Goal: Task Accomplishment & Management: Use online tool/utility

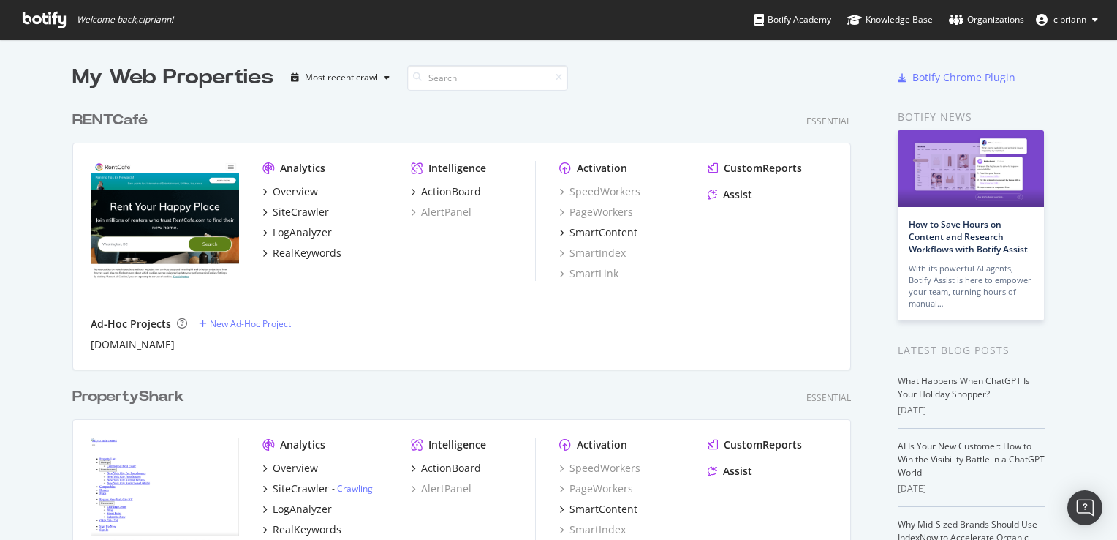
scroll to position [529, 1095]
click at [278, 207] on div "SiteCrawler" at bounding box center [301, 212] width 56 height 15
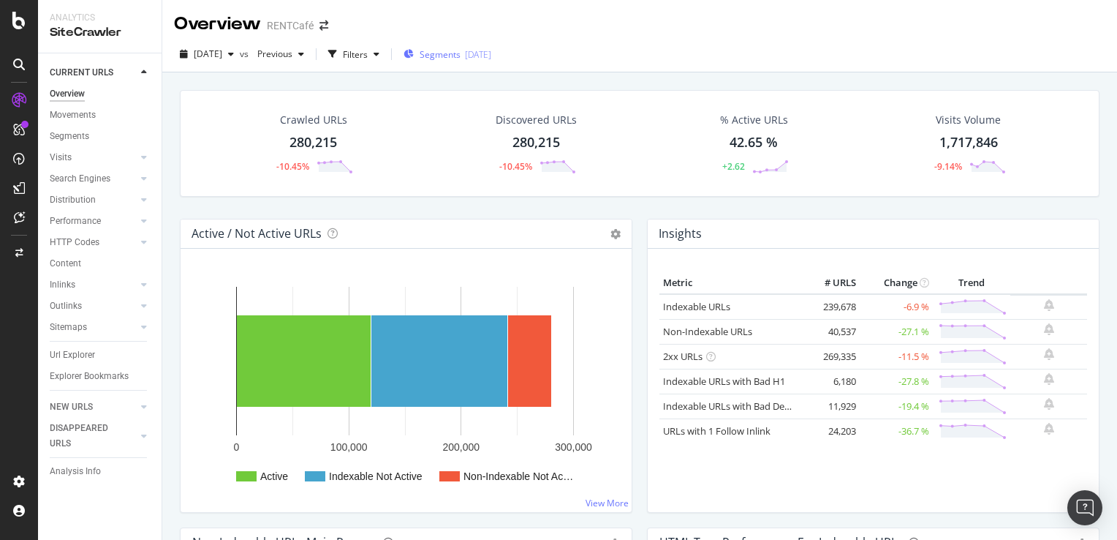
click at [461, 50] on span "Segments" at bounding box center [440, 54] width 41 height 12
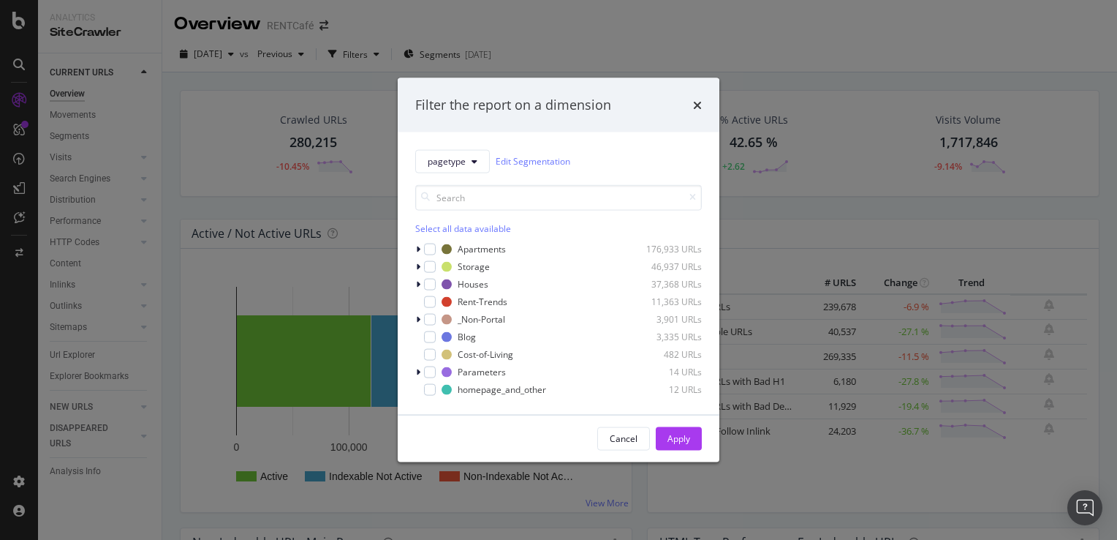
click at [588, 33] on div "Filter the report on a dimension pagetype Edit Segmentation Select all data ava…" at bounding box center [558, 270] width 1117 height 540
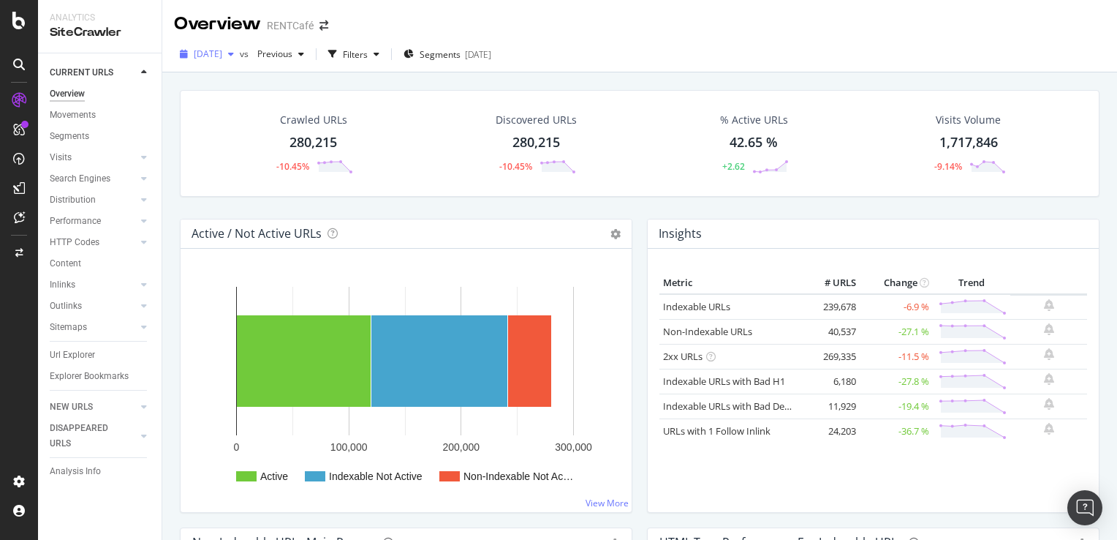
click at [222, 57] on span "[DATE]" at bounding box center [208, 54] width 29 height 12
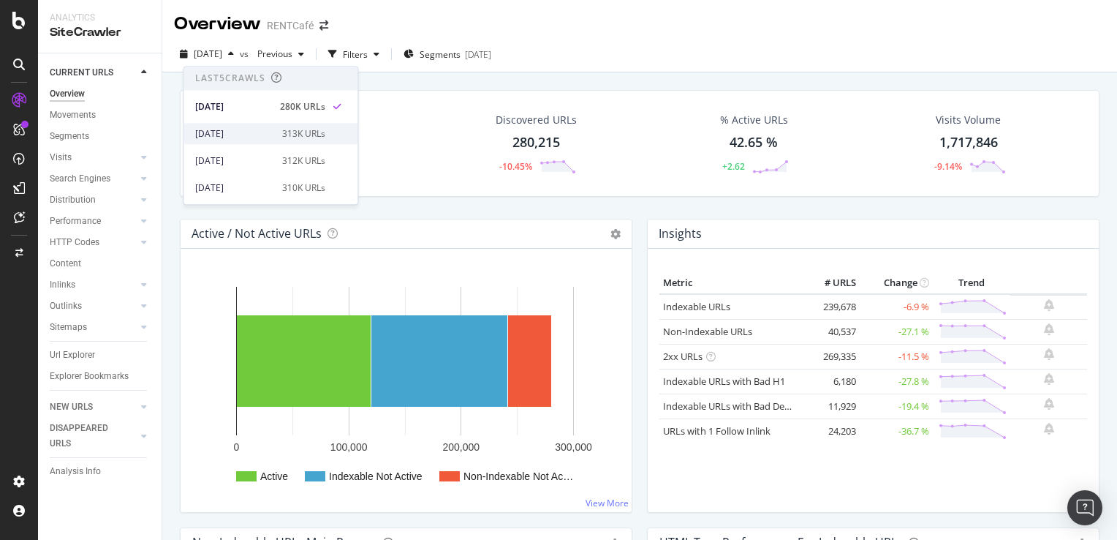
click at [226, 135] on div "2025 Aug. 20th" at bounding box center [234, 133] width 78 height 13
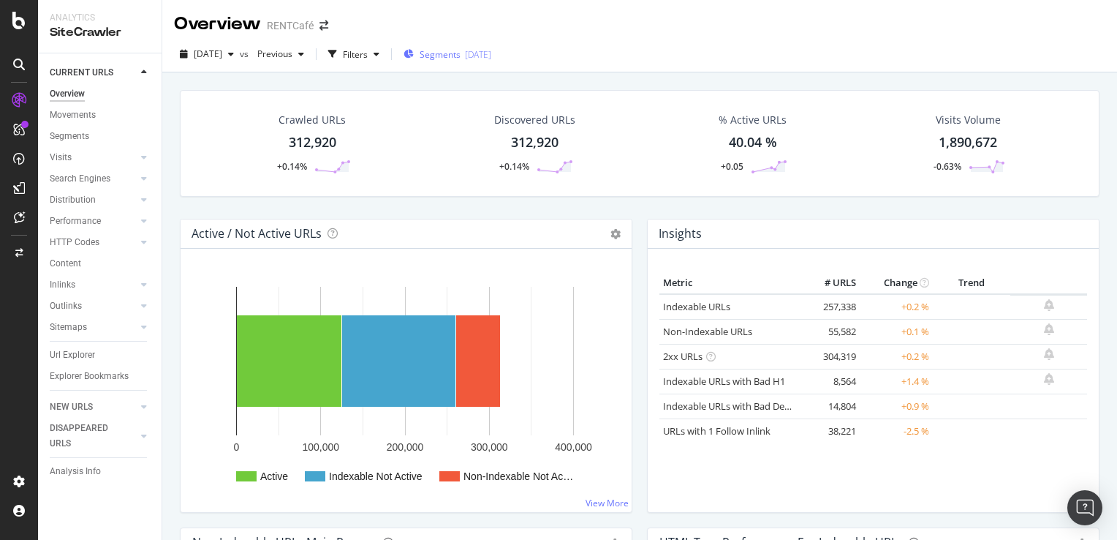
click at [461, 55] on span "Segments" at bounding box center [440, 54] width 41 height 12
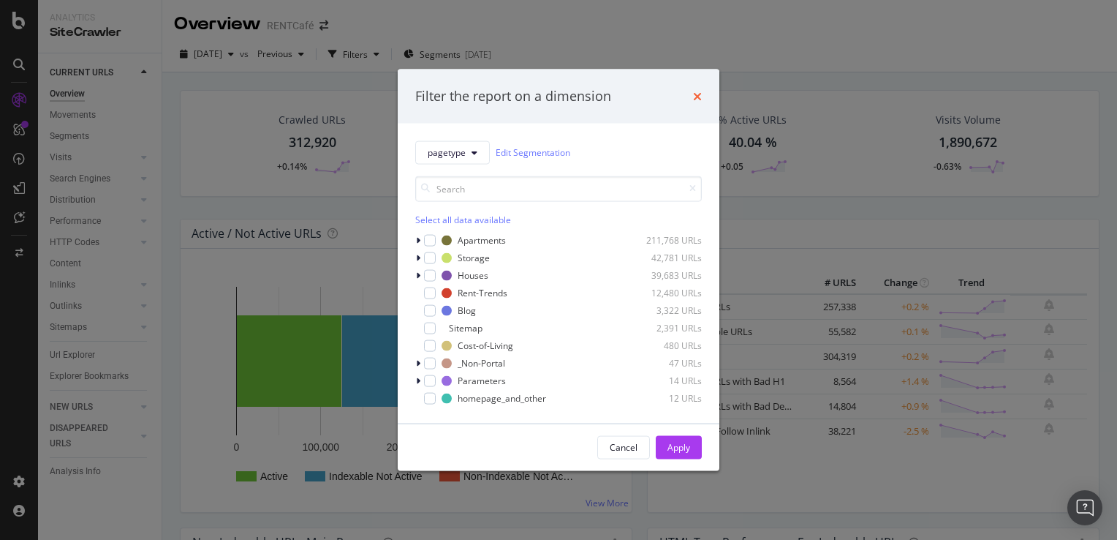
click at [696, 96] on icon "times" at bounding box center [697, 96] width 9 height 12
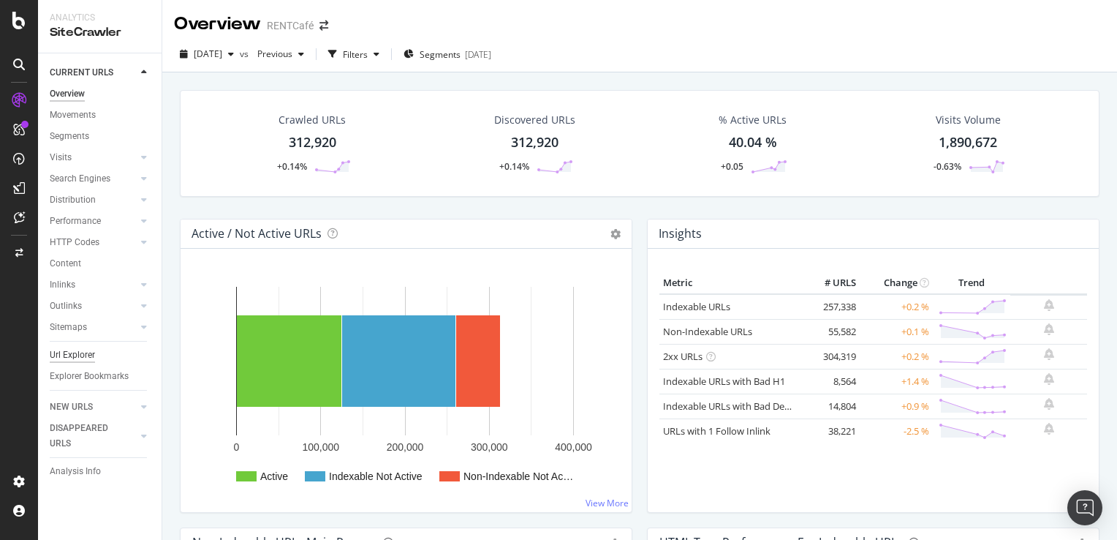
click at [67, 355] on div "Url Explorer" at bounding box center [72, 354] width 45 height 15
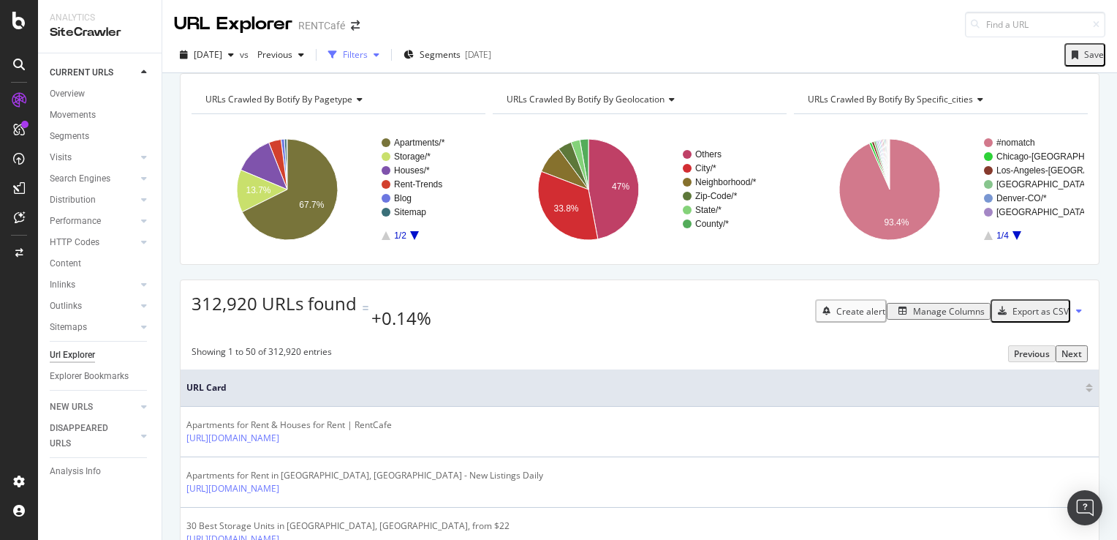
click at [368, 60] on div "Filters" at bounding box center [355, 54] width 25 height 12
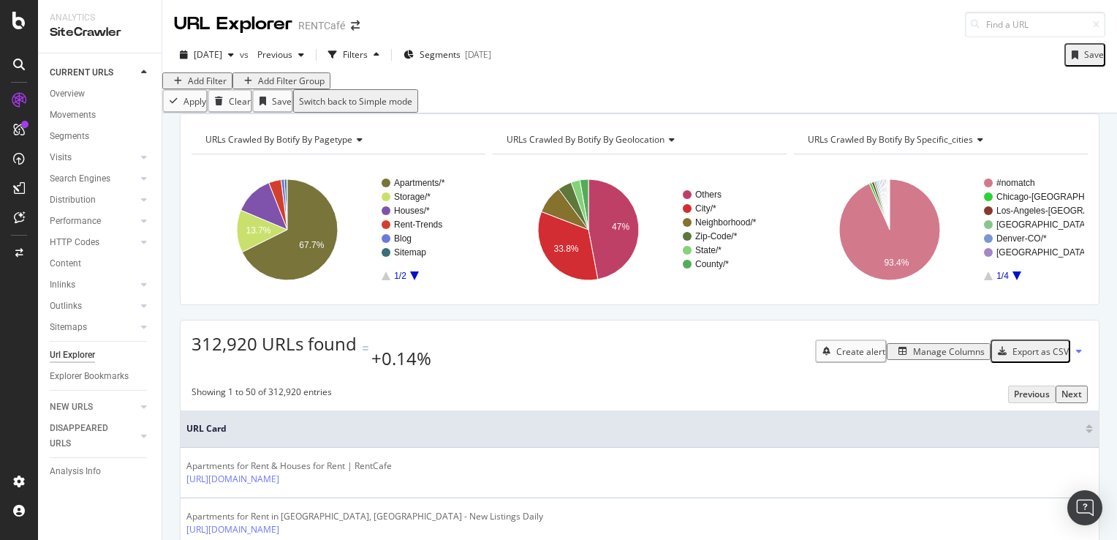
click at [219, 87] on div "Add Filter" at bounding box center [207, 81] width 39 height 12
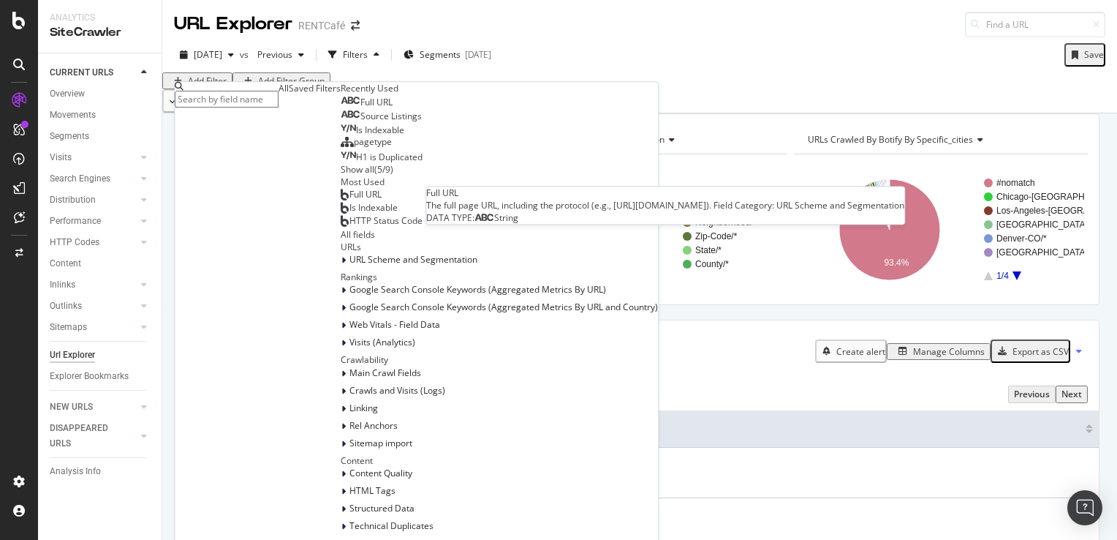
click at [360, 108] on span "Full URL" at bounding box center [376, 102] width 32 height 12
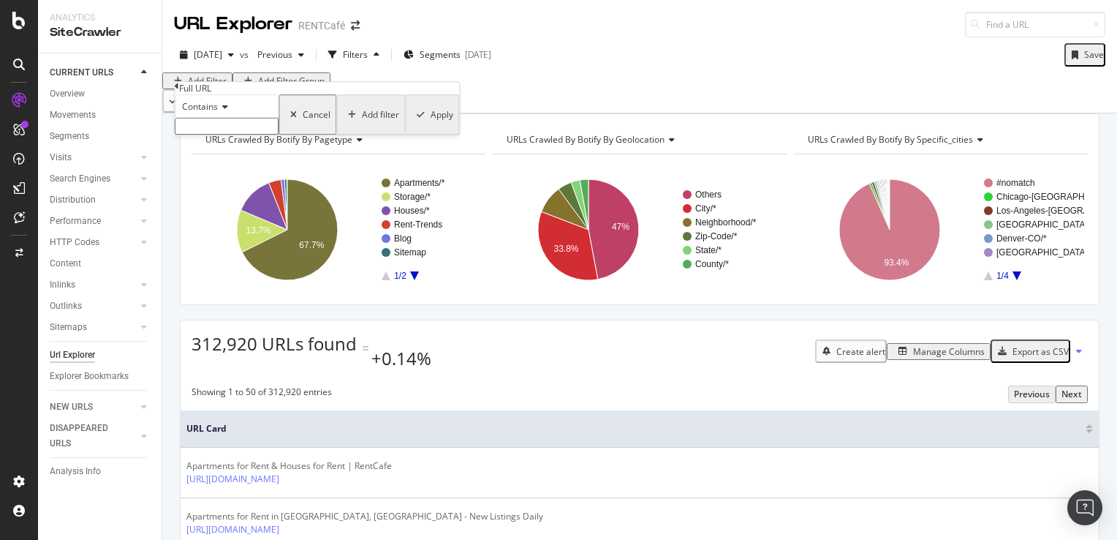
click at [222, 135] on input "text" at bounding box center [227, 126] width 104 height 17
type input "sitemaps/"
click at [431, 125] on div "Apply" at bounding box center [442, 119] width 23 height 12
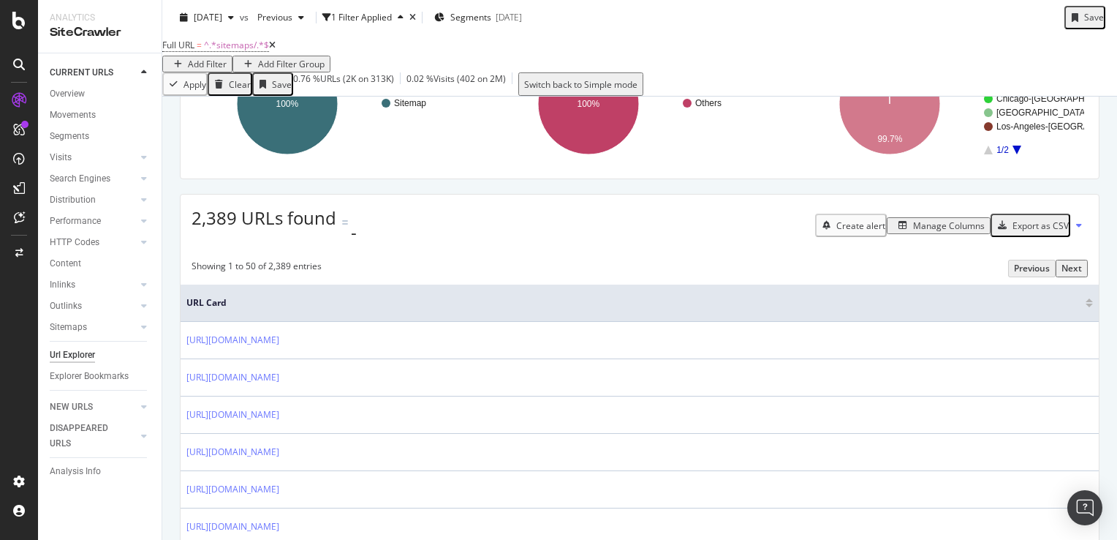
scroll to position [219, 0]
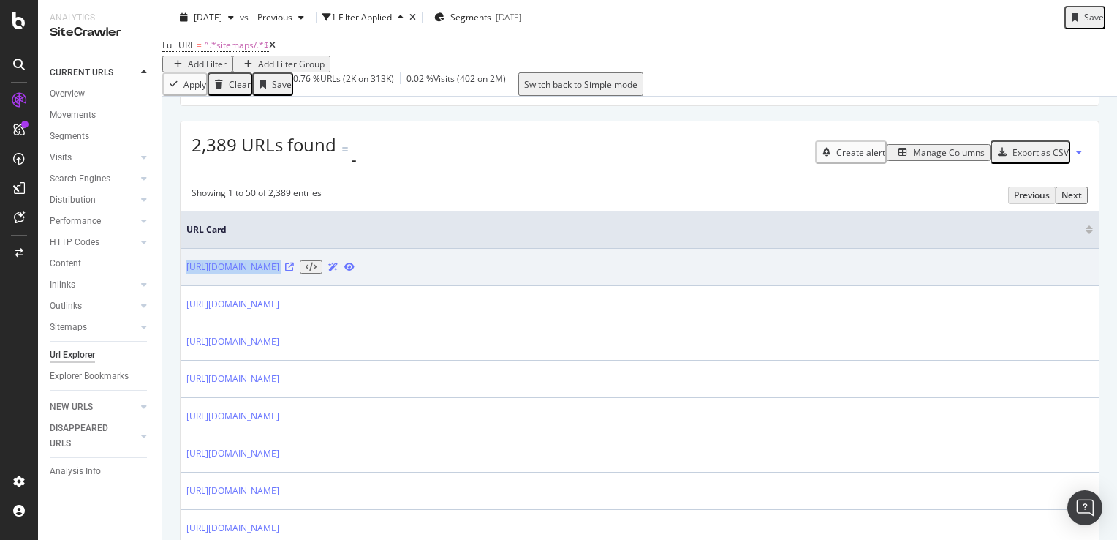
drag, startPoint x: 182, startPoint y: 269, endPoint x: 340, endPoint y: 271, distance: 158.0
click at [340, 271] on td "https://www.rentcafe.com/sitemaps/" at bounding box center [640, 267] width 918 height 37
copy tbody "https://www.rentcafe.com/sitemaps/"
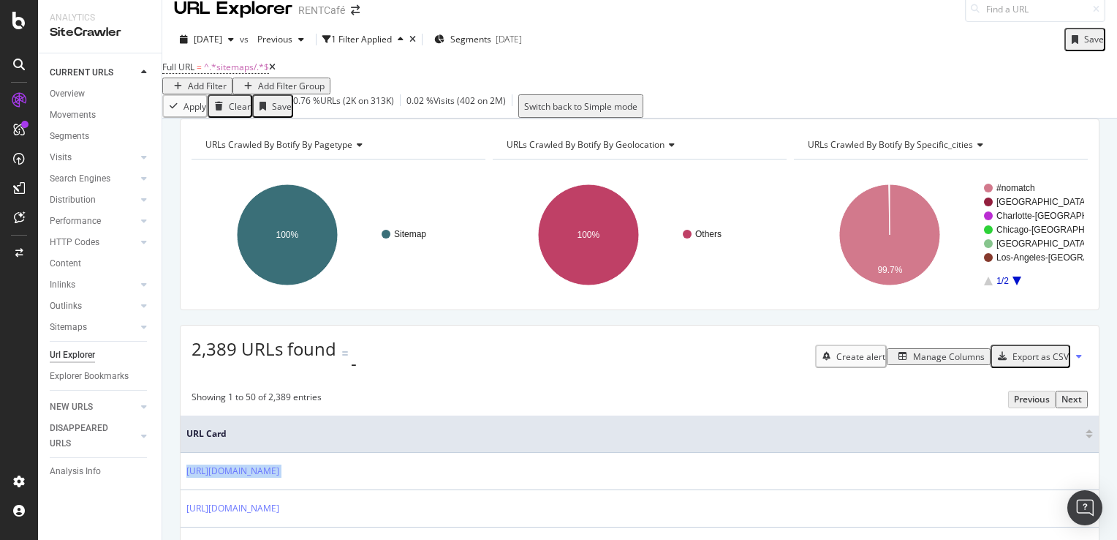
scroll to position [0, 0]
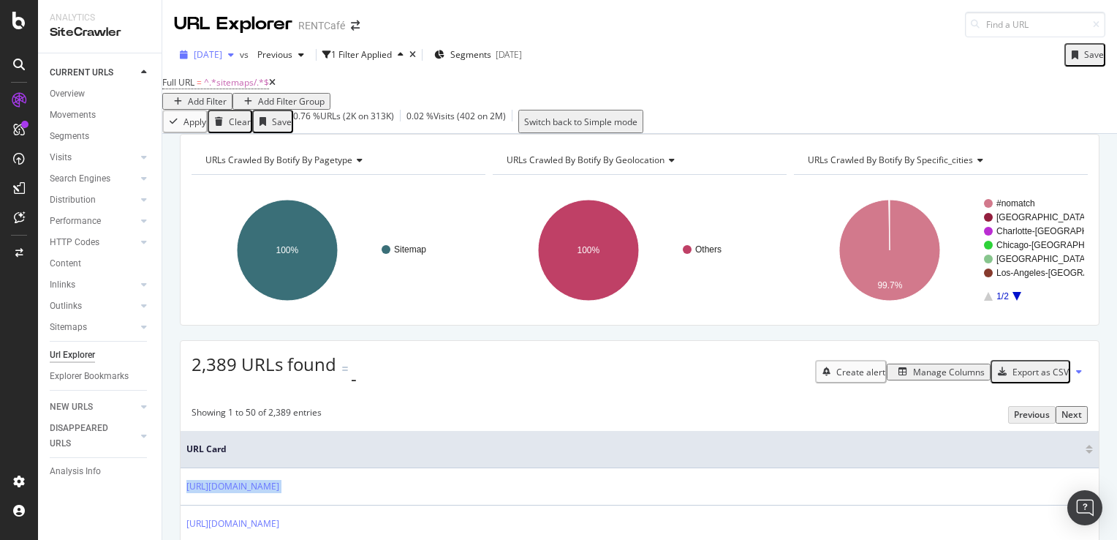
click at [222, 58] on span "2025 Aug. 20th" at bounding box center [208, 54] width 29 height 12
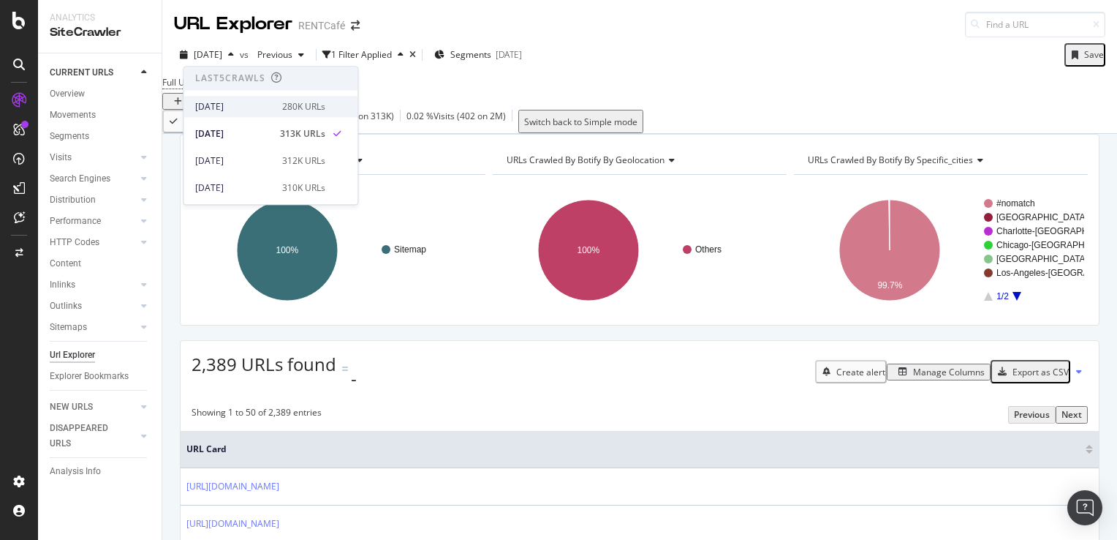
click at [250, 110] on div "[DATE]" at bounding box center [234, 106] width 78 height 13
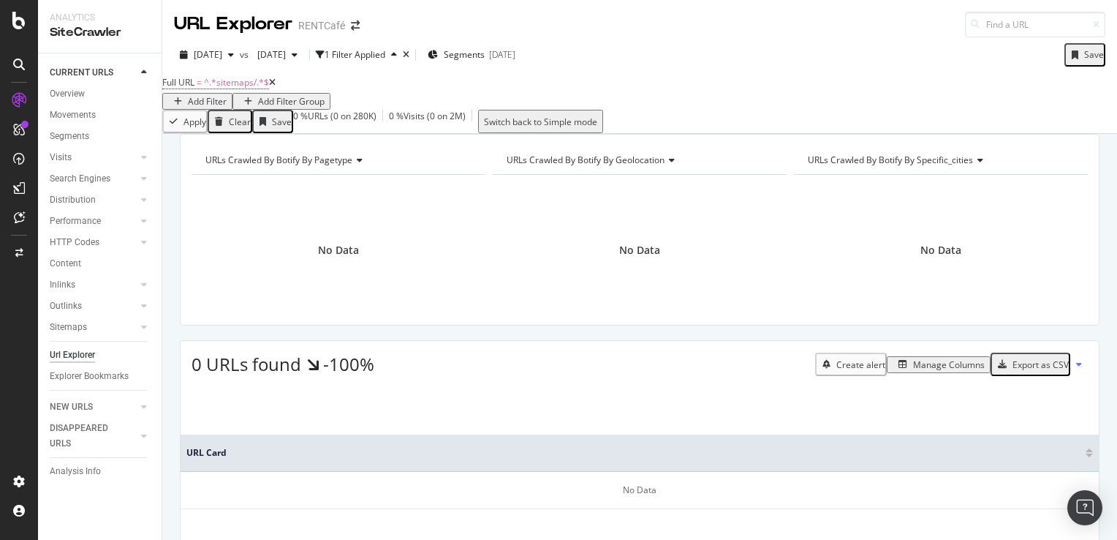
click at [276, 87] on icon at bounding box center [272, 82] width 7 height 9
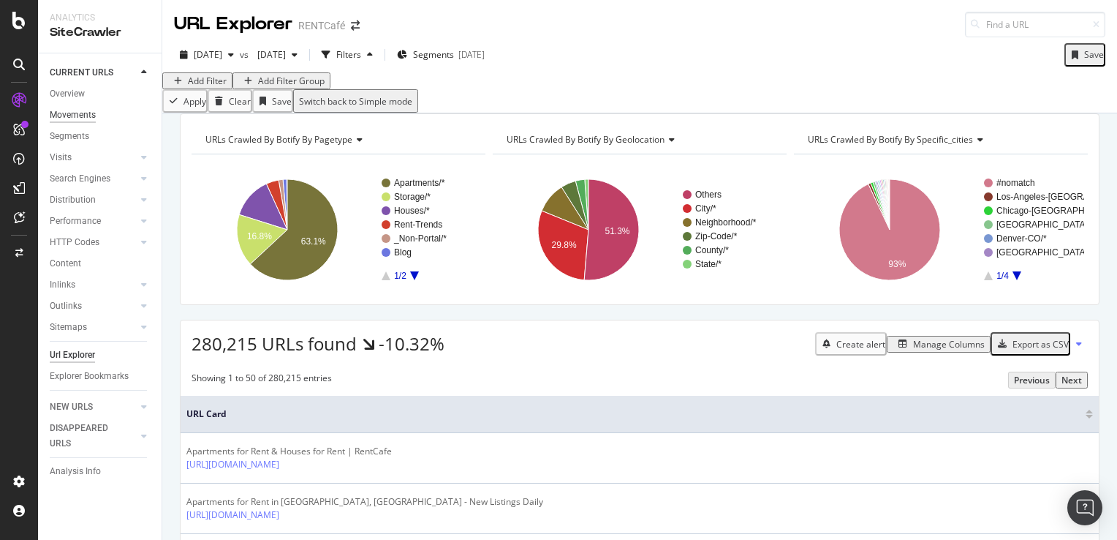
click at [95, 113] on div "Movements" at bounding box center [73, 114] width 46 height 15
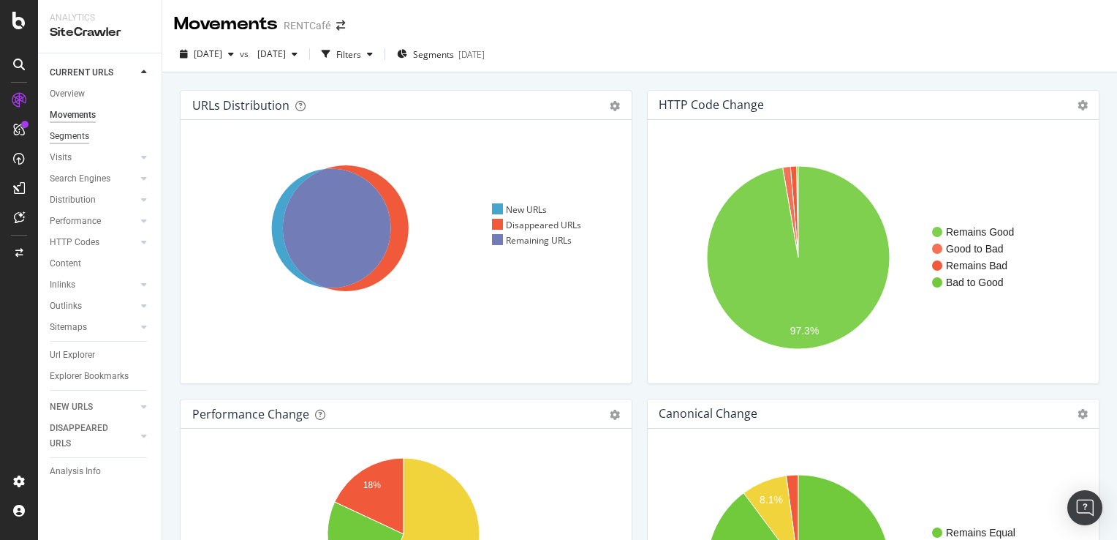
click at [76, 139] on div "Segments" at bounding box center [69, 136] width 39 height 15
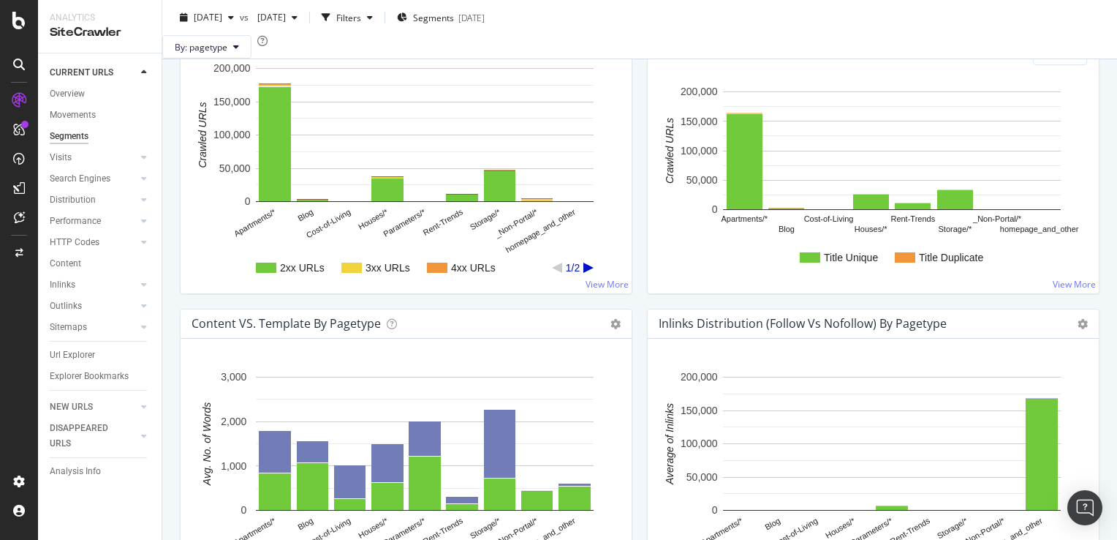
scroll to position [1316, 0]
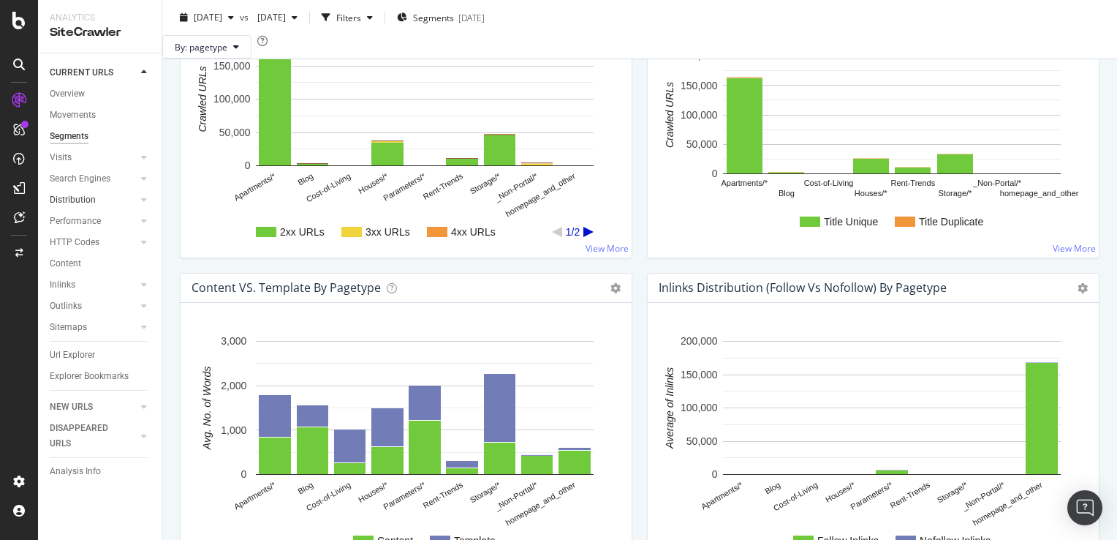
click at [129, 200] on div at bounding box center [129, 199] width 15 height 15
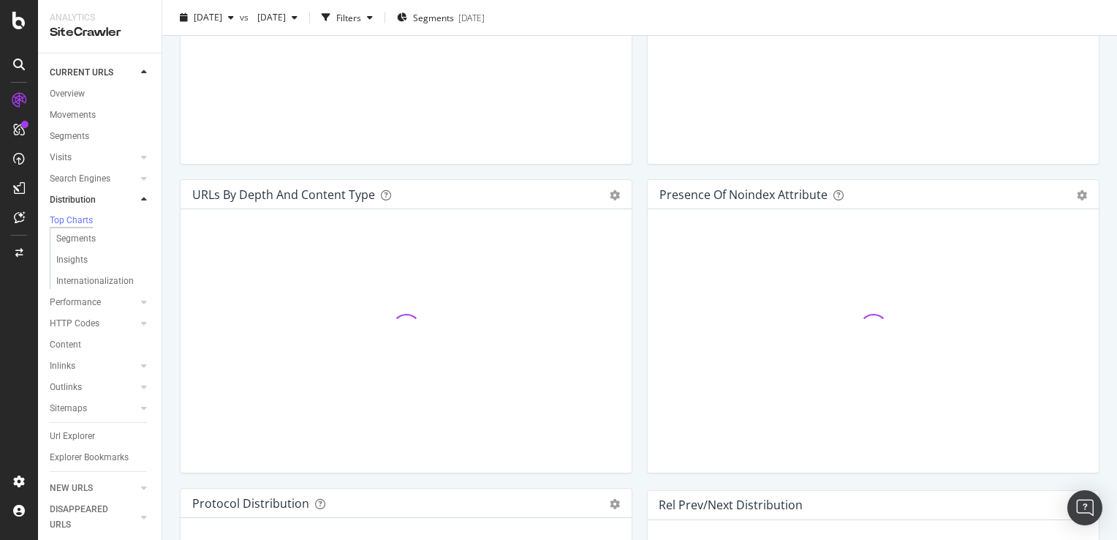
scroll to position [1269, 0]
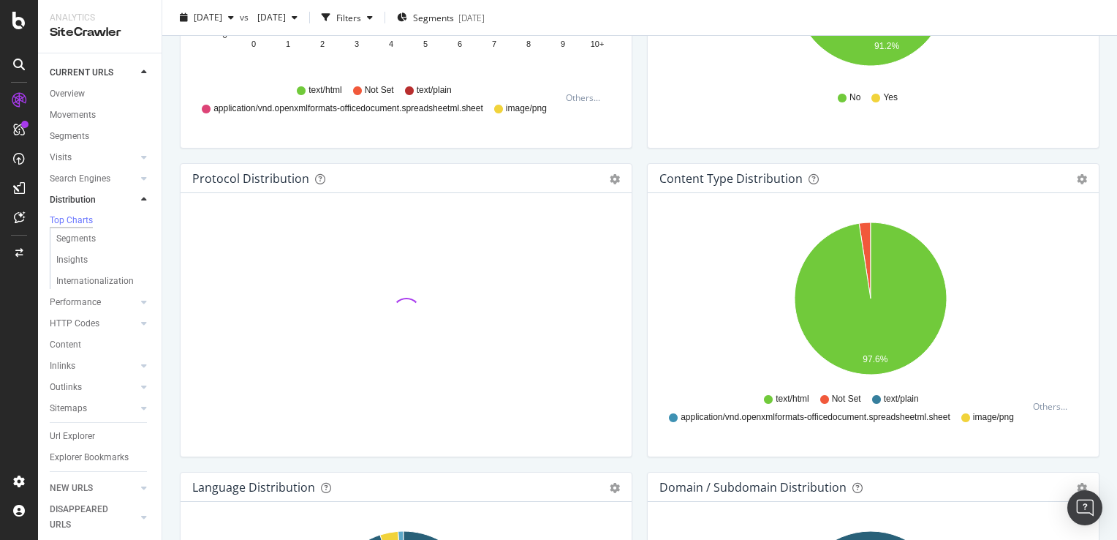
drag, startPoint x: 76, startPoint y: 241, endPoint x: 599, endPoint y: 247, distance: 522.9
click at [76, 241] on div "Segments" at bounding box center [75, 238] width 39 height 15
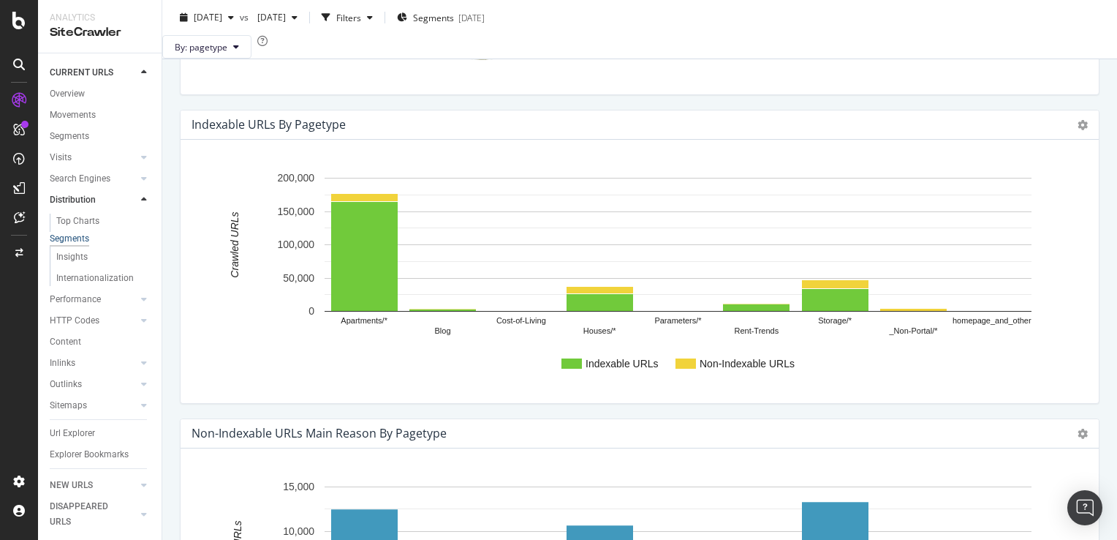
scroll to position [50, 0]
click at [68, 355] on div "Inlinks" at bounding box center [63, 362] width 26 height 15
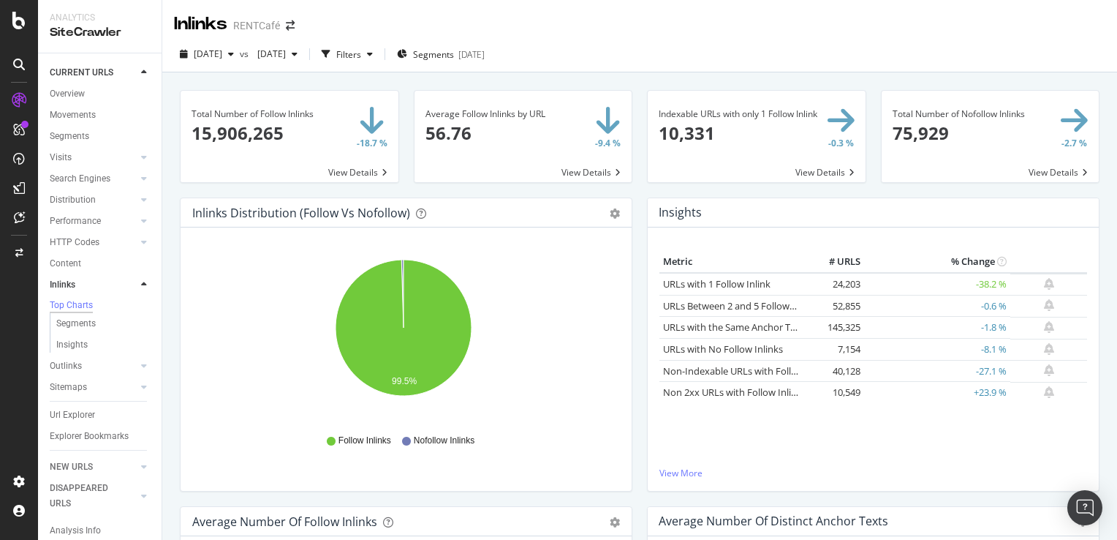
drag, startPoint x: 849, startPoint y: 282, endPoint x: 816, endPoint y: 279, distance: 33.0
click at [816, 279] on td "24,203" at bounding box center [835, 284] width 58 height 23
click at [975, 282] on td "-38.2 %" at bounding box center [937, 284] width 146 height 23
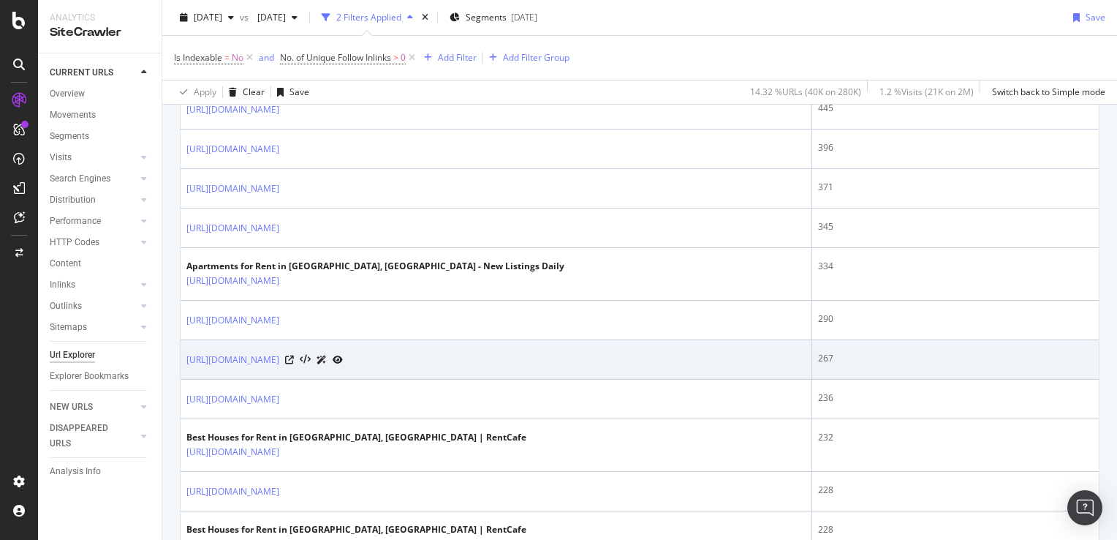
scroll to position [877, 0]
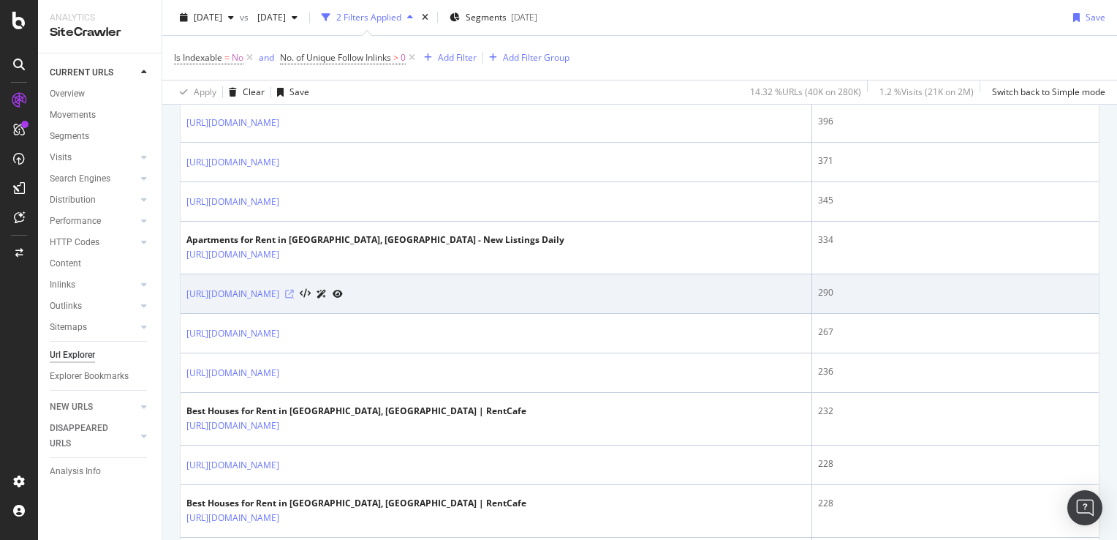
click at [294, 290] on icon at bounding box center [289, 294] width 9 height 9
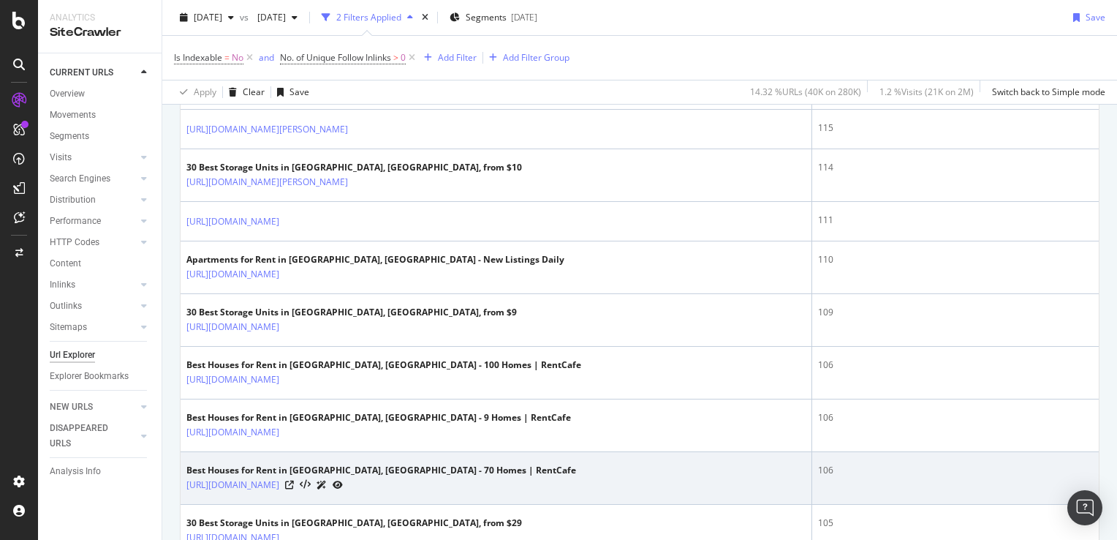
scroll to position [2451, 0]
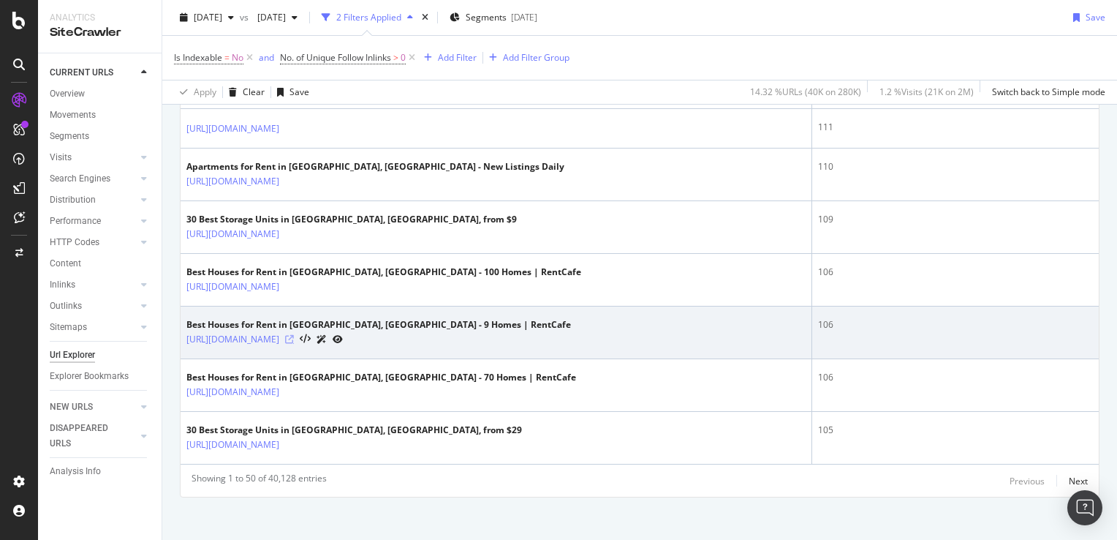
click at [294, 335] on icon at bounding box center [289, 339] width 9 height 9
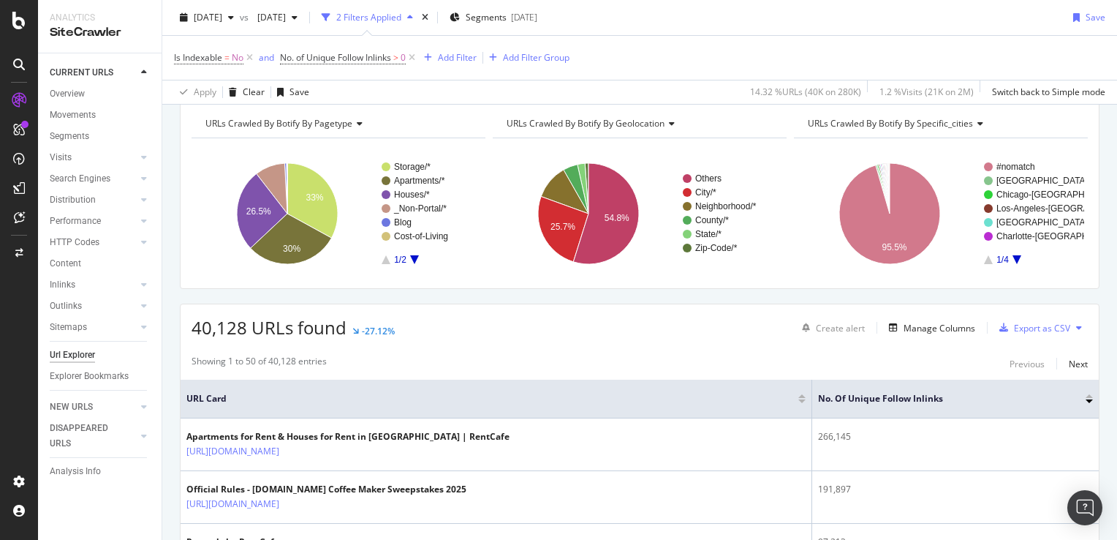
scroll to position [0, 0]
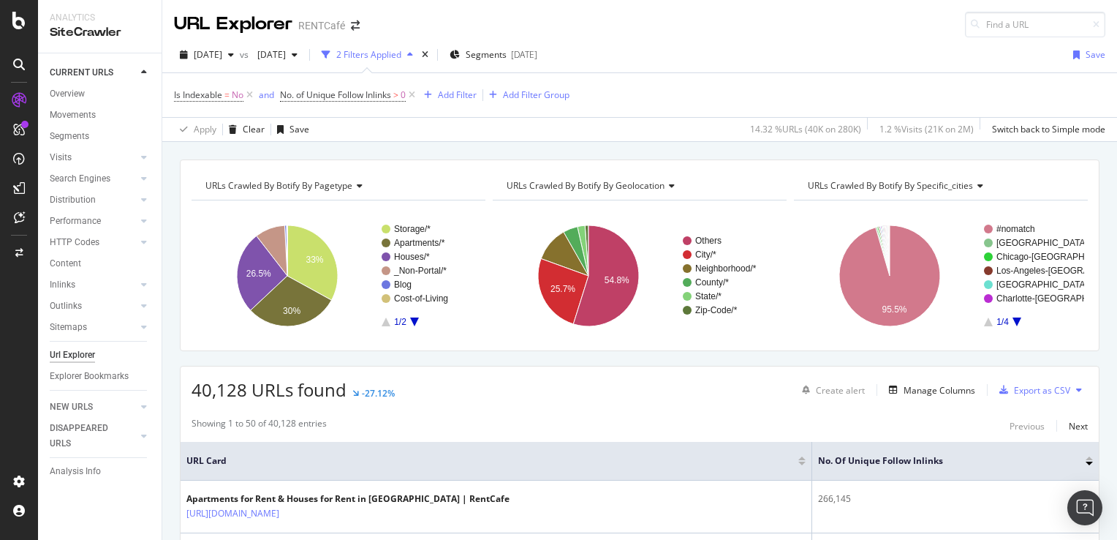
click at [401, 52] on div "2 Filters Applied" at bounding box center [368, 54] width 65 height 12
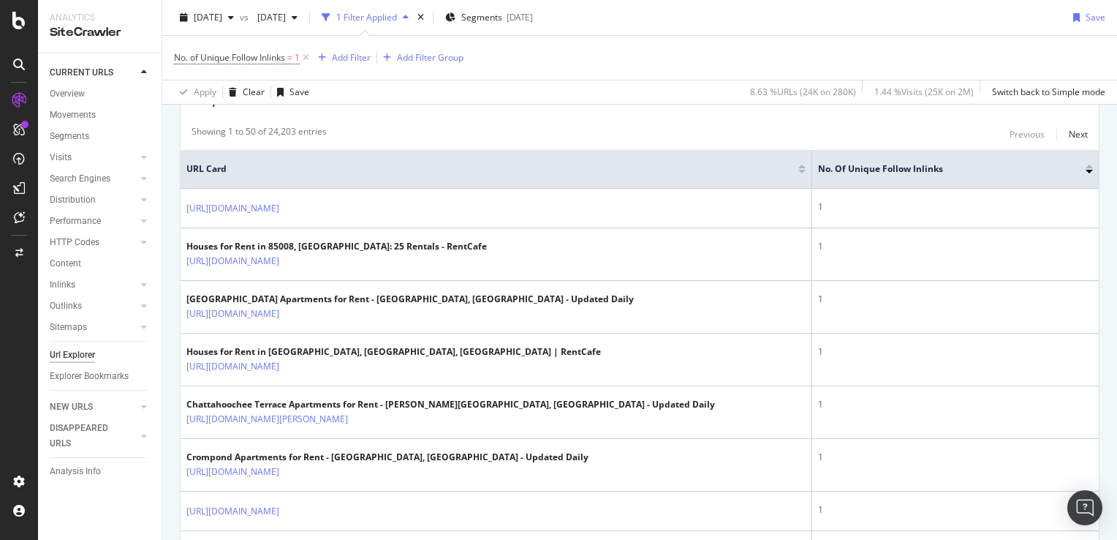
scroll to position [219, 0]
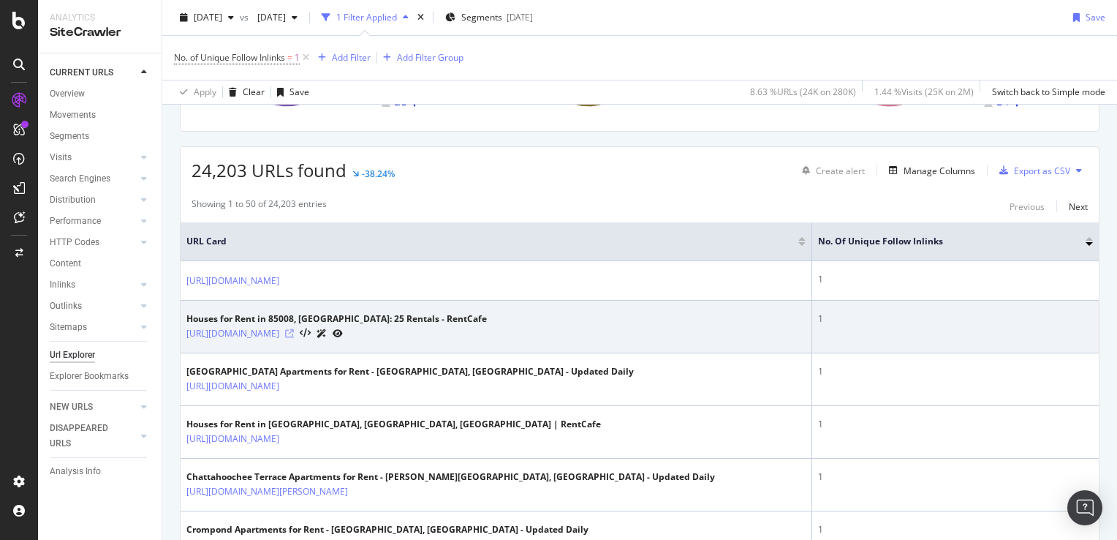
click at [294, 334] on icon at bounding box center [289, 333] width 9 height 9
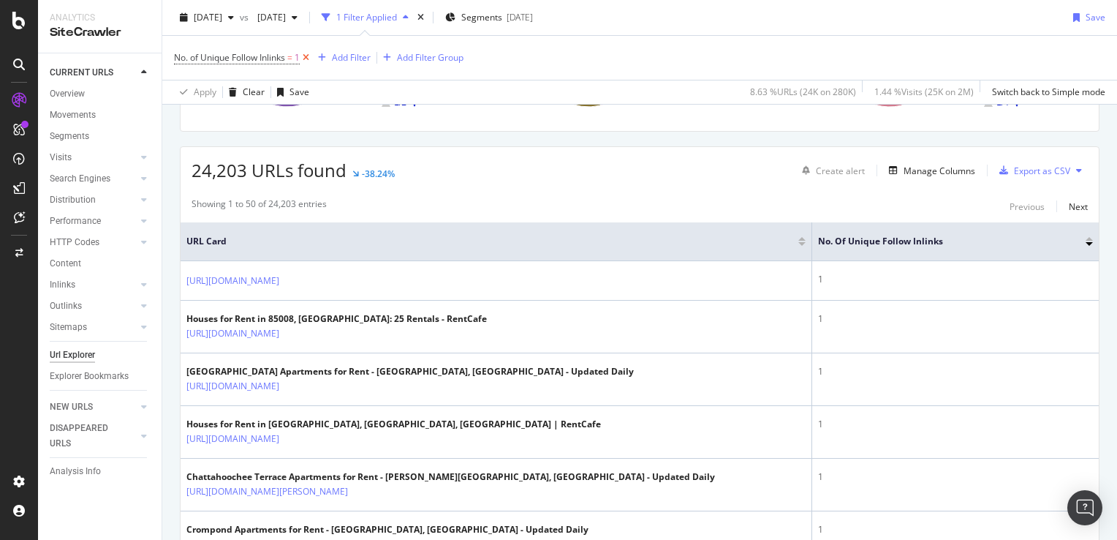
click at [309, 57] on icon at bounding box center [306, 57] width 12 height 15
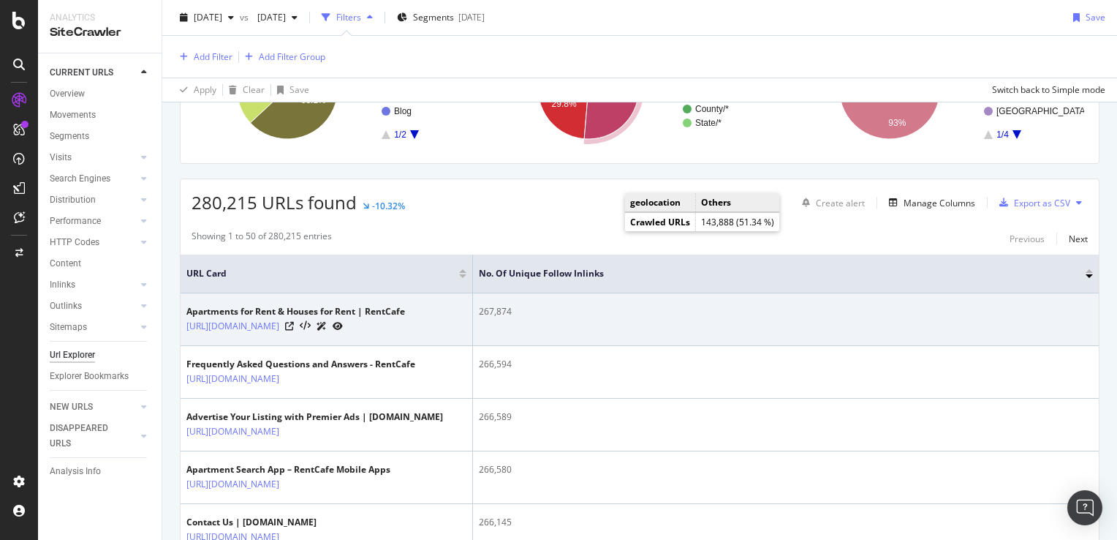
scroll to position [219, 0]
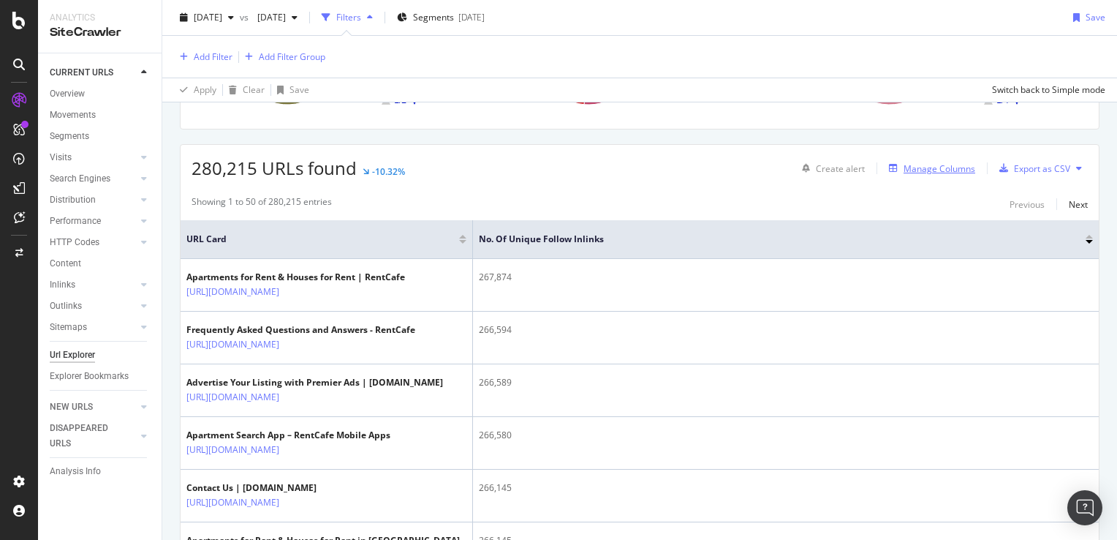
click at [913, 163] on div "Manage Columns" at bounding box center [940, 168] width 72 height 12
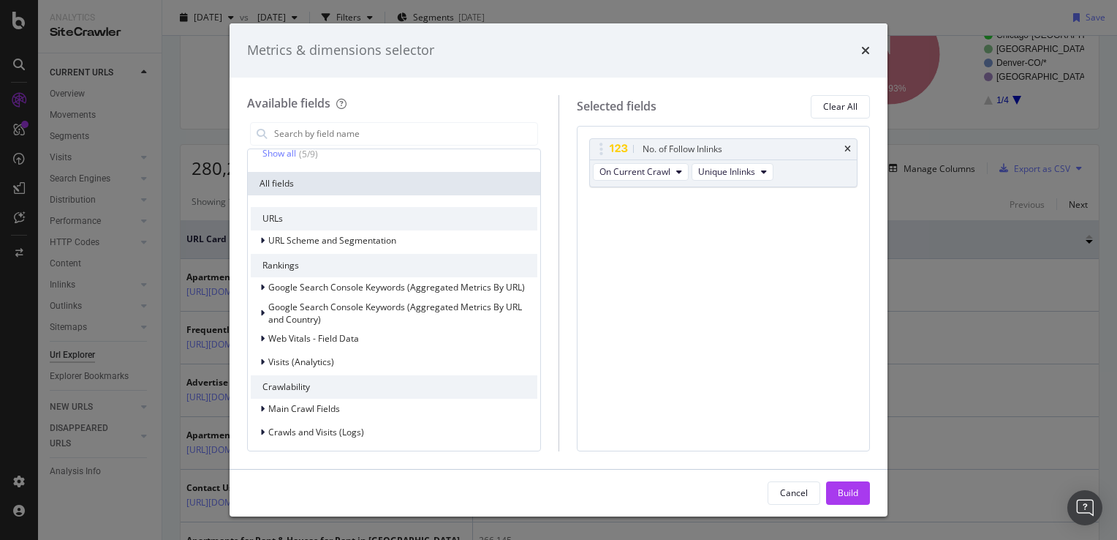
scroll to position [146, 0]
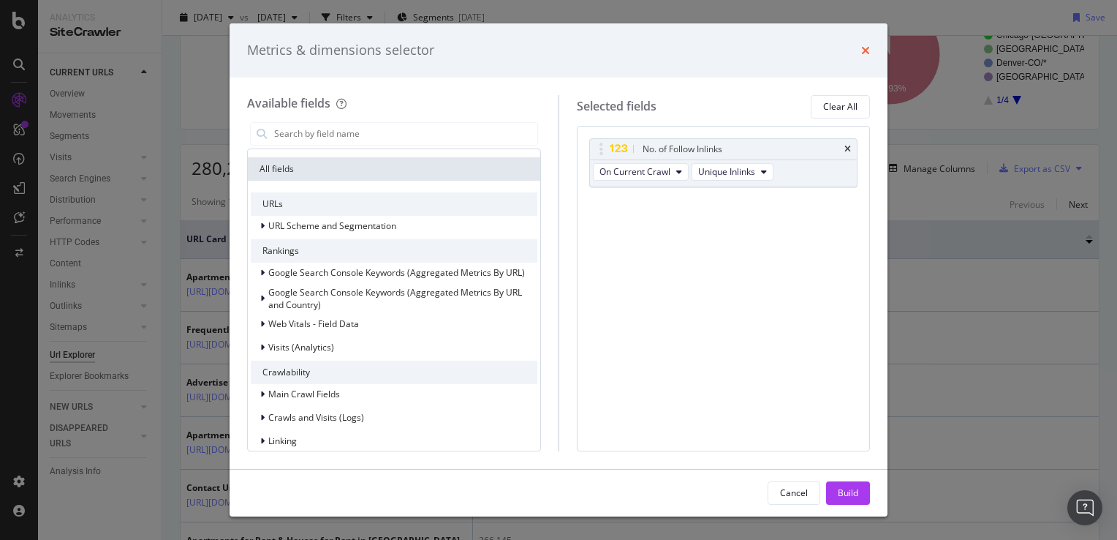
click at [864, 51] on icon "times" at bounding box center [865, 51] width 9 height 12
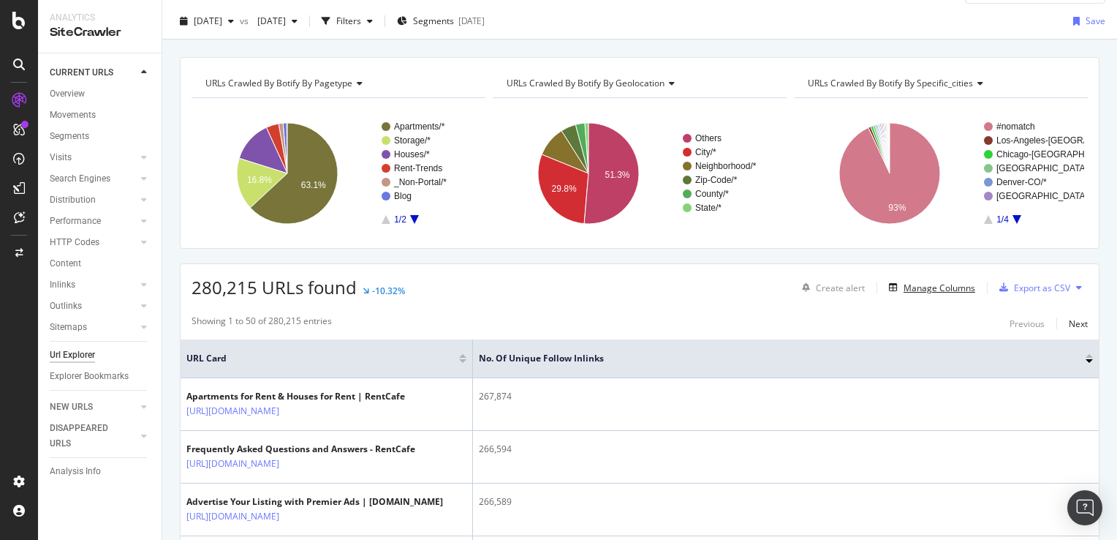
scroll to position [0, 0]
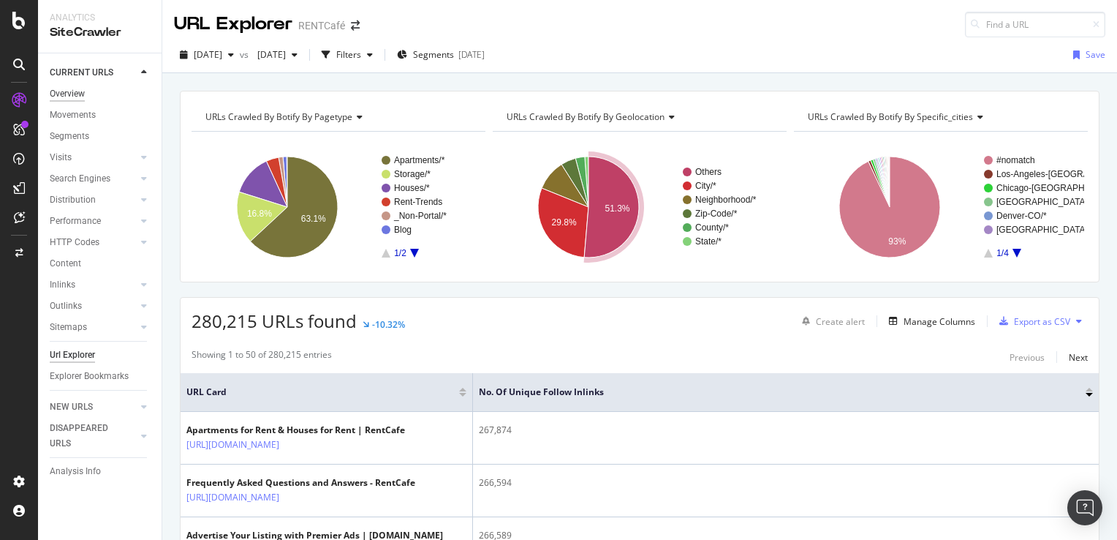
click at [65, 93] on div "Overview" at bounding box center [67, 93] width 35 height 15
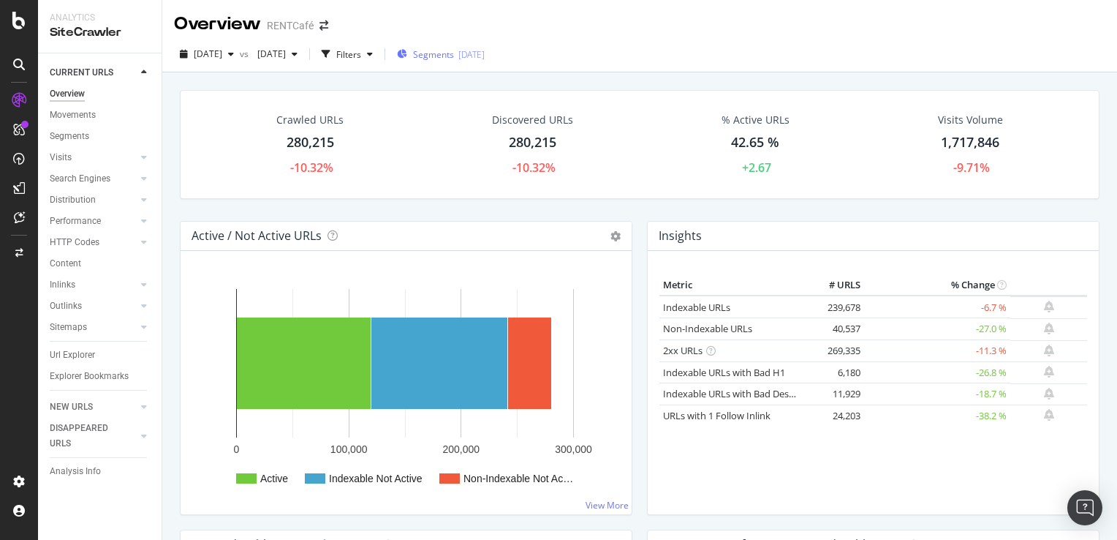
click at [454, 56] on span "Segments" at bounding box center [433, 54] width 41 height 12
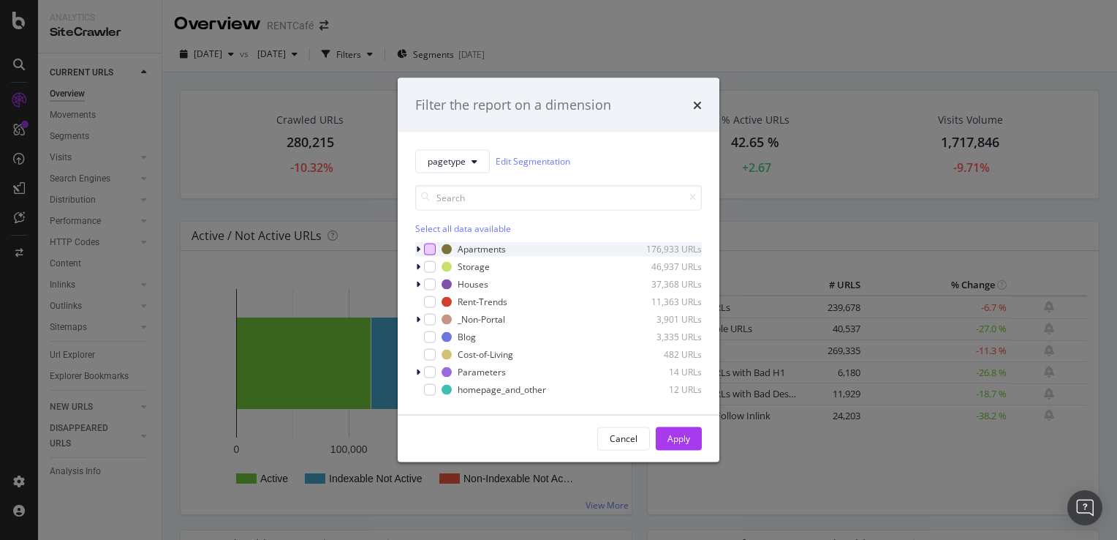
click at [435, 246] on div "modal" at bounding box center [430, 249] width 12 height 12
click at [425, 288] on div "modal" at bounding box center [430, 284] width 12 height 12
click at [680, 443] on div "Apply" at bounding box center [679, 438] width 23 height 12
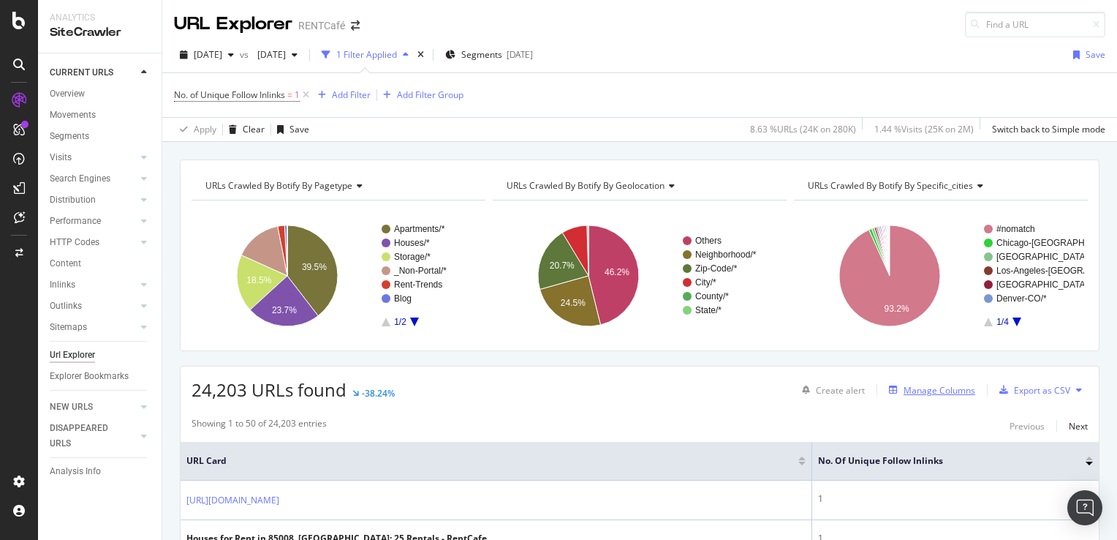
click at [939, 388] on div "Manage Columns" at bounding box center [940, 390] width 72 height 12
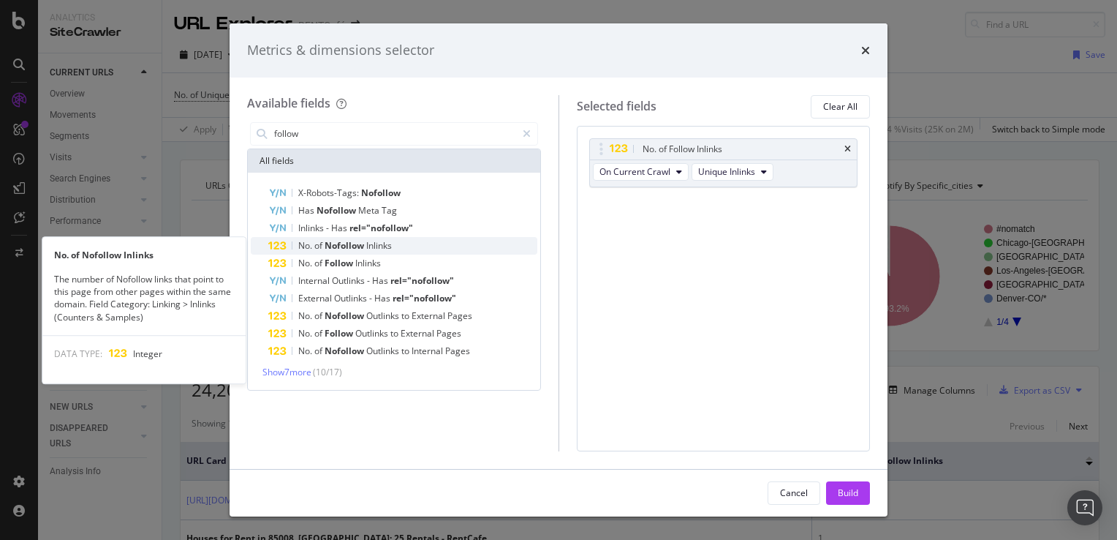
type input "follow"
click at [372, 241] on span "Inlinks" at bounding box center [379, 245] width 26 height 12
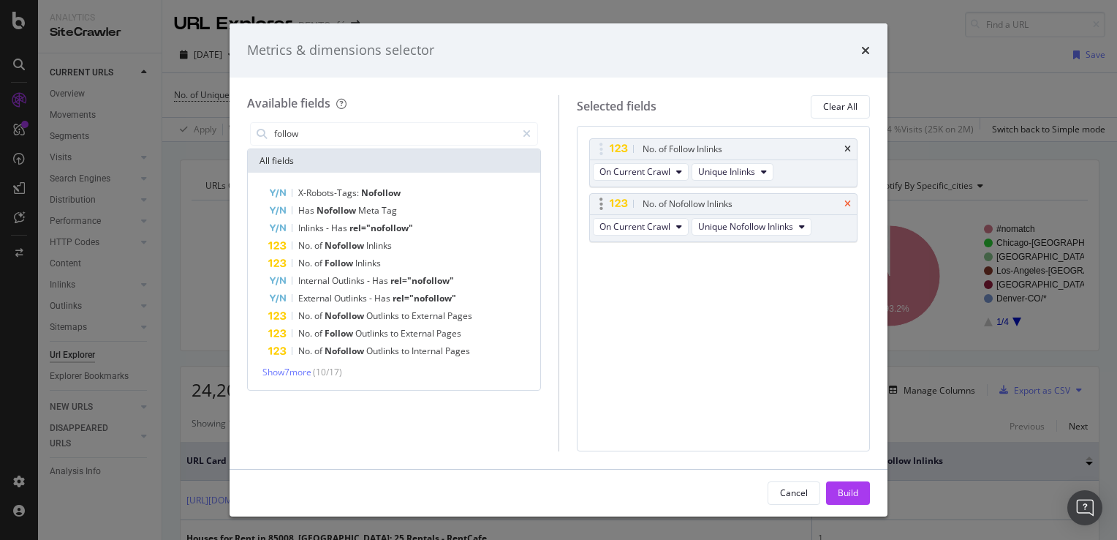
click at [848, 203] on icon "times" at bounding box center [848, 204] width 7 height 9
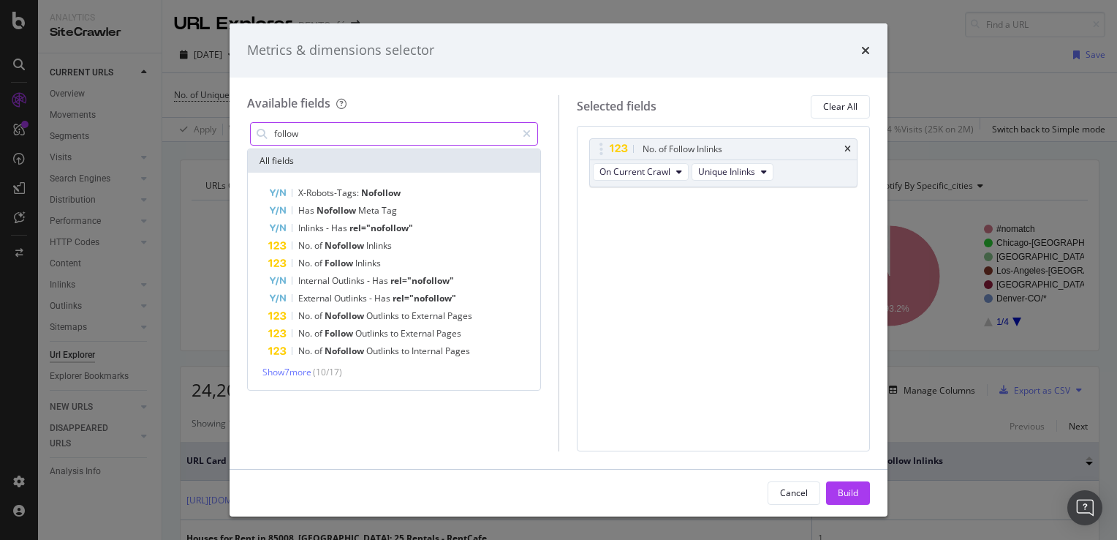
click at [369, 124] on input "follow" at bounding box center [395, 134] width 244 height 22
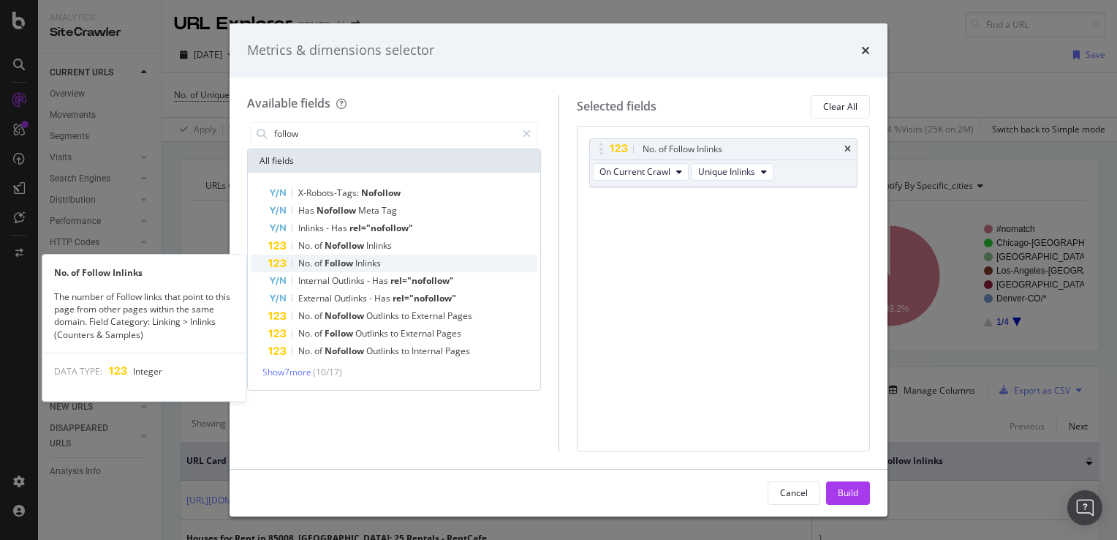
click at [361, 263] on span "Inlinks" at bounding box center [368, 263] width 26 height 12
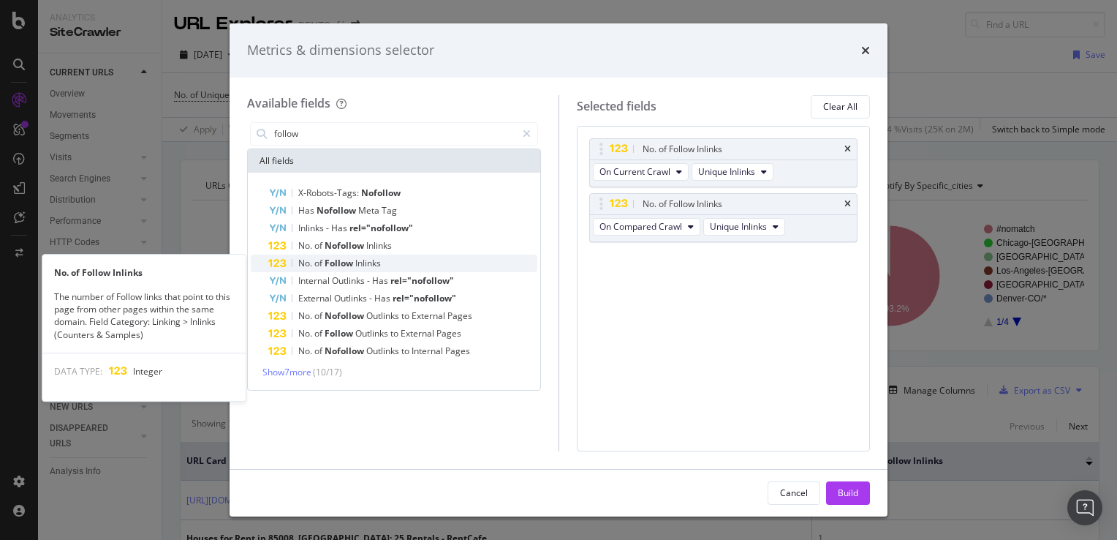
click at [355, 260] on span "Inlinks" at bounding box center [368, 263] width 26 height 12
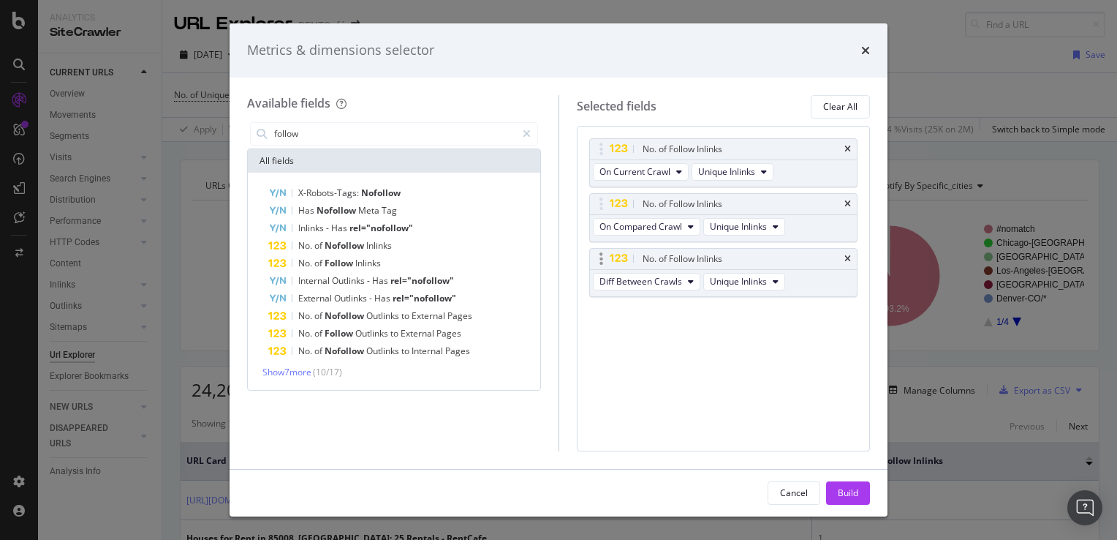
click at [852, 260] on div "No. of Follow Inlinks" at bounding box center [724, 259] width 268 height 20
click at [846, 496] on div "Build" at bounding box center [848, 492] width 20 height 12
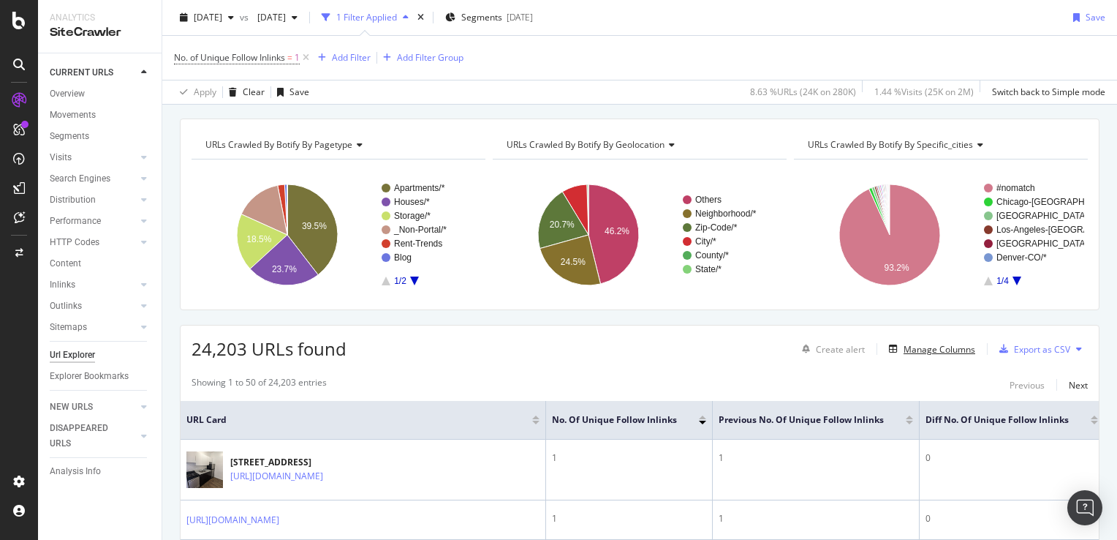
scroll to position [73, 0]
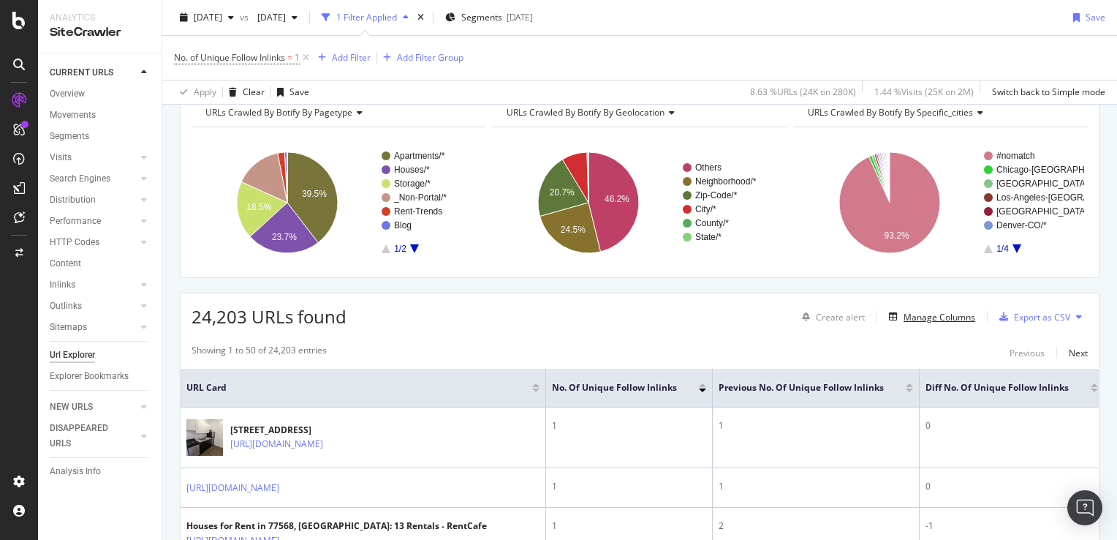
drag, startPoint x: 932, startPoint y: 314, endPoint x: 886, endPoint y: 371, distance: 72.9
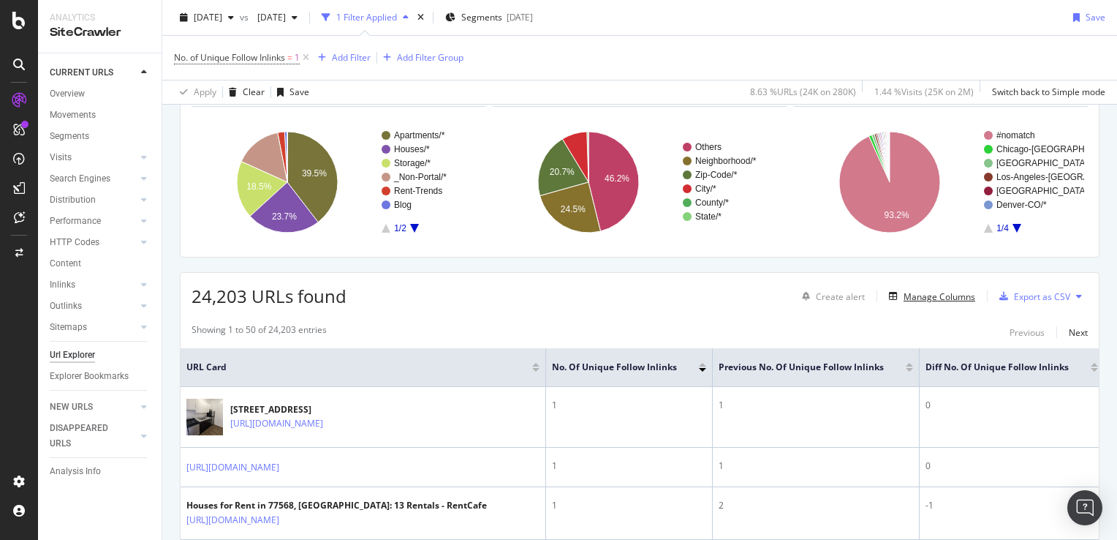
scroll to position [0, 0]
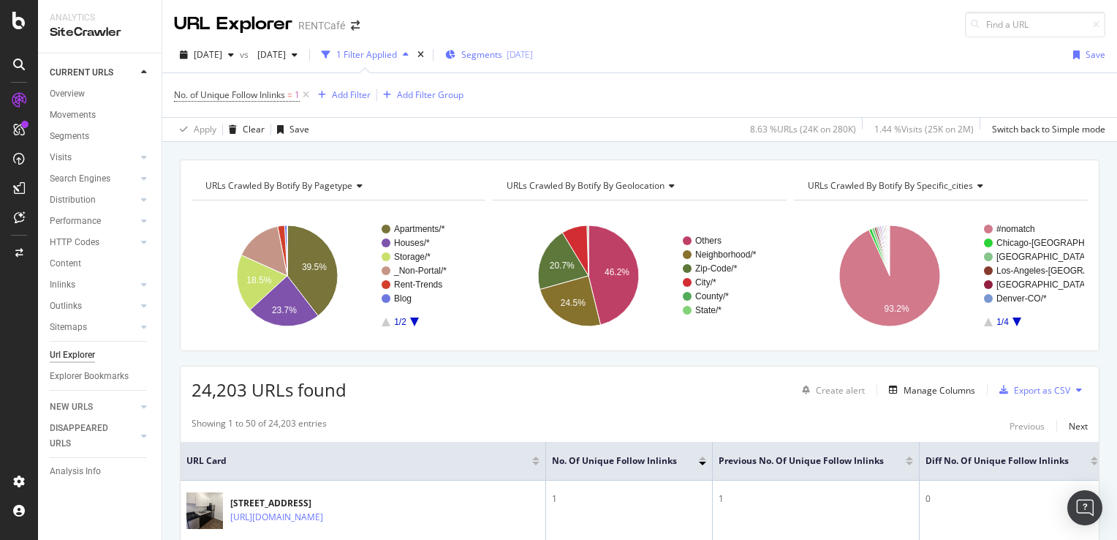
click at [502, 58] on span "Segments" at bounding box center [481, 54] width 41 height 12
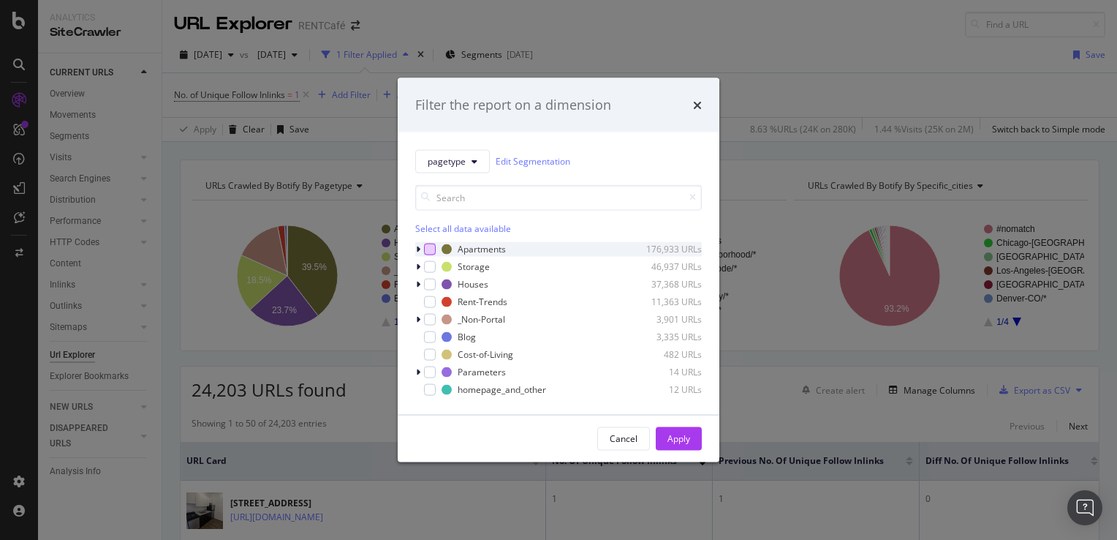
click at [427, 252] on div "modal" at bounding box center [430, 249] width 12 height 12
click at [436, 284] on div "Houses 37,368 URLs" at bounding box center [558, 283] width 287 height 15
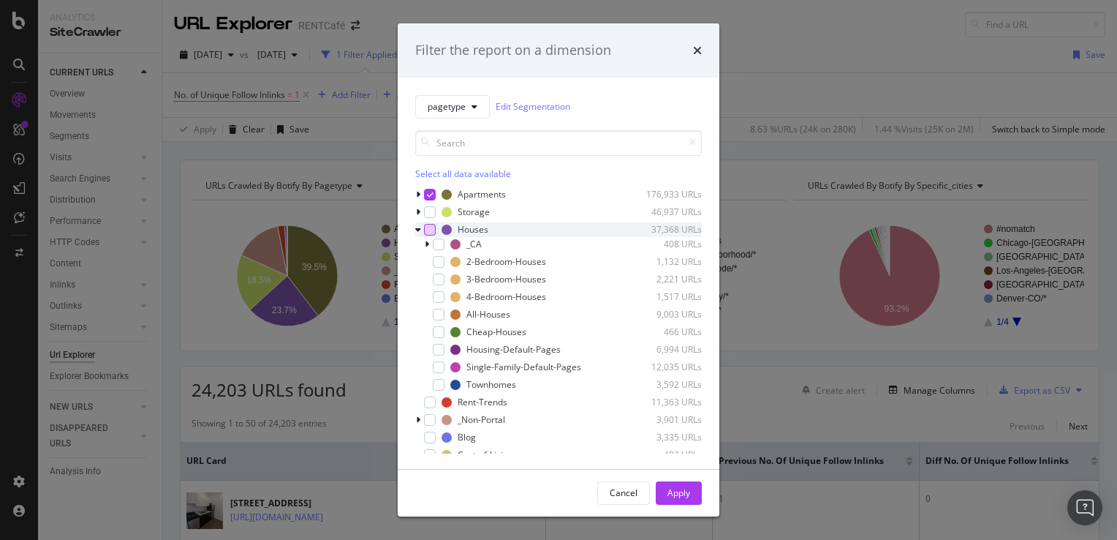
click at [431, 228] on div "modal" at bounding box center [430, 230] width 12 height 12
click at [682, 487] on div "Apply" at bounding box center [679, 492] width 23 height 12
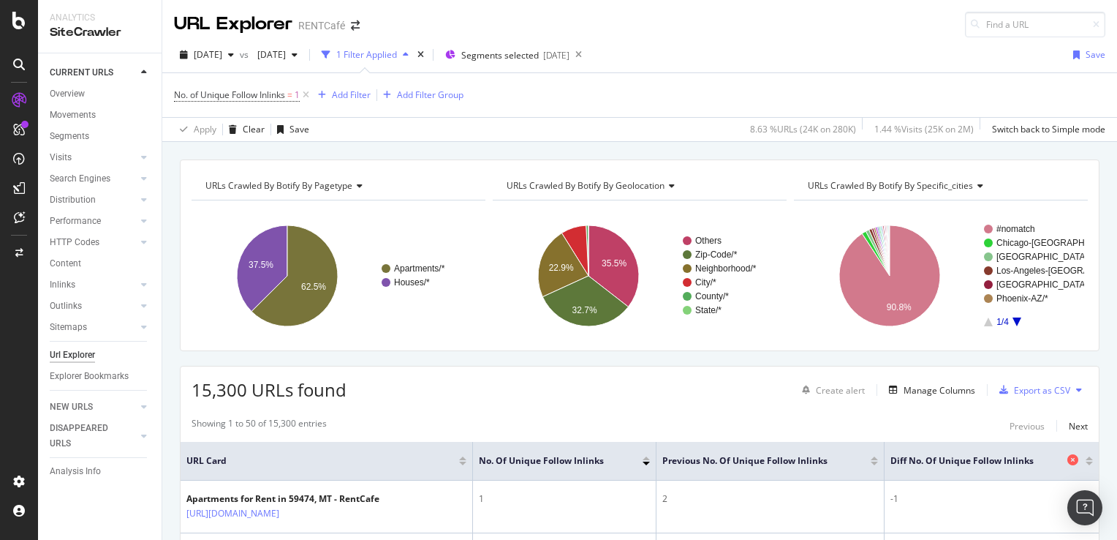
click at [1068, 461] on icon at bounding box center [1073, 459] width 11 height 11
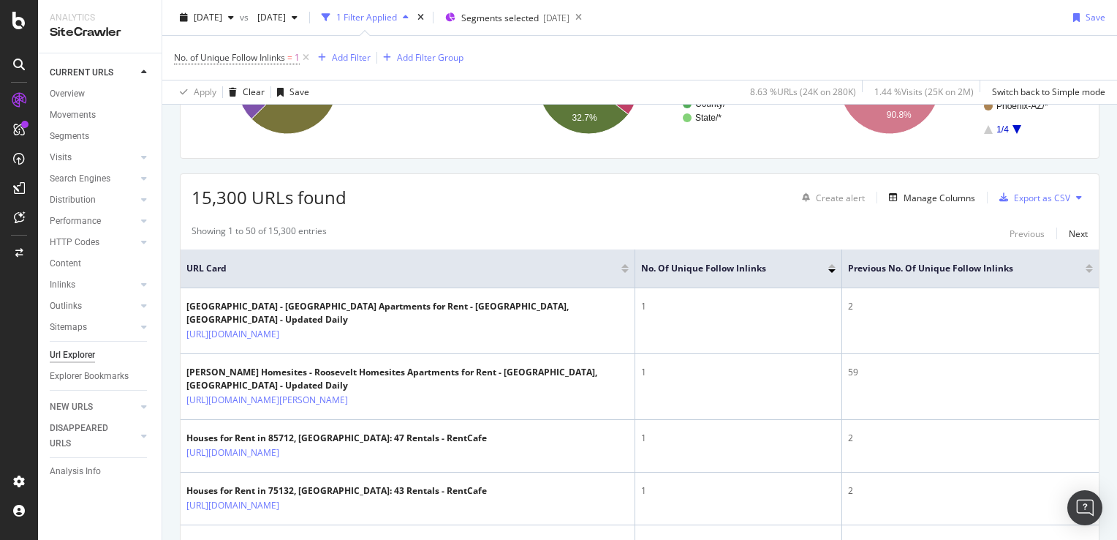
scroll to position [219, 0]
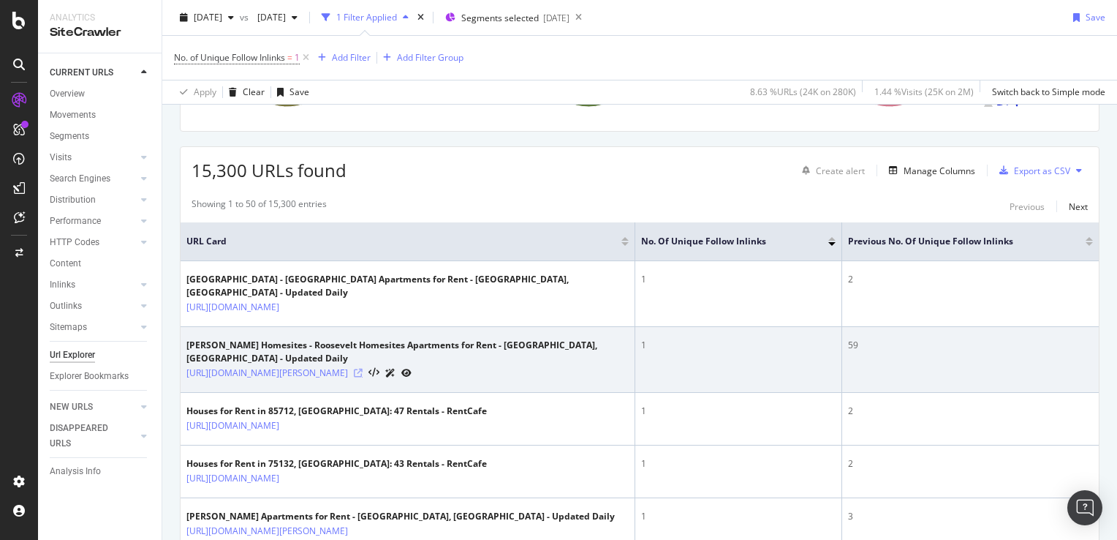
click at [363, 369] on icon at bounding box center [358, 373] width 9 height 9
drag, startPoint x: 861, startPoint y: 335, endPoint x: 843, endPoint y: 333, distance: 18.3
click at [848, 339] on div "59" at bounding box center [970, 345] width 245 height 13
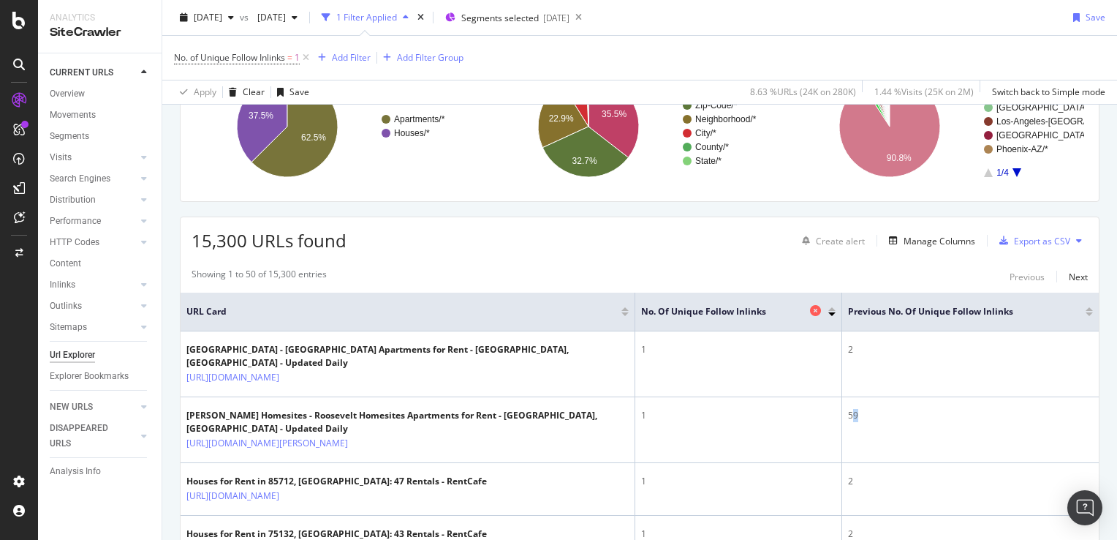
scroll to position [73, 0]
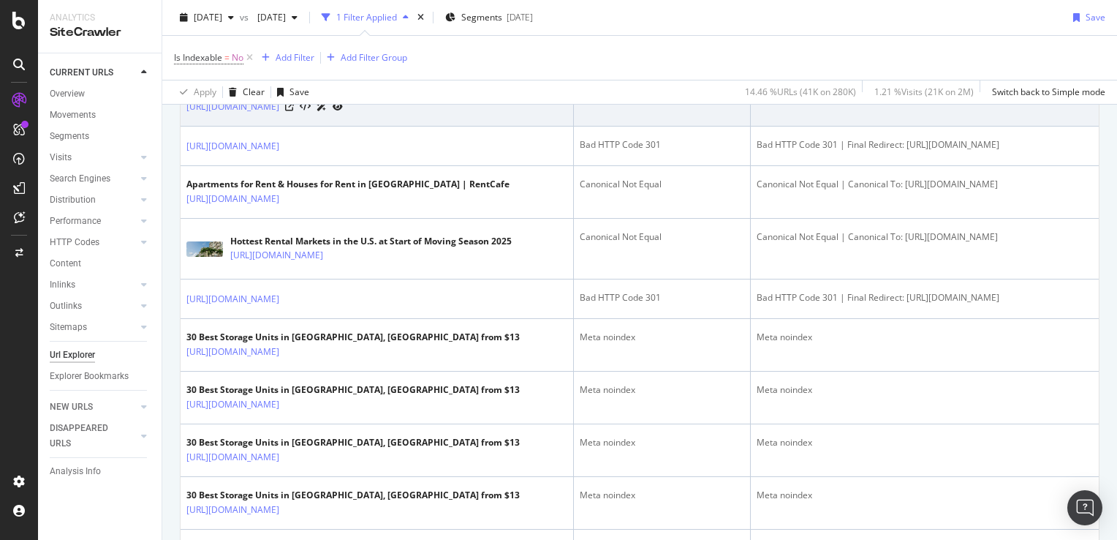
scroll to position [219, 0]
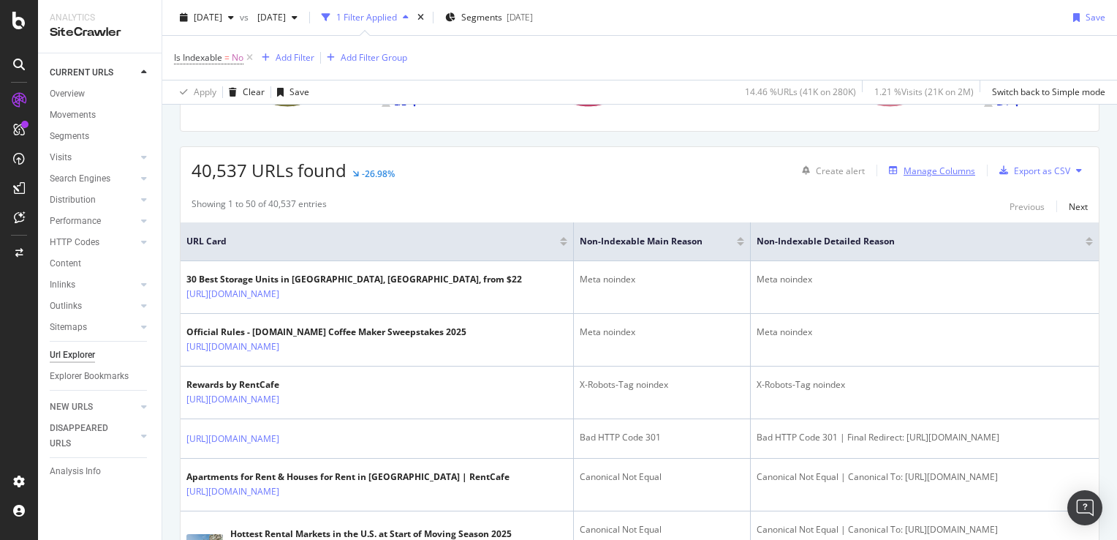
click at [932, 169] on div "Manage Columns" at bounding box center [940, 171] width 72 height 12
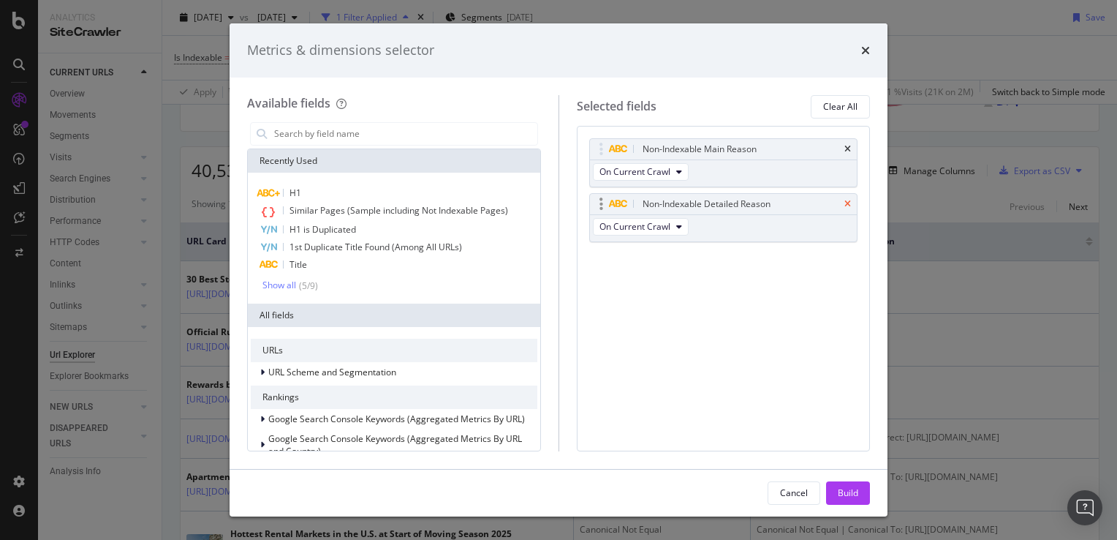
click at [850, 205] on icon "times" at bounding box center [848, 204] width 7 height 9
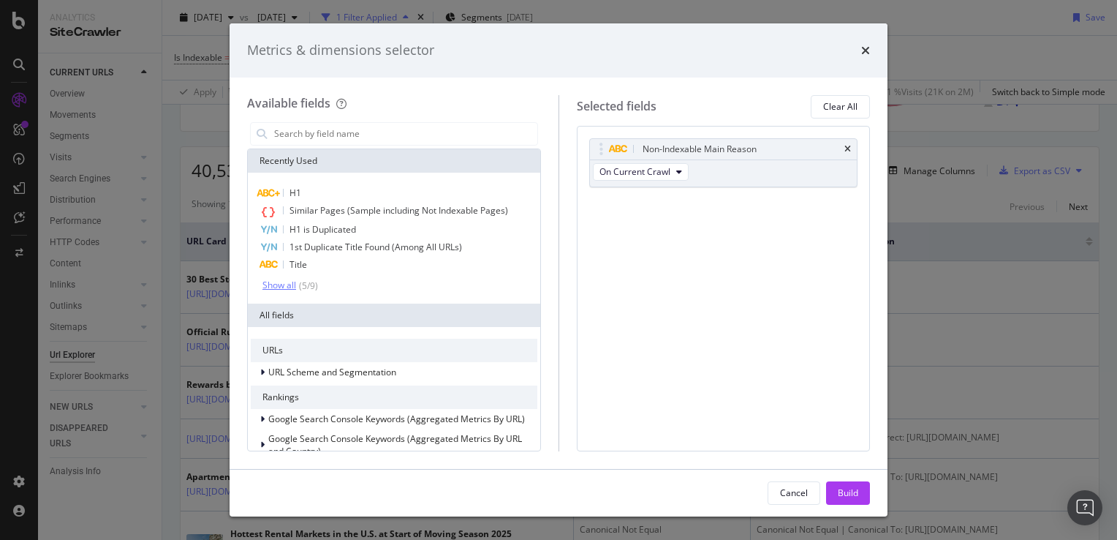
click at [284, 287] on div "Show all" at bounding box center [280, 285] width 34 height 10
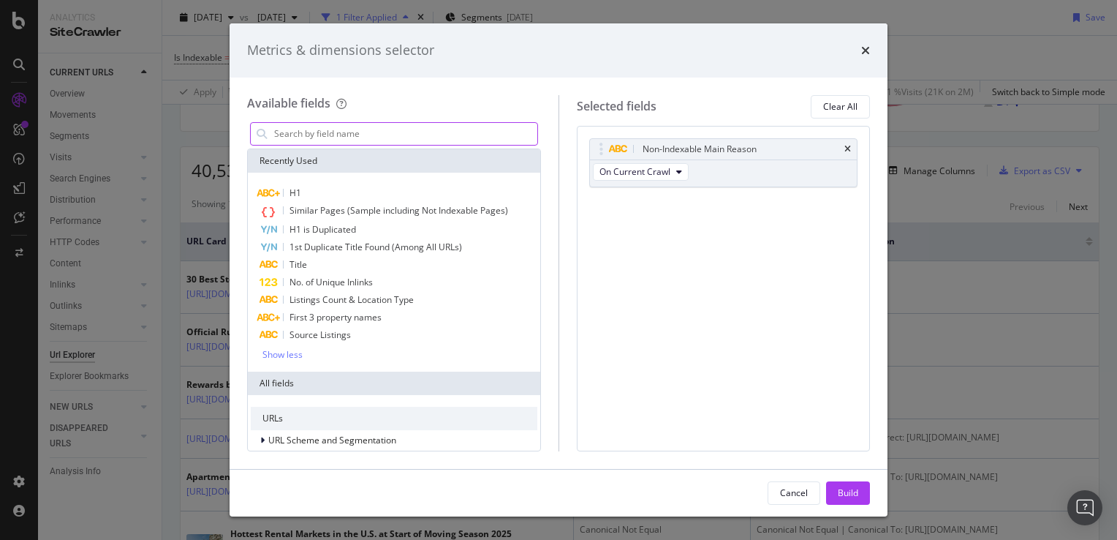
click at [319, 133] on input "modal" at bounding box center [405, 134] width 265 height 22
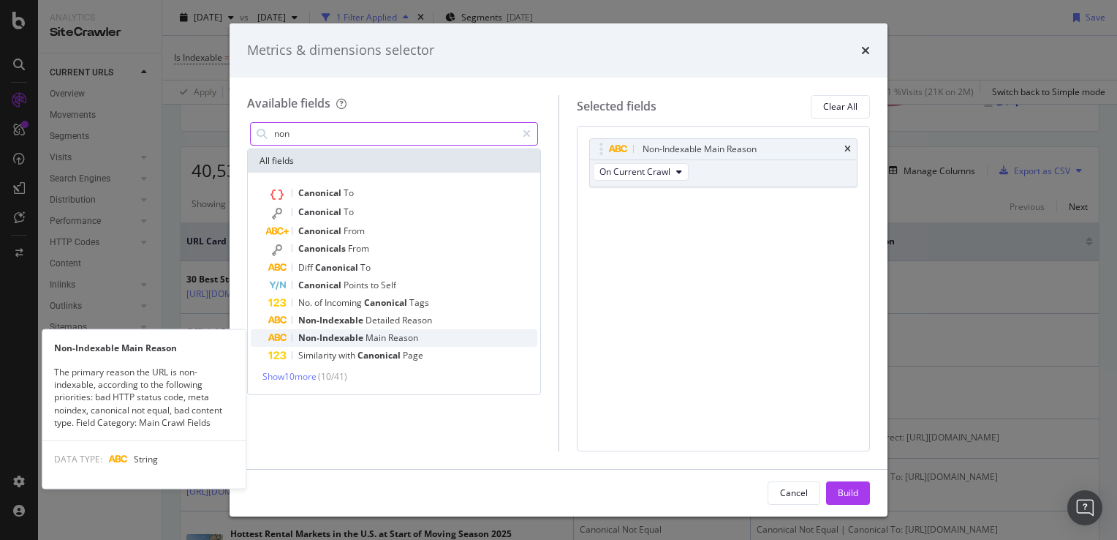
type input "non"
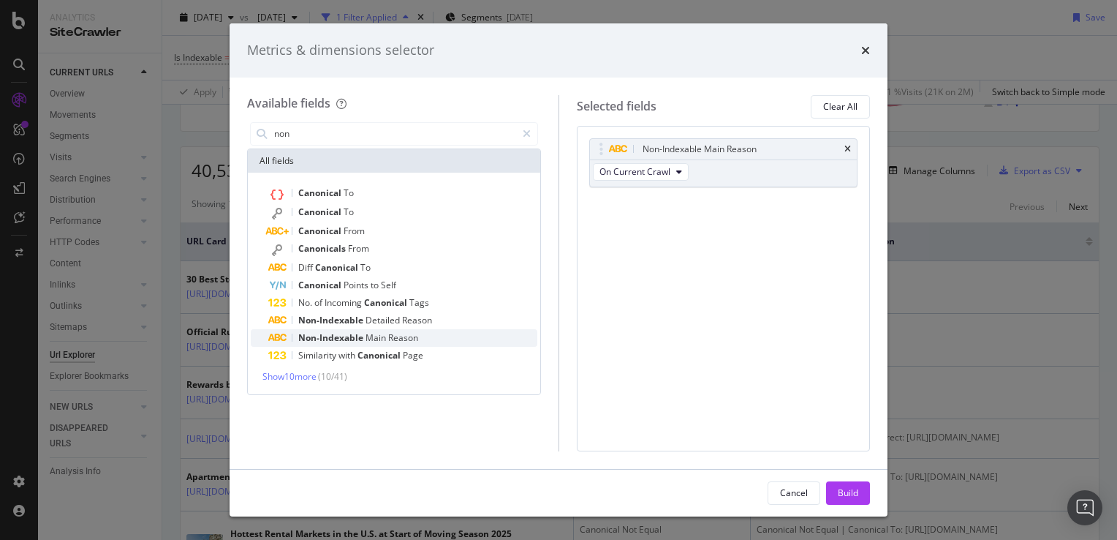
click at [389, 339] on span "Reason" at bounding box center [403, 337] width 30 height 12
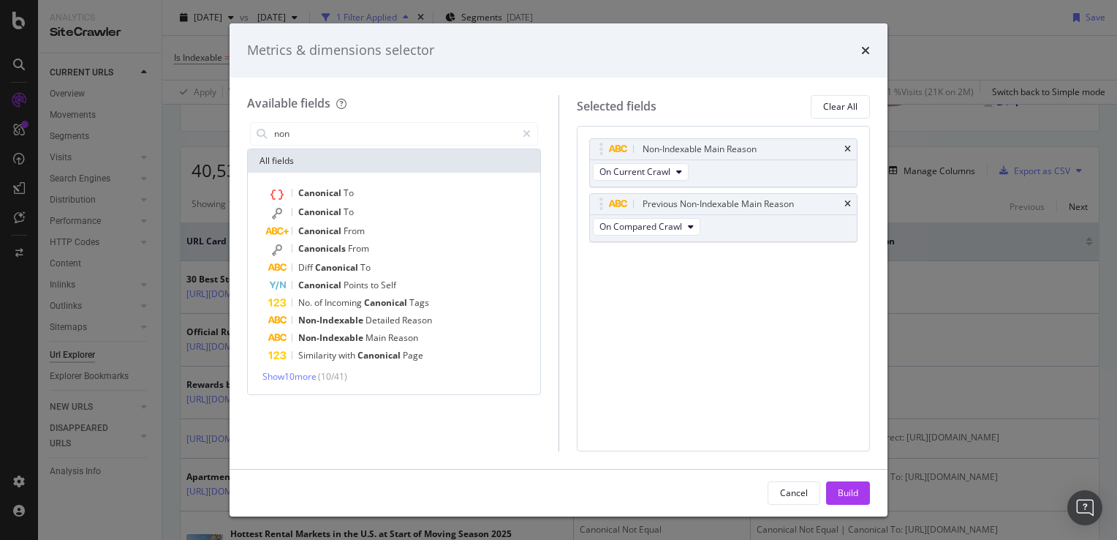
click at [845, 490] on div "Build" at bounding box center [848, 492] width 20 height 12
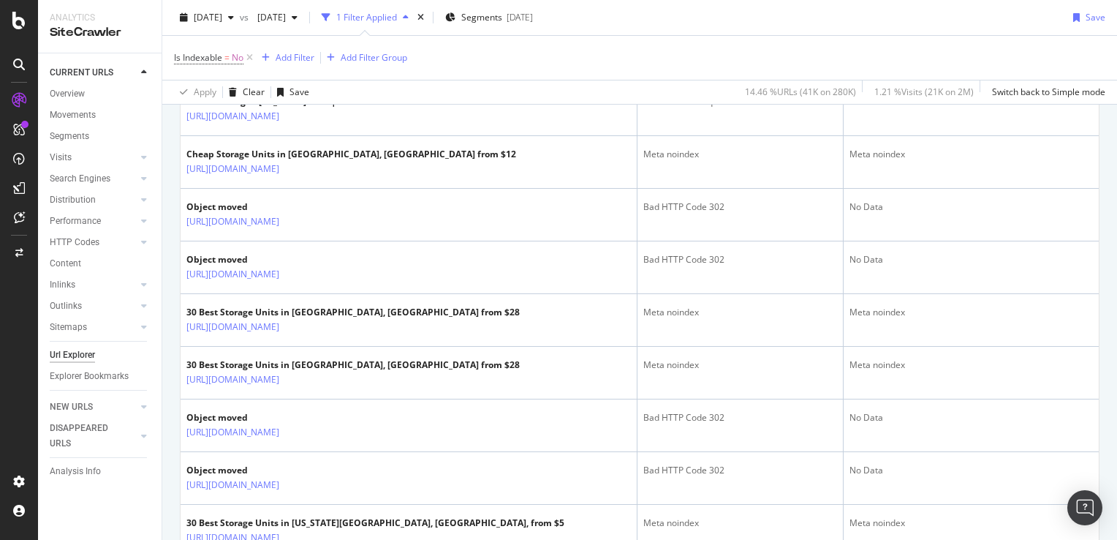
scroll to position [1316, 0]
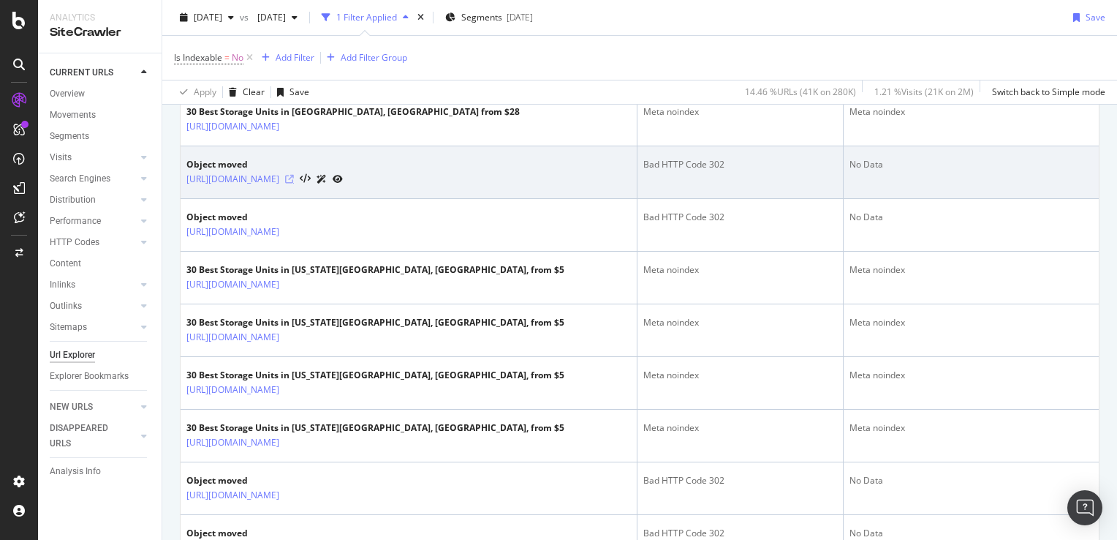
click at [294, 177] on icon at bounding box center [289, 179] width 9 height 9
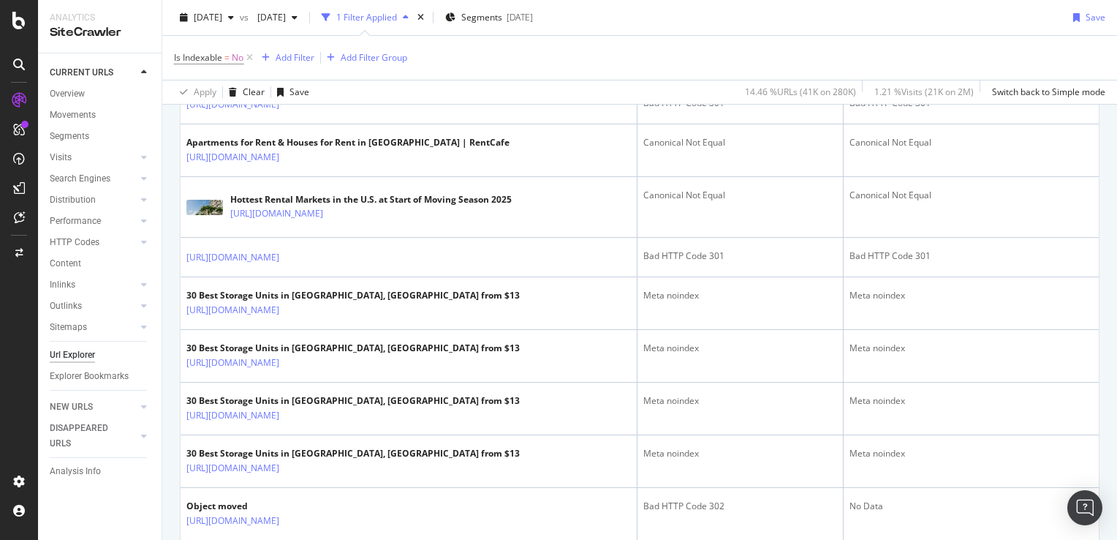
scroll to position [0, 0]
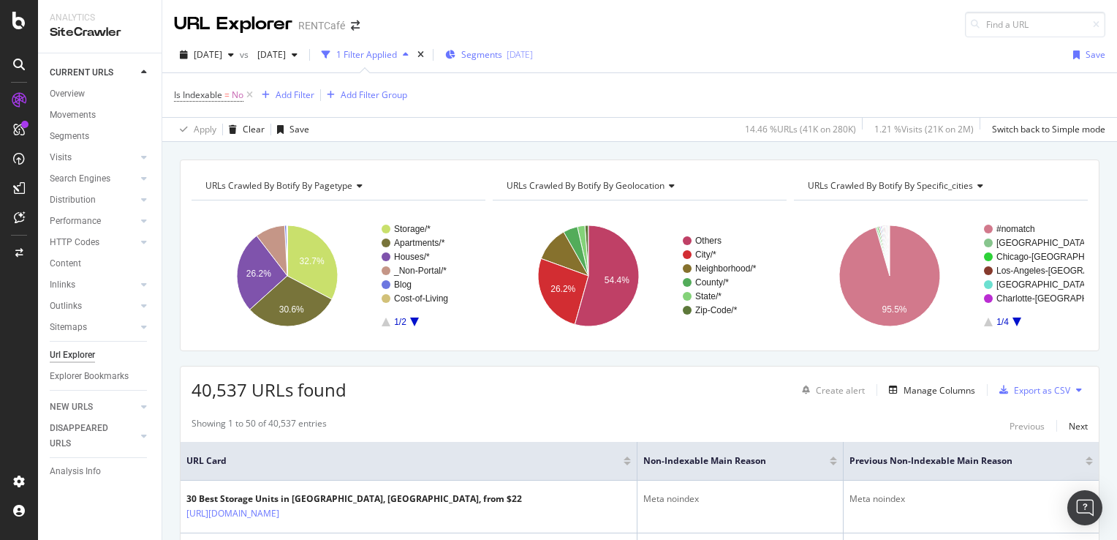
click at [502, 54] on span "Segments" at bounding box center [481, 54] width 41 height 12
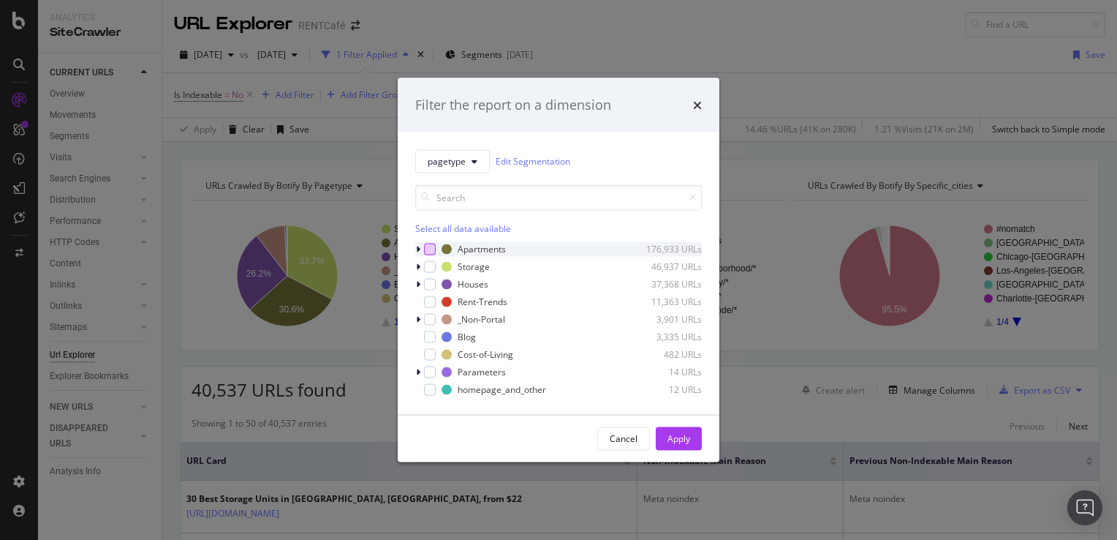
click at [426, 247] on div "modal" at bounding box center [430, 249] width 12 height 12
click at [430, 284] on div "modal" at bounding box center [430, 284] width 12 height 12
click at [673, 432] on div "Apply" at bounding box center [679, 438] width 23 height 12
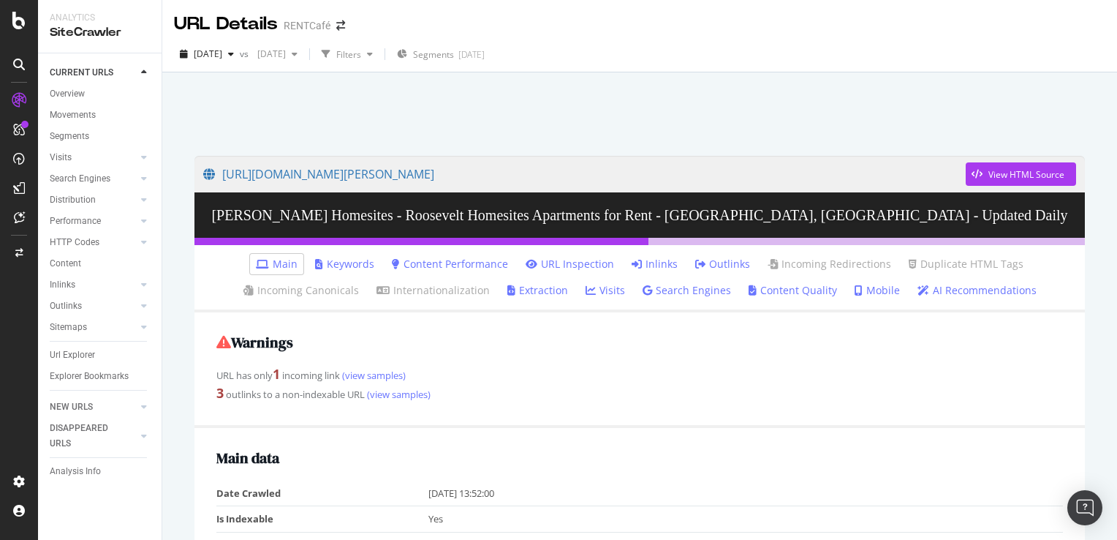
click at [662, 262] on link "Inlinks" at bounding box center [655, 264] width 46 height 15
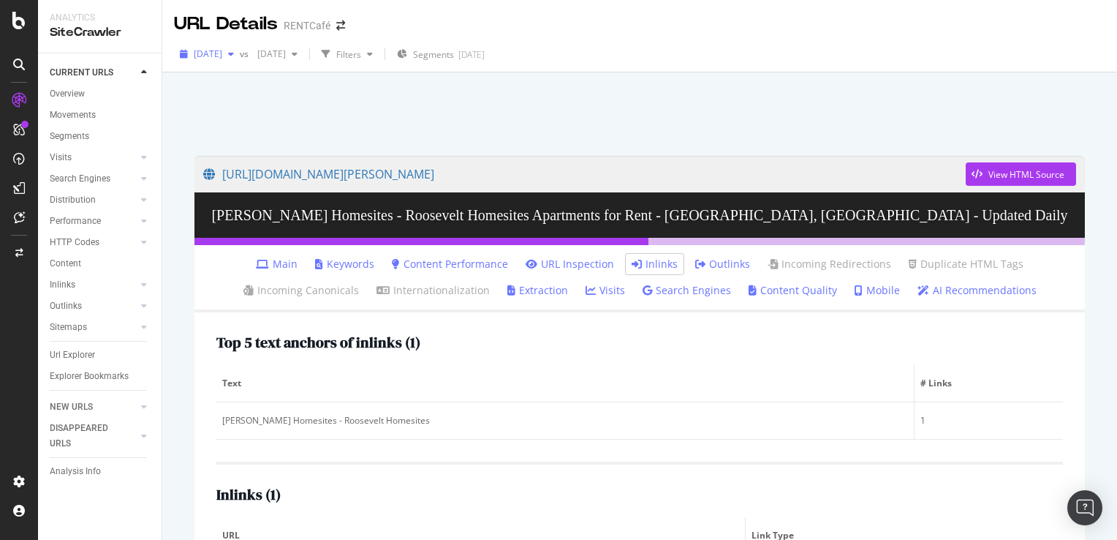
click at [222, 59] on span "[DATE]" at bounding box center [208, 54] width 29 height 12
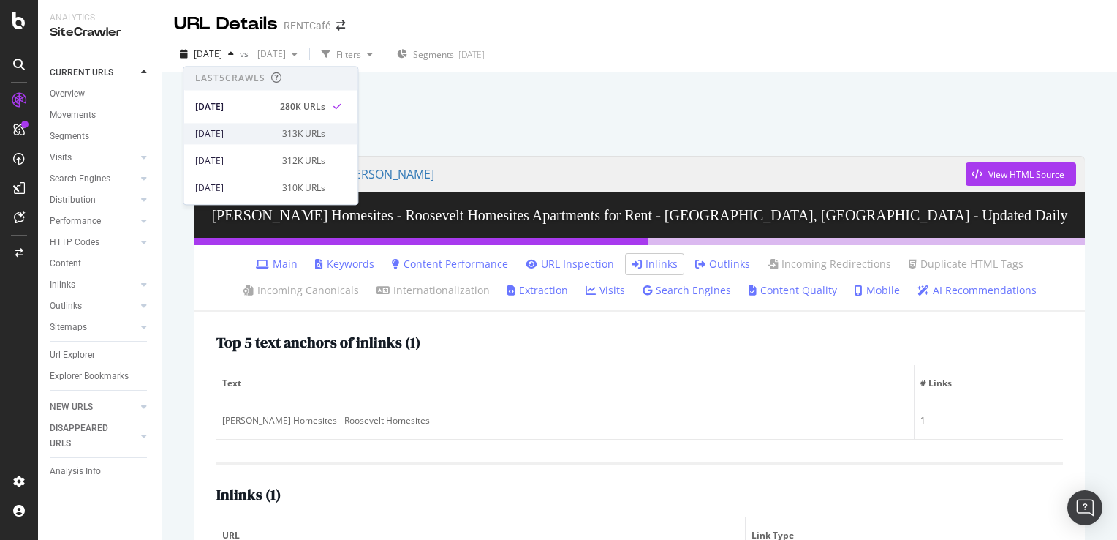
click at [230, 130] on div "[DATE]" at bounding box center [234, 133] width 78 height 13
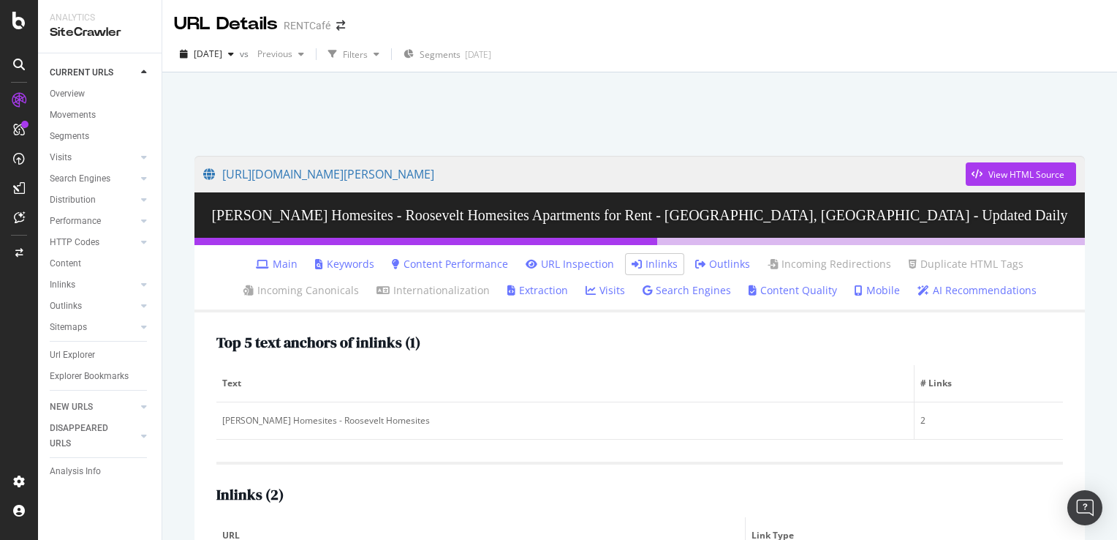
scroll to position [129, 0]
click at [222, 53] on span "[DATE]" at bounding box center [208, 54] width 29 height 12
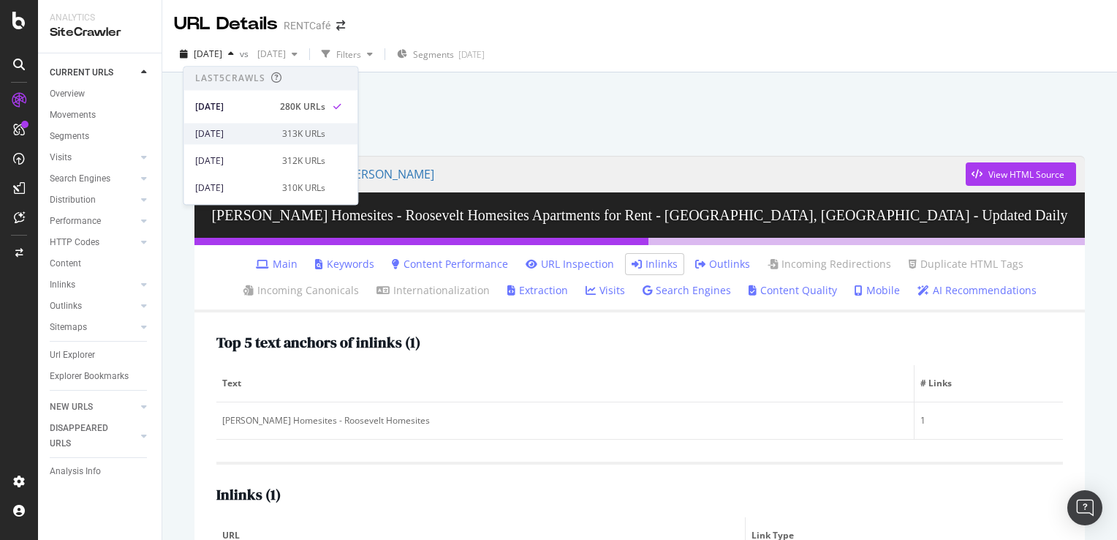
click at [237, 136] on div "[DATE]" at bounding box center [234, 133] width 78 height 13
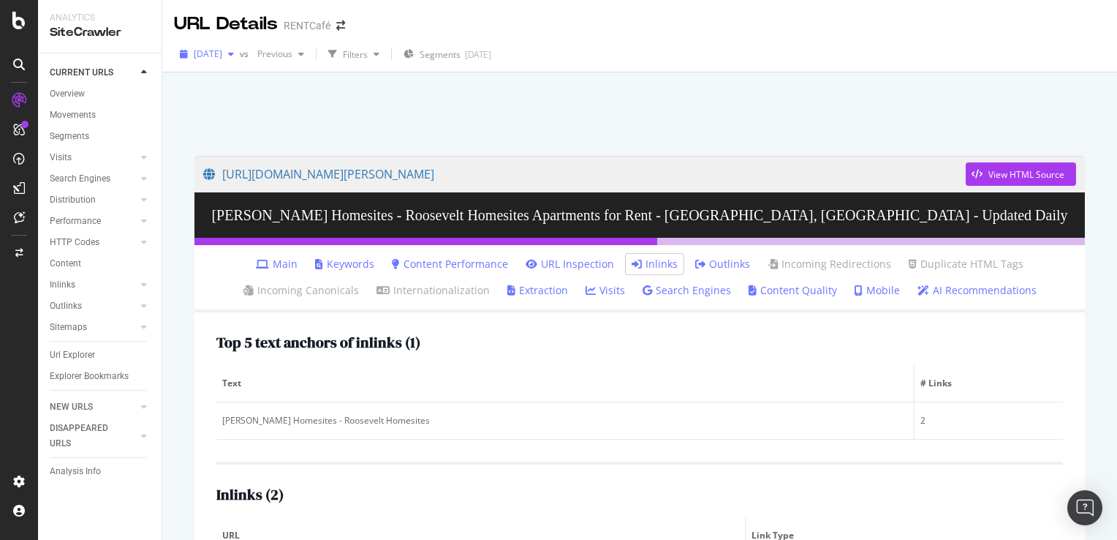
click at [222, 58] on span "[DATE]" at bounding box center [208, 54] width 29 height 12
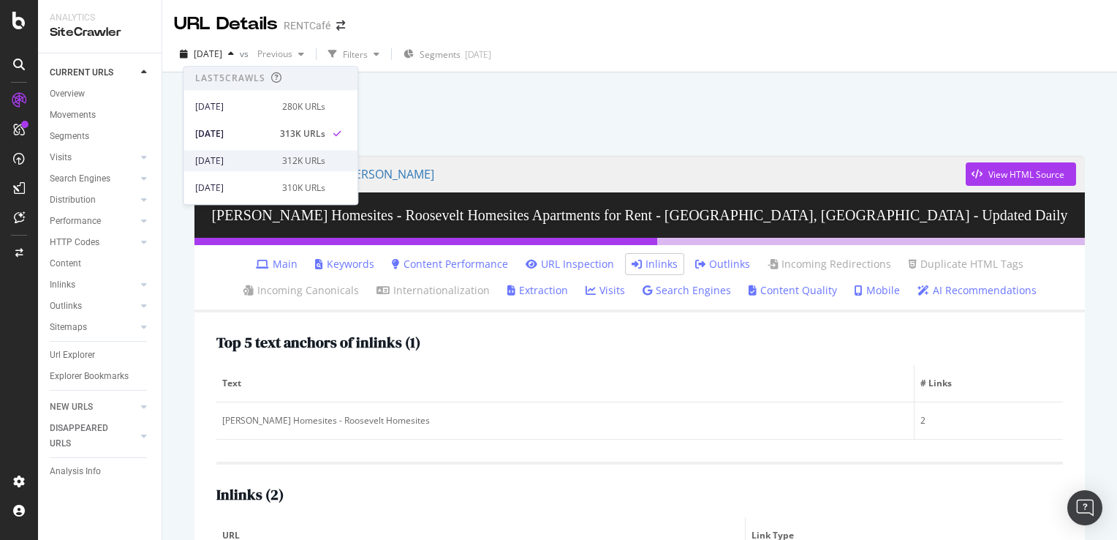
click at [229, 156] on div "[DATE]" at bounding box center [234, 160] width 78 height 13
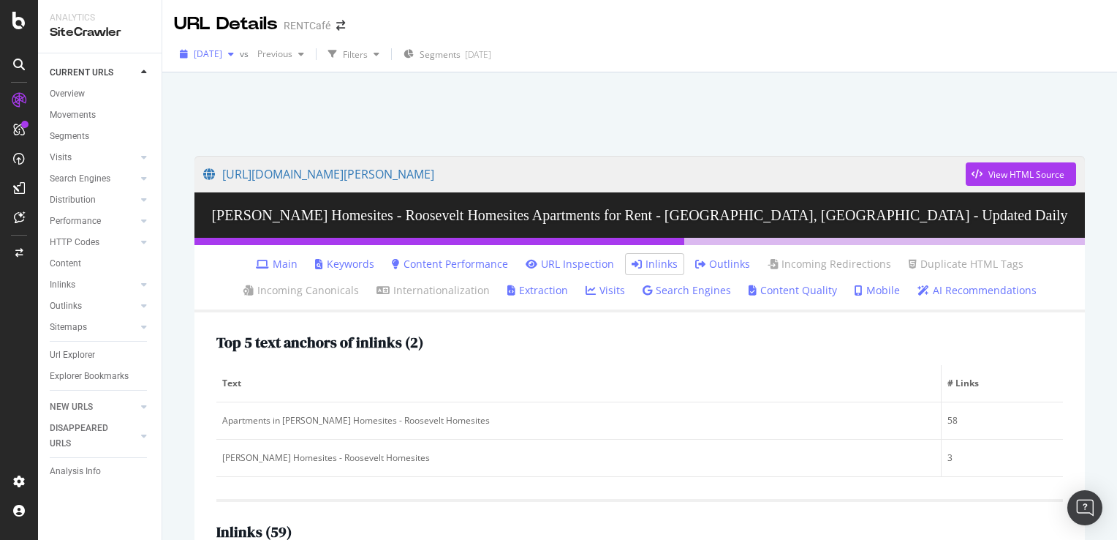
click at [222, 50] on span "[DATE]" at bounding box center [208, 54] width 29 height 12
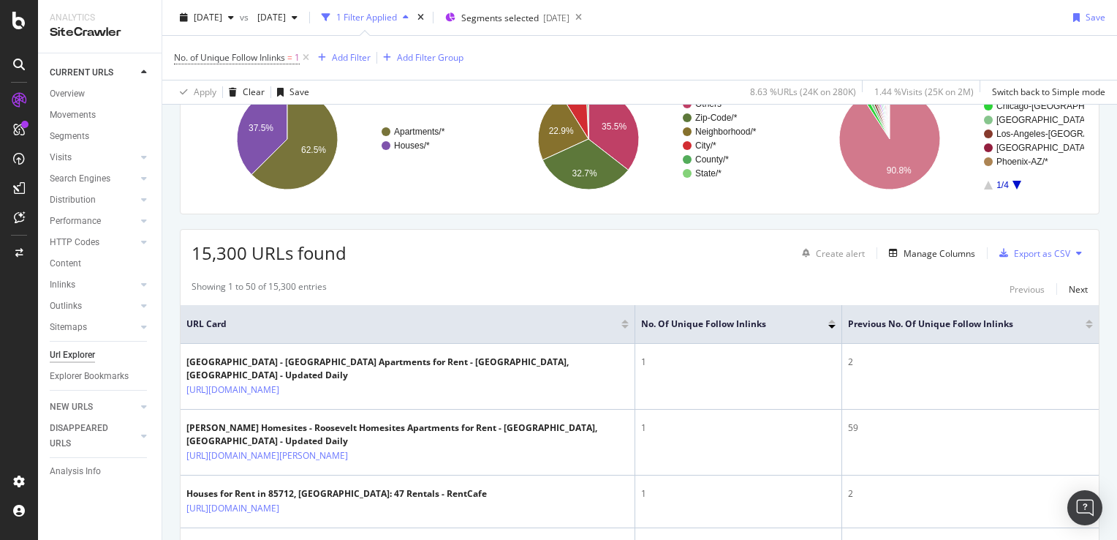
scroll to position [146, 0]
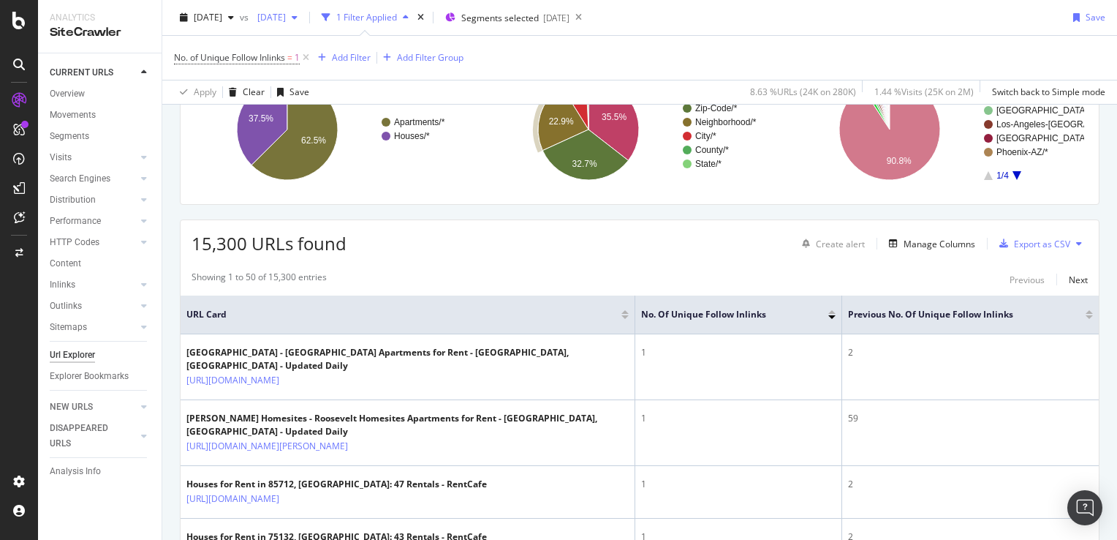
click at [286, 11] on span "[DATE]" at bounding box center [269, 17] width 34 height 12
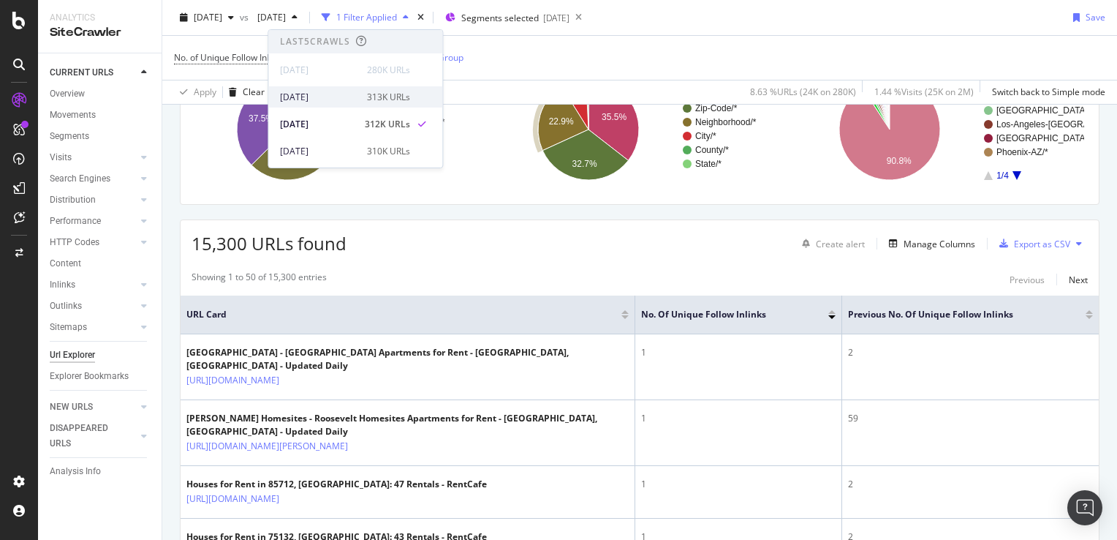
click at [336, 102] on div "[DATE]" at bounding box center [319, 97] width 78 height 13
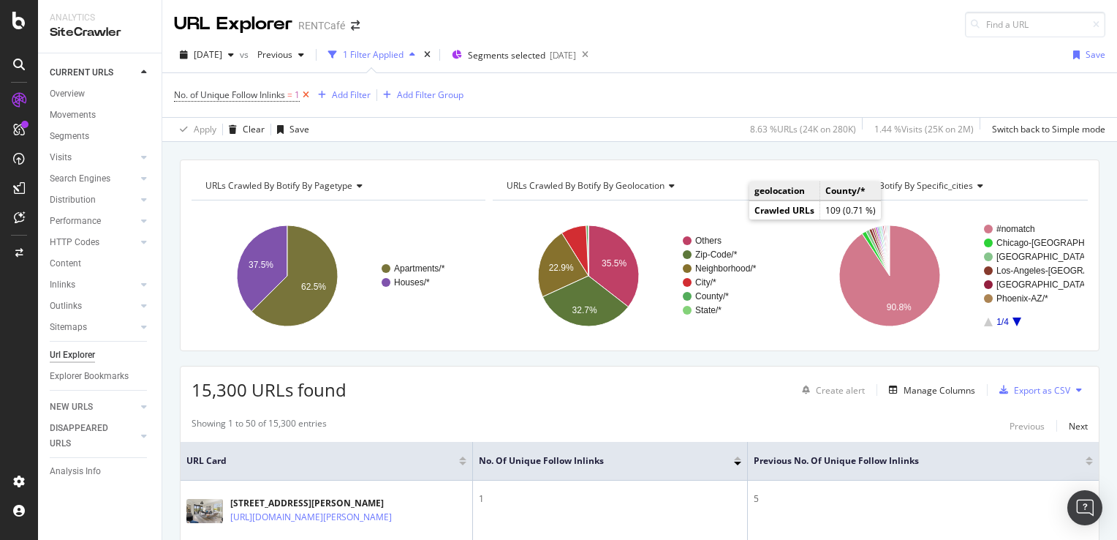
click at [309, 96] on icon at bounding box center [306, 95] width 12 height 15
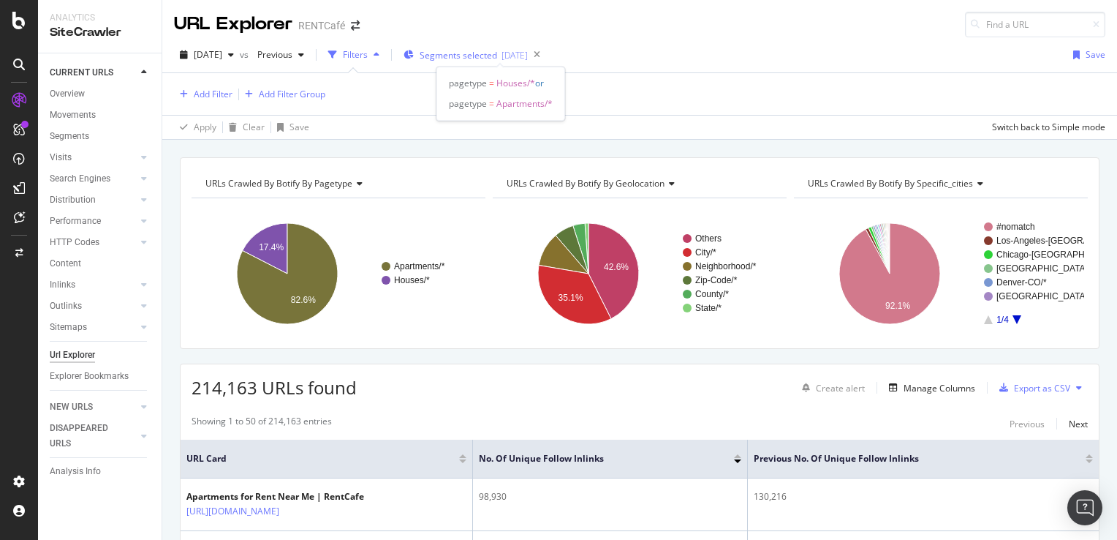
click at [497, 54] on span "Segments selected" at bounding box center [459, 55] width 78 height 12
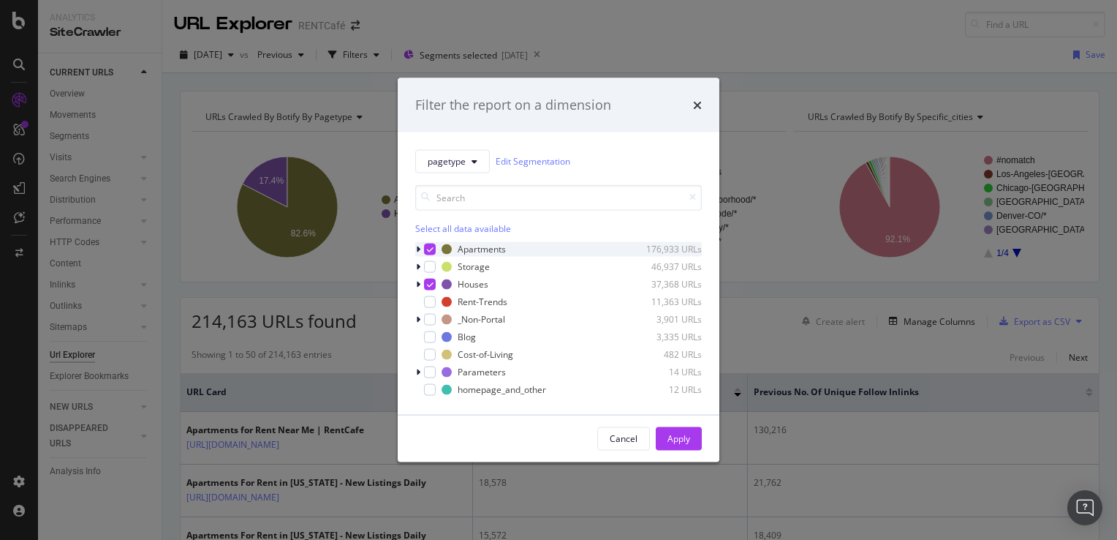
click at [418, 250] on icon "modal" at bounding box center [418, 248] width 4 height 9
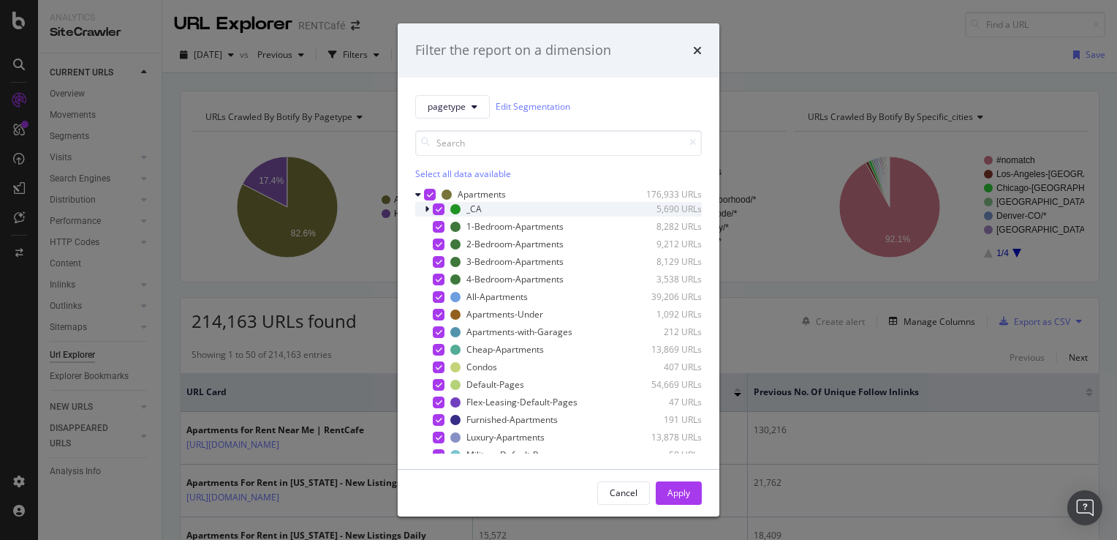
click at [427, 209] on icon "modal" at bounding box center [427, 209] width 4 height 9
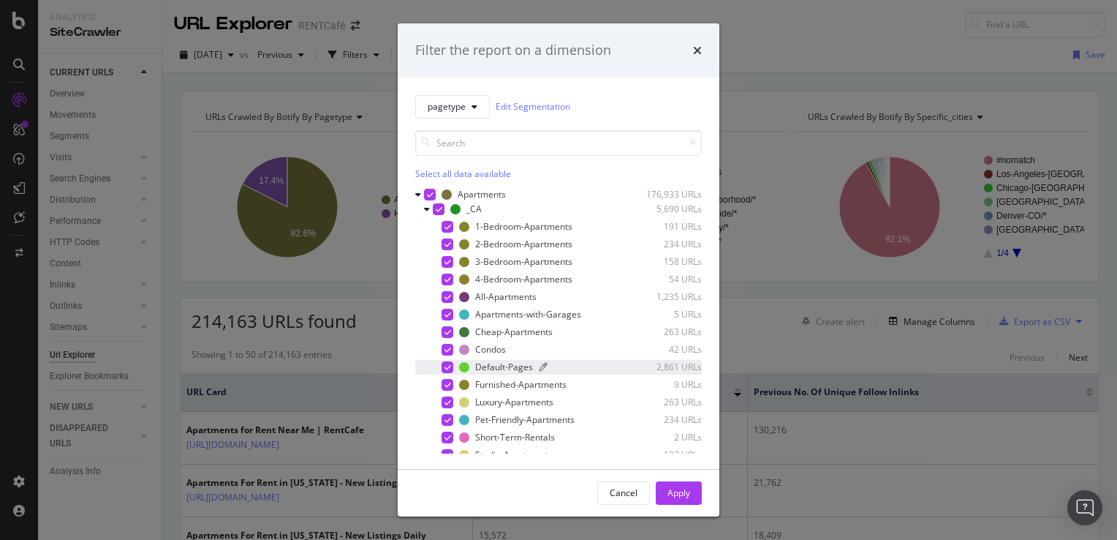
click at [516, 365] on div "Default-Pages" at bounding box center [504, 366] width 58 height 12
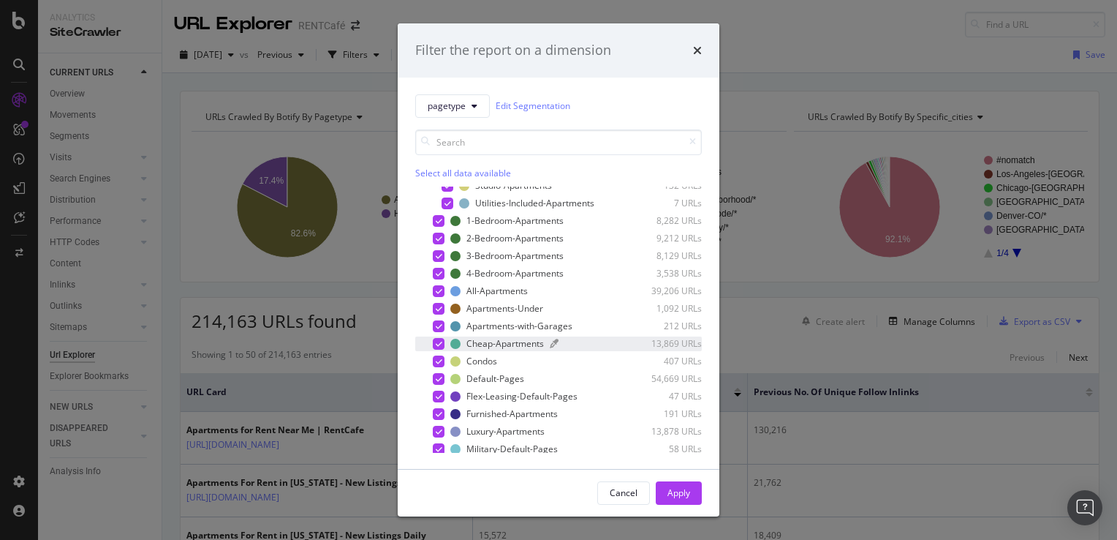
scroll to position [292, 0]
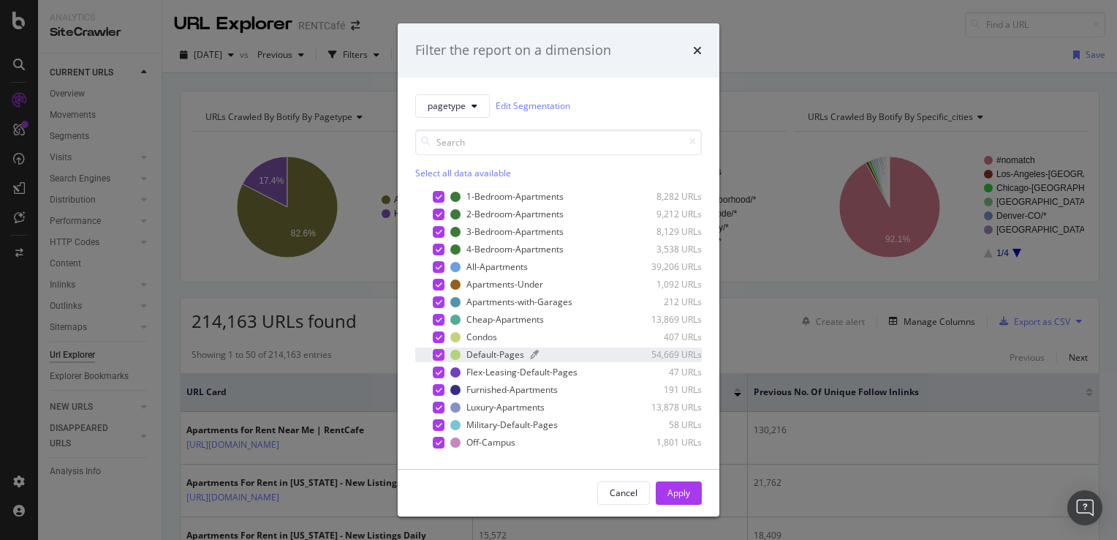
click at [499, 360] on div "Default-Pages" at bounding box center [496, 354] width 58 height 12
click at [501, 378] on div "Flex-Leasing-Default-Pages" at bounding box center [522, 372] width 111 height 12
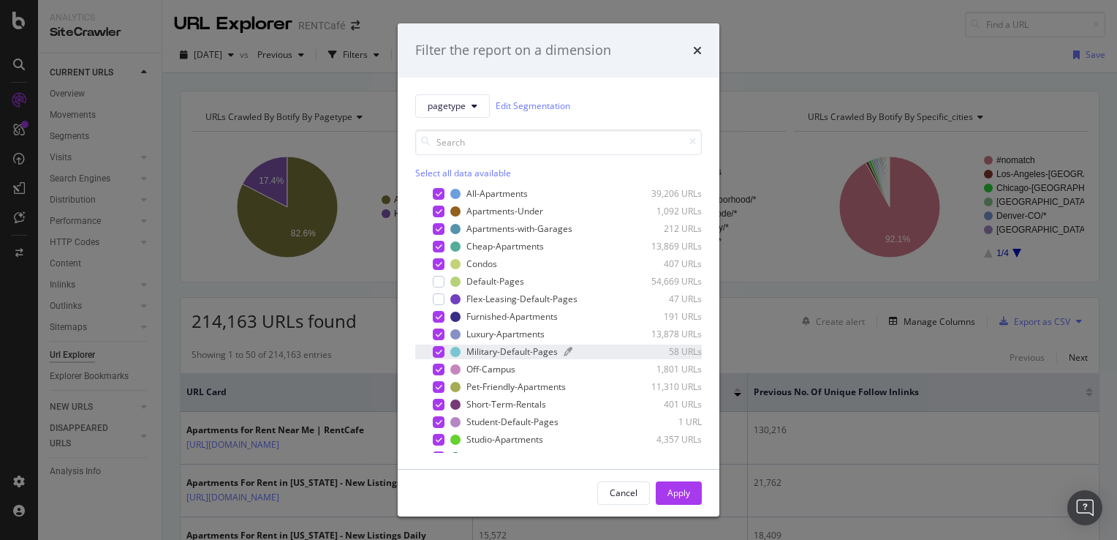
click at [535, 358] on div "Military-Default-Pages" at bounding box center [512, 351] width 91 height 12
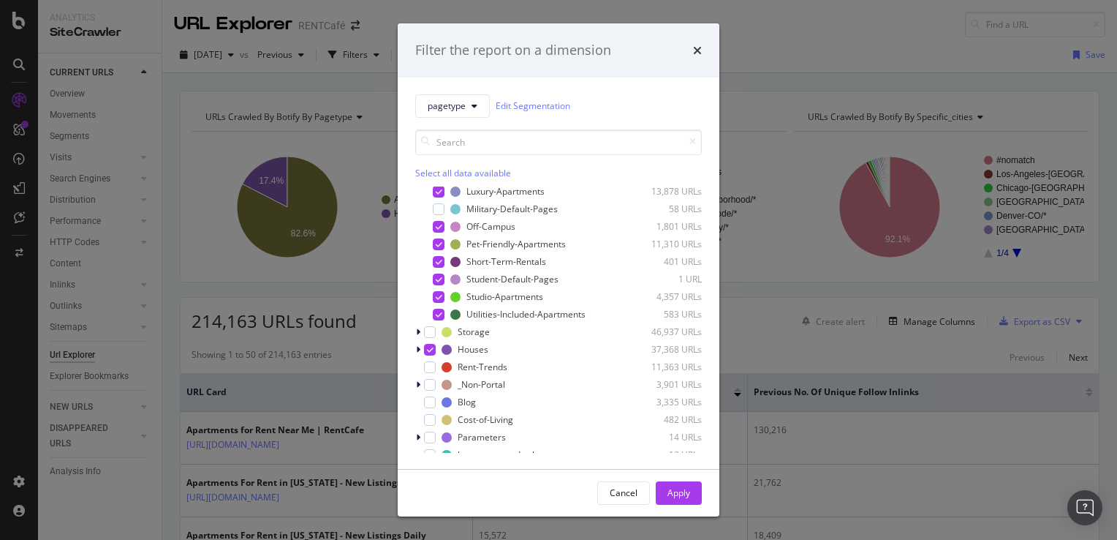
scroll to position [512, 0]
click at [536, 282] on div "Student-Default-Pages" at bounding box center [513, 275] width 92 height 12
click at [418, 350] on icon "modal" at bounding box center [418, 345] width 4 height 9
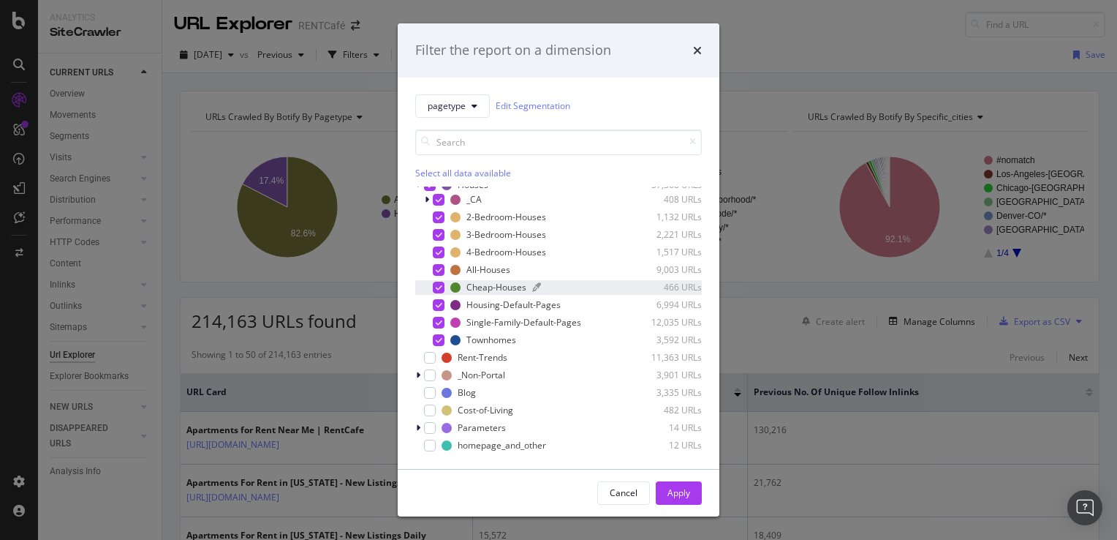
scroll to position [683, 0]
click at [488, 319] on div "Single-Family-Default-Pages" at bounding box center [524, 322] width 115 height 12
click at [488, 303] on div "Housing-Default-Pages" at bounding box center [514, 304] width 94 height 12
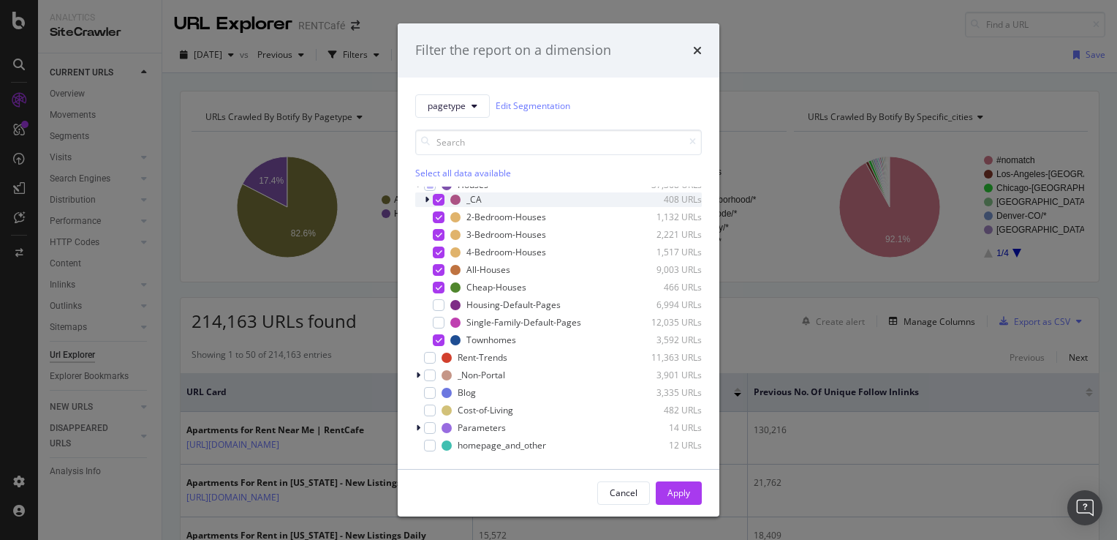
click at [429, 197] on icon "modal" at bounding box center [427, 199] width 4 height 9
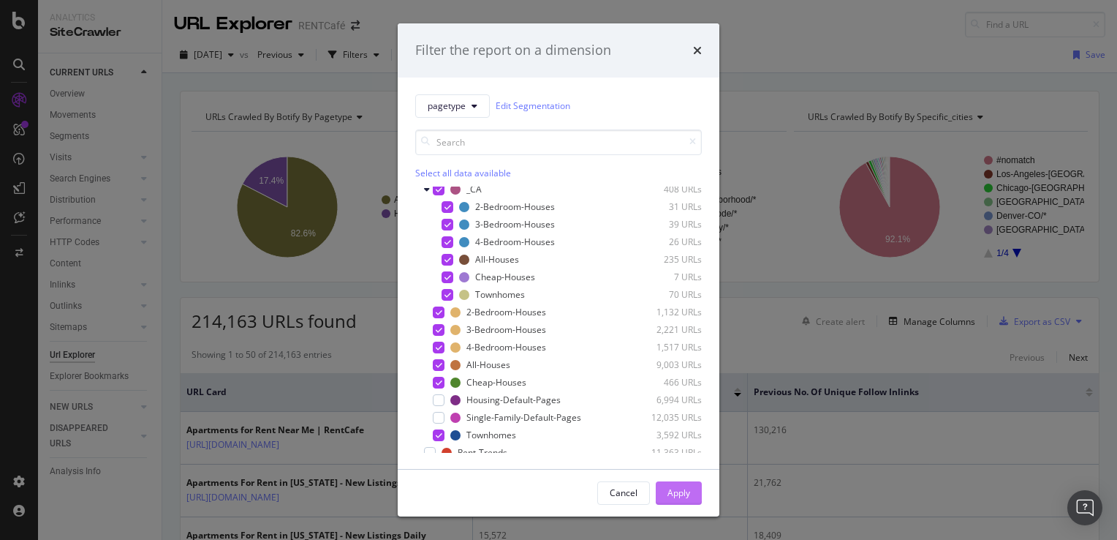
click at [694, 490] on button "Apply" at bounding box center [679, 492] width 46 height 23
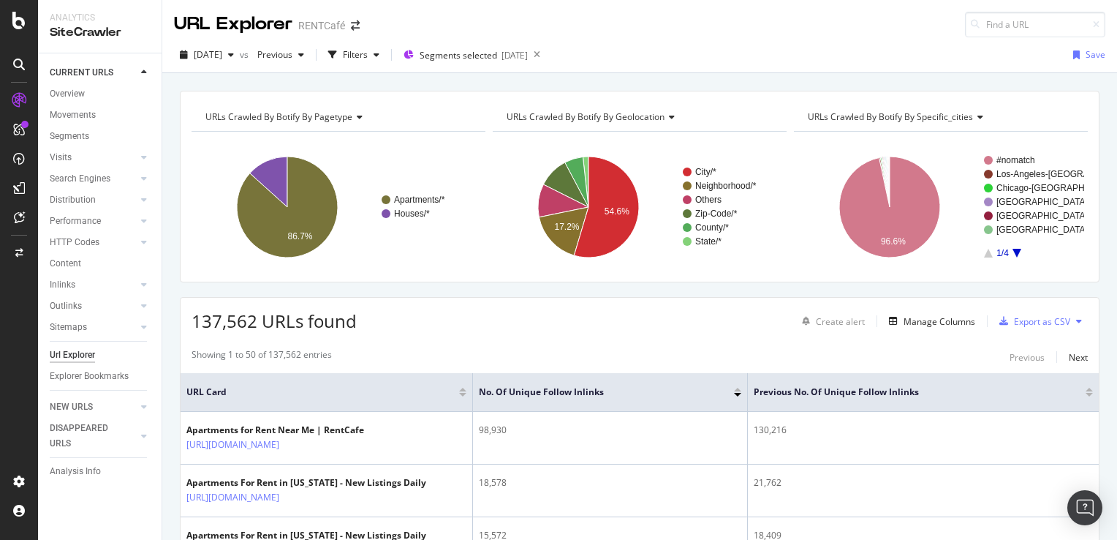
click at [739, 394] on div at bounding box center [737, 395] width 7 height 4
click at [368, 54] on div "Filters" at bounding box center [355, 54] width 25 height 12
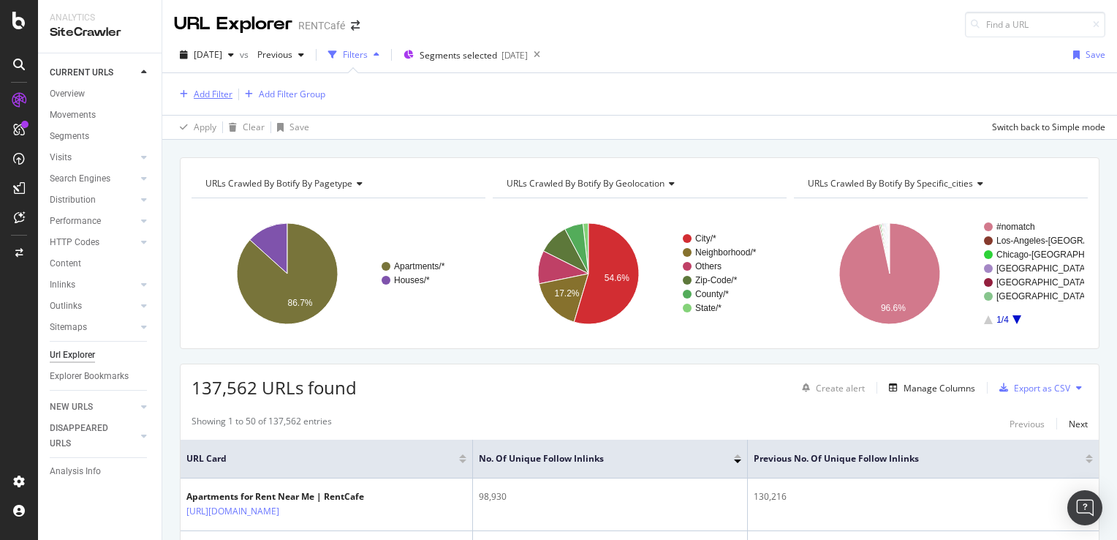
click at [207, 91] on div "Add Filter" at bounding box center [213, 94] width 39 height 12
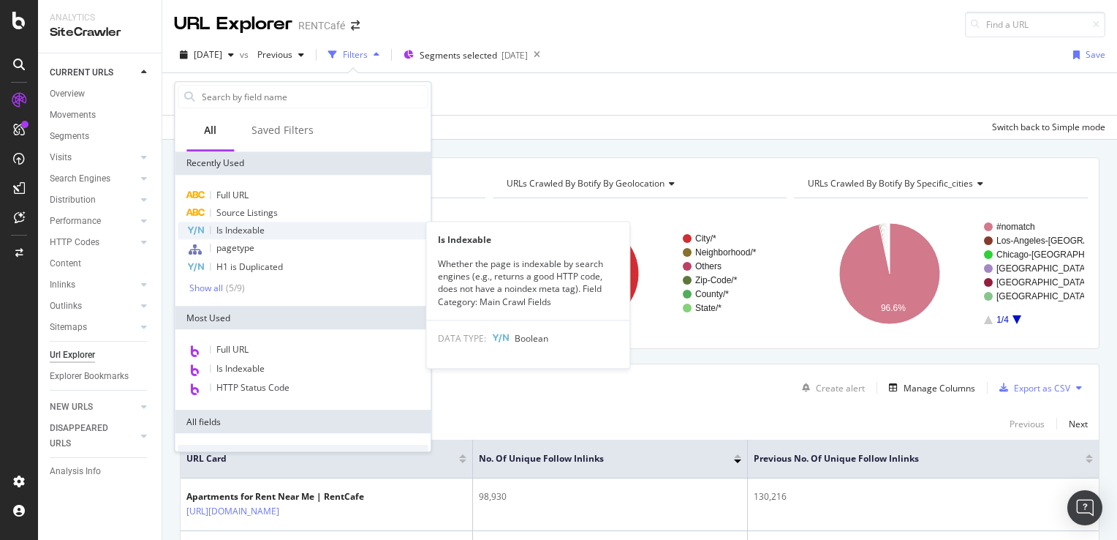
click at [252, 231] on span "Is Indexable" at bounding box center [240, 230] width 48 height 12
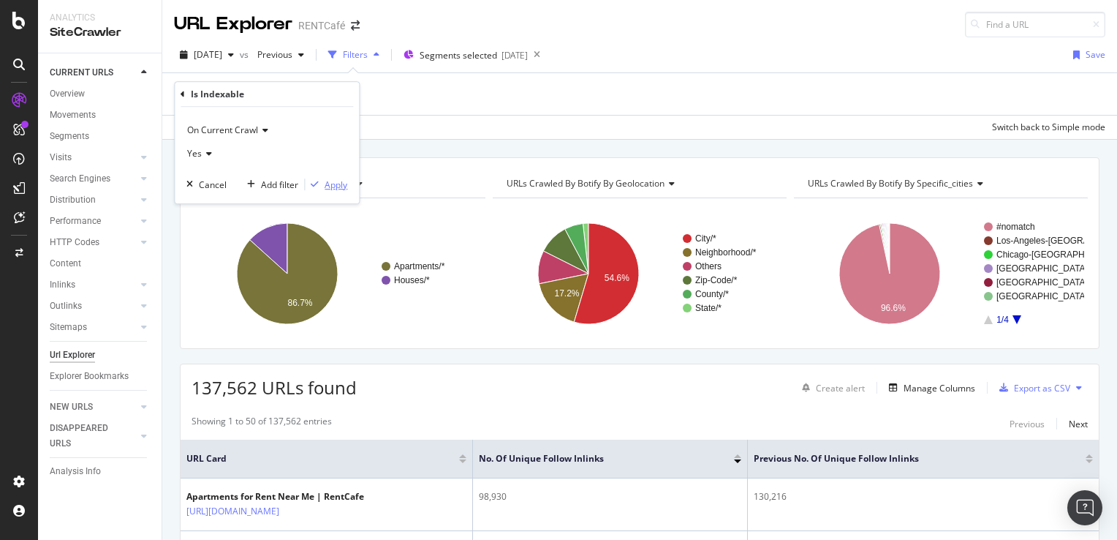
drag, startPoint x: 325, startPoint y: 183, endPoint x: 328, endPoint y: 115, distance: 68.0
click at [326, 183] on div "Apply" at bounding box center [336, 184] width 23 height 12
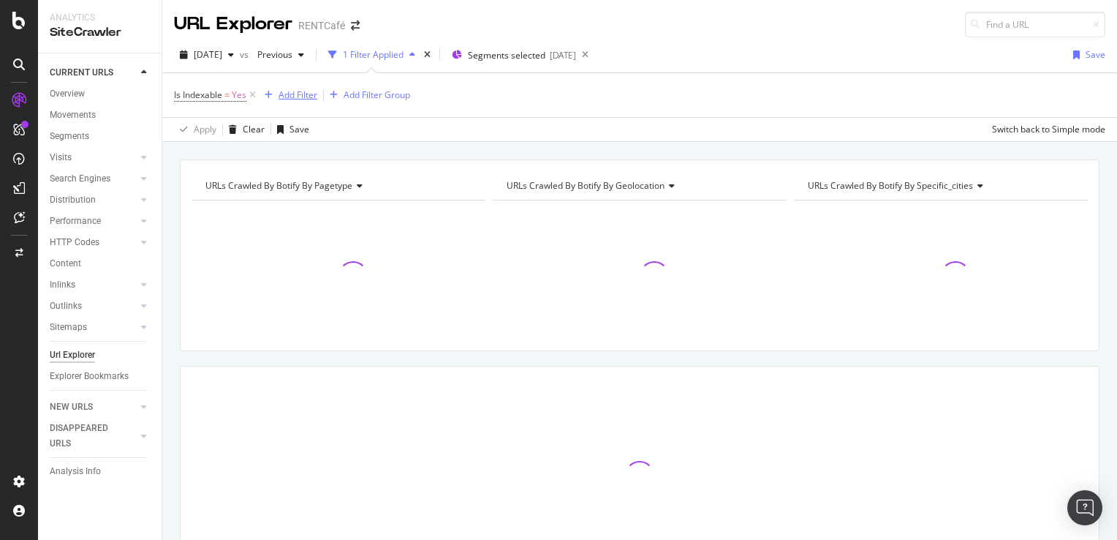
click at [305, 95] on div "Add Filter" at bounding box center [298, 94] width 39 height 12
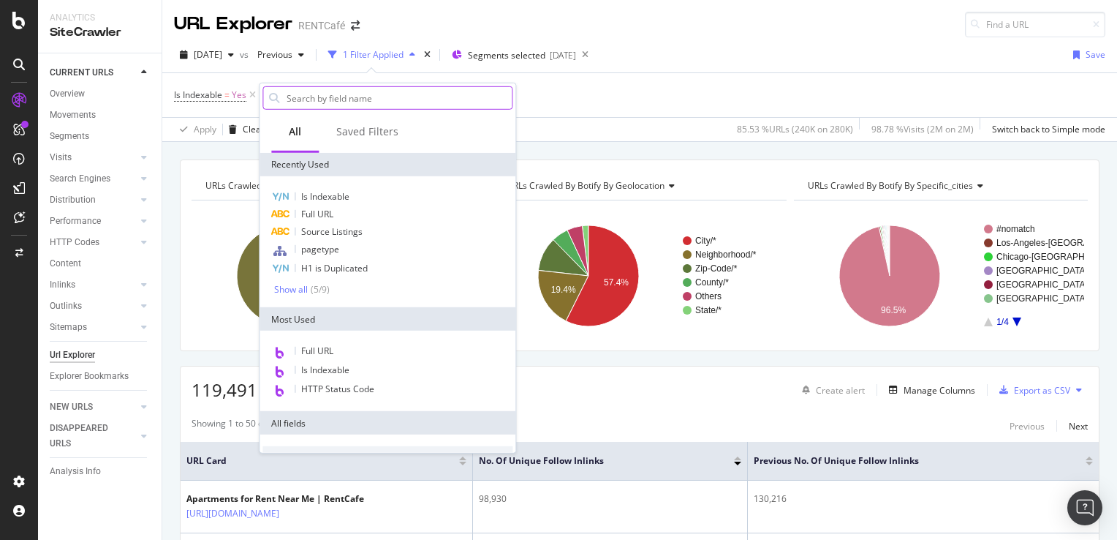
type input "i"
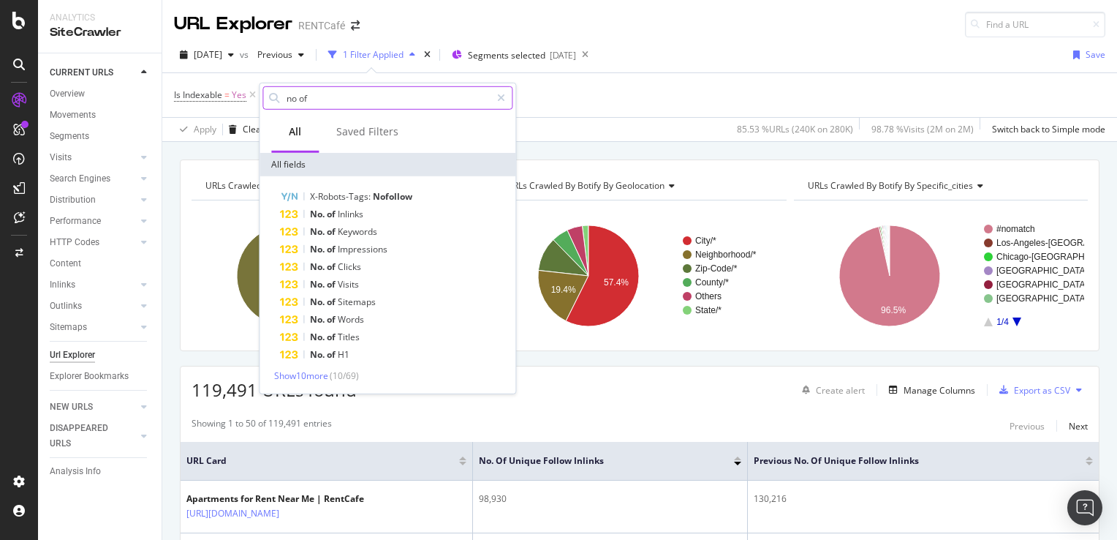
drag, startPoint x: 309, startPoint y: 97, endPoint x: 285, endPoint y: 96, distance: 24.1
click at [285, 96] on input "no of" at bounding box center [387, 98] width 205 height 22
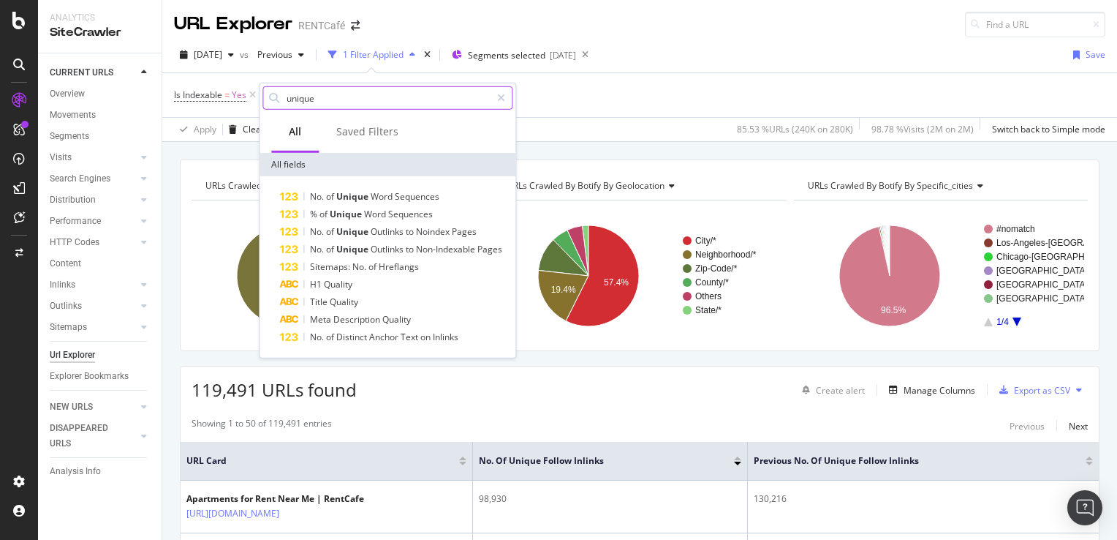
drag, startPoint x: 324, startPoint y: 101, endPoint x: 292, endPoint y: 101, distance: 31.4
click at [292, 101] on input "unique" at bounding box center [387, 98] width 205 height 22
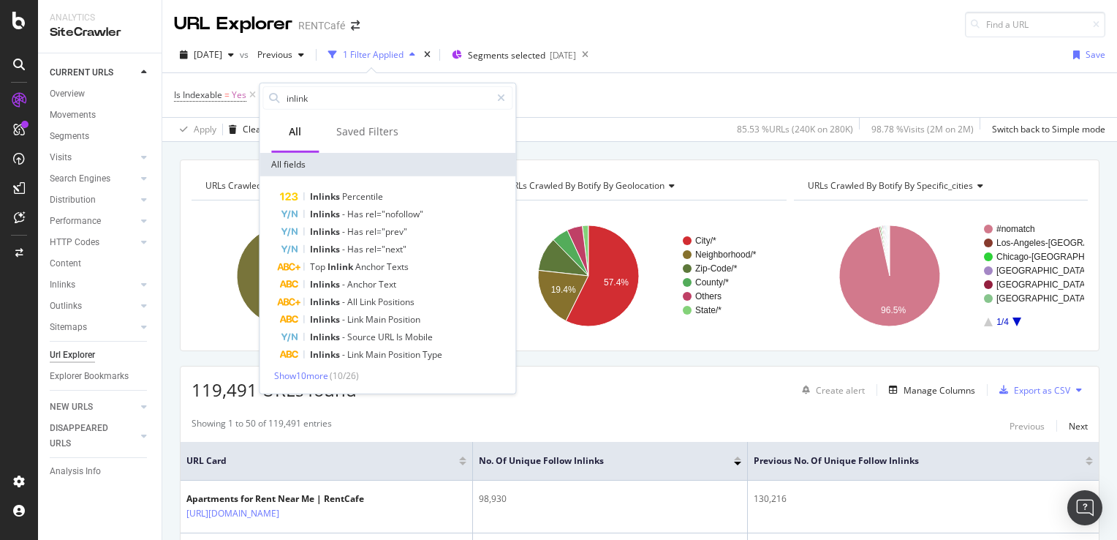
type input "inlinks"
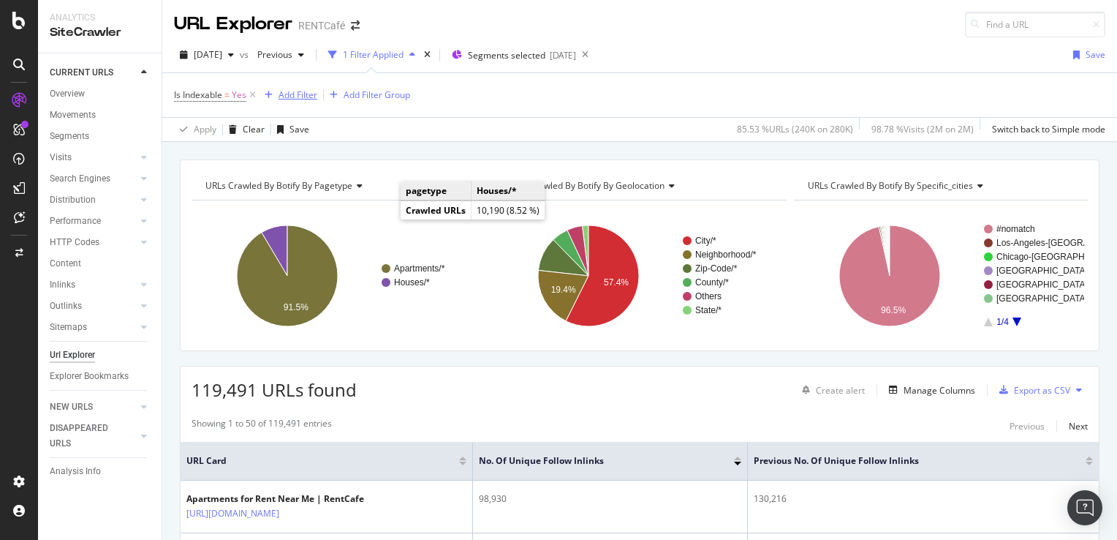
click at [298, 98] on div "Add Filter" at bounding box center [298, 94] width 39 height 12
click at [309, 97] on div "Add Filter" at bounding box center [298, 94] width 39 height 12
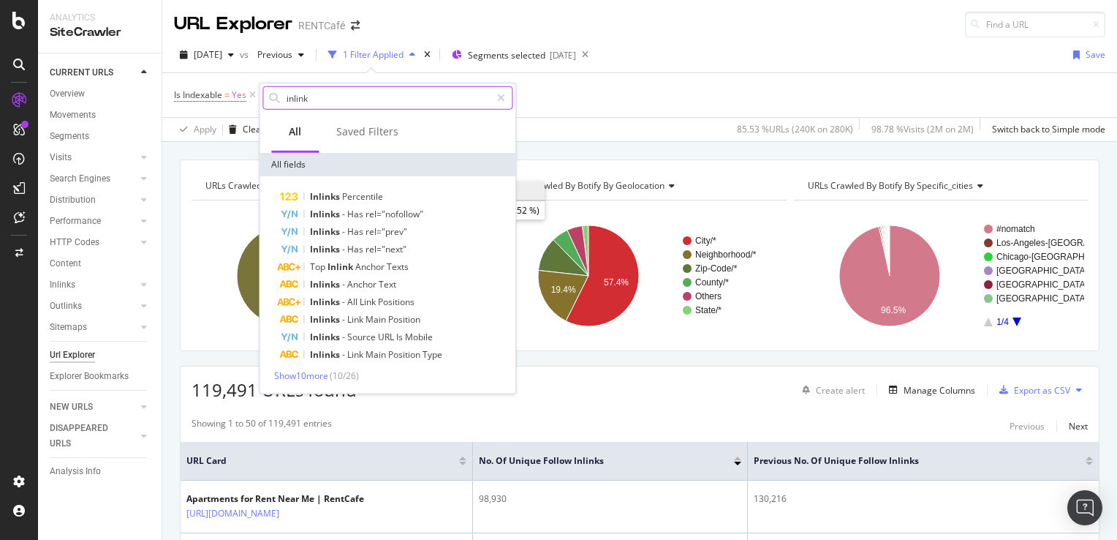
type input "inlinks"
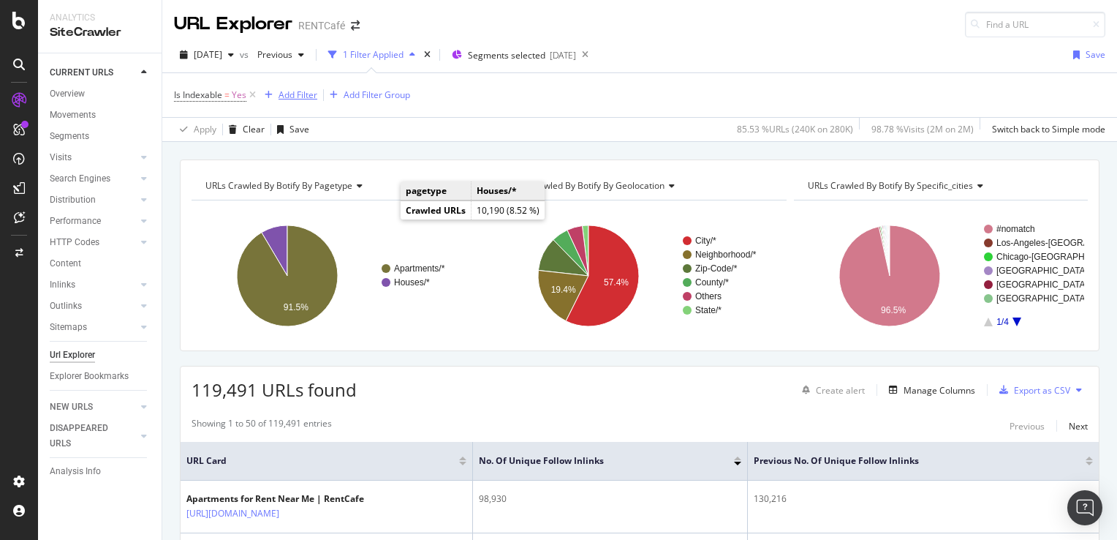
click at [296, 94] on div "Add Filter" at bounding box center [298, 94] width 39 height 12
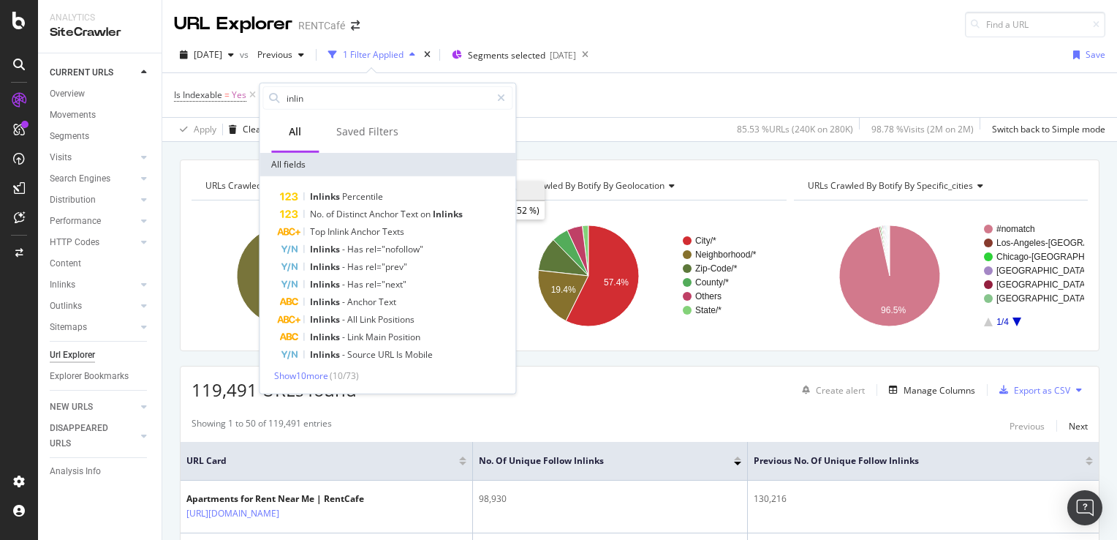
type input "inlink"
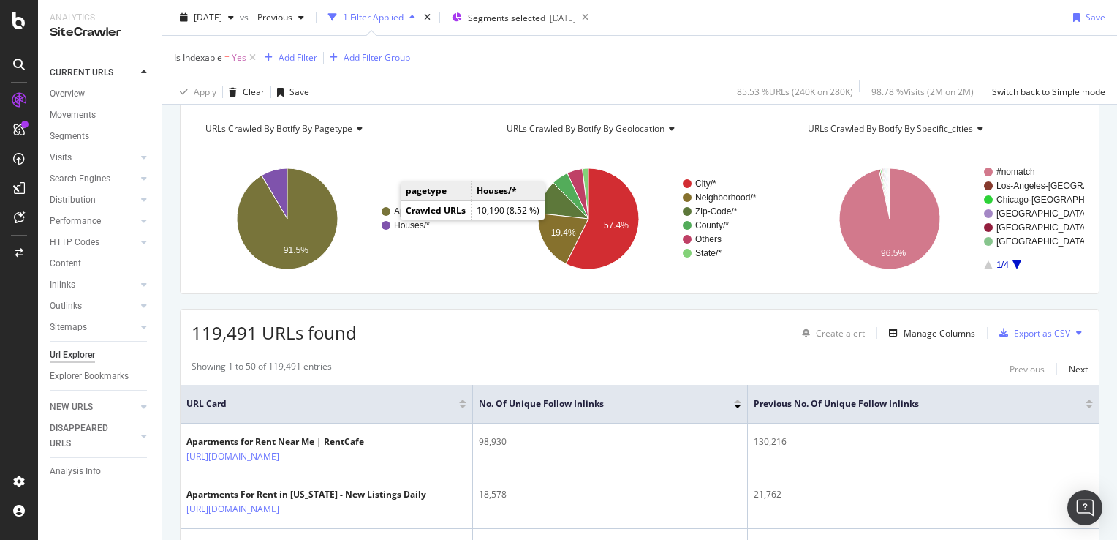
scroll to position [73, 0]
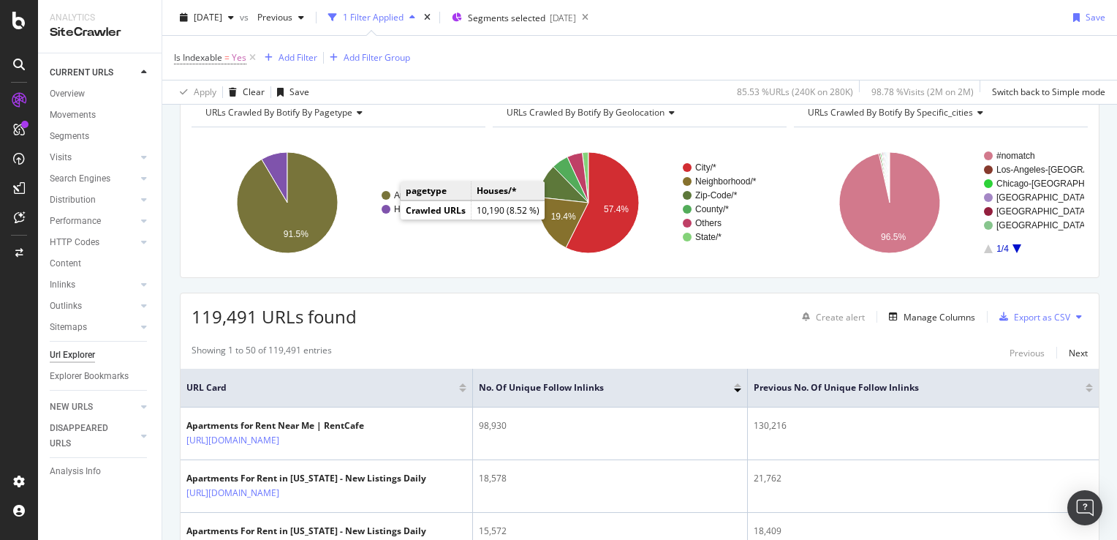
click at [578, 57] on div "Is Indexable = Yes Add Filter Add Filter Group" at bounding box center [640, 58] width 932 height 44
click at [293, 56] on div "Add Filter" at bounding box center [298, 57] width 39 height 12
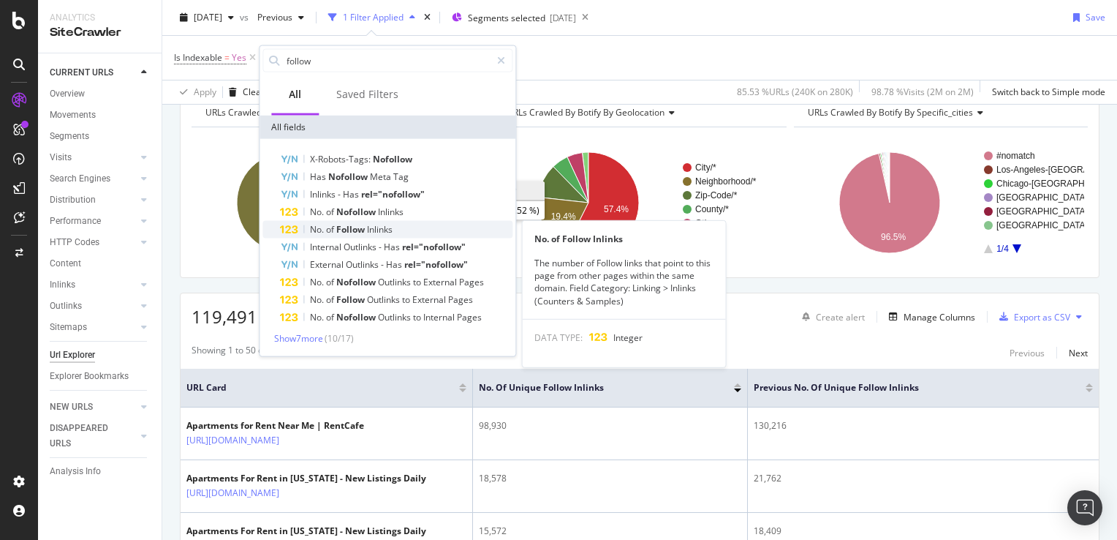
type input "follow"
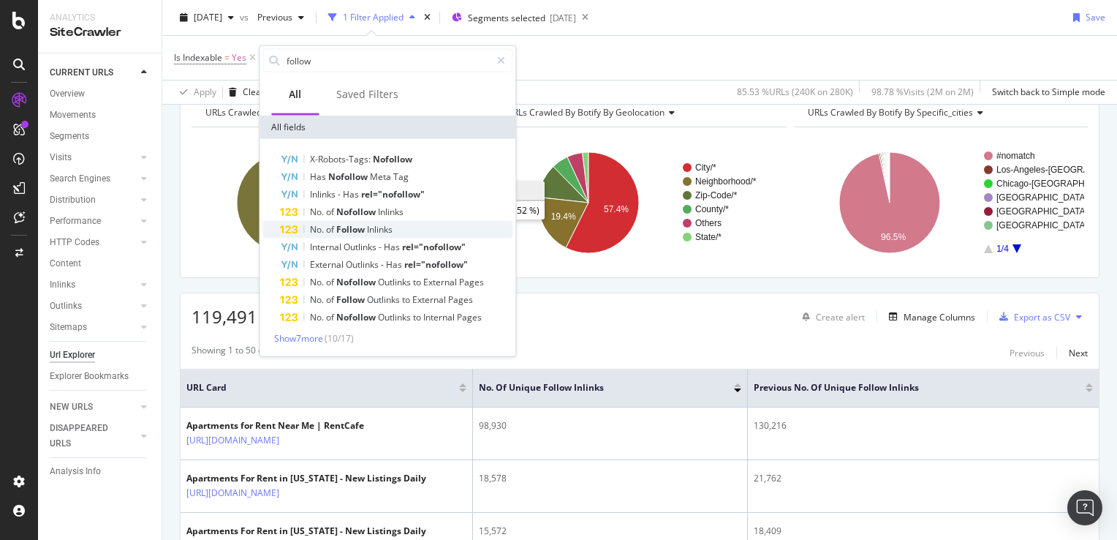
click at [377, 225] on span "Inlinks" at bounding box center [380, 229] width 26 height 12
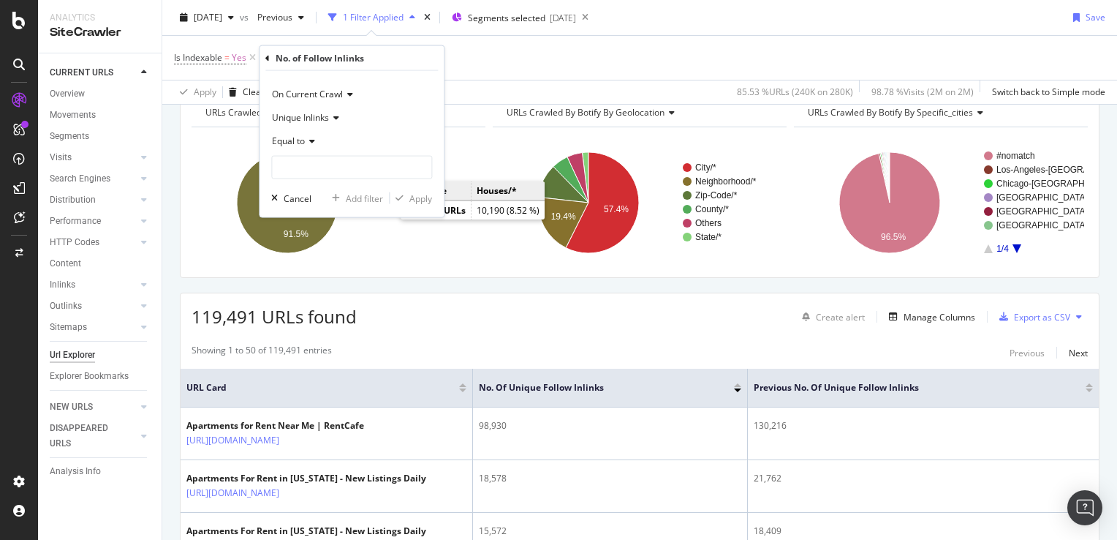
click at [301, 143] on span "Equal to" at bounding box center [288, 141] width 33 height 12
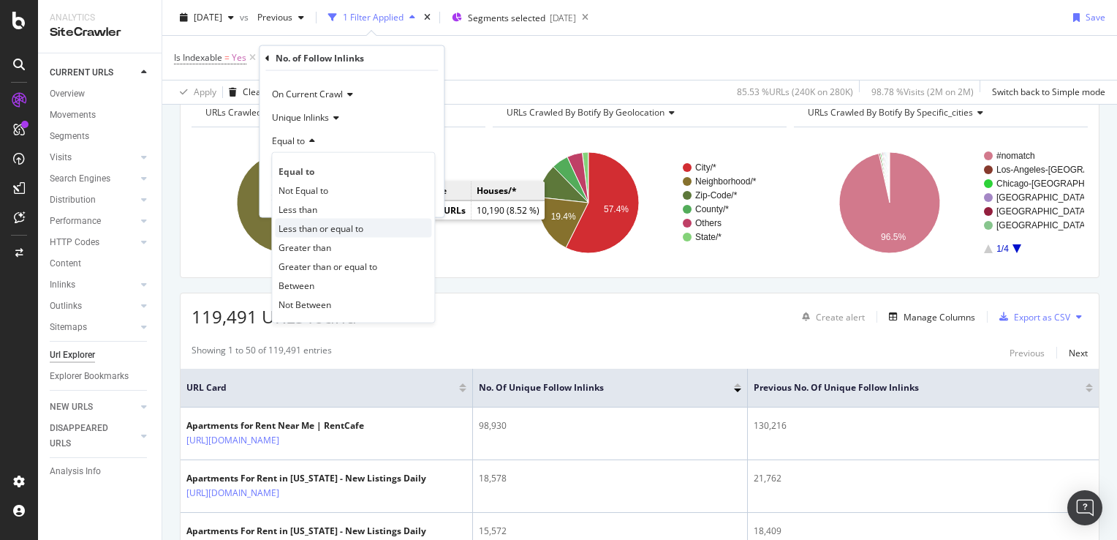
click at [316, 229] on span "Less than or equal to" at bounding box center [321, 228] width 85 height 12
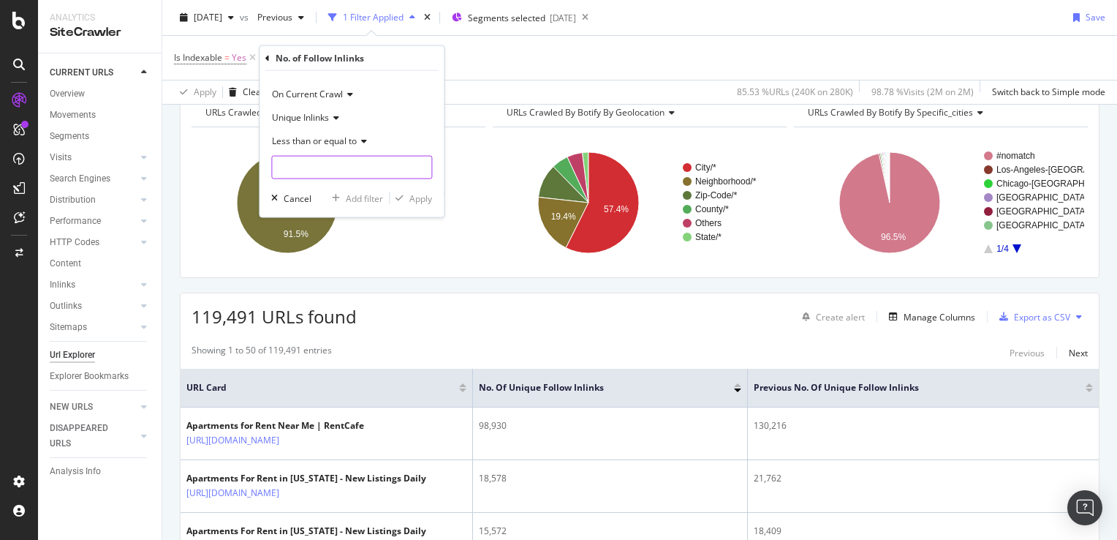
click at [309, 168] on input "number" at bounding box center [351, 167] width 161 height 23
type input "10"
click at [275, 197] on icon "button" at bounding box center [274, 198] width 7 height 9
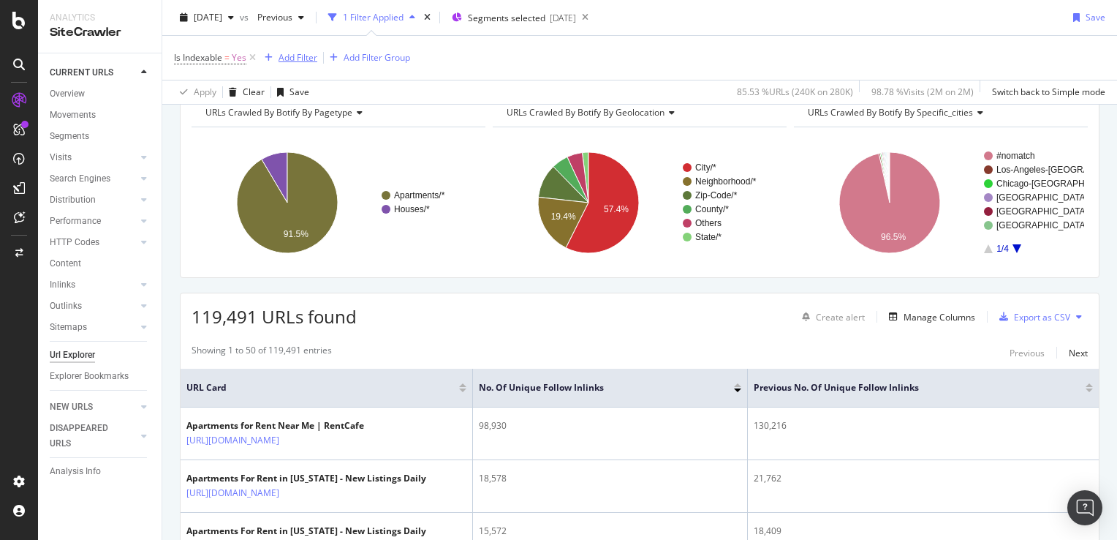
click at [294, 62] on div "Add Filter" at bounding box center [298, 57] width 39 height 12
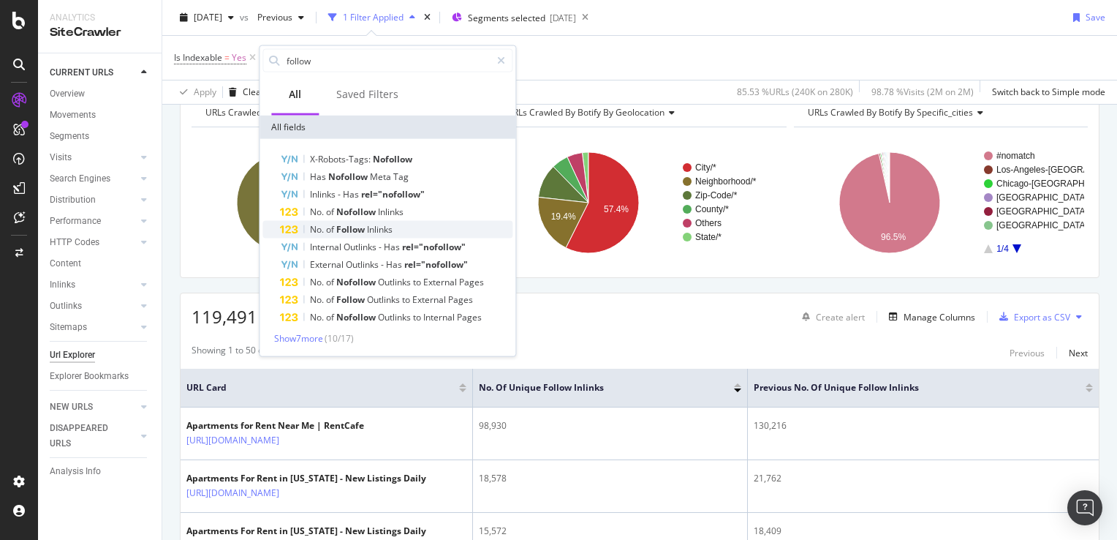
click at [356, 231] on span "Follow" at bounding box center [351, 229] width 31 height 12
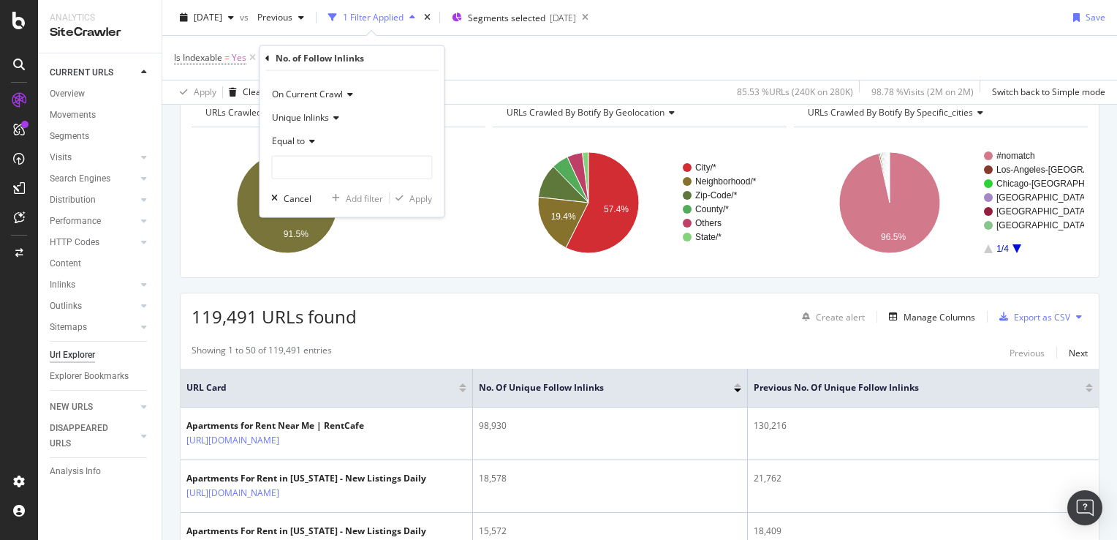
click at [312, 142] on icon at bounding box center [310, 141] width 10 height 9
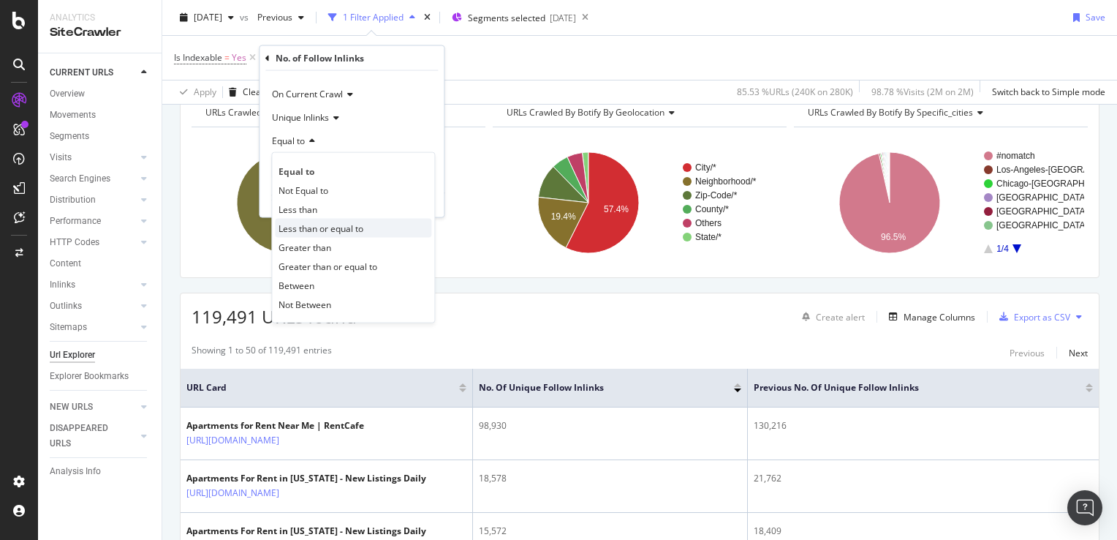
click at [313, 229] on span "Less than or equal to" at bounding box center [321, 228] width 85 height 12
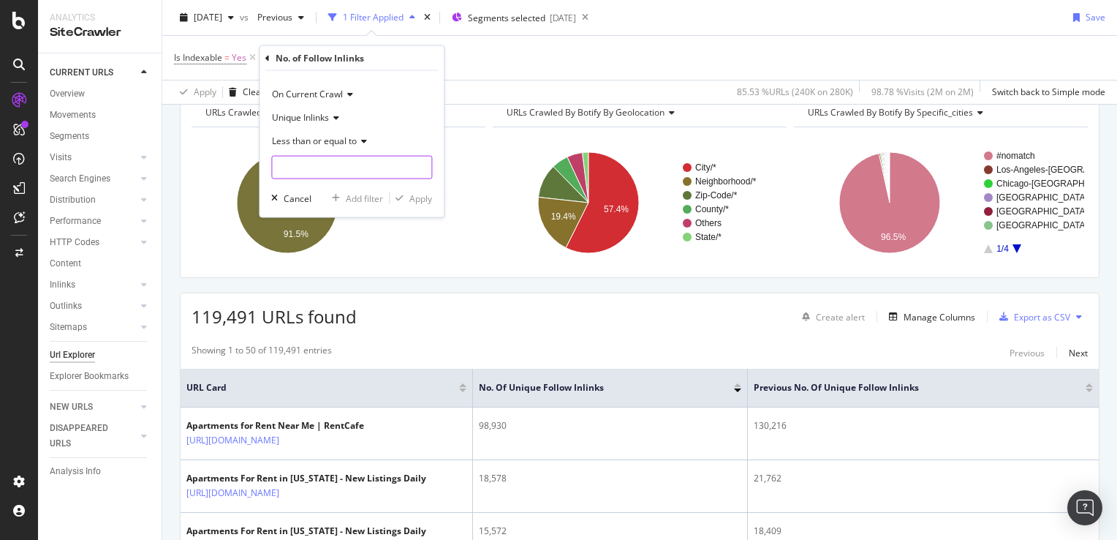
click at [308, 167] on input "number" at bounding box center [351, 167] width 161 height 23
type input "10"
click at [420, 197] on div "Apply" at bounding box center [420, 198] width 23 height 12
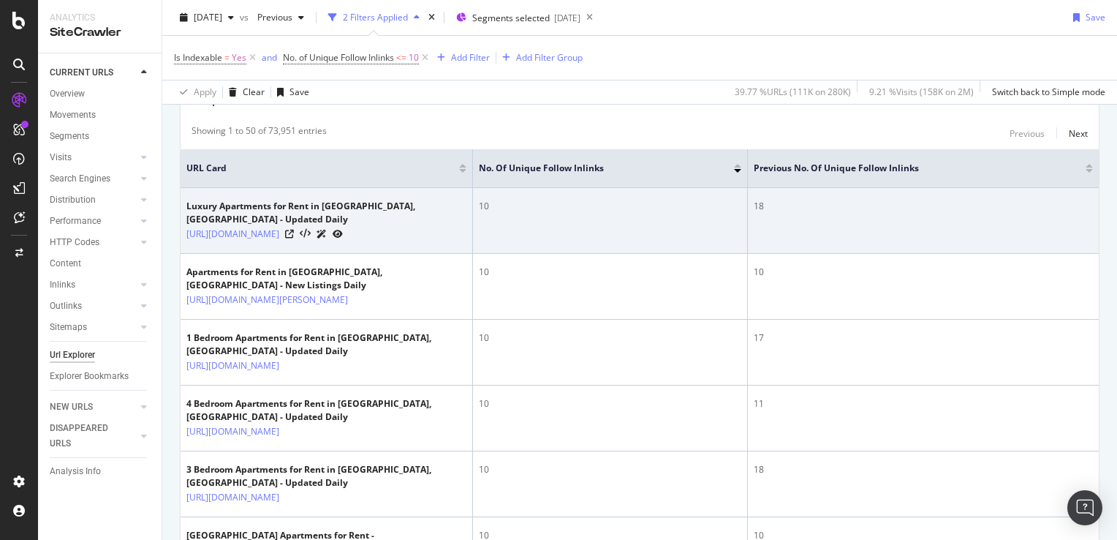
scroll to position [73, 0]
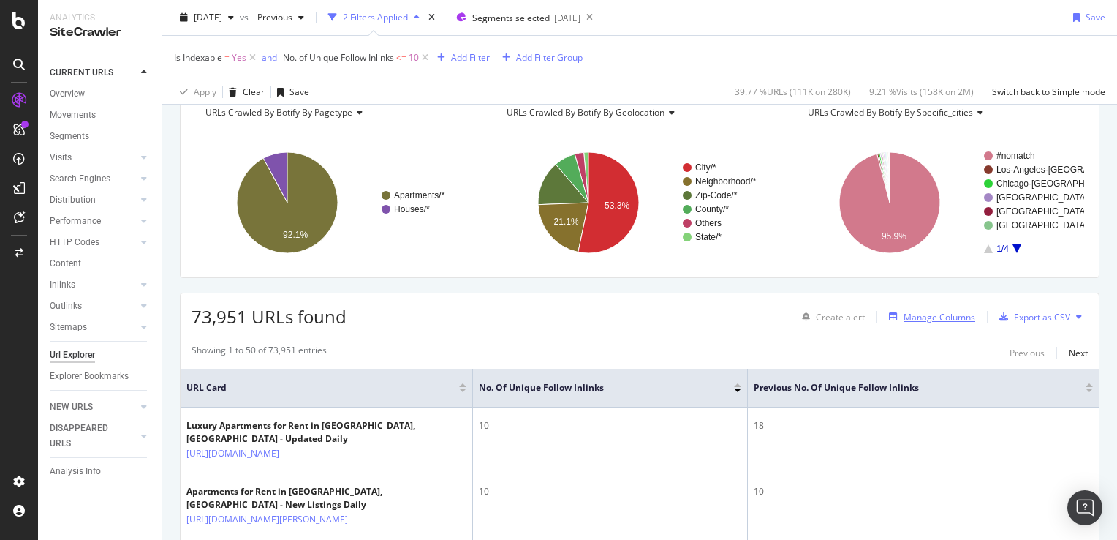
click at [935, 320] on div "Manage Columns" at bounding box center [940, 317] width 72 height 12
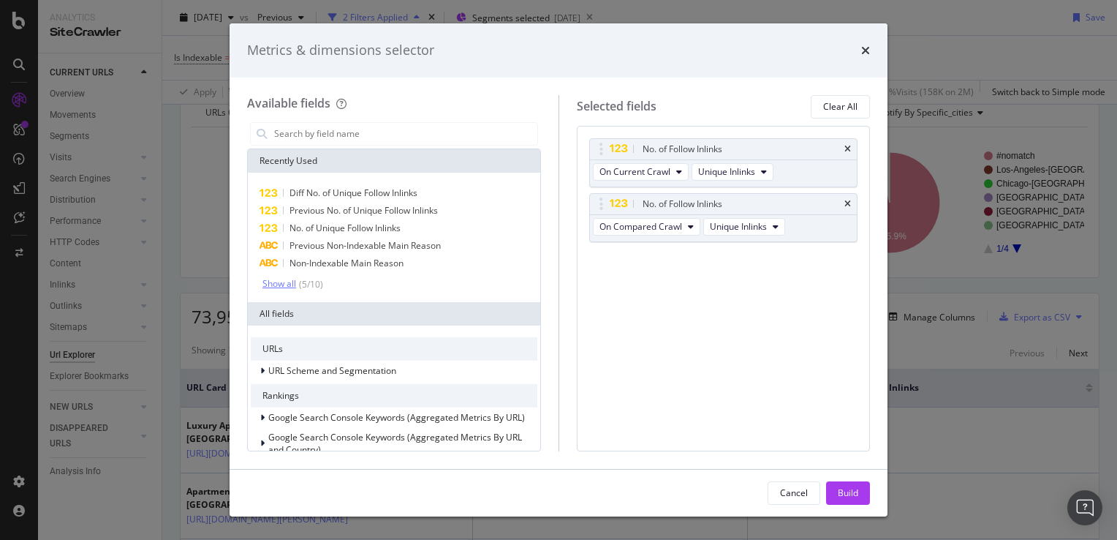
click at [285, 281] on div "Show all" at bounding box center [280, 284] width 34 height 10
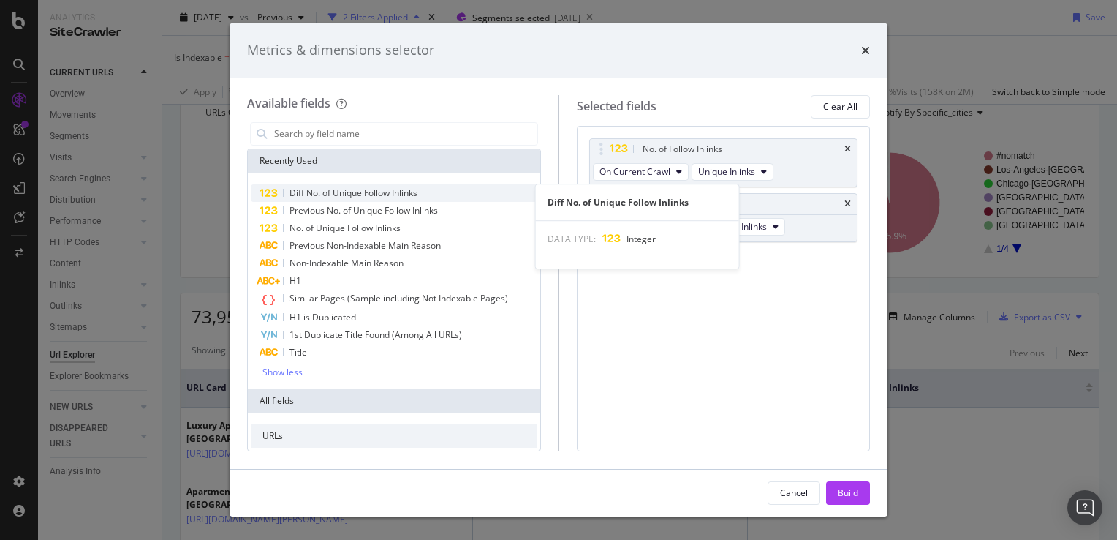
click at [360, 194] on span "Diff No. of Unique Follow Inlinks" at bounding box center [354, 192] width 128 height 12
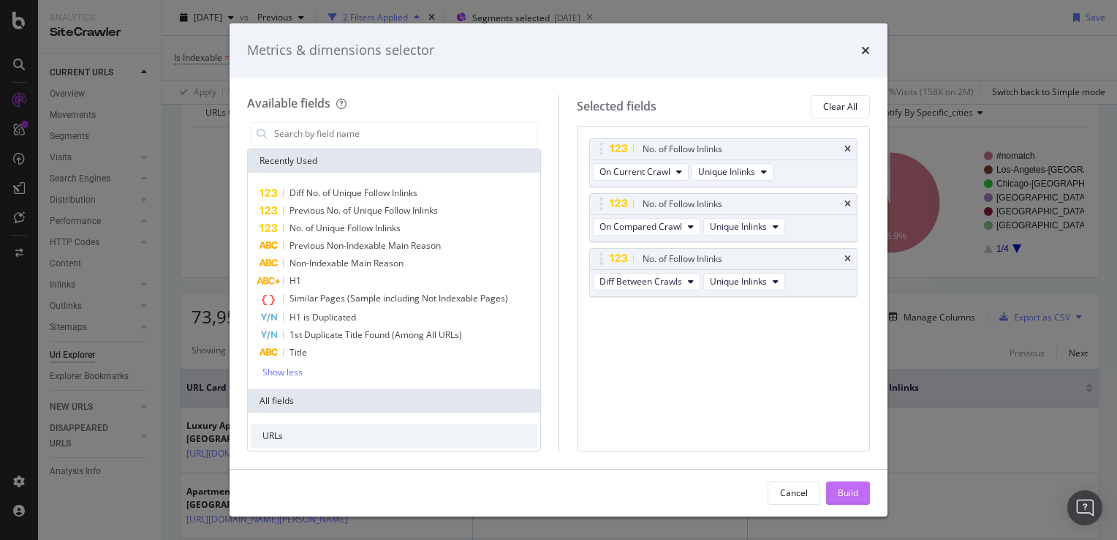
click at [839, 491] on div "Build" at bounding box center [848, 492] width 20 height 12
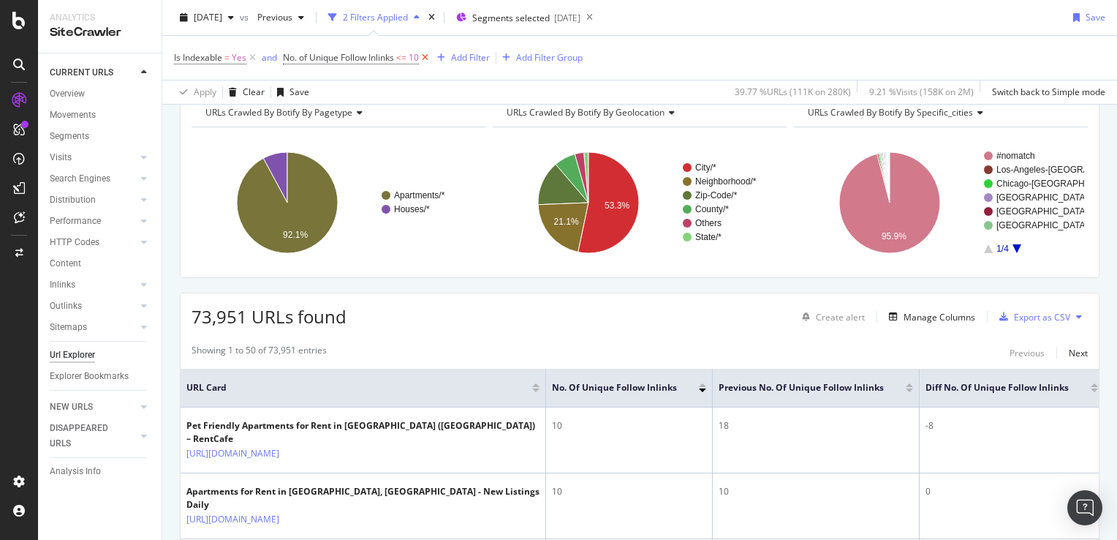
click at [428, 58] on icon at bounding box center [425, 57] width 12 height 15
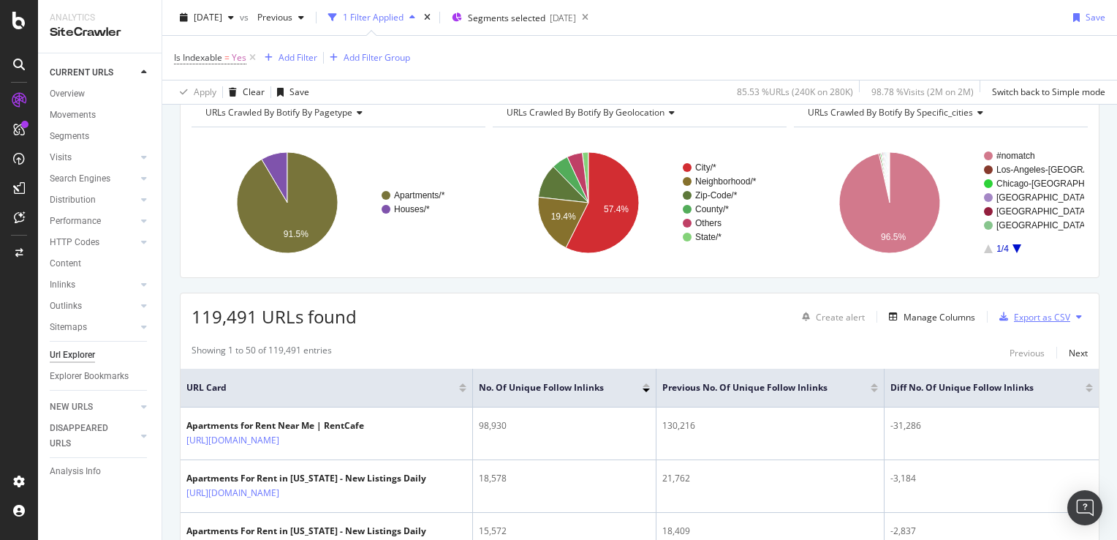
click at [1019, 317] on div "Export as CSV" at bounding box center [1042, 317] width 56 height 12
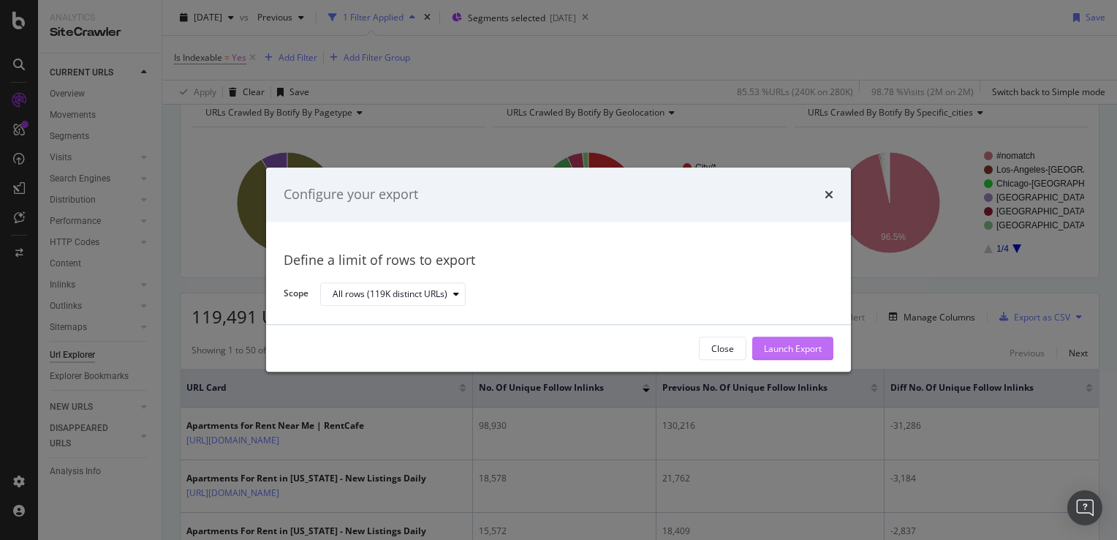
click at [787, 348] on div "Launch Export" at bounding box center [793, 348] width 58 height 12
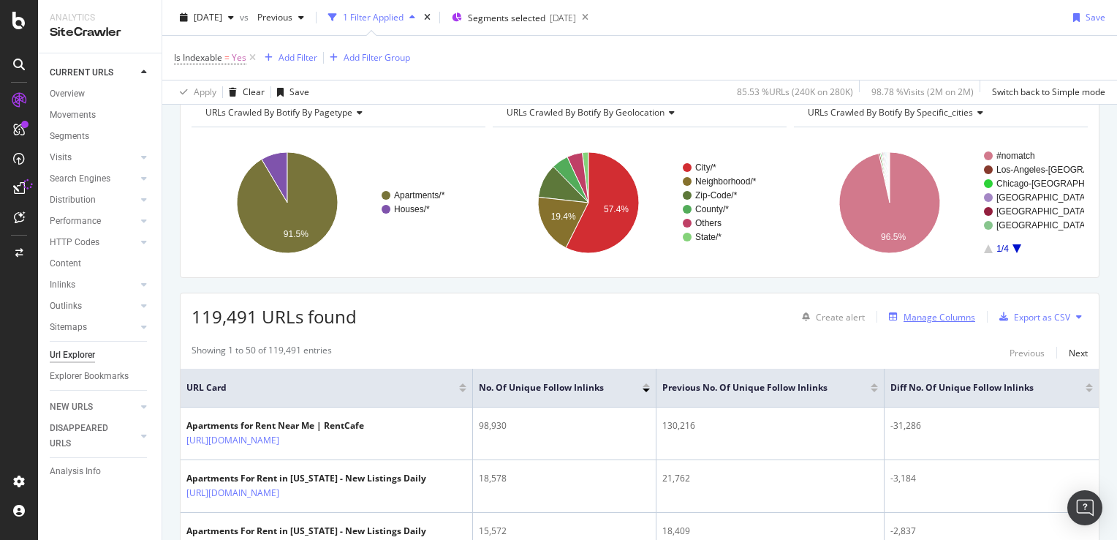
click at [919, 320] on div "Manage Columns" at bounding box center [940, 317] width 72 height 12
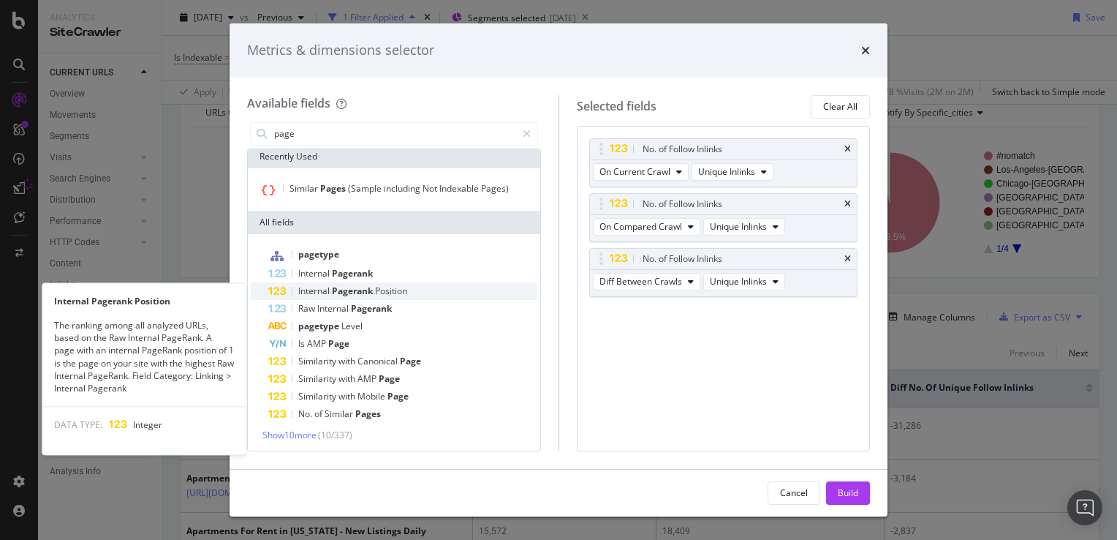
scroll to position [5, 0]
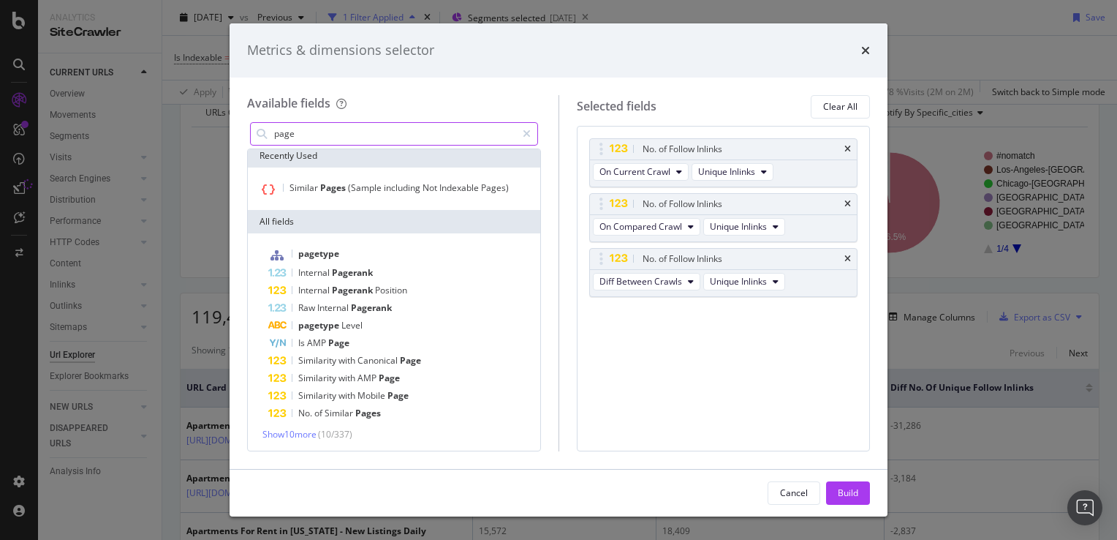
drag, startPoint x: 357, startPoint y: 138, endPoint x: 255, endPoint y: 135, distance: 101.7
click at [255, 135] on div "page" at bounding box center [394, 133] width 288 height 23
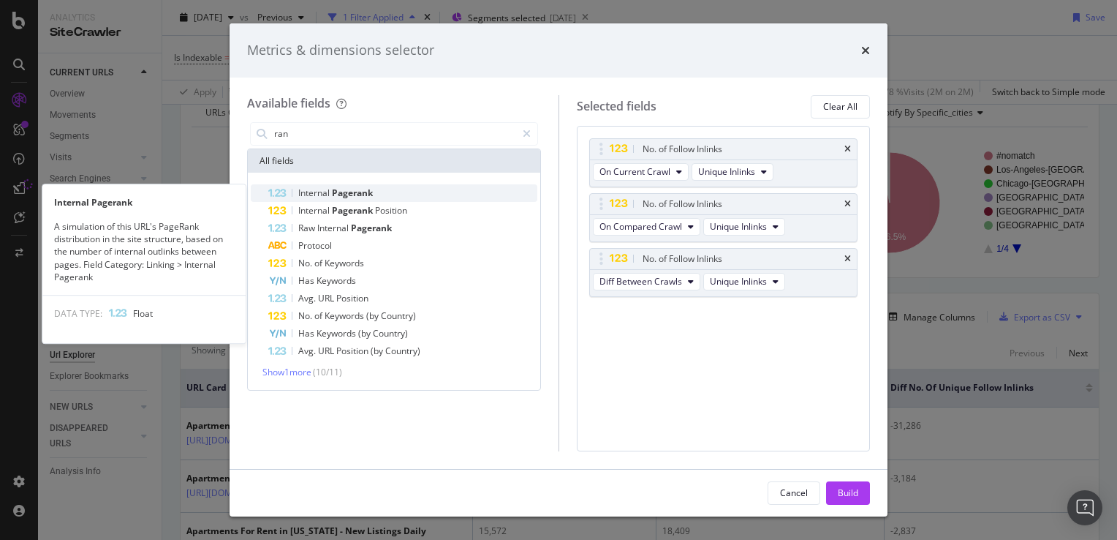
type input "ran"
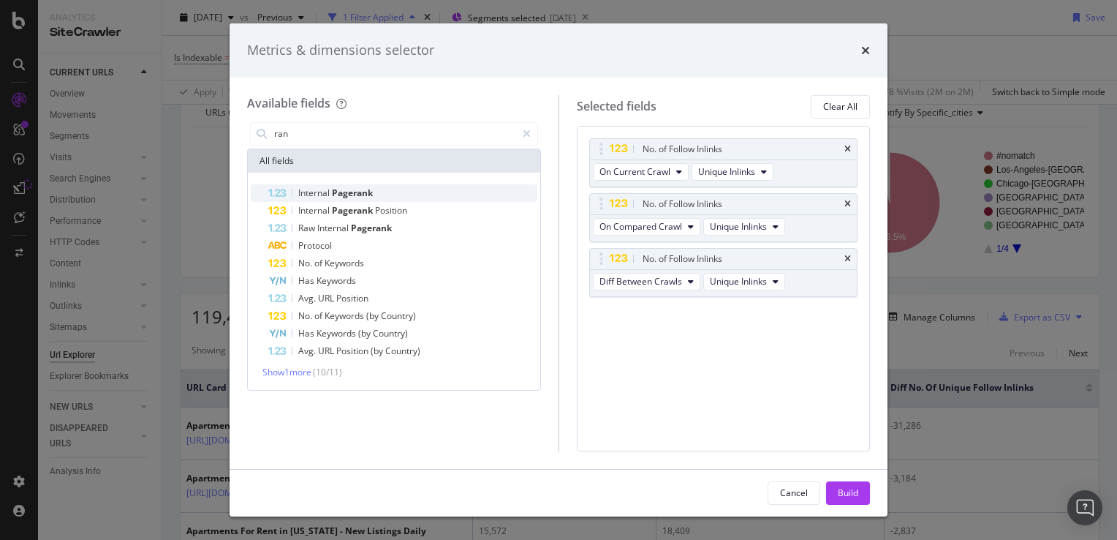
click at [341, 195] on span "Pagerank" at bounding box center [352, 192] width 41 height 12
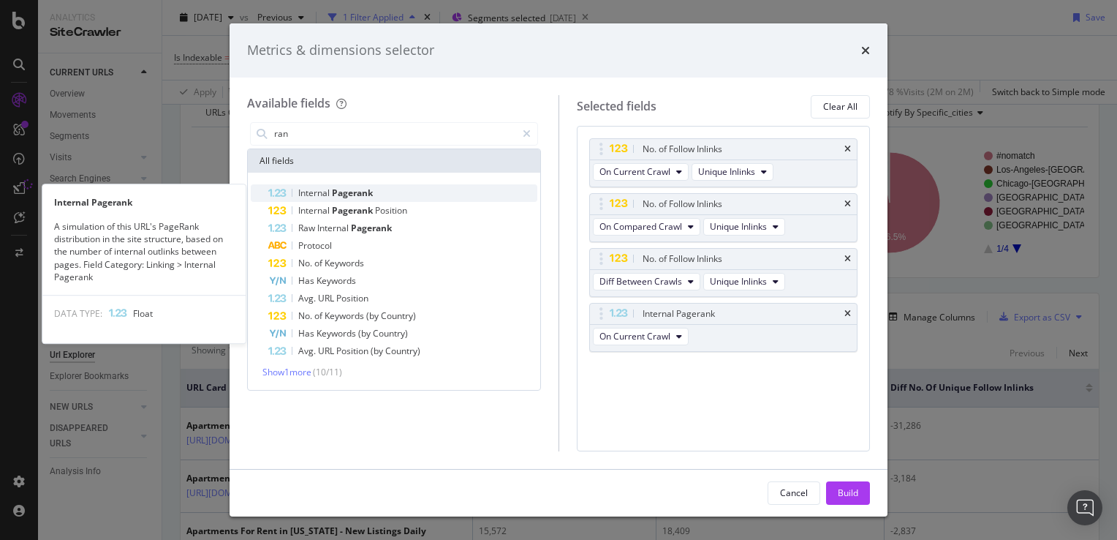
click at [363, 195] on span "Pagerank" at bounding box center [352, 192] width 41 height 12
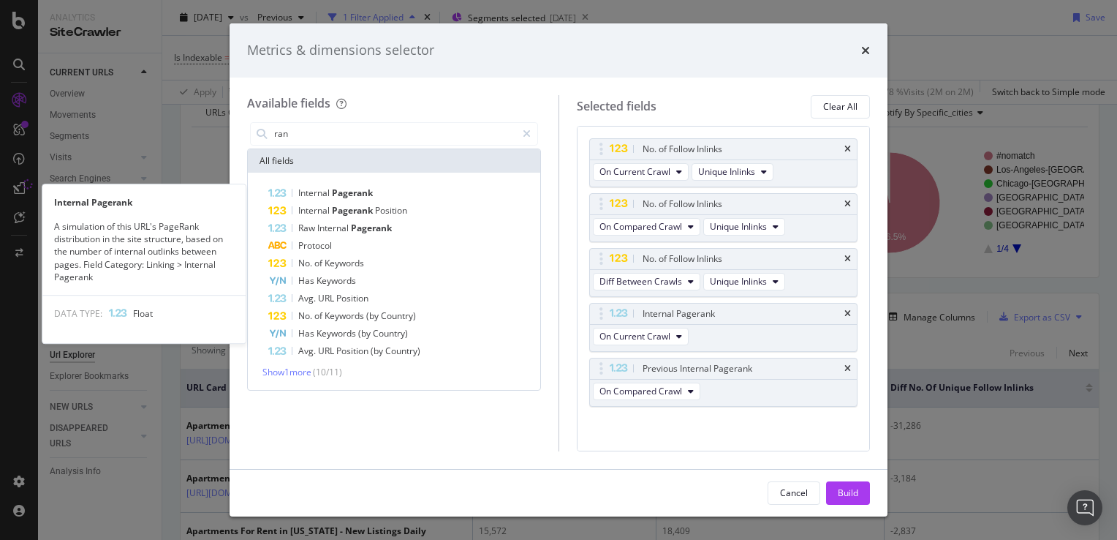
click at [363, 195] on span "Pagerank" at bounding box center [352, 192] width 41 height 12
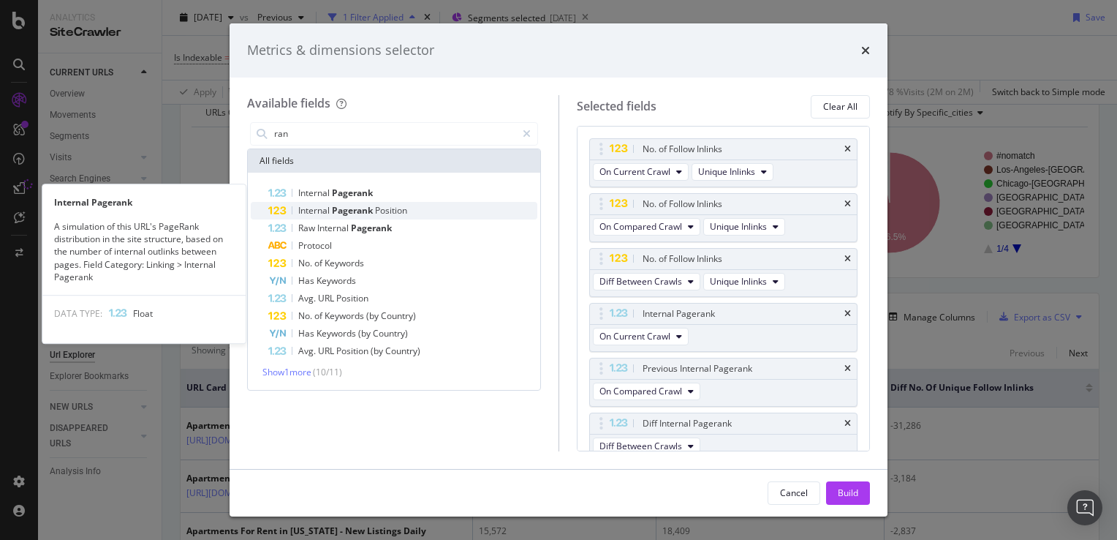
scroll to position [8, 0]
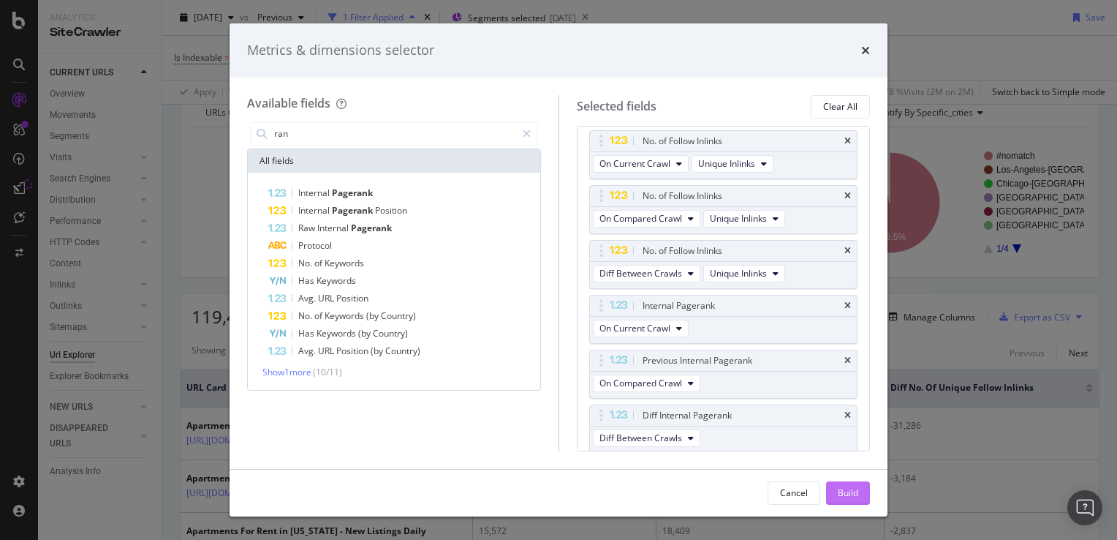
click at [837, 486] on button "Build" at bounding box center [848, 492] width 44 height 23
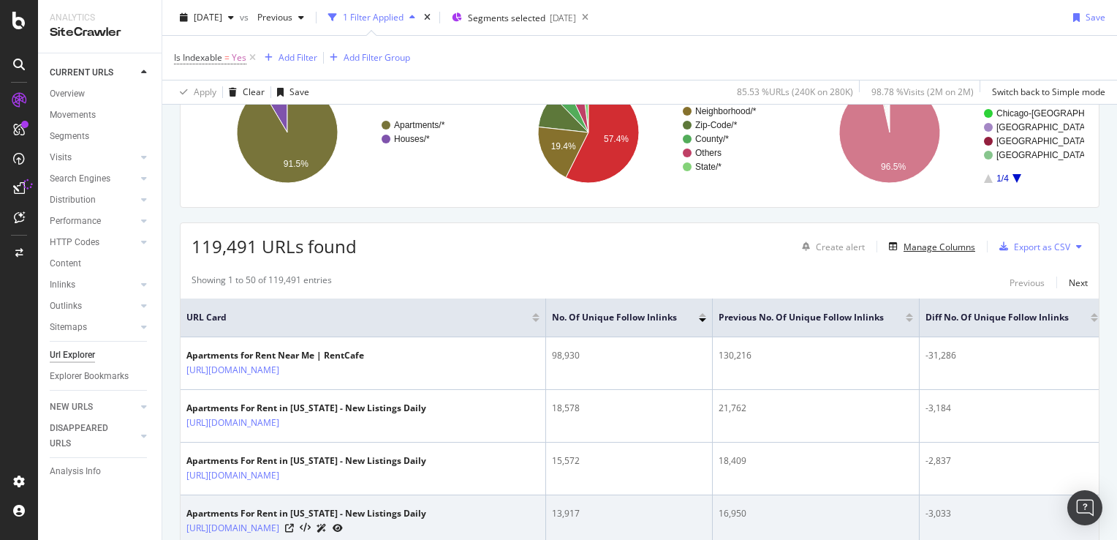
scroll to position [219, 0]
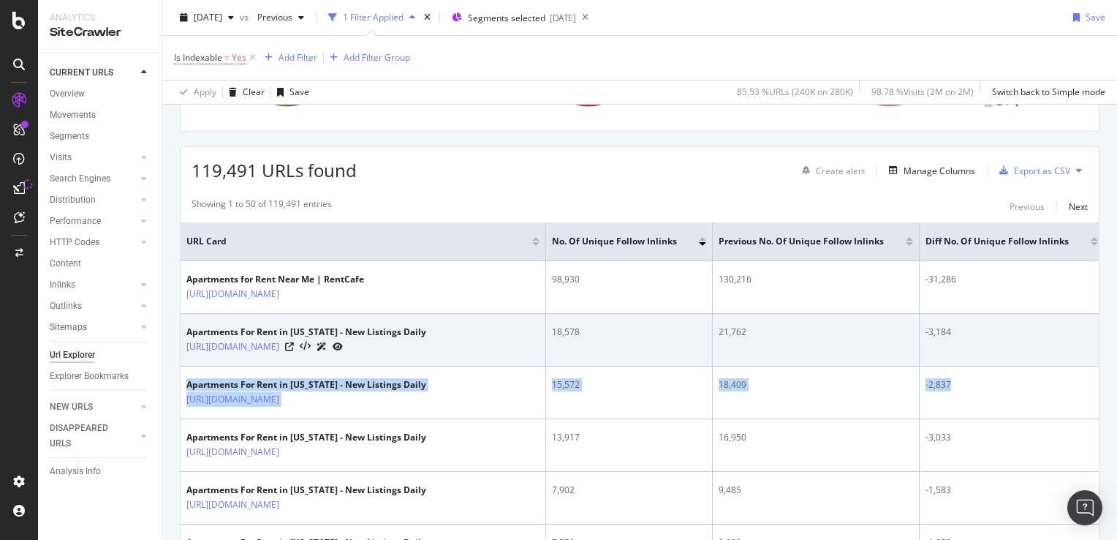
drag, startPoint x: 1003, startPoint y: 371, endPoint x: 983, endPoint y: 347, distance: 32.2
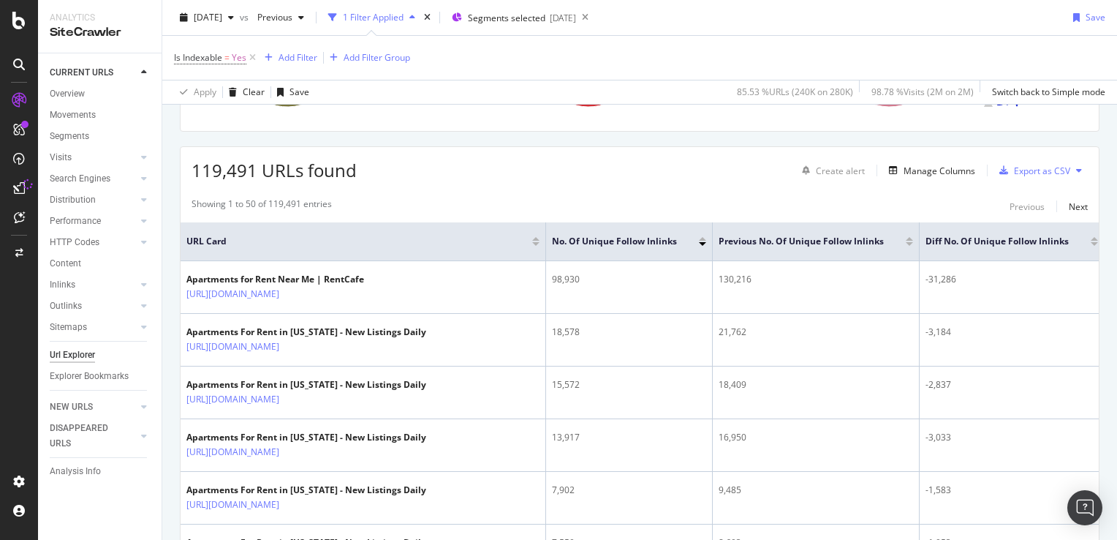
click at [807, 204] on div "Showing 1 to 50 of 119,491 entries Previous Next" at bounding box center [640, 206] width 918 height 18
drag, startPoint x: 1035, startPoint y: 303, endPoint x: 1099, endPoint y: 306, distance: 63.7
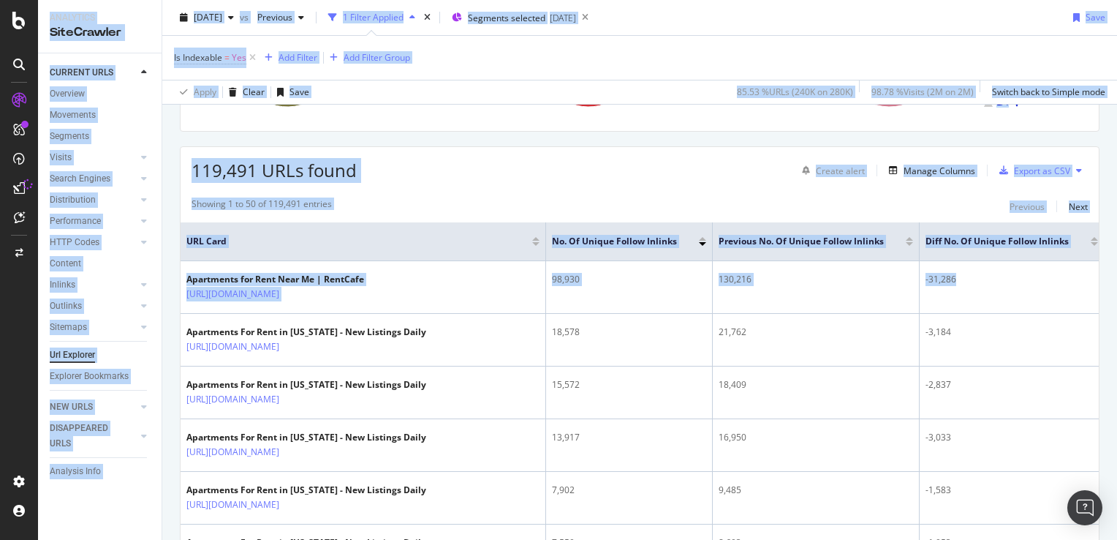
drag, startPoint x: 1014, startPoint y: 288, endPoint x: 1120, endPoint y: 292, distance: 105.4
click at [1117, 292] on html "Analytics SiteCrawler CURRENT URLS Overview Movements Segments Visits Analysis …" at bounding box center [558, 270] width 1117 height 540
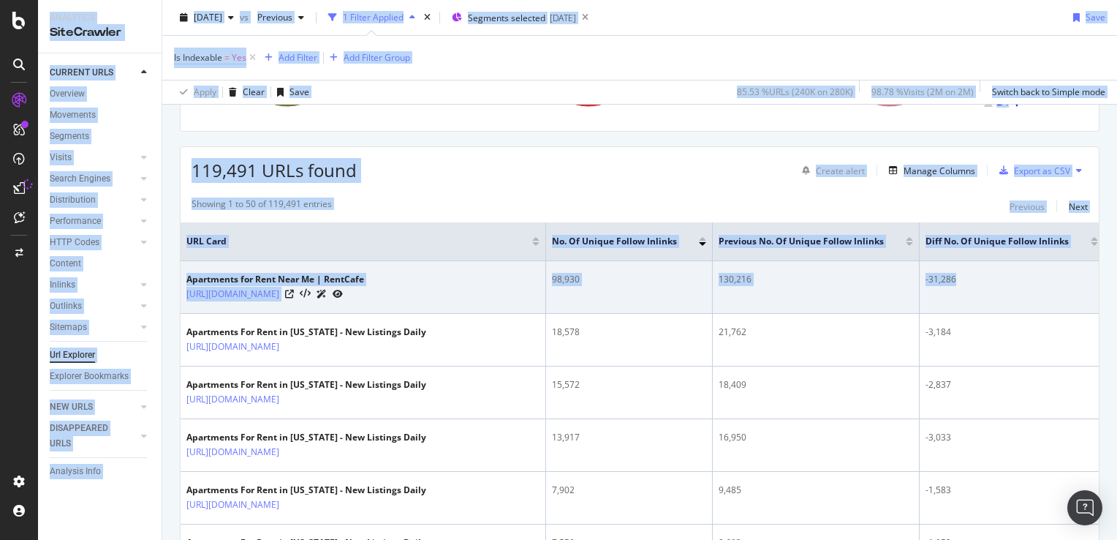
drag, startPoint x: 1120, startPoint y: 292, endPoint x: 1024, endPoint y: 292, distance: 95.1
click at [1024, 292] on td "-31,286" at bounding box center [1012, 287] width 185 height 53
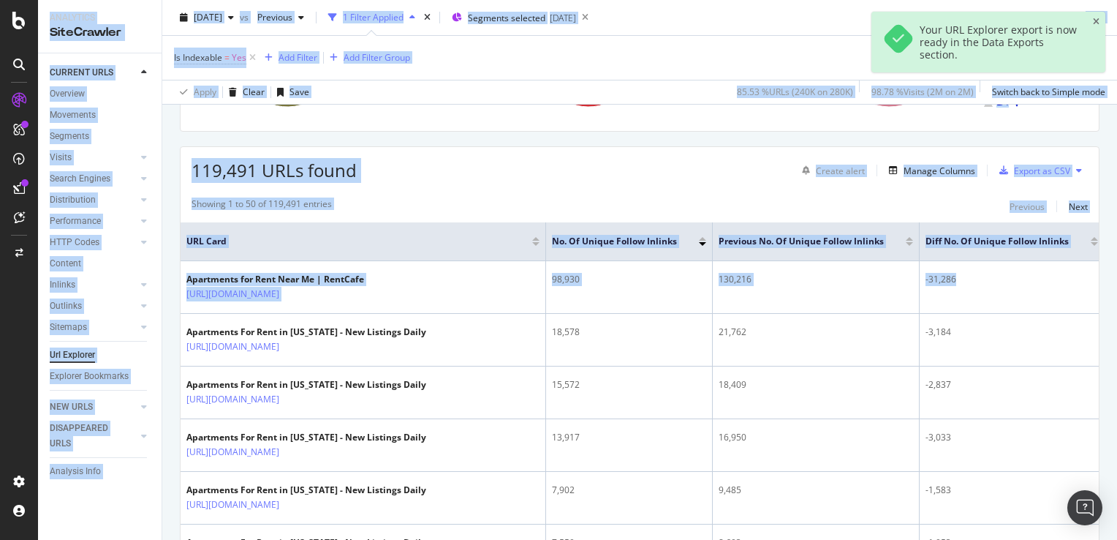
click at [532, 169] on div "119,491 URLs found Create alert Manage Columns Export as CSV" at bounding box center [640, 165] width 918 height 36
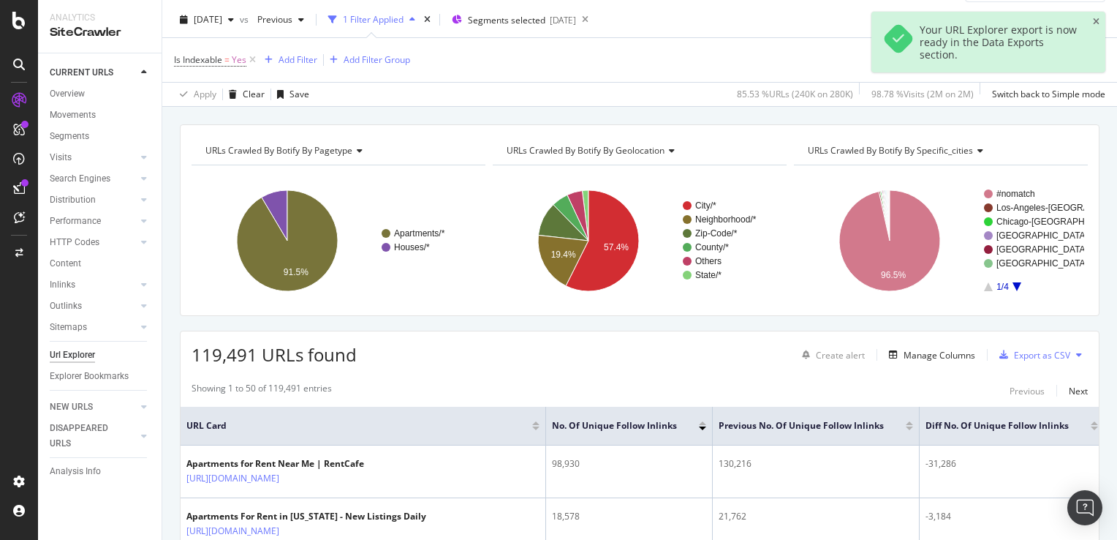
scroll to position [73, 0]
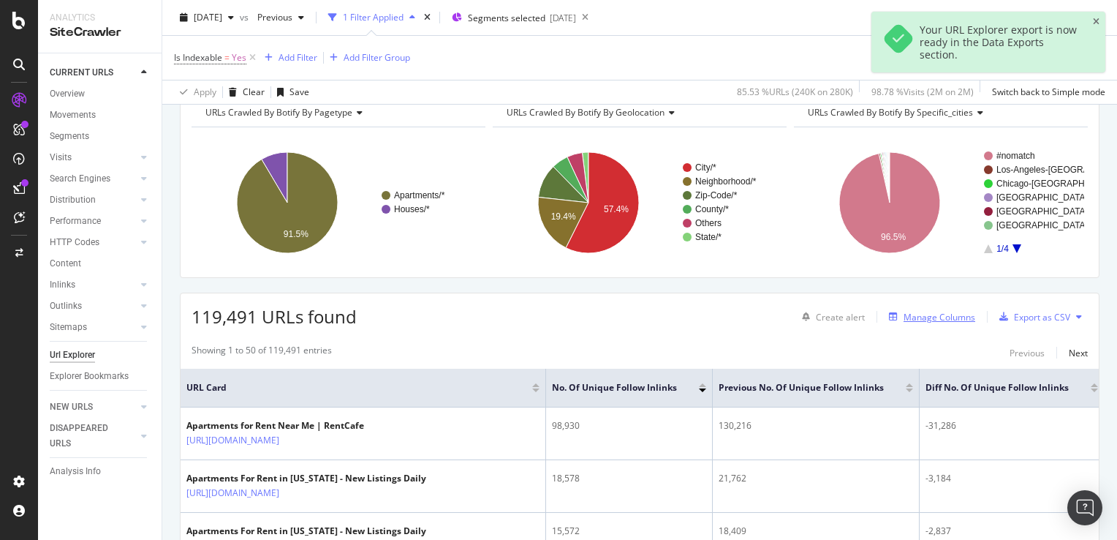
click at [919, 312] on div "Manage Columns" at bounding box center [940, 317] width 72 height 12
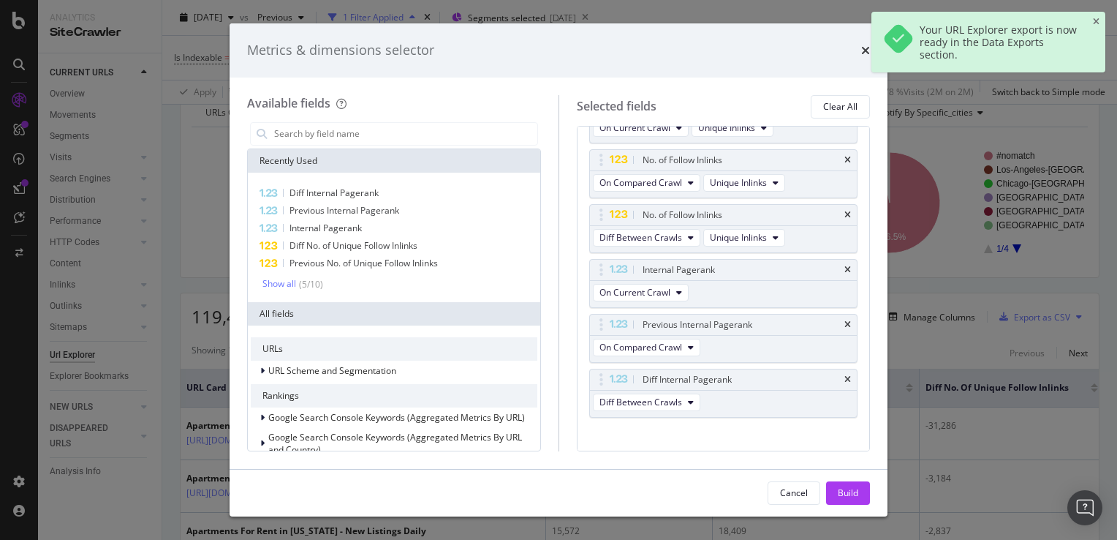
scroll to position [57, 0]
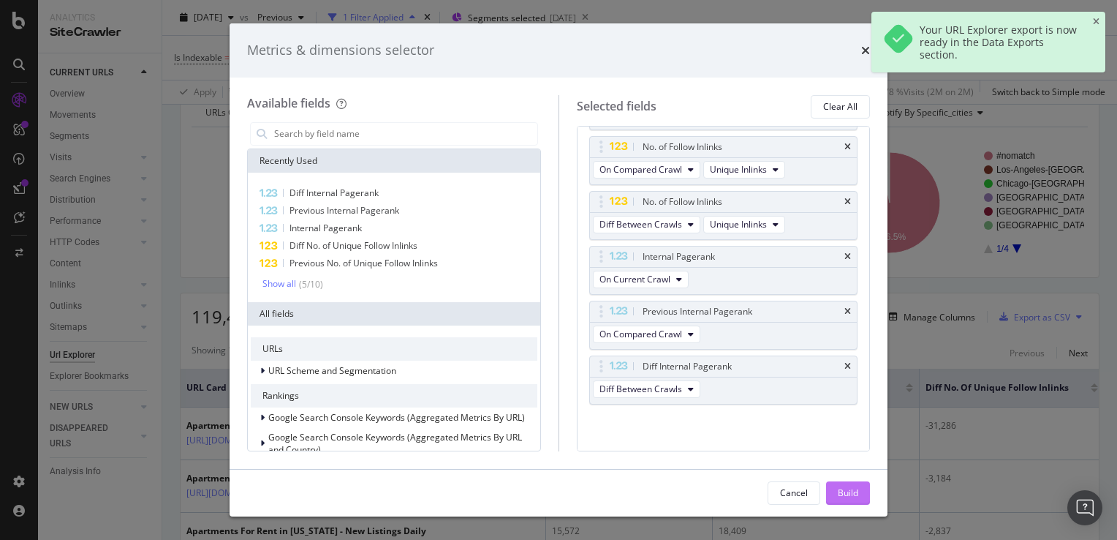
click at [845, 493] on div "Build" at bounding box center [848, 492] width 20 height 12
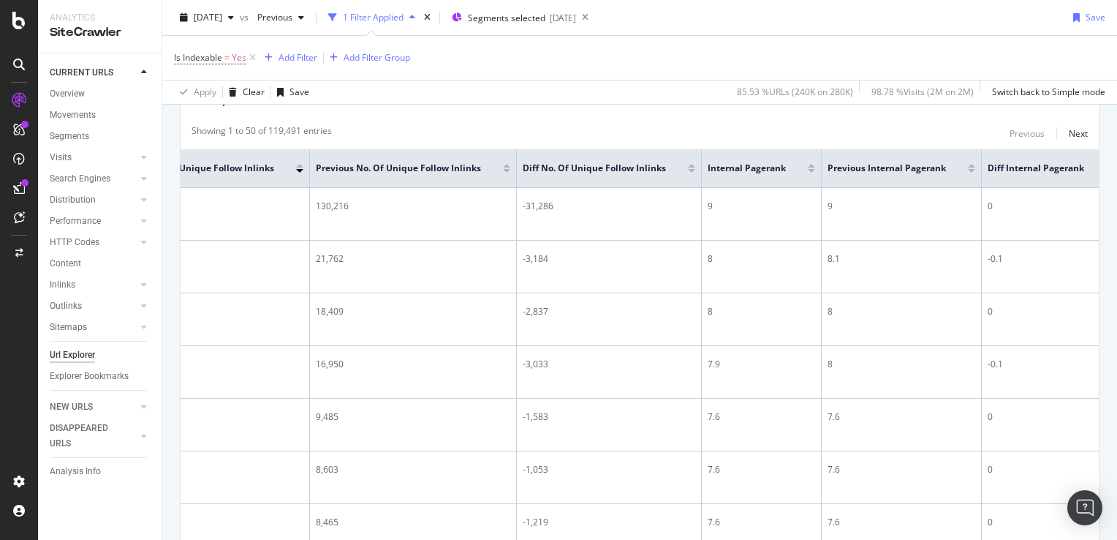
scroll to position [0, 0]
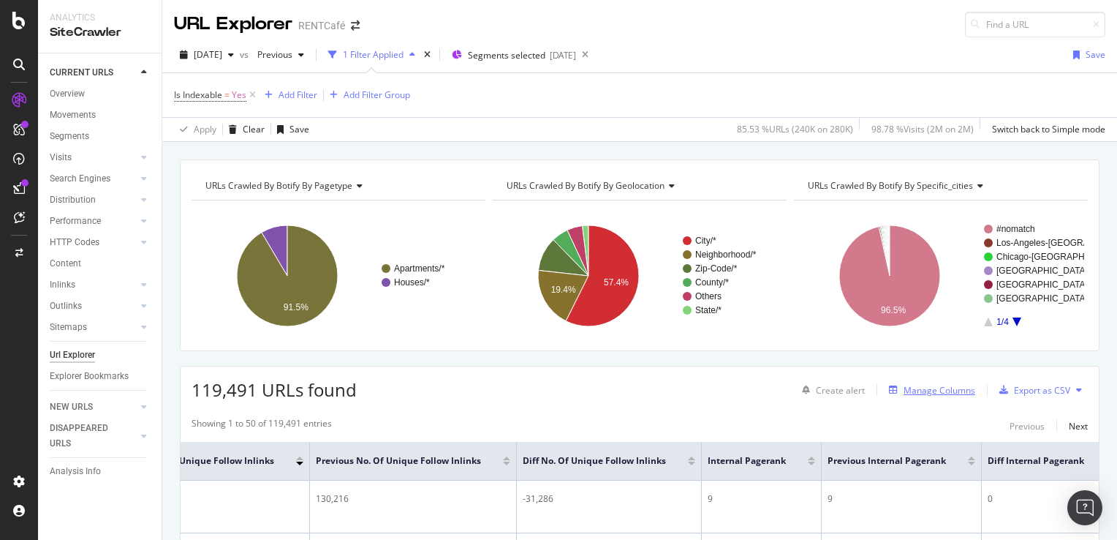
click at [913, 389] on div "Manage Columns" at bounding box center [940, 390] width 72 height 12
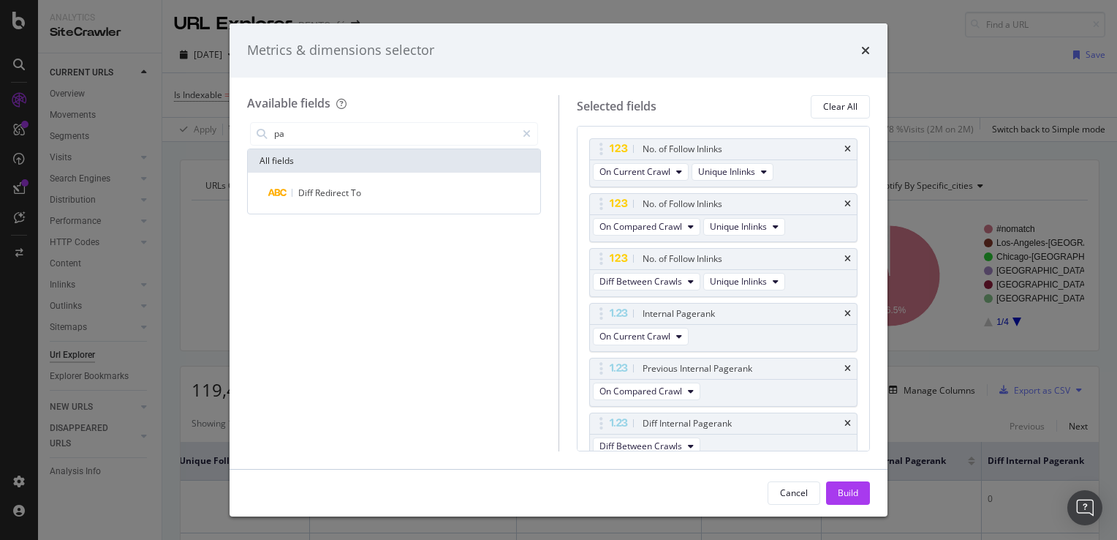
type input "p"
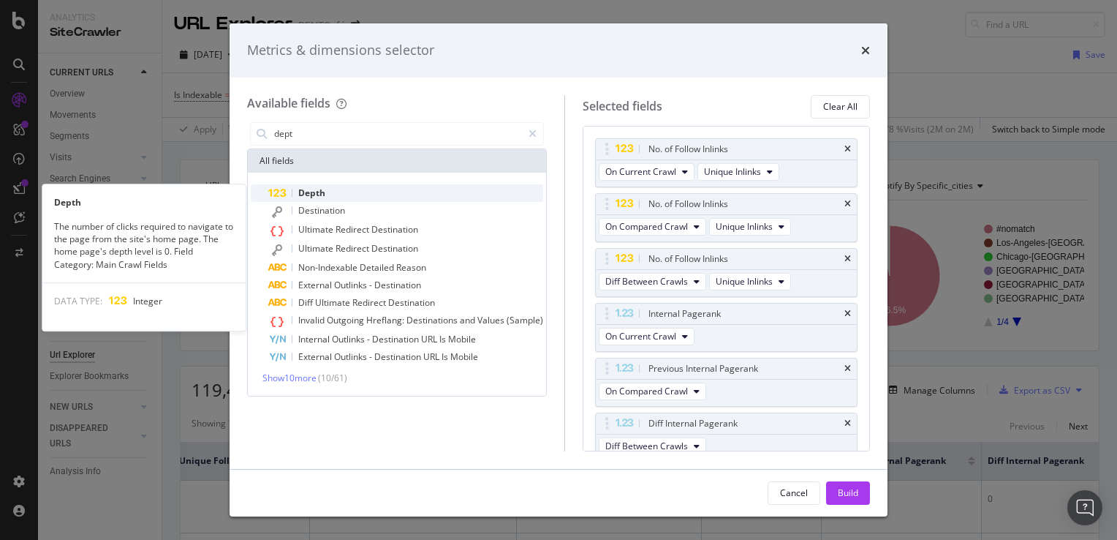
type input "dept"
click at [316, 193] on span "Depth" at bounding box center [311, 192] width 27 height 12
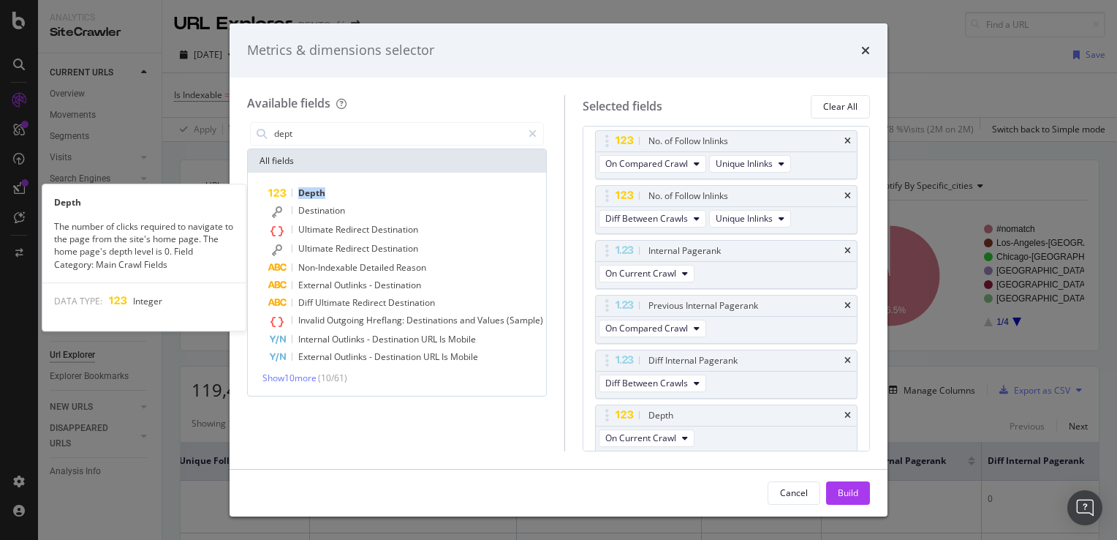
click at [316, 193] on span "Depth" at bounding box center [311, 192] width 27 height 12
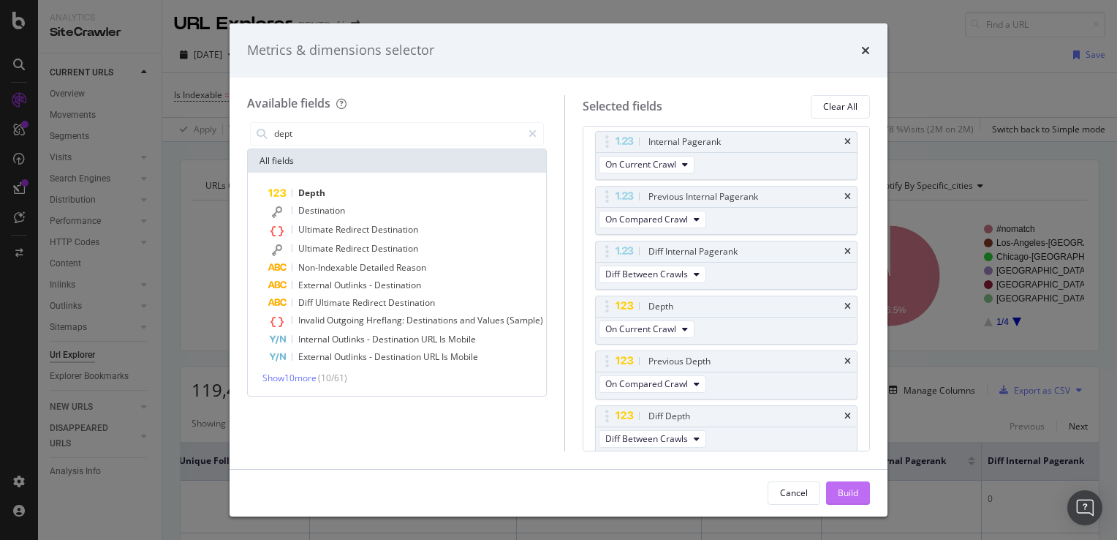
click at [854, 493] on div "Build" at bounding box center [848, 492] width 20 height 12
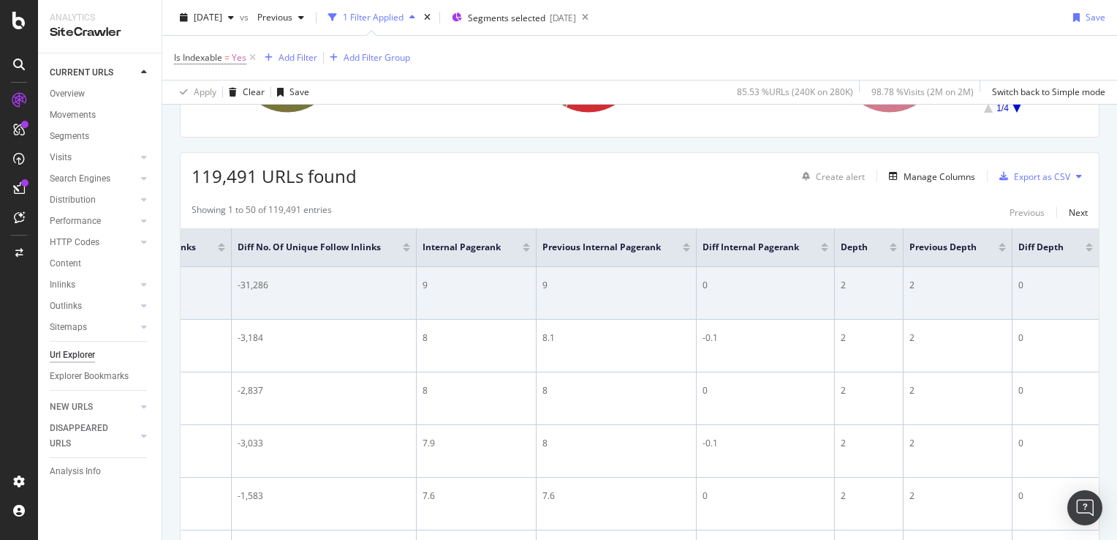
scroll to position [219, 0]
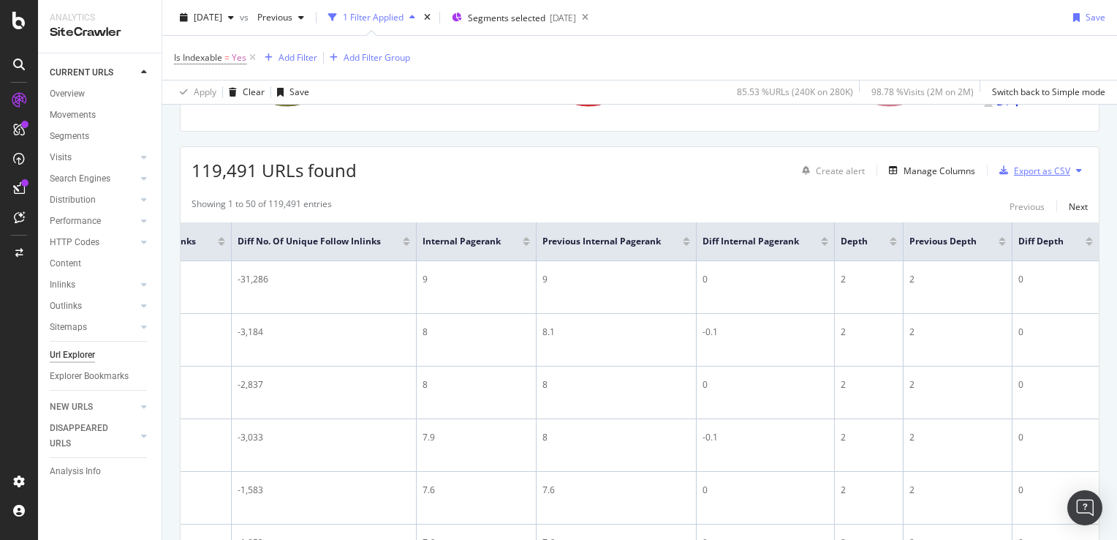
click at [1036, 175] on div "Export as CSV" at bounding box center [1042, 171] width 56 height 12
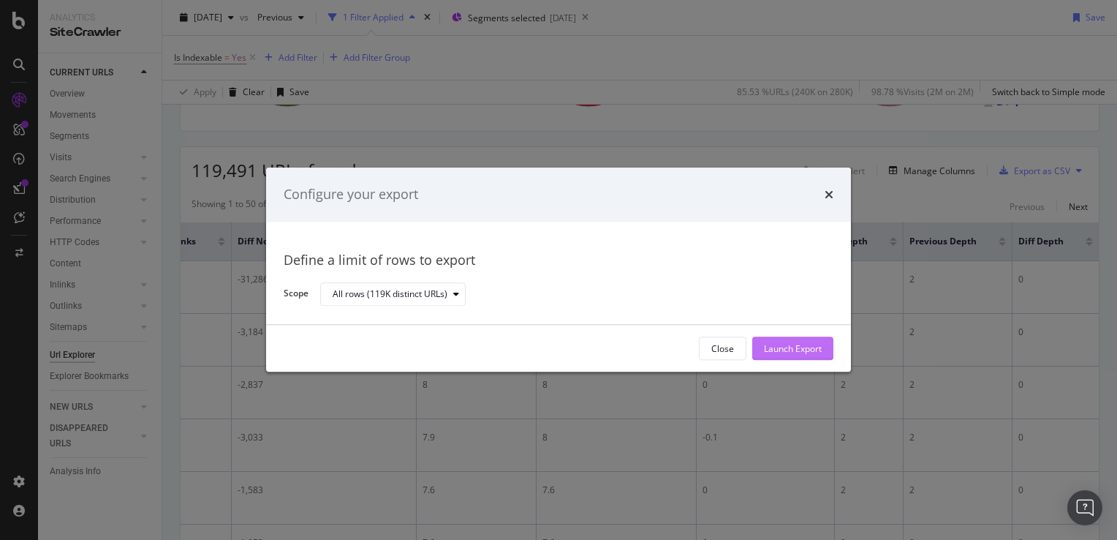
click at [781, 347] on div "Launch Export" at bounding box center [793, 348] width 58 height 12
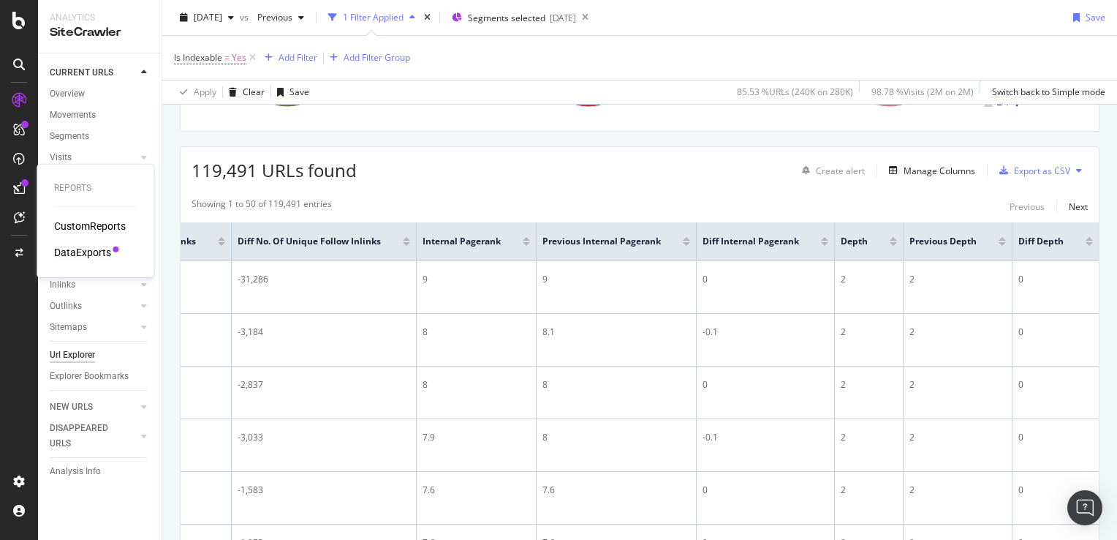
click at [88, 258] on div "DataExports" at bounding box center [82, 252] width 57 height 15
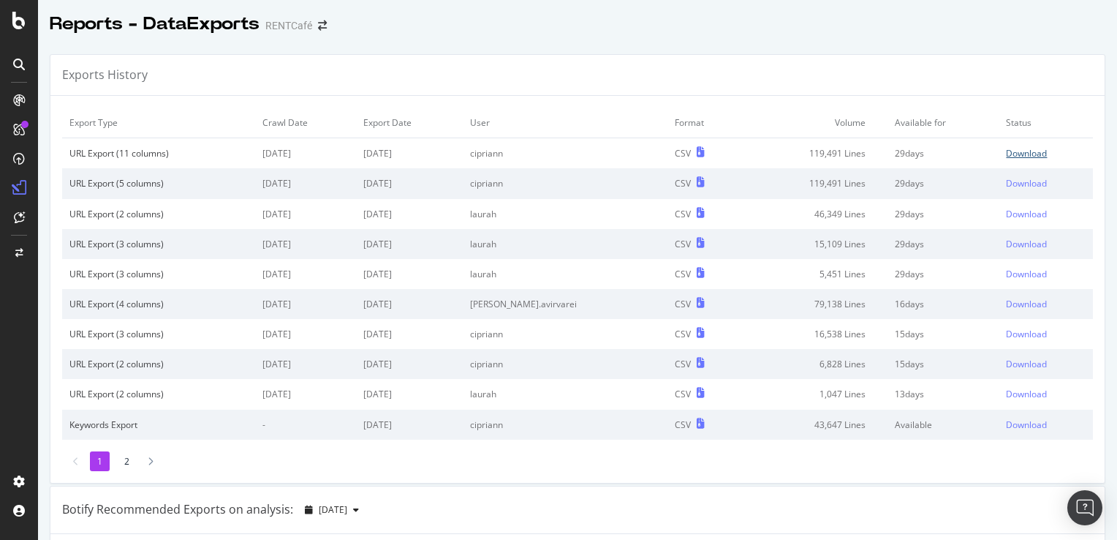
click at [1006, 156] on div "Download" at bounding box center [1026, 153] width 41 height 12
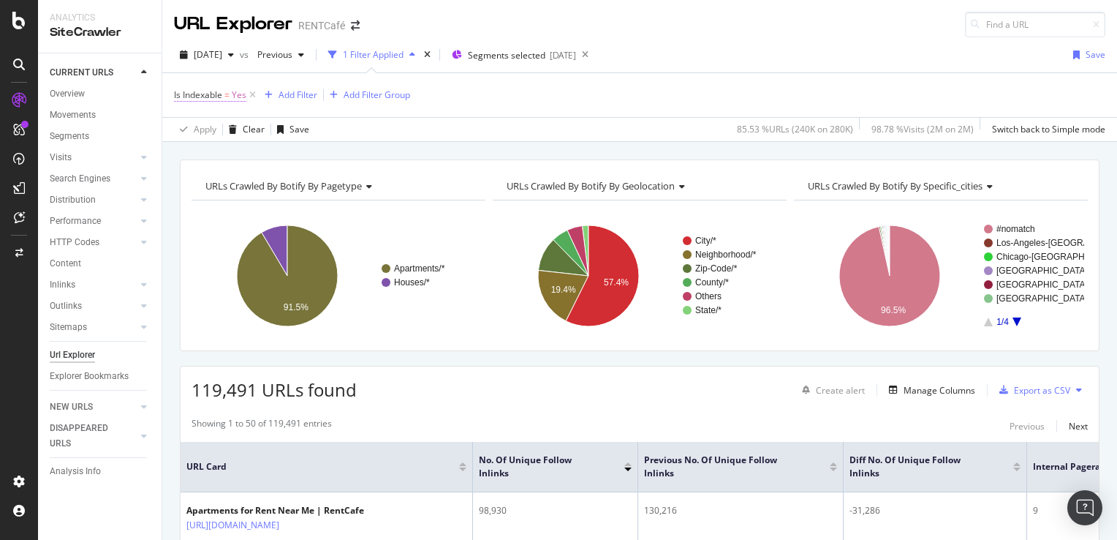
click at [210, 96] on span "Is Indexable" at bounding box center [198, 94] width 48 height 12
click at [205, 148] on icon at bounding box center [207, 152] width 10 height 9
click at [203, 195] on span "No" at bounding box center [200, 201] width 12 height 12
click at [336, 185] on div "Apply" at bounding box center [336, 182] width 23 height 12
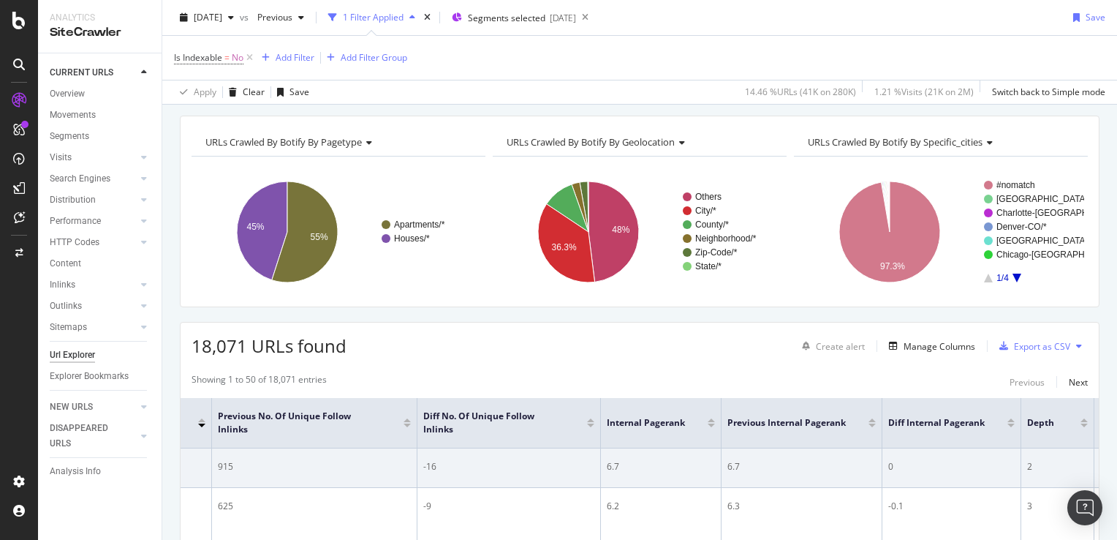
scroll to position [146, 0]
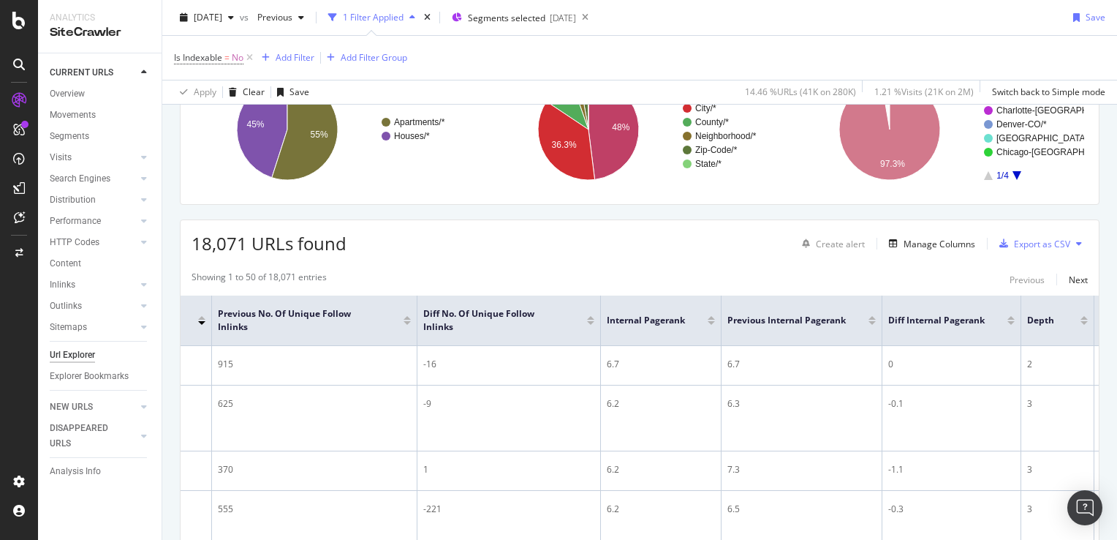
click at [593, 322] on div at bounding box center [590, 323] width 7 height 4
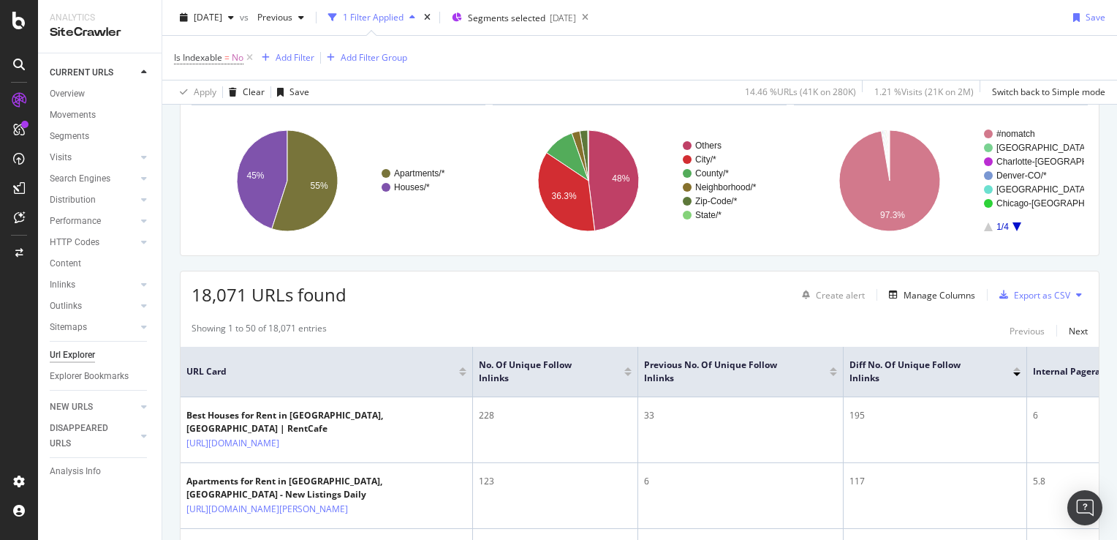
scroll to position [146, 0]
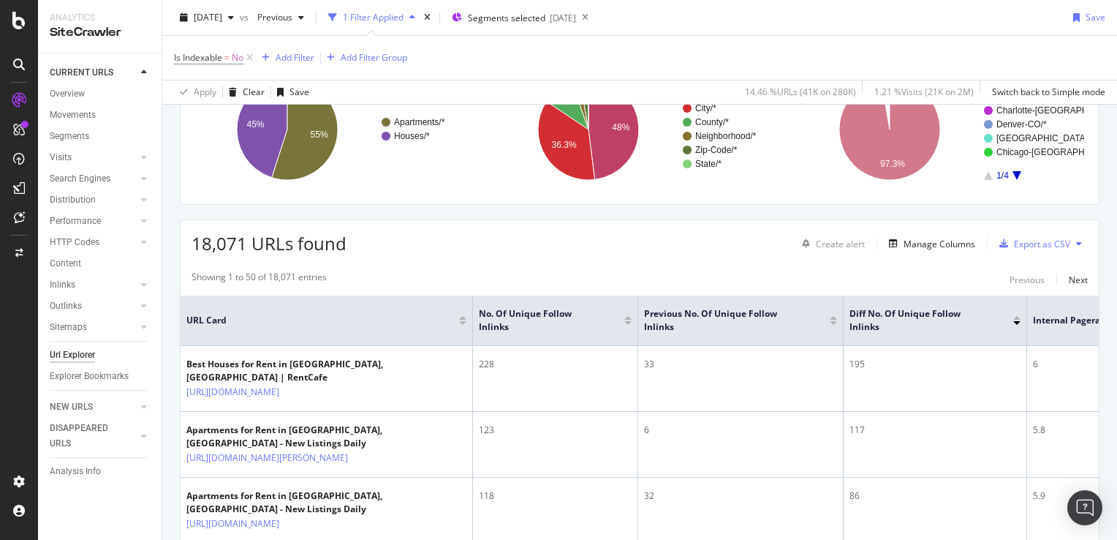
click at [1015, 316] on div at bounding box center [1016, 318] width 7 height 4
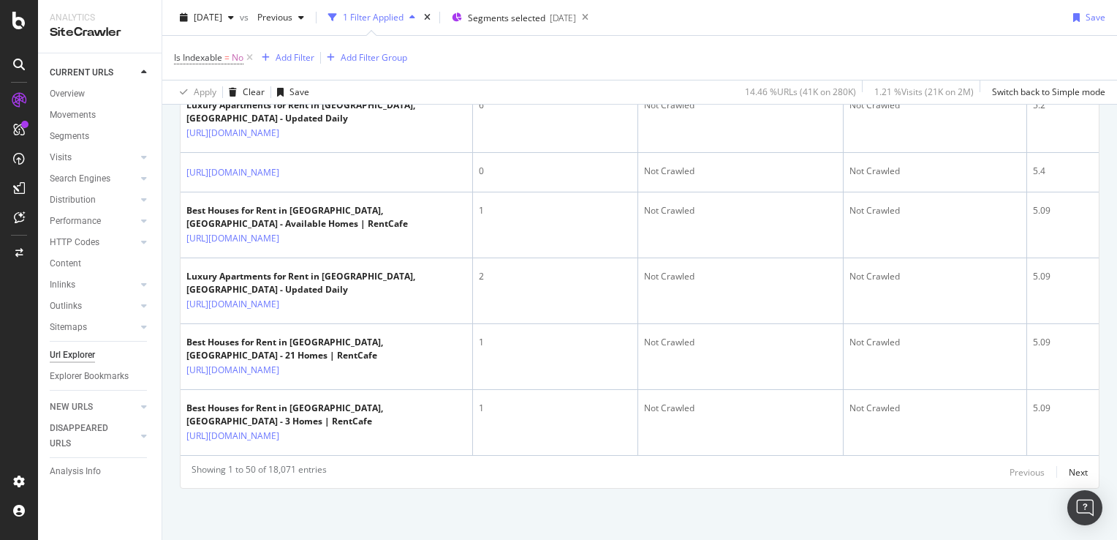
scroll to position [3497, 0]
click at [1069, 472] on div "Next" at bounding box center [1078, 472] width 19 height 12
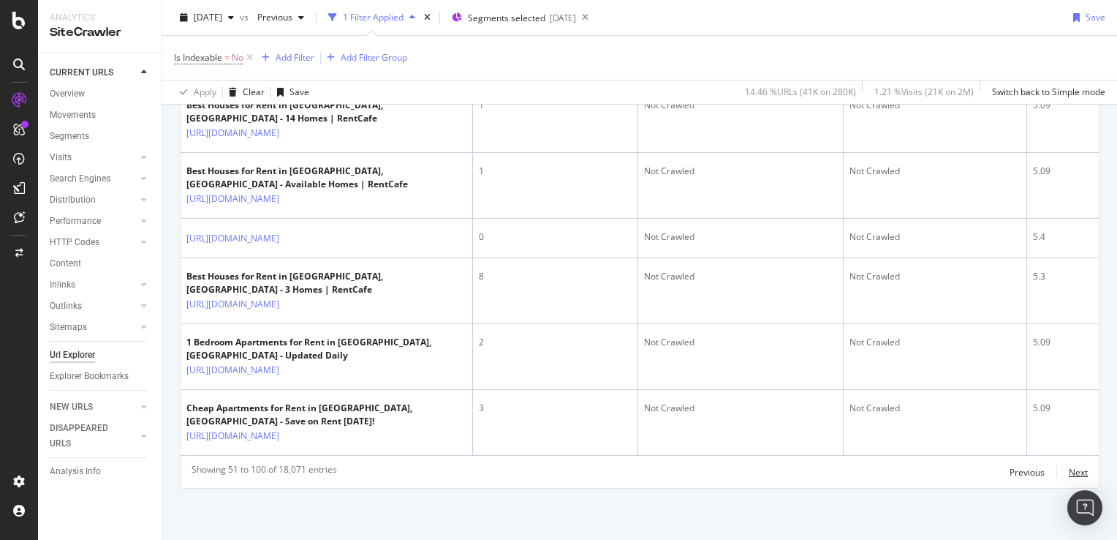
scroll to position [3603, 0]
click at [1074, 475] on div "Next" at bounding box center [1078, 472] width 19 height 12
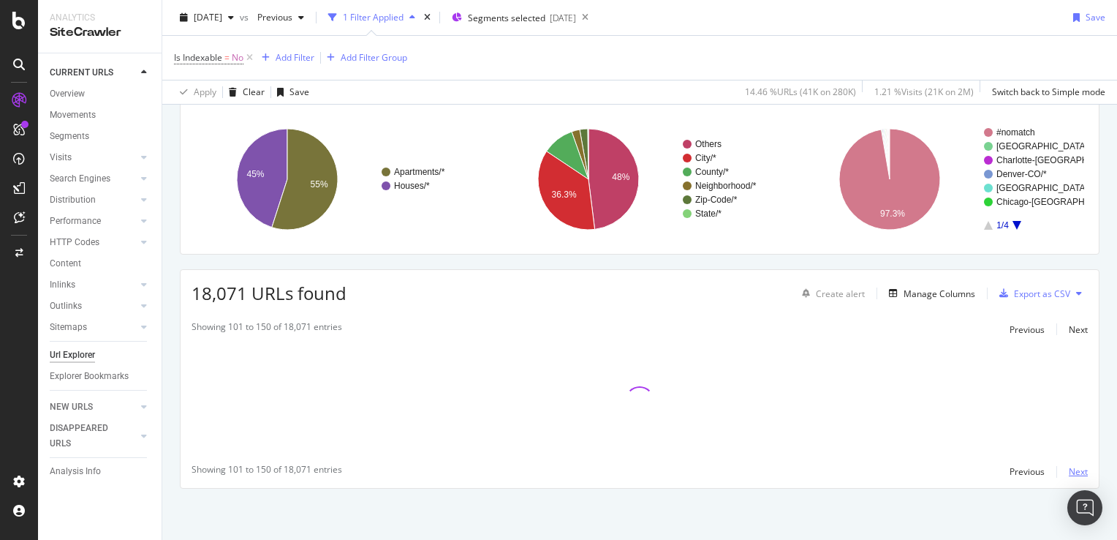
scroll to position [95, 0]
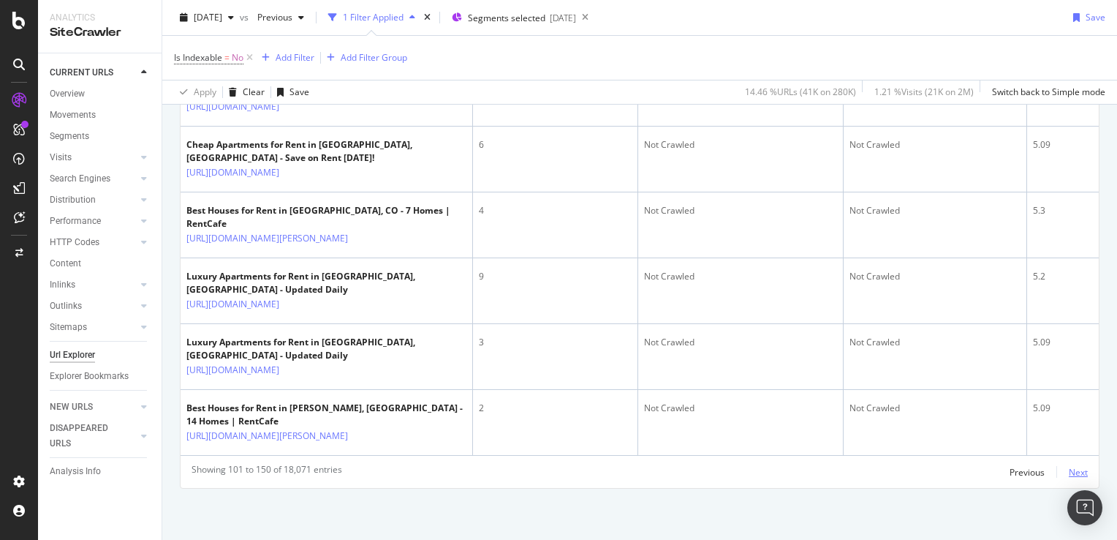
click at [1069, 472] on div "Next" at bounding box center [1078, 472] width 19 height 12
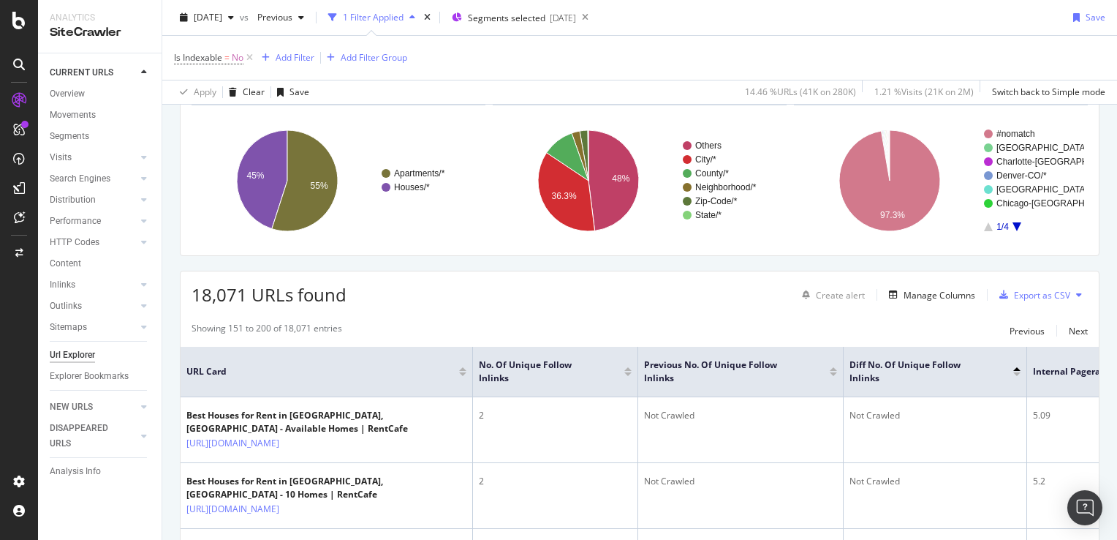
scroll to position [3565, 0]
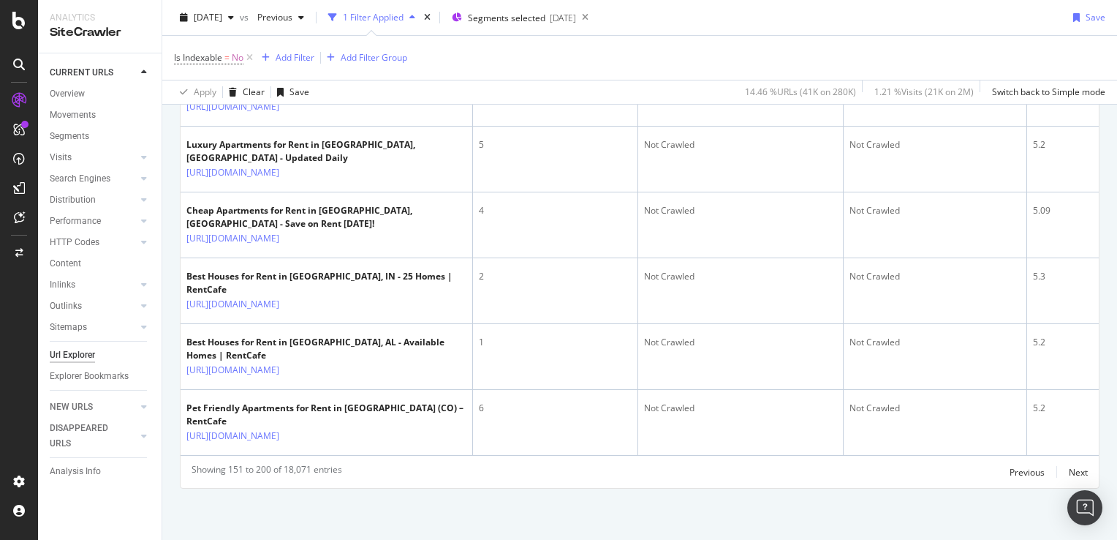
click at [1077, 471] on div "Showing 151 to 200 of 18,071 entries Previous Next" at bounding box center [640, 472] width 918 height 18
click at [1073, 470] on div "Next" at bounding box center [1078, 472] width 19 height 12
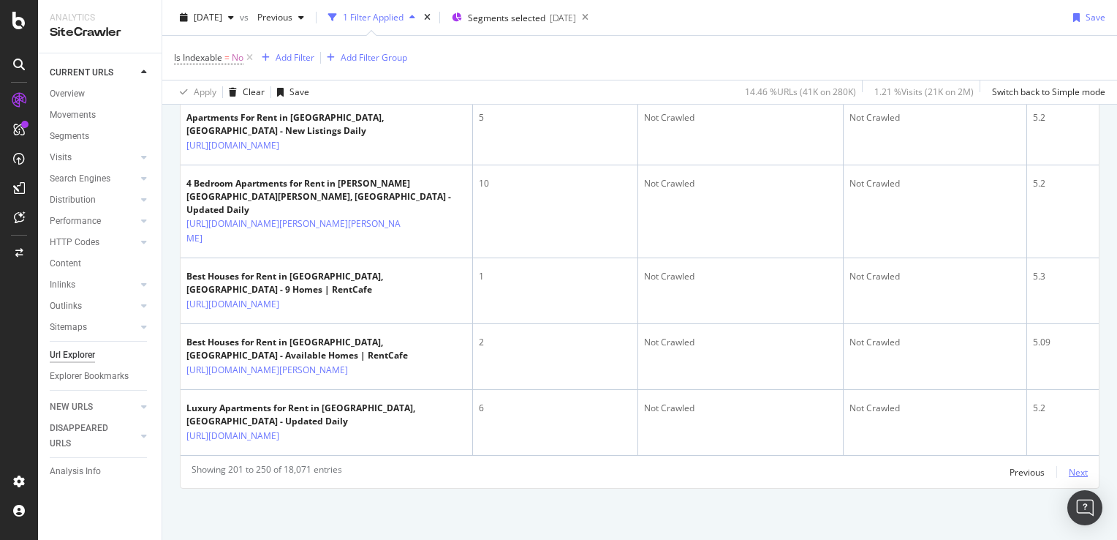
click at [1069, 475] on div "Next" at bounding box center [1078, 472] width 19 height 12
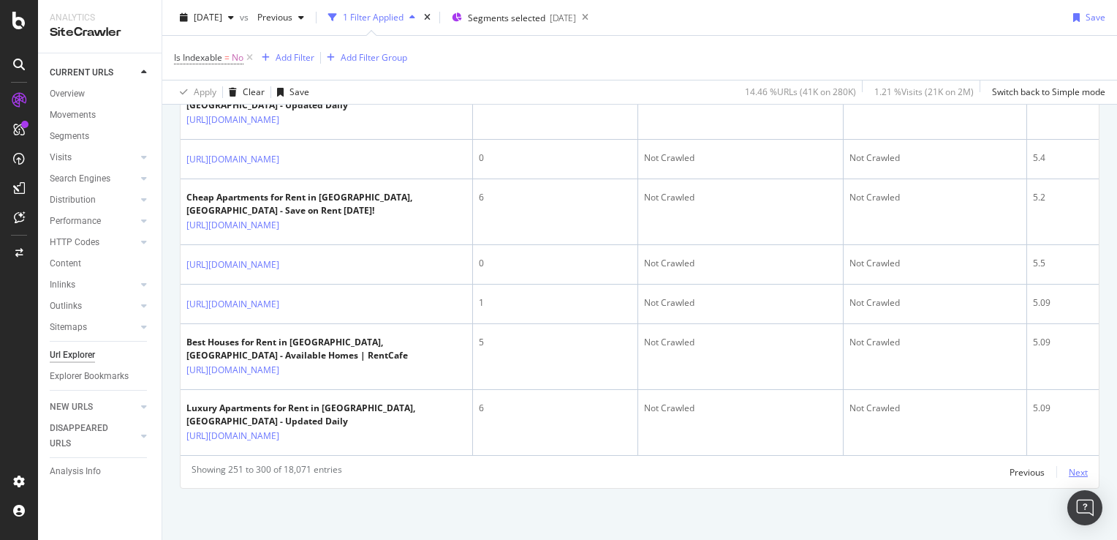
click at [1069, 478] on div "Next" at bounding box center [1078, 472] width 19 height 12
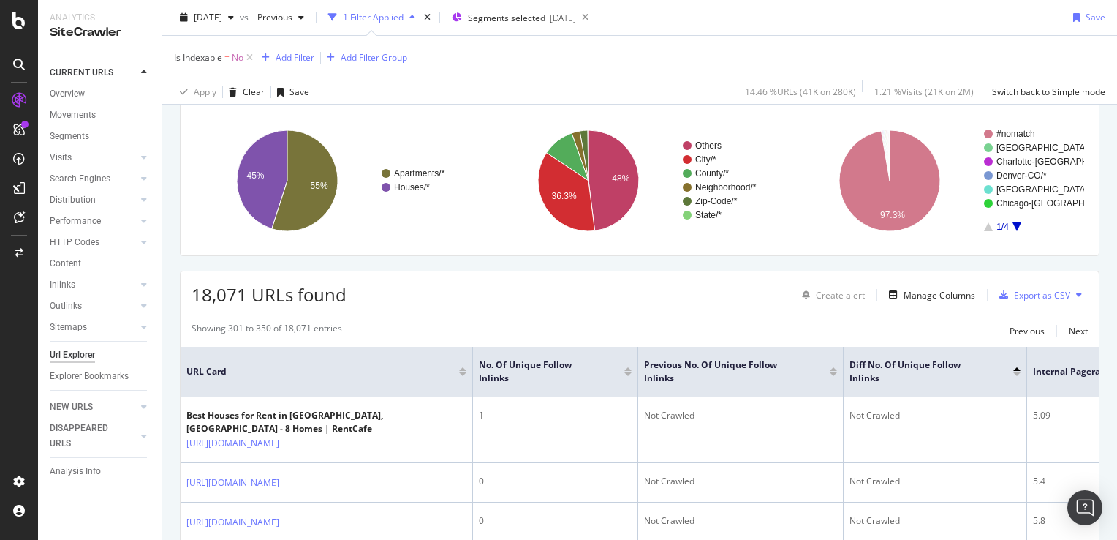
scroll to position [3512, 0]
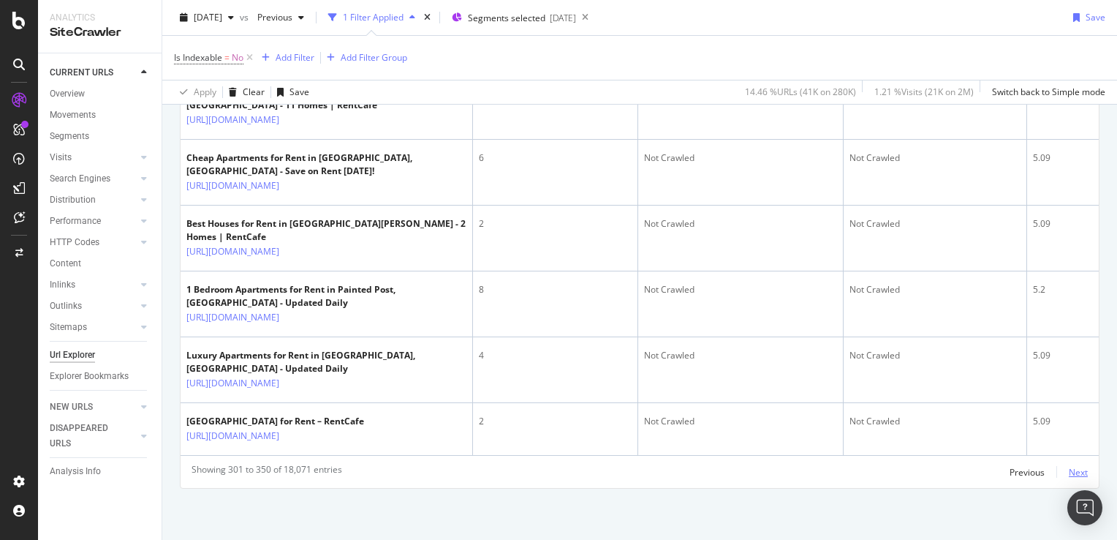
click at [1069, 475] on div "Next" at bounding box center [1078, 472] width 19 height 12
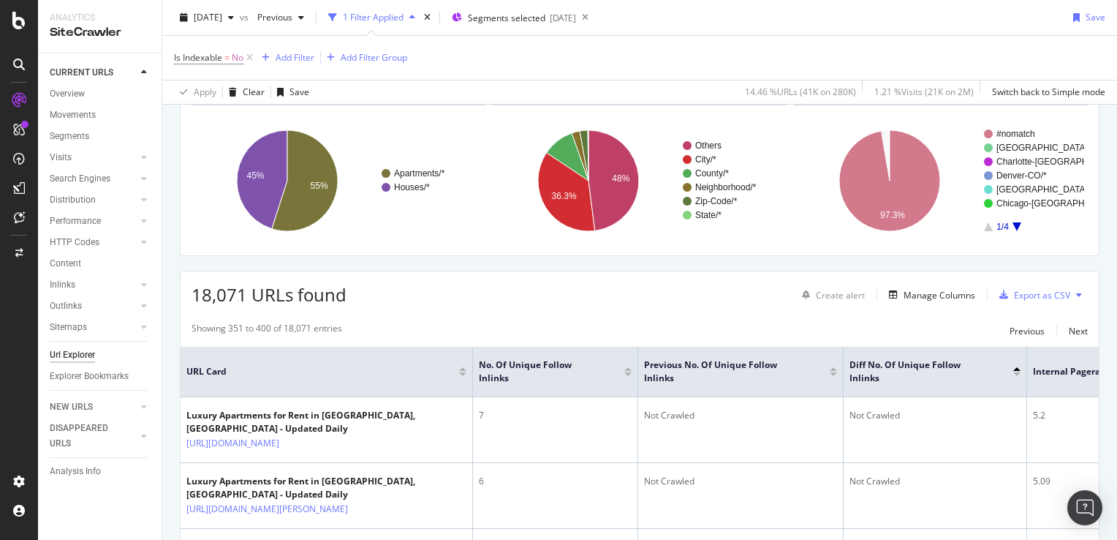
scroll to position [3563, 0]
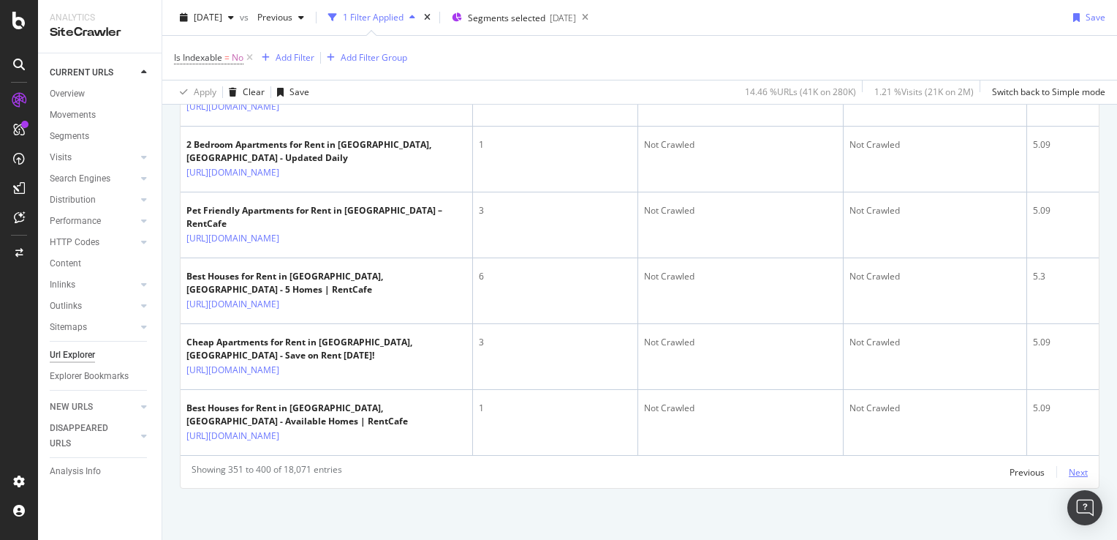
click at [1072, 472] on div "Next" at bounding box center [1078, 472] width 19 height 12
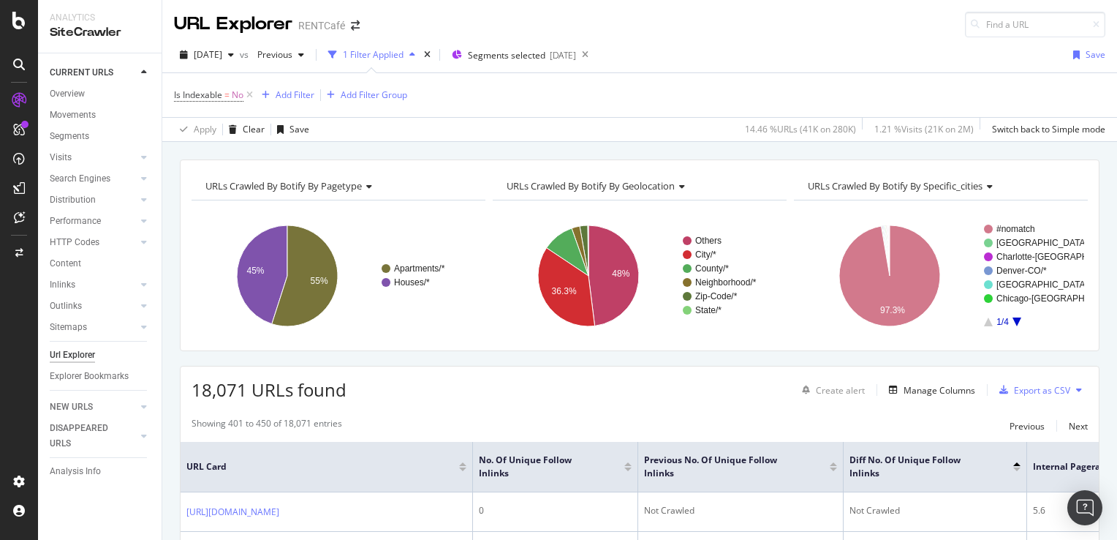
scroll to position [0, 0]
click at [301, 93] on div "Add Filter" at bounding box center [295, 94] width 39 height 12
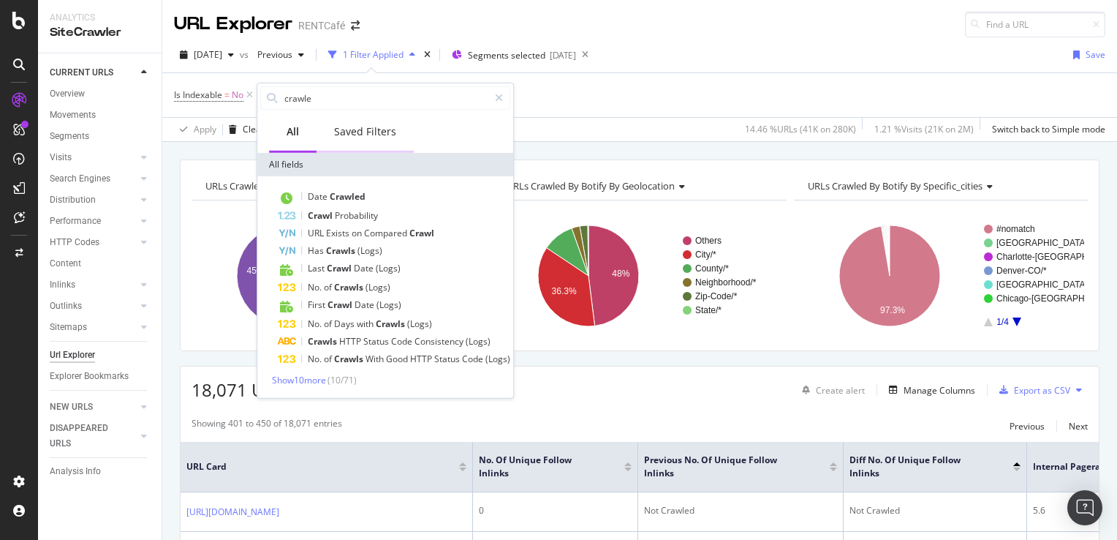
type input "crawled"
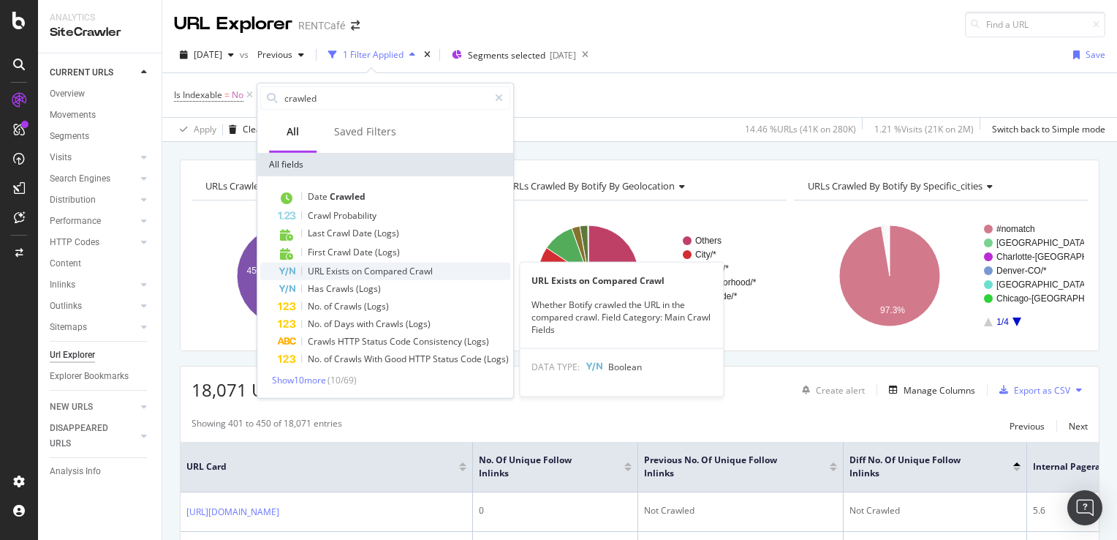
click at [352, 273] on span "on" at bounding box center [358, 271] width 12 height 12
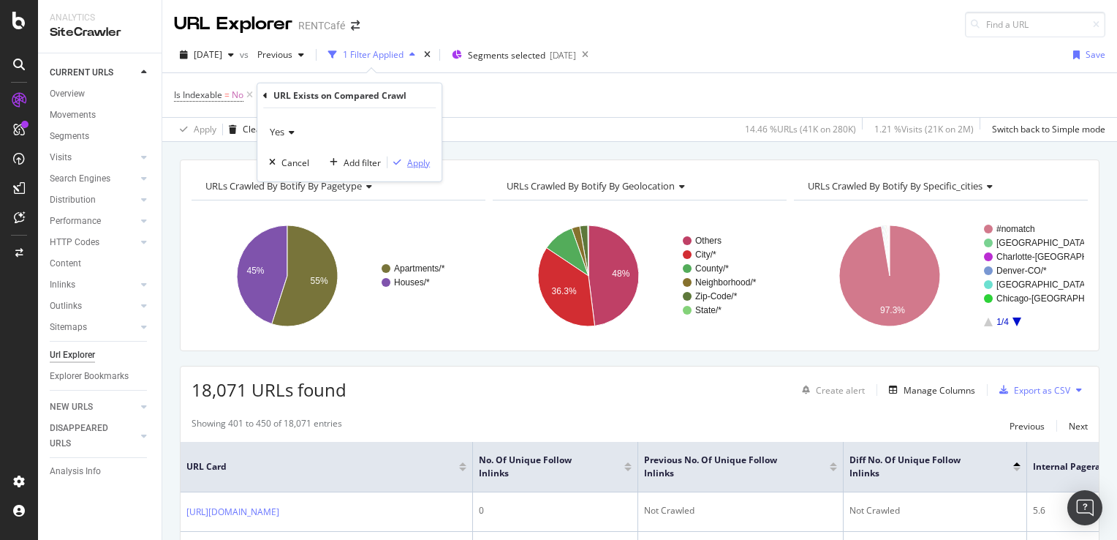
click at [419, 162] on div "Apply" at bounding box center [418, 162] width 23 height 12
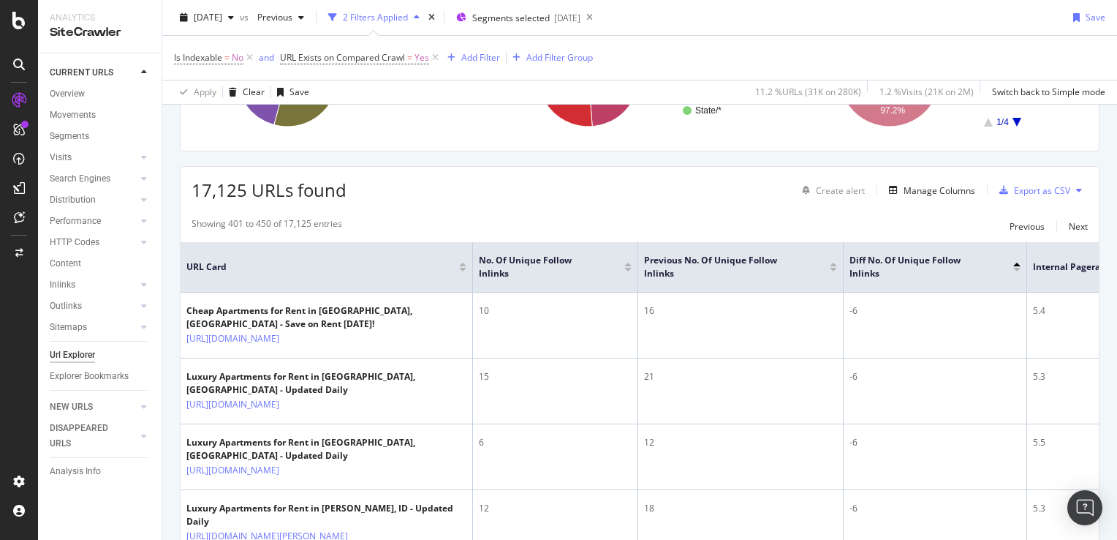
scroll to position [219, 0]
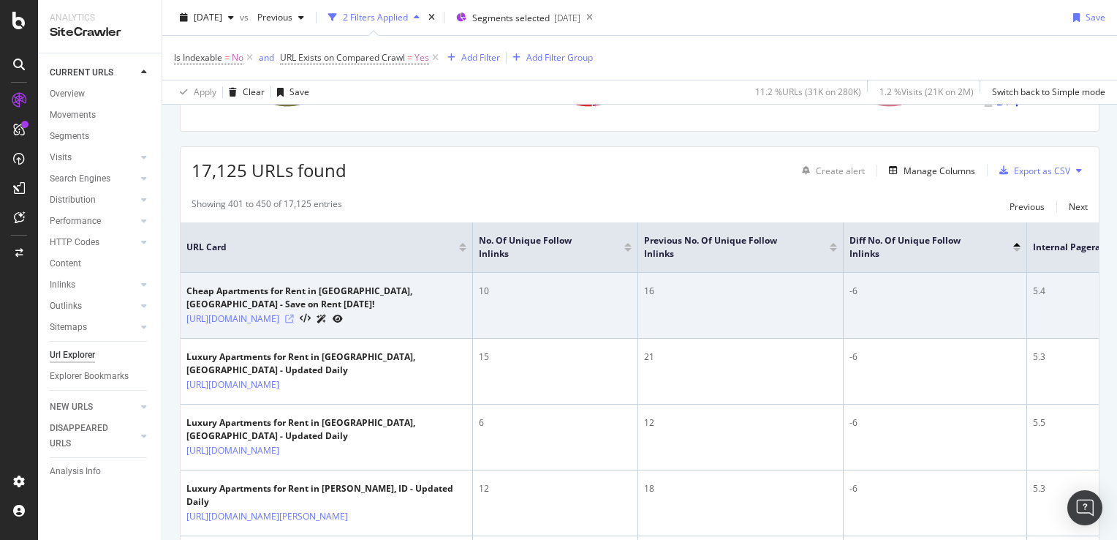
click at [294, 323] on icon at bounding box center [289, 318] width 9 height 9
click at [279, 319] on link "[URL][DOMAIN_NAME]" at bounding box center [232, 319] width 93 height 15
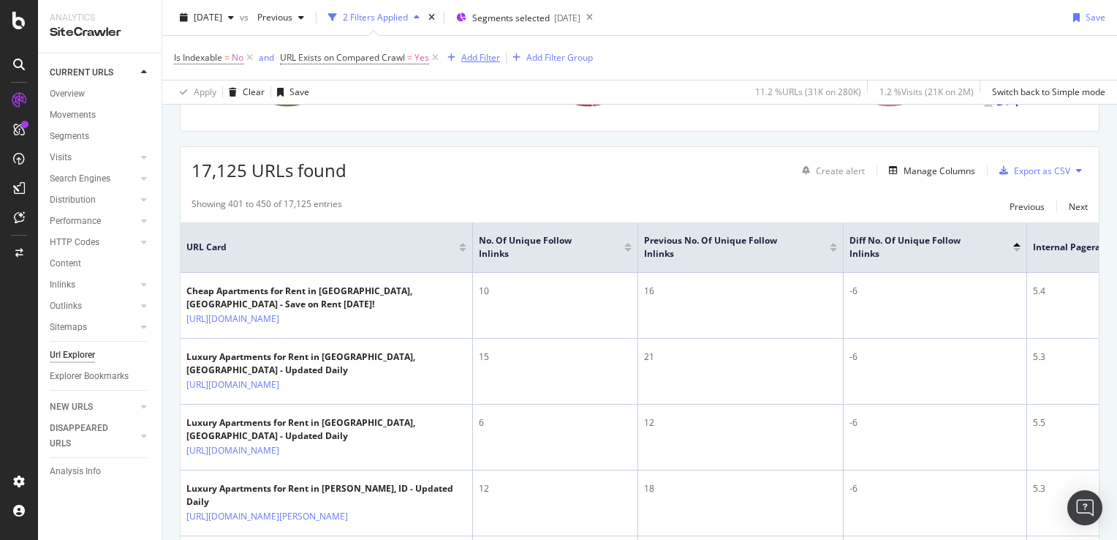
click at [477, 62] on div "Add Filter" at bounding box center [480, 57] width 39 height 12
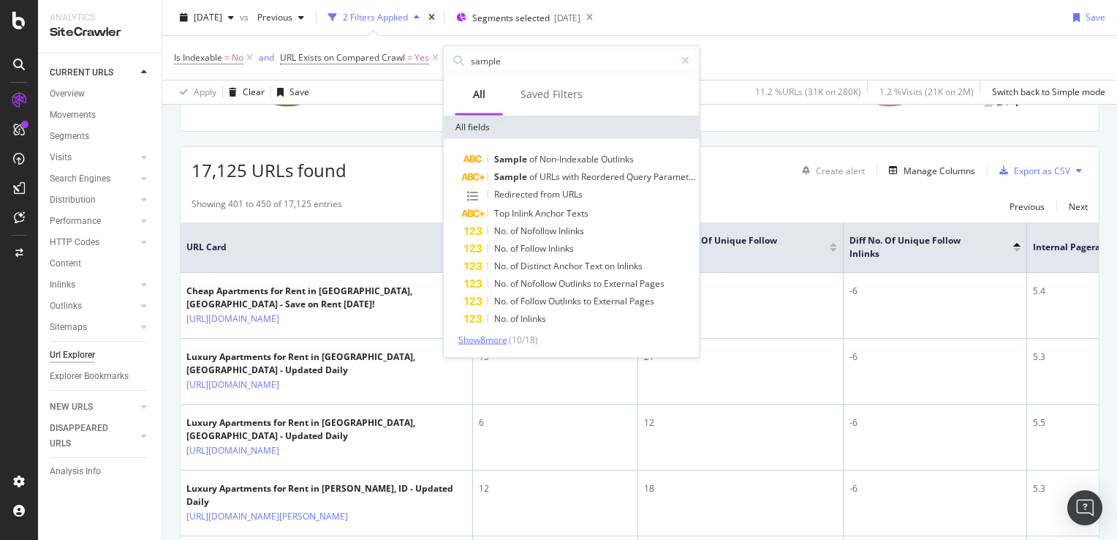
type input "sample"
click at [497, 339] on span "Show 8 more" at bounding box center [482, 339] width 49 height 12
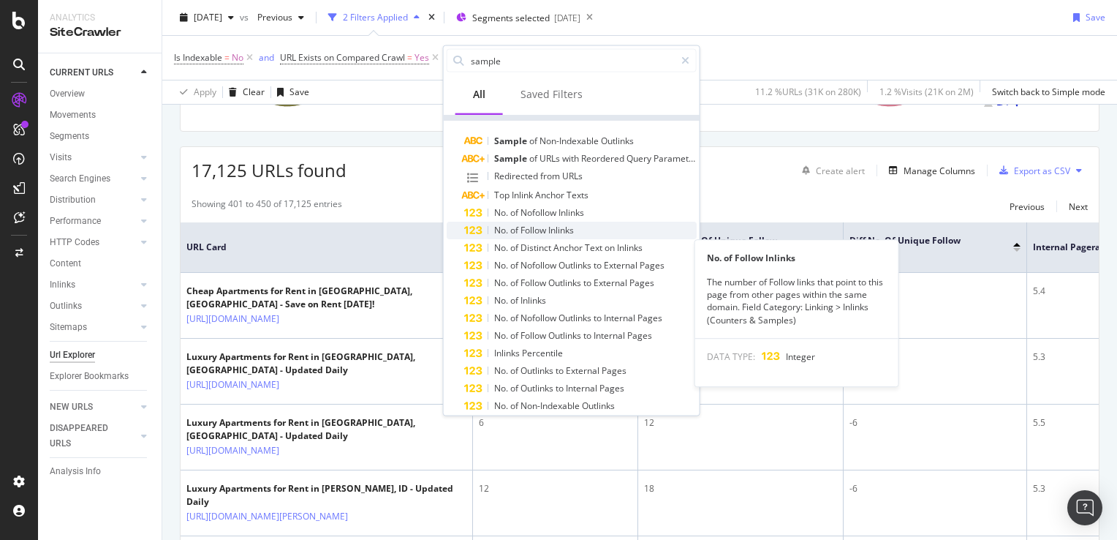
scroll to position [0, 0]
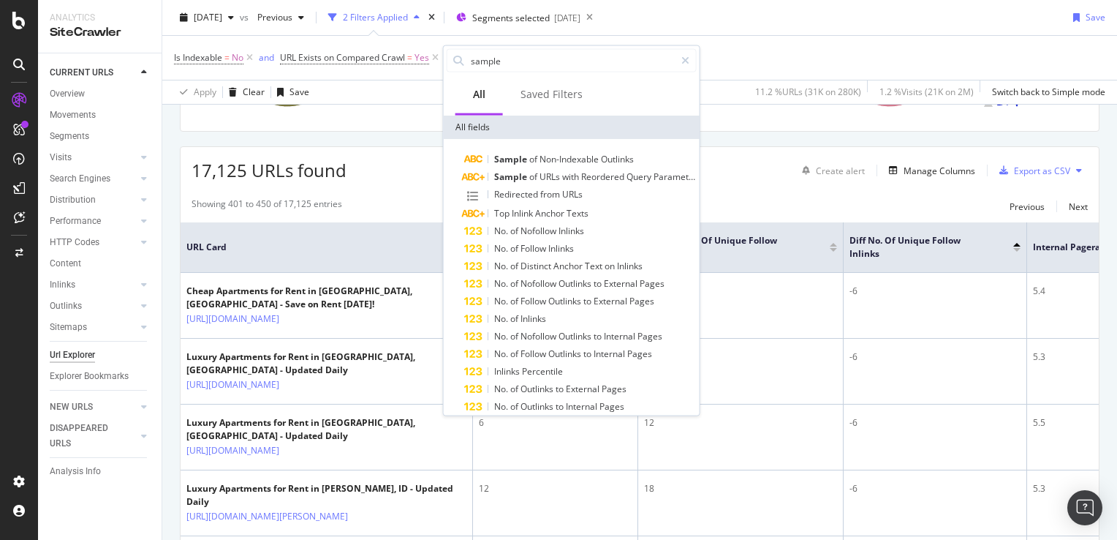
click at [771, 28] on div "2025 Sep. 3rd vs Previous 2 Filters Applied Segments selected 2025-05-28 Save" at bounding box center [639, 20] width 955 height 29
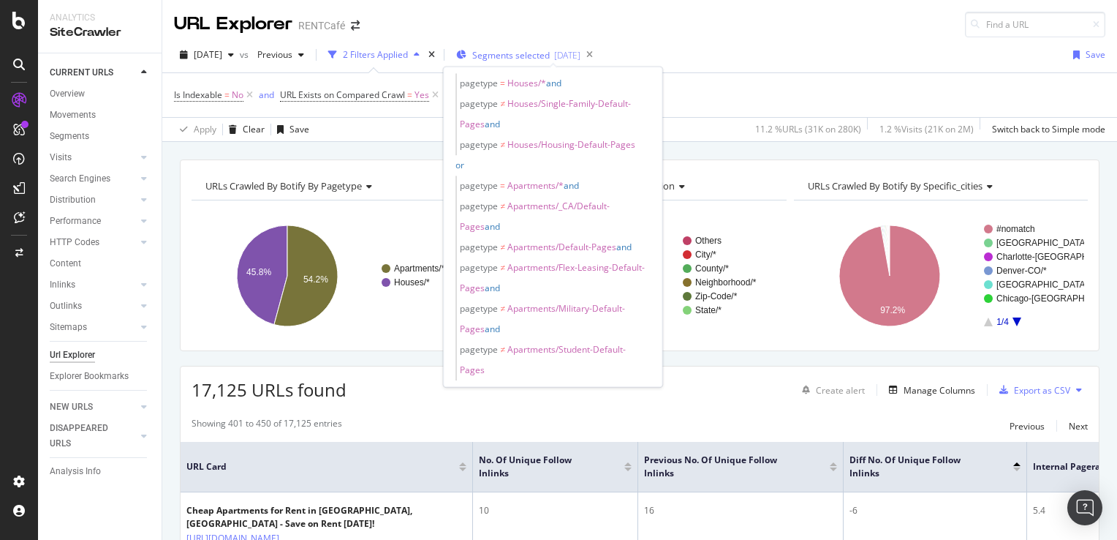
click at [550, 59] on span "Segments selected" at bounding box center [511, 55] width 78 height 12
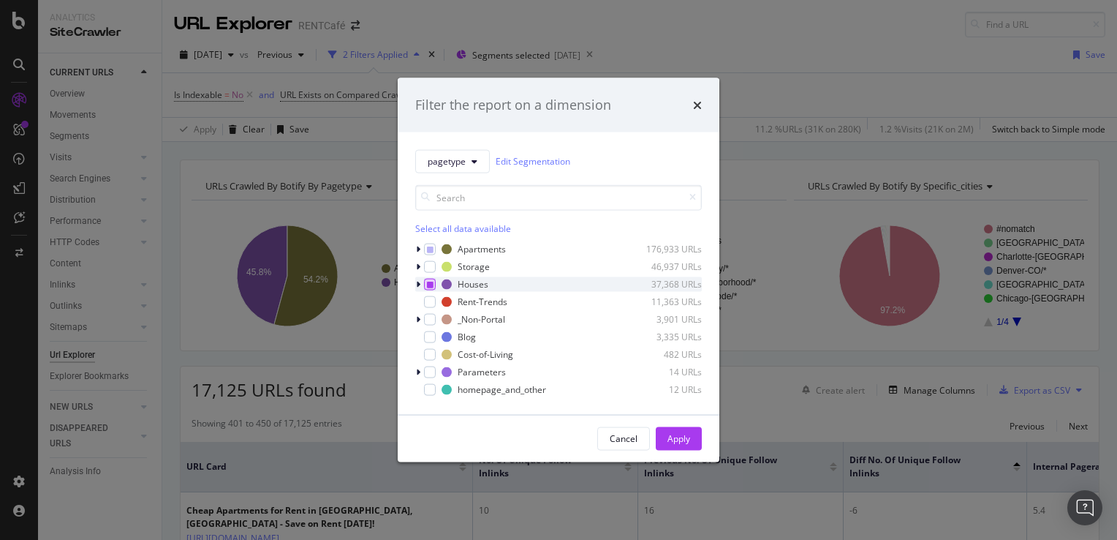
click at [432, 284] on icon "modal" at bounding box center [430, 283] width 7 height 7
click at [427, 283] on icon "modal" at bounding box center [430, 283] width 7 height 7
click at [418, 249] on icon "modal" at bounding box center [418, 248] width 4 height 9
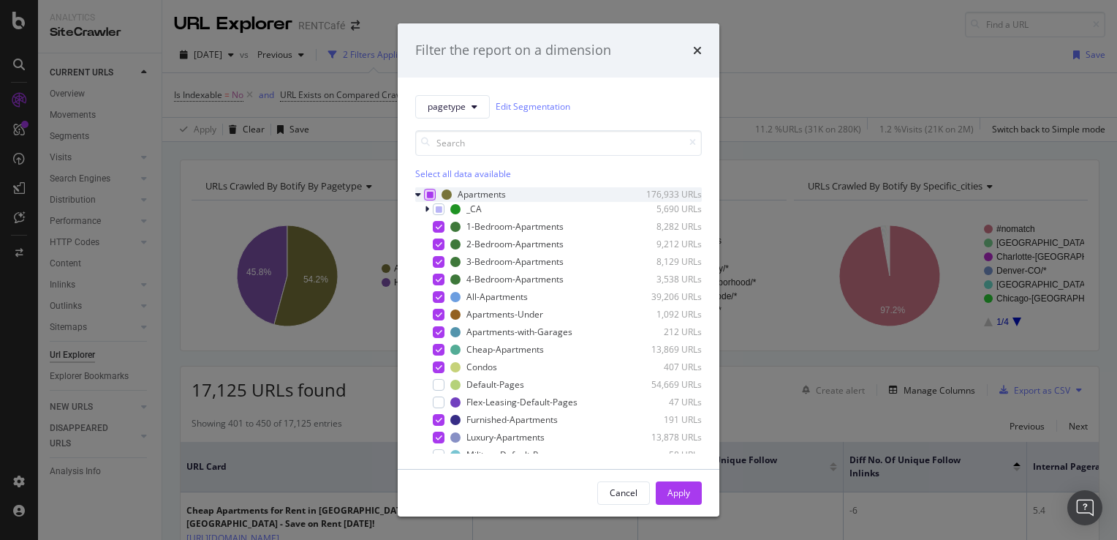
click at [432, 196] on icon "modal" at bounding box center [430, 194] width 7 height 7
click at [477, 314] on div "Apartments-Under" at bounding box center [505, 314] width 77 height 12
click at [680, 494] on div "Apply" at bounding box center [679, 492] width 23 height 12
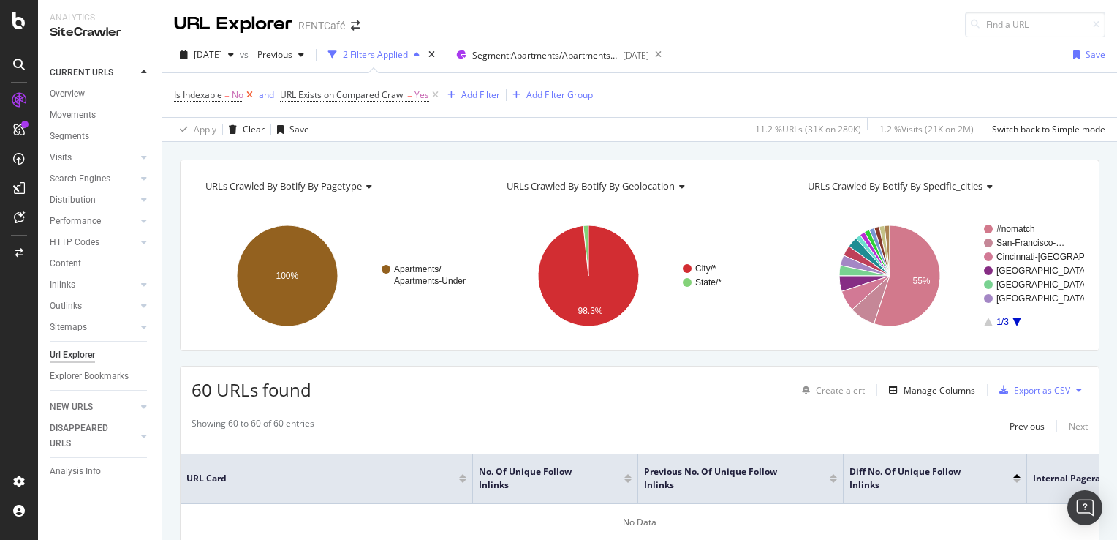
click at [249, 94] on icon at bounding box center [250, 95] width 12 height 15
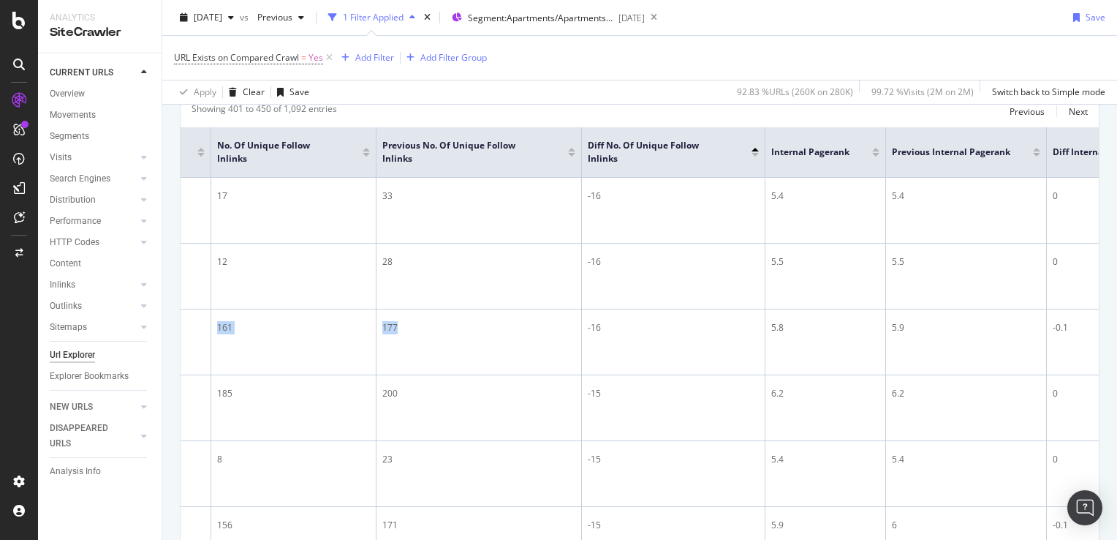
scroll to position [0, 612]
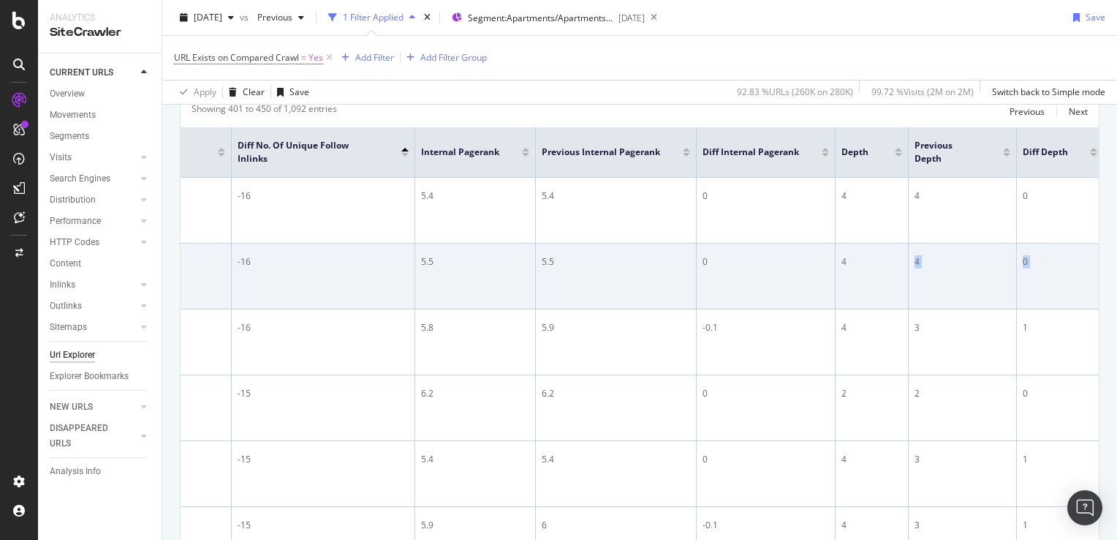
drag, startPoint x: 844, startPoint y: 317, endPoint x: 877, endPoint y: 299, distance: 37.6
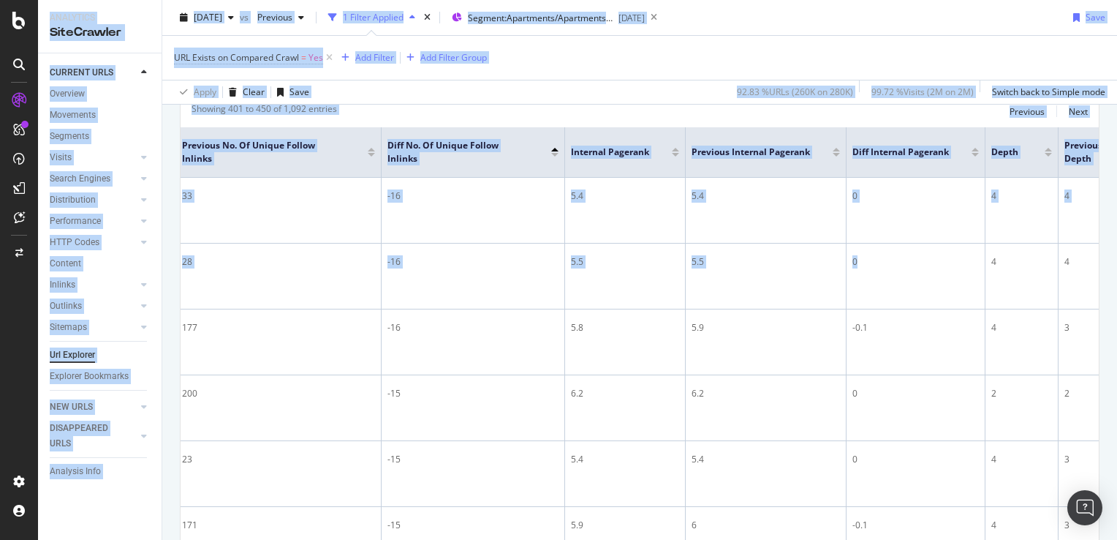
scroll to position [0, 626]
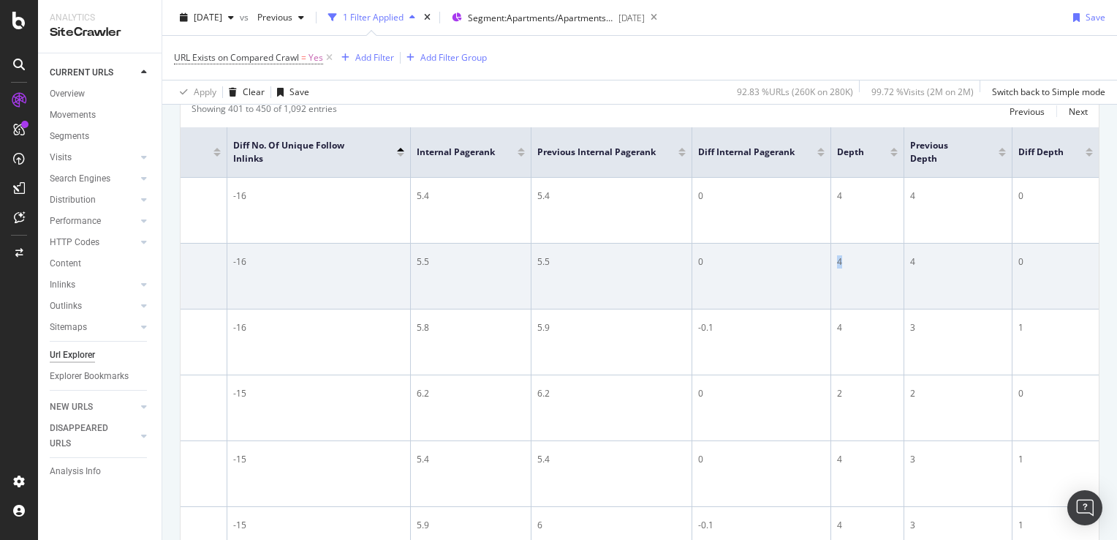
drag, startPoint x: 717, startPoint y: 306, endPoint x: 875, endPoint y: 286, distance: 159.3
click at [875, 286] on tr "Apartments under $800 in Columbus, GA | RentCafe https://www.rentcafe.com/apart…" at bounding box center [331, 277] width 1535 height 66
drag, startPoint x: 875, startPoint y: 286, endPoint x: 774, endPoint y: 282, distance: 101.0
click at [774, 282] on td "0" at bounding box center [761, 277] width 139 height 66
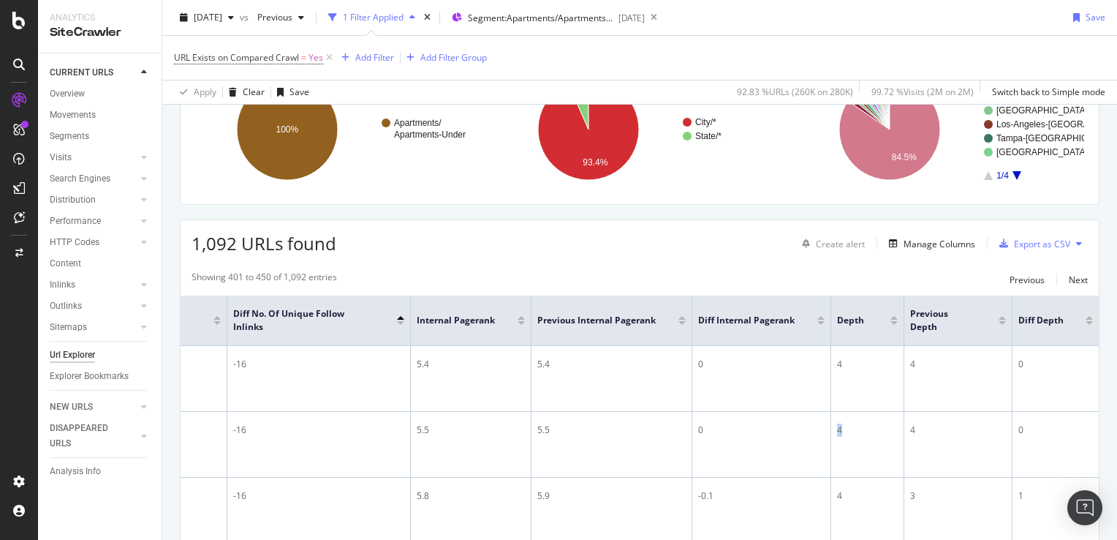
scroll to position [0, 0]
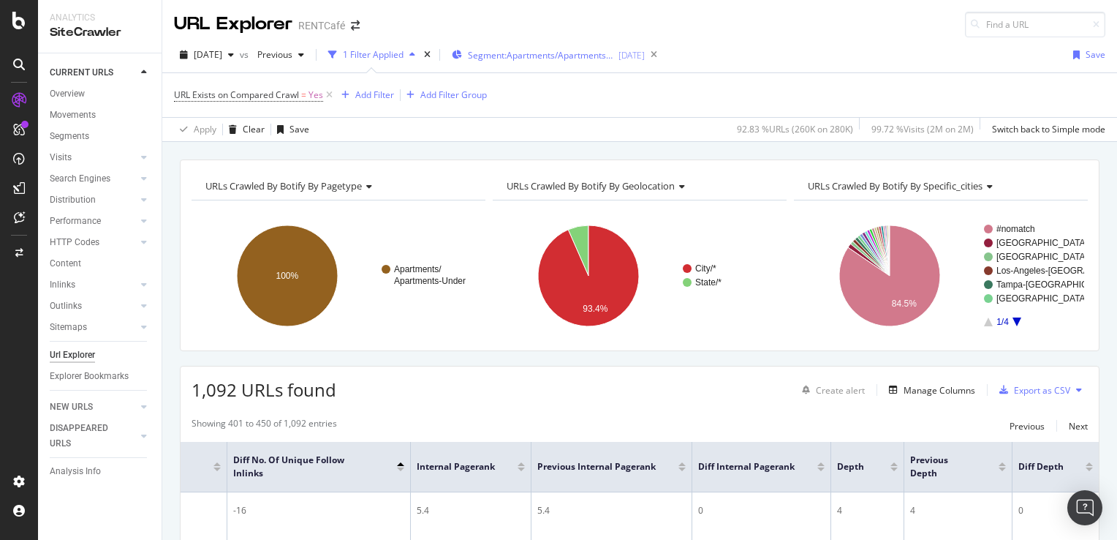
click at [608, 56] on span "Segment: Apartments/Apartments-Under" at bounding box center [541, 55] width 146 height 12
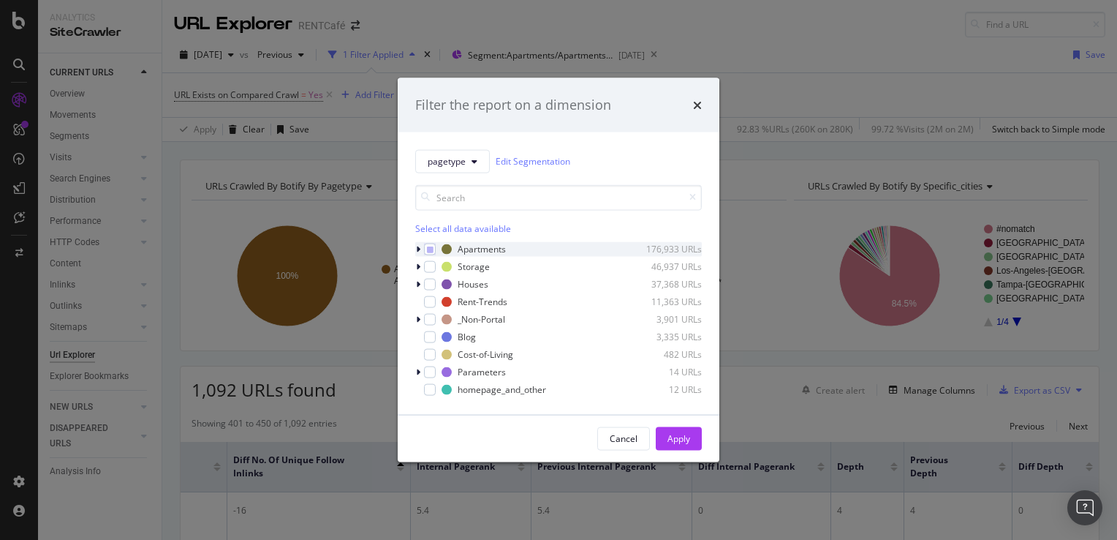
click at [423, 248] on div "modal" at bounding box center [419, 248] width 9 height 15
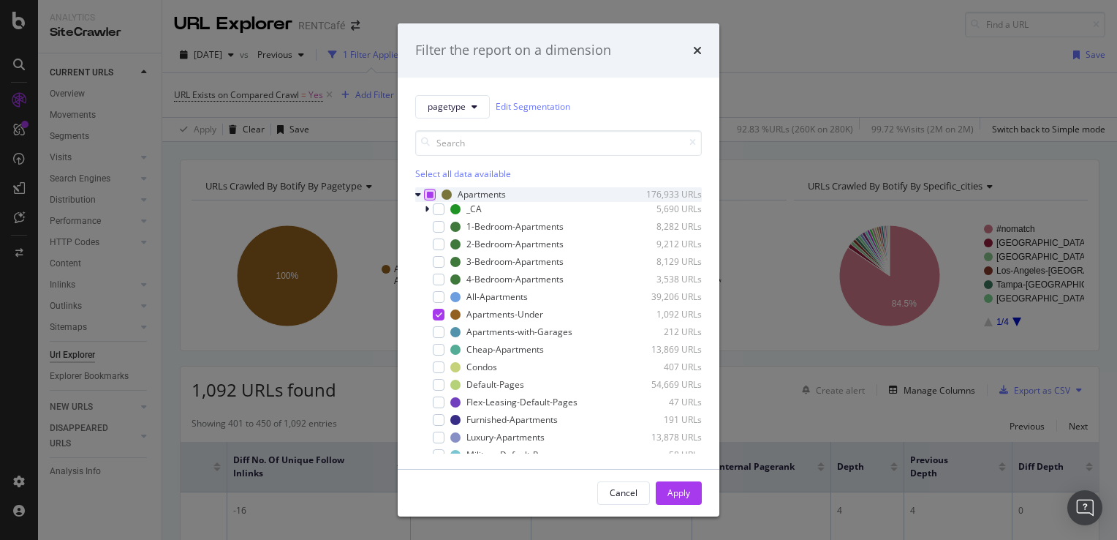
click at [430, 195] on icon "modal" at bounding box center [430, 194] width 7 height 7
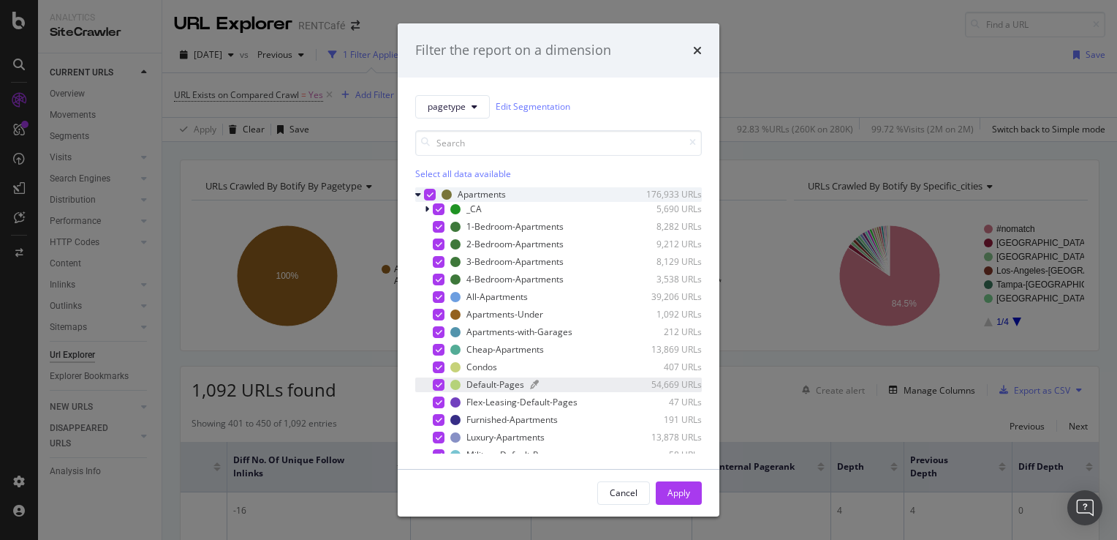
click at [476, 385] on div "Default-Pages" at bounding box center [496, 384] width 58 height 12
click at [490, 383] on div "Default-Pages" at bounding box center [496, 384] width 58 height 12
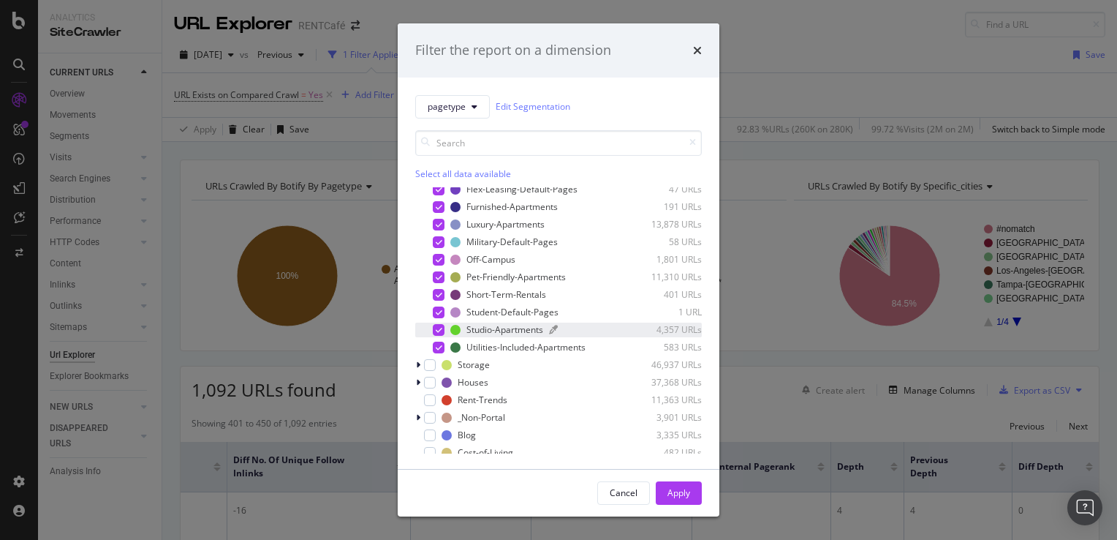
scroll to position [219, 0]
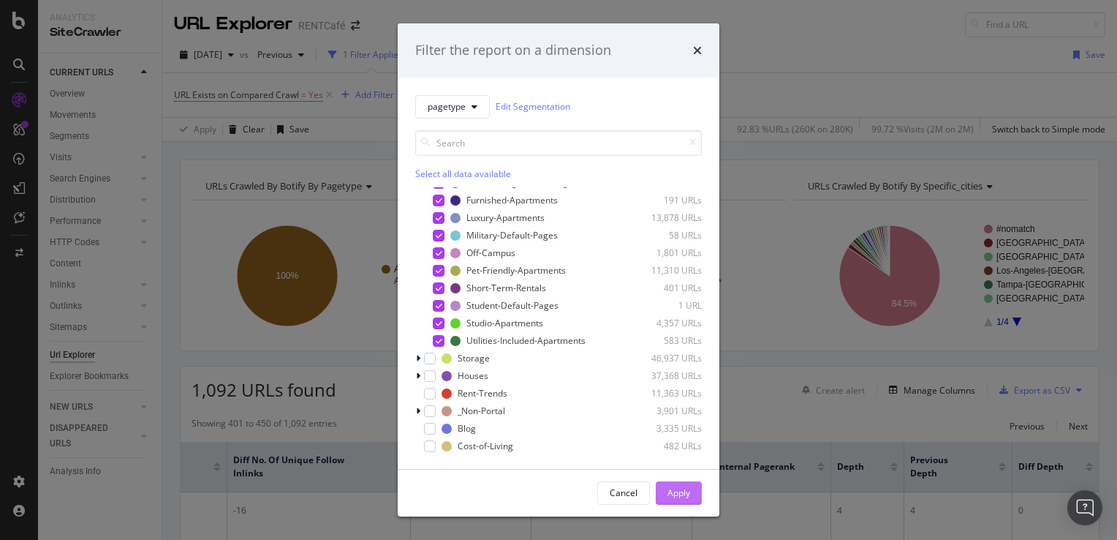
click at [687, 496] on div "Apply" at bounding box center [679, 492] width 23 height 12
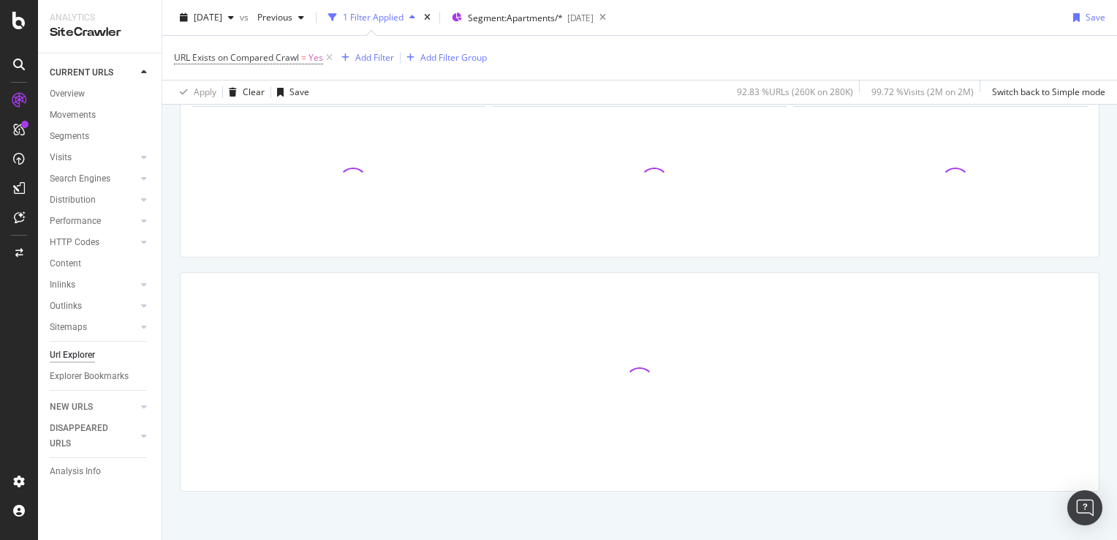
scroll to position [95, 0]
click at [563, 12] on span "Segment: Apartments/*" at bounding box center [515, 18] width 95 height 12
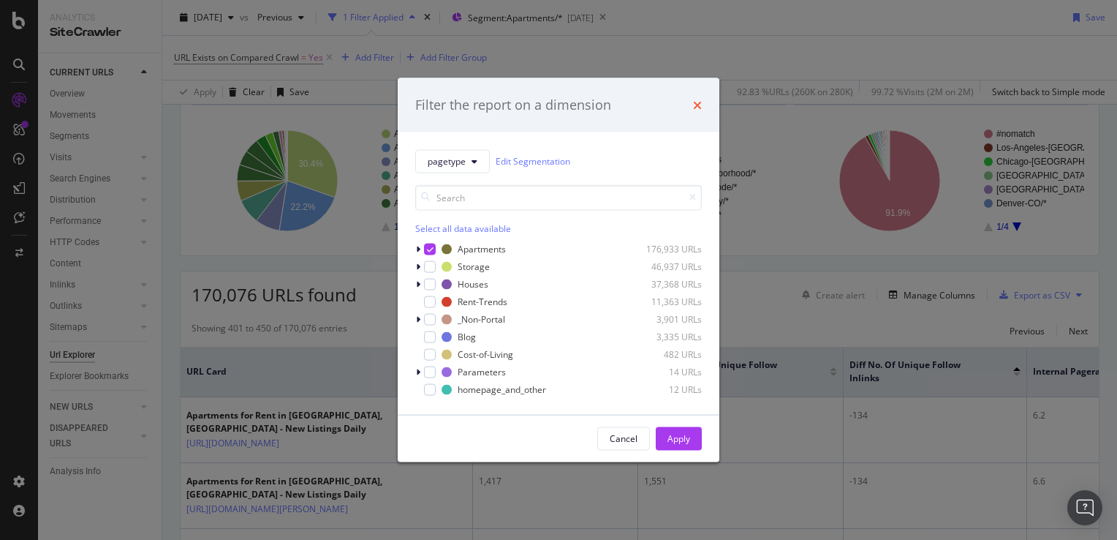
click at [699, 104] on icon "times" at bounding box center [697, 105] width 9 height 12
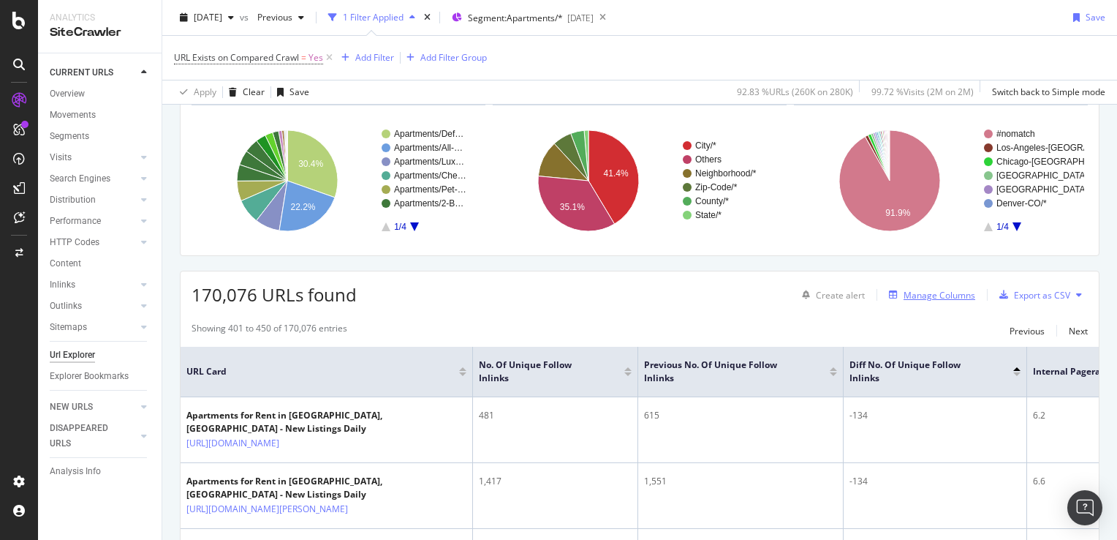
click at [916, 294] on div "Manage Columns" at bounding box center [940, 295] width 72 height 12
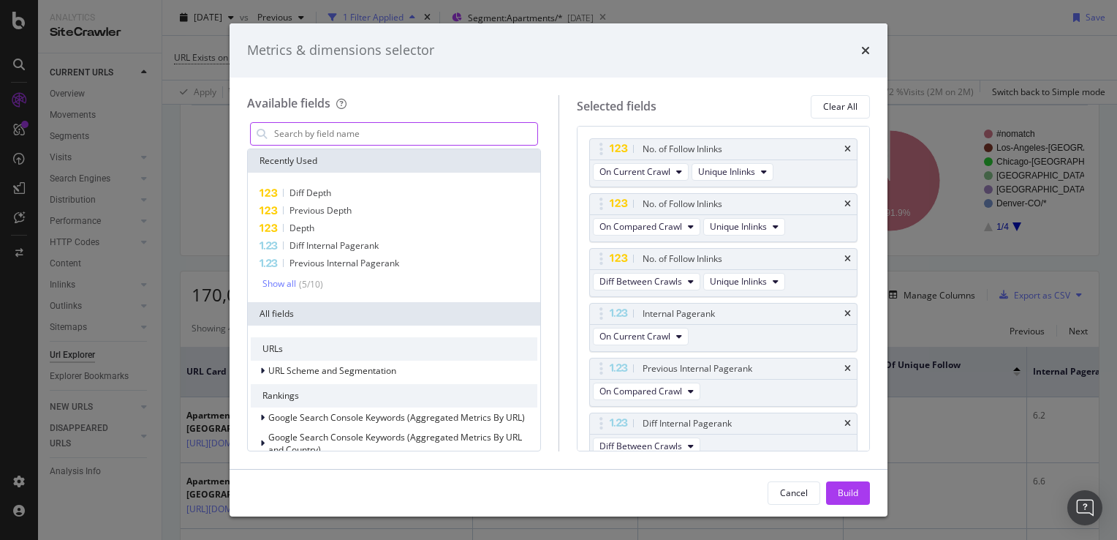
click at [380, 133] on input "modal" at bounding box center [405, 134] width 265 height 22
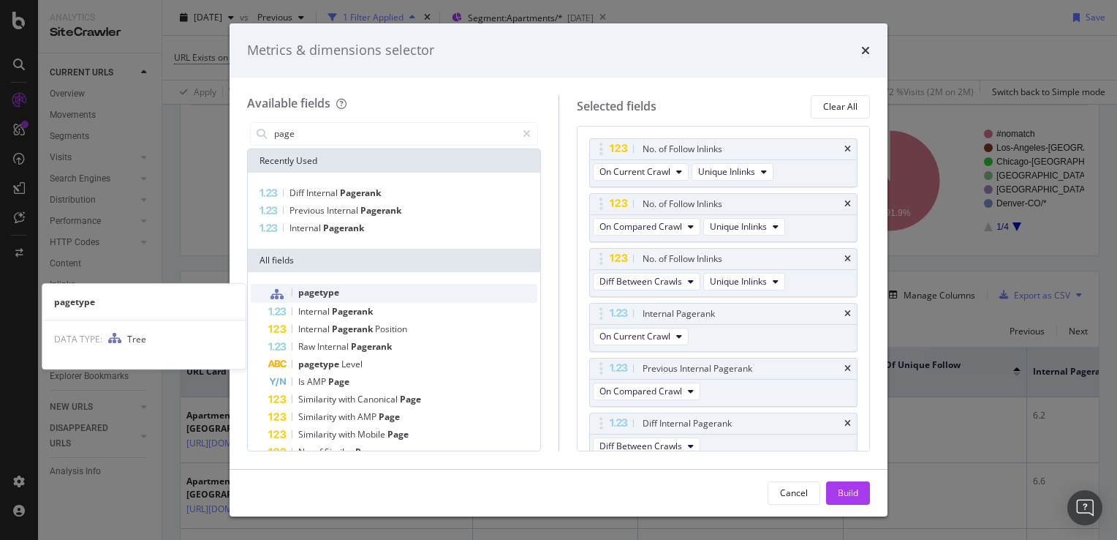
type input "page"
click at [339, 292] on div "pagetype" at bounding box center [402, 293] width 269 height 19
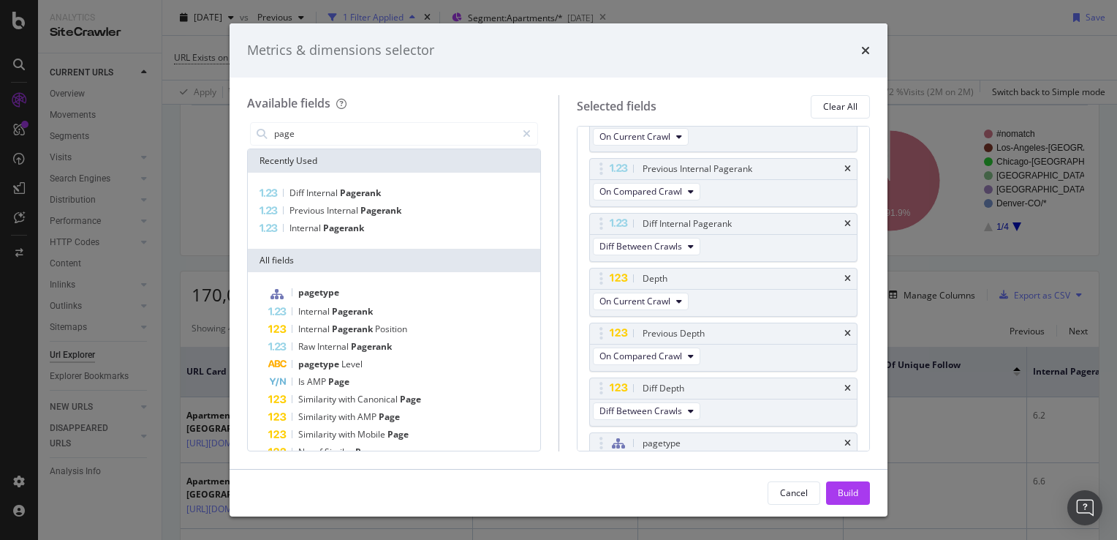
scroll to position [226, 0]
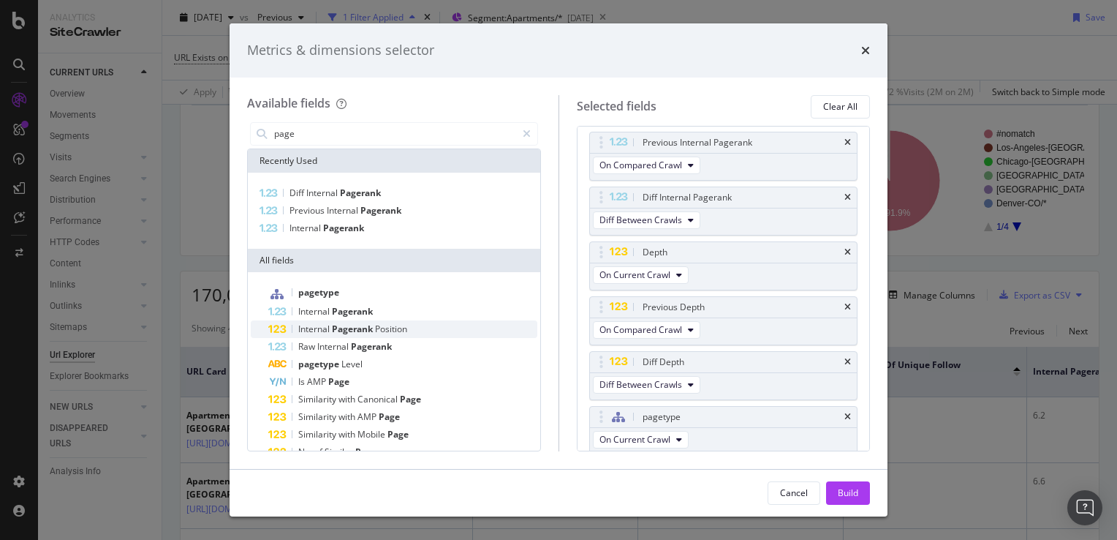
click at [377, 329] on span "Position" at bounding box center [391, 328] width 32 height 12
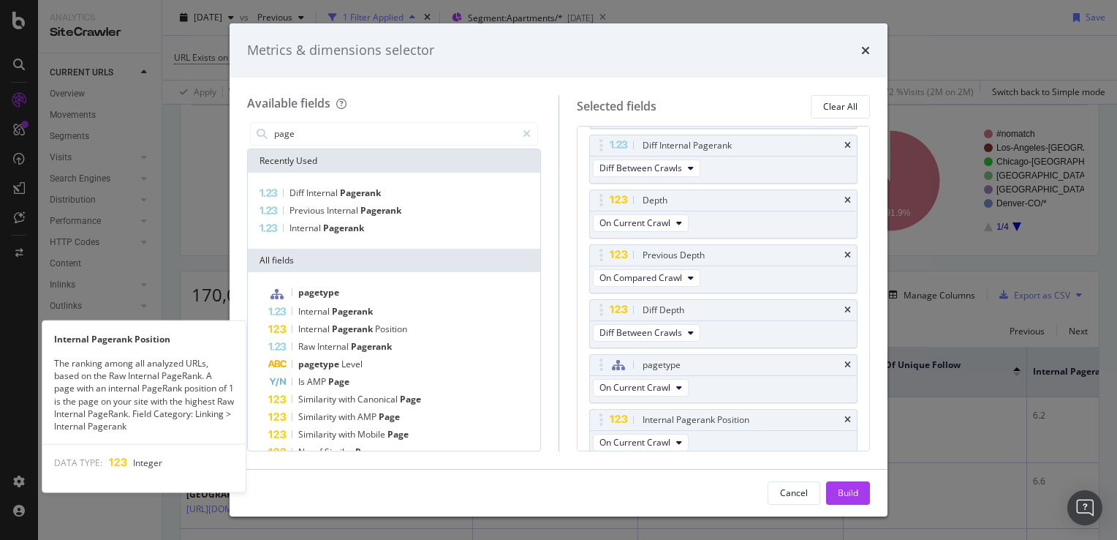
scroll to position [281, 0]
click at [377, 329] on span "Position" at bounding box center [391, 328] width 32 height 12
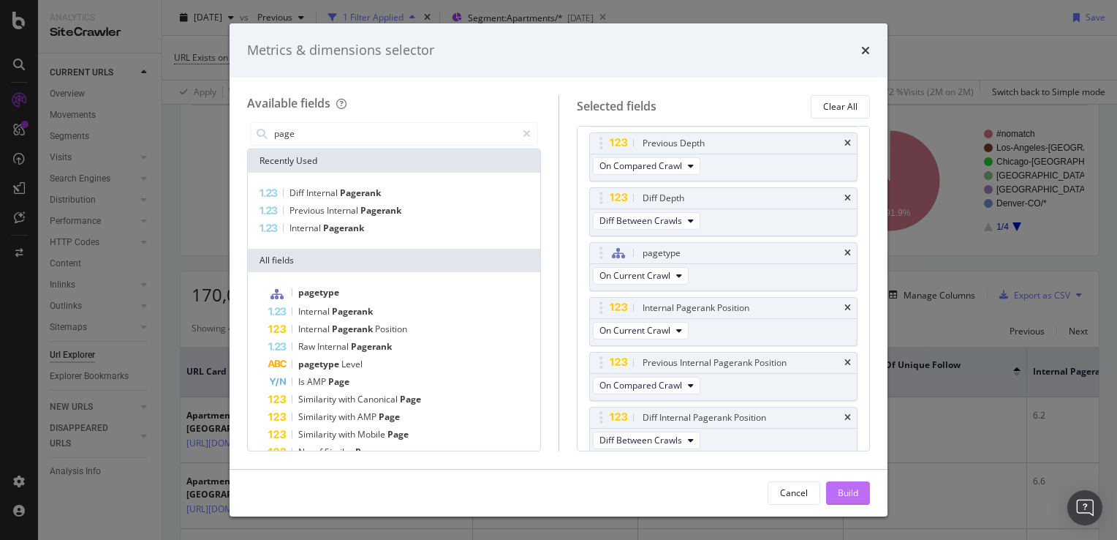
click at [840, 491] on div "Build" at bounding box center [848, 492] width 20 height 12
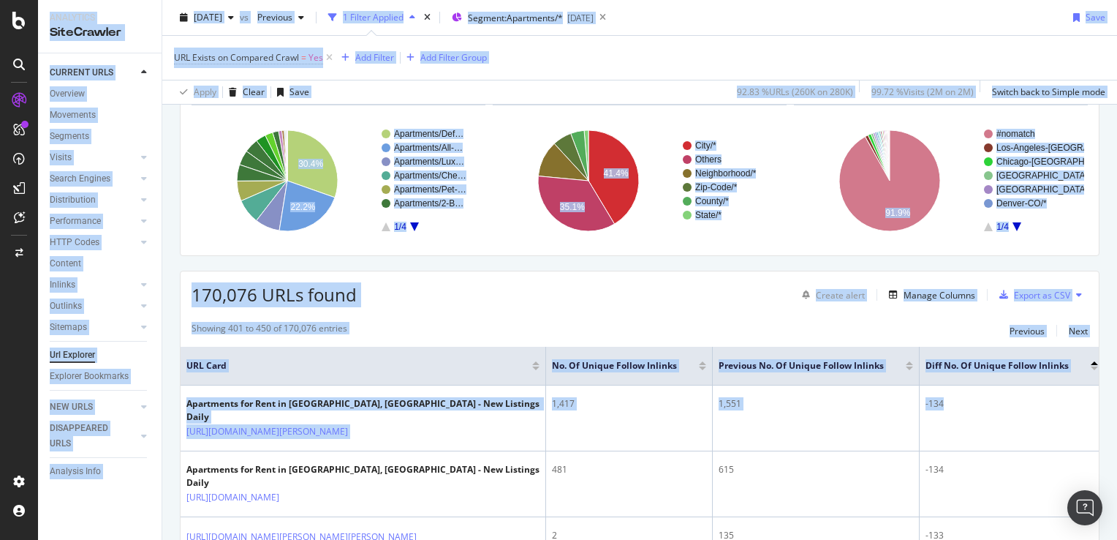
drag, startPoint x: 990, startPoint y: 428, endPoint x: 1120, endPoint y: 420, distance: 129.7
click at [1117, 420] on html "Analytics SiteCrawler CURRENT URLS Overview Movements Segments Visits Analysis …" at bounding box center [558, 270] width 1117 height 540
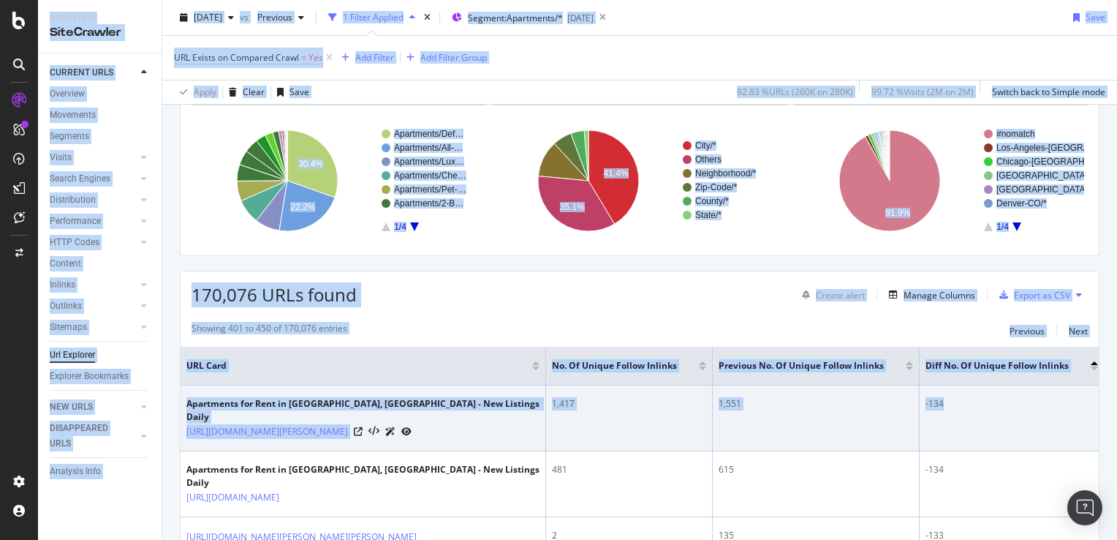
drag, startPoint x: 1120, startPoint y: 420, endPoint x: 1050, endPoint y: 418, distance: 69.5
click at [1050, 418] on td "-134" at bounding box center [1012, 418] width 185 height 66
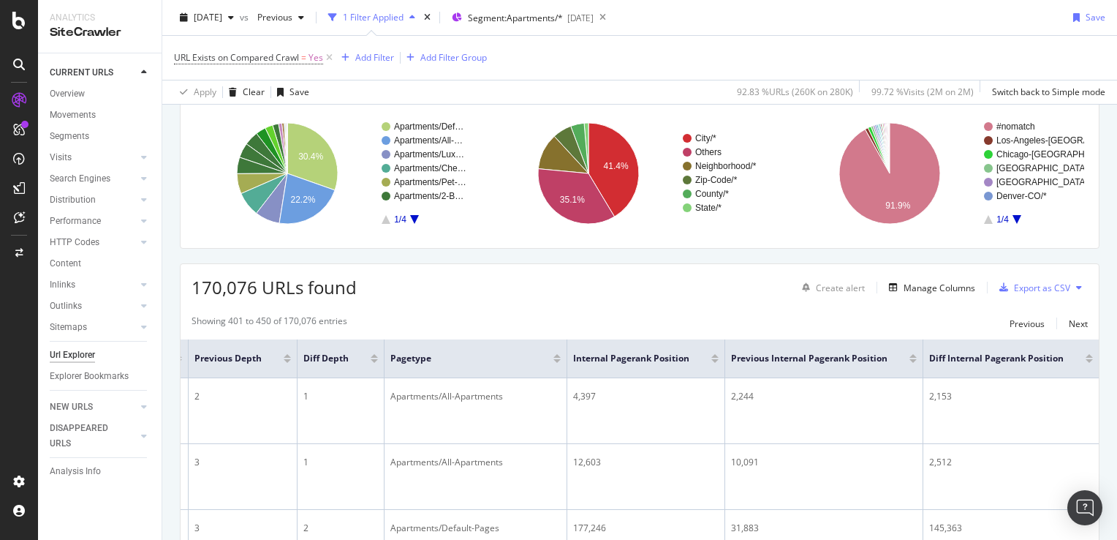
scroll to position [219, 0]
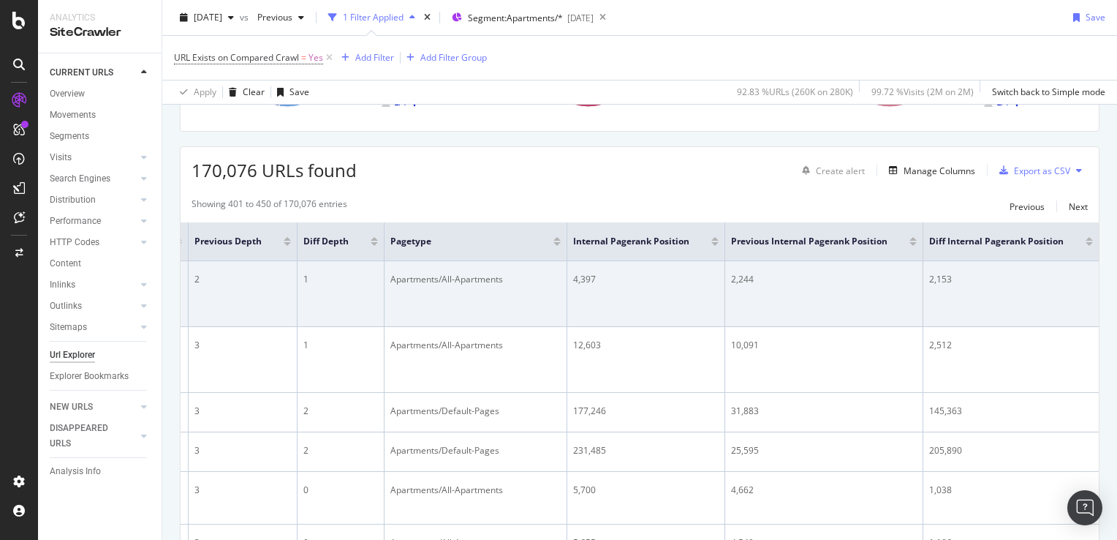
click at [766, 303] on td "2,244" at bounding box center [824, 294] width 198 height 66
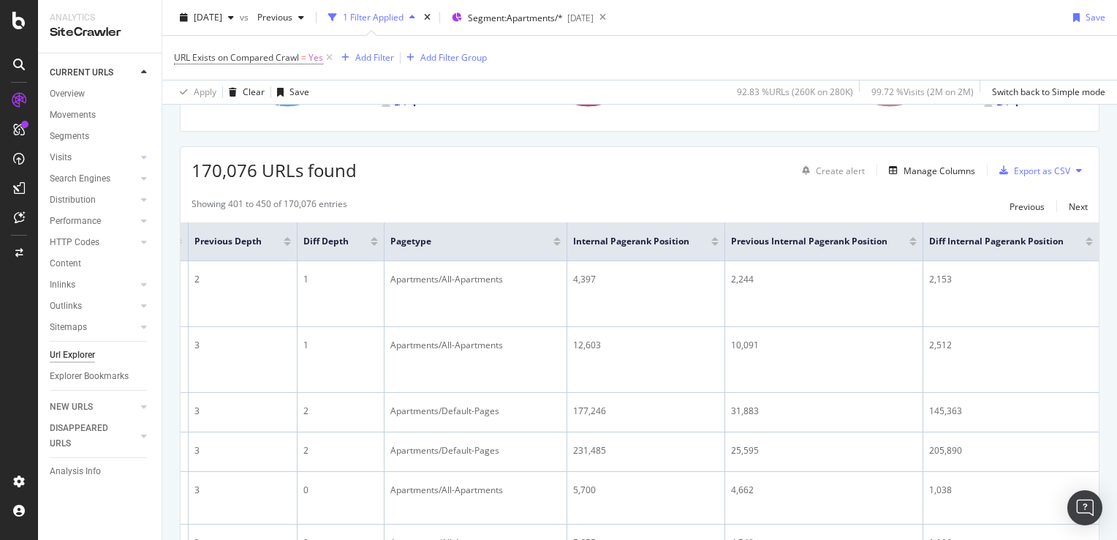
click at [1079, 245] on div "Diff Internal Pagerank Position" at bounding box center [1011, 241] width 164 height 15
click at [1086, 242] on div at bounding box center [1089, 244] width 7 height 4
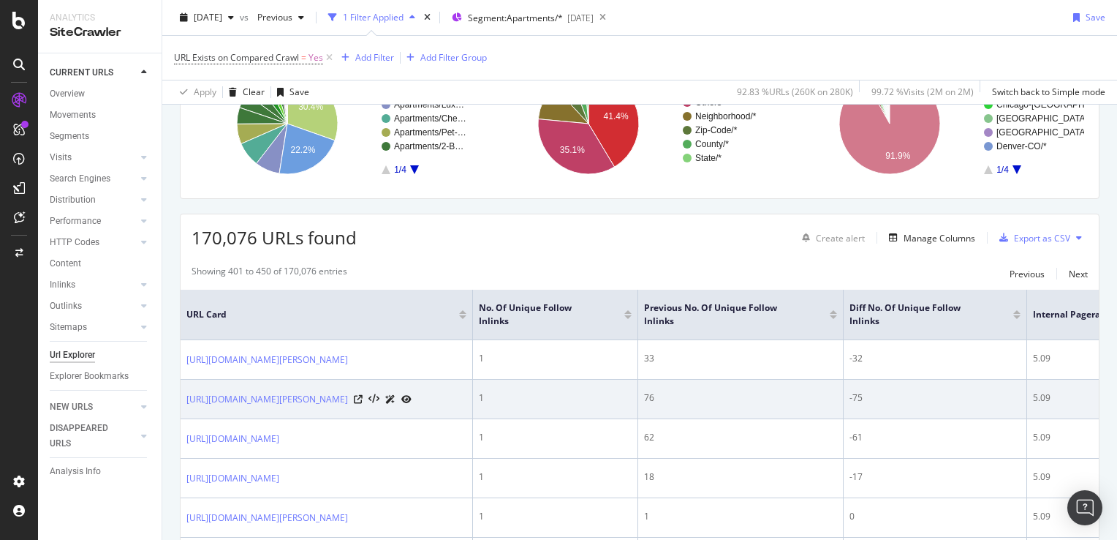
scroll to position [167, 0]
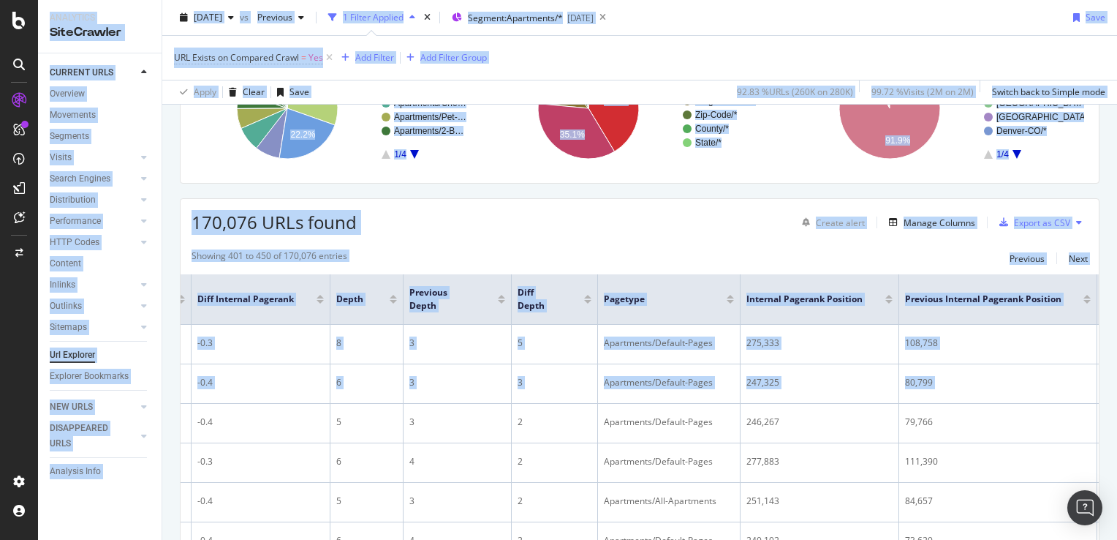
drag, startPoint x: 956, startPoint y: 437, endPoint x: 1115, endPoint y: 429, distance: 159.6
click at [1115, 429] on div "URL Explorer RENTCafé 2025 Sep. 3rd vs Previous 1 Filter Applied Segment: Apart…" at bounding box center [639, 270] width 955 height 540
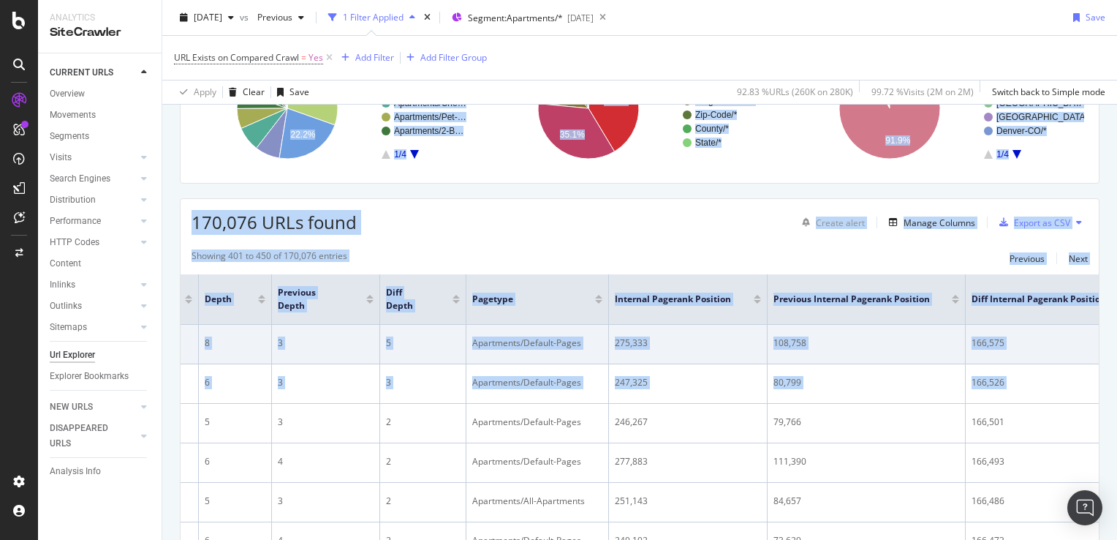
drag, startPoint x: 1115, startPoint y: 429, endPoint x: 1020, endPoint y: 357, distance: 119.5
click at [1020, 357] on td "166,575" at bounding box center [1053, 344] width 175 height 39
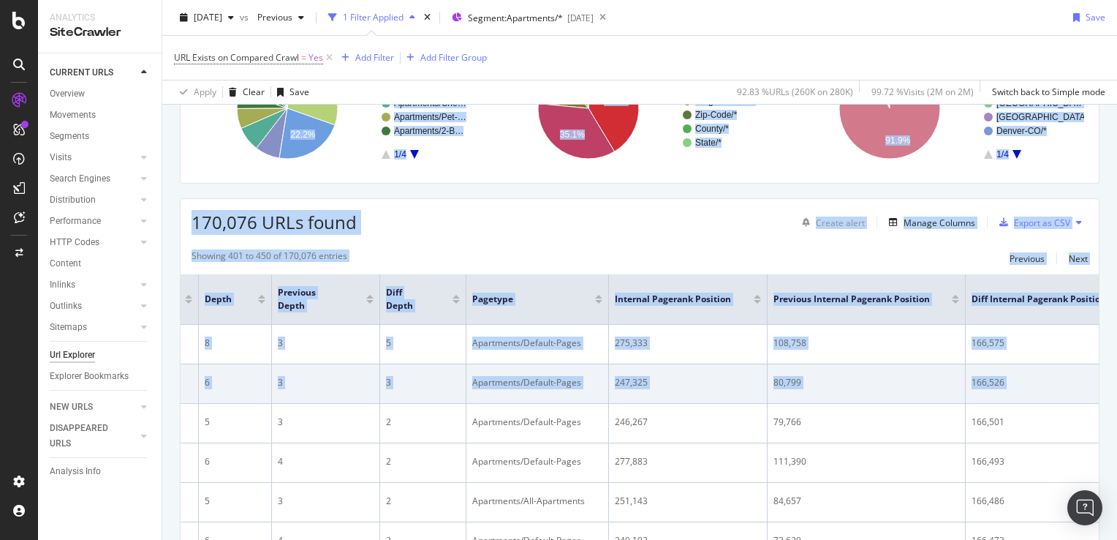
click at [889, 383] on td "80,799" at bounding box center [867, 383] width 198 height 39
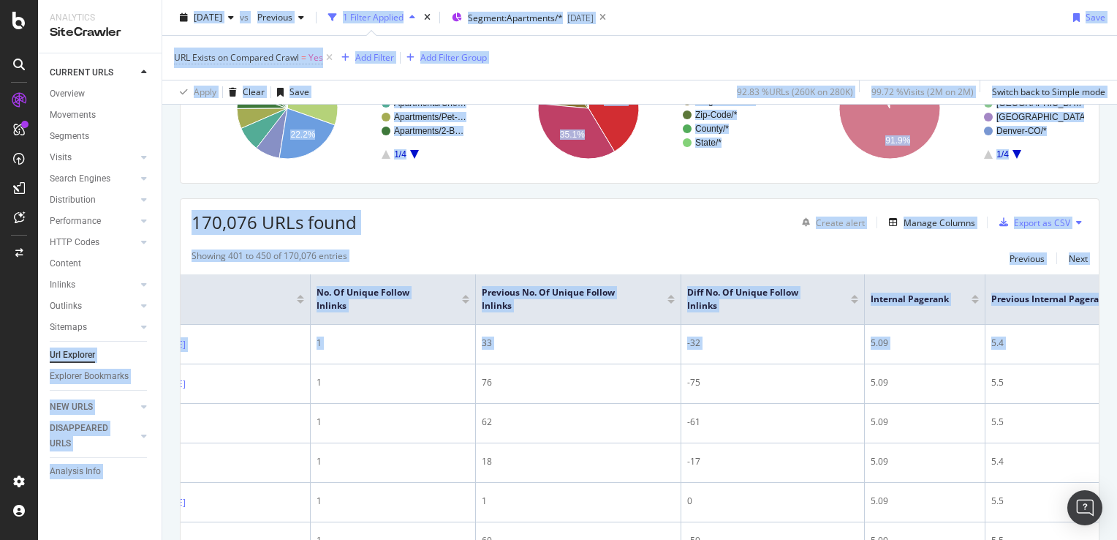
scroll to position [0, 0]
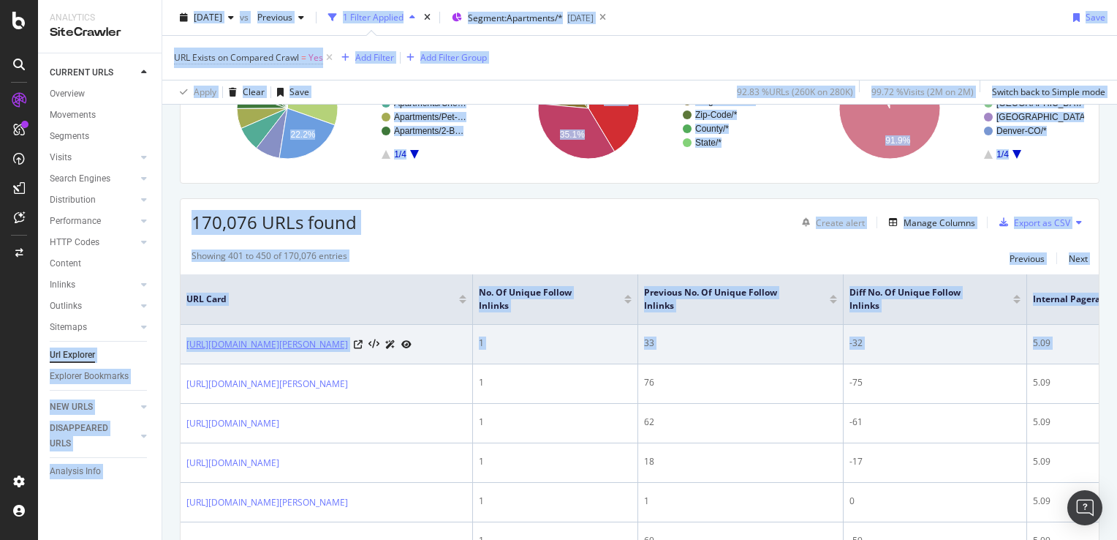
drag, startPoint x: 722, startPoint y: 360, endPoint x: 371, endPoint y: 362, distance: 351.0
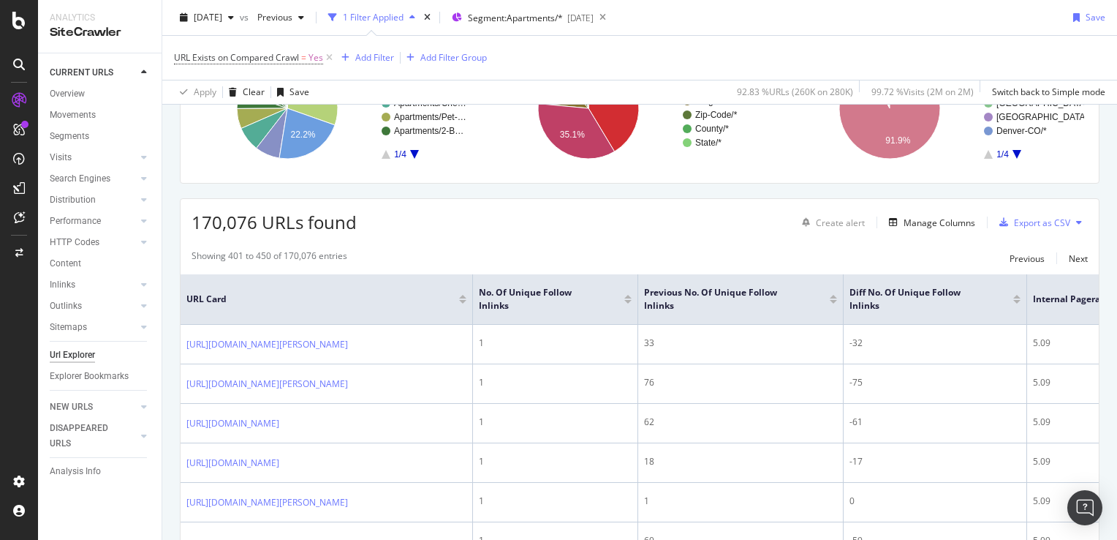
drag, startPoint x: 371, startPoint y: 362, endPoint x: 591, endPoint y: 236, distance: 252.9
click at [367, 60] on div "Add Filter" at bounding box center [374, 57] width 39 height 12
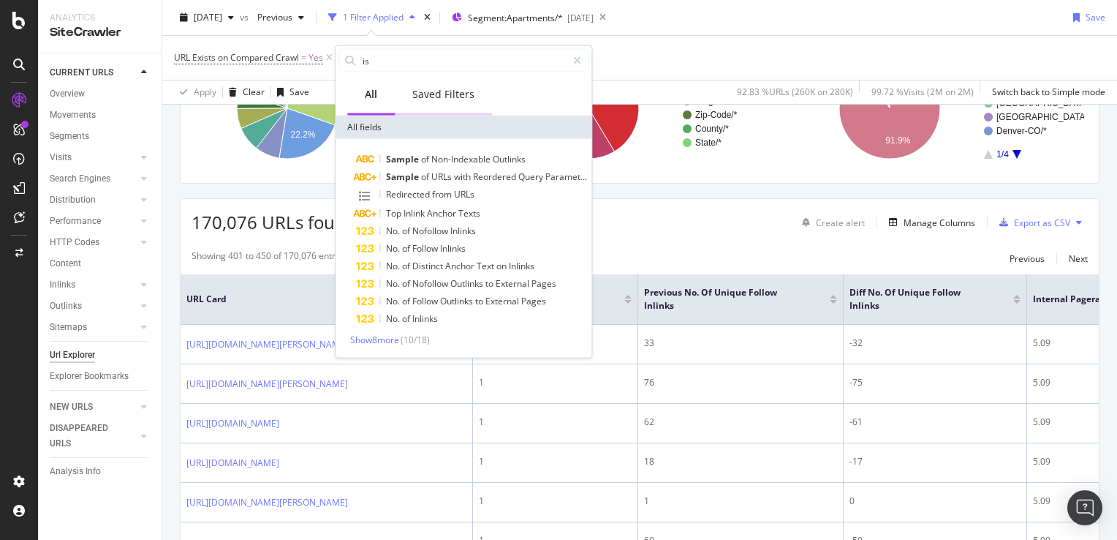
type input "is"
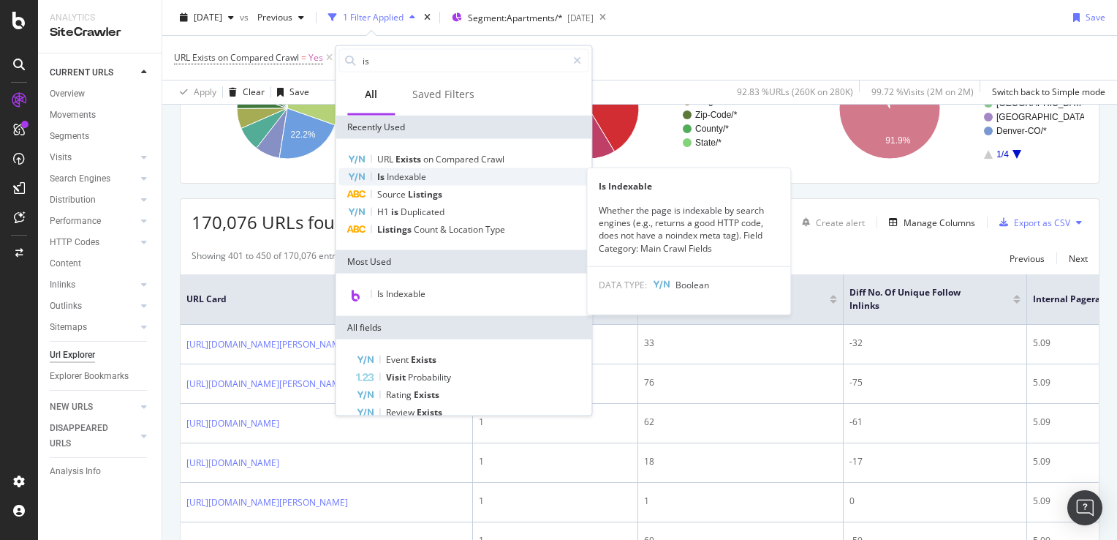
click at [392, 172] on span "Indexable" at bounding box center [406, 176] width 39 height 12
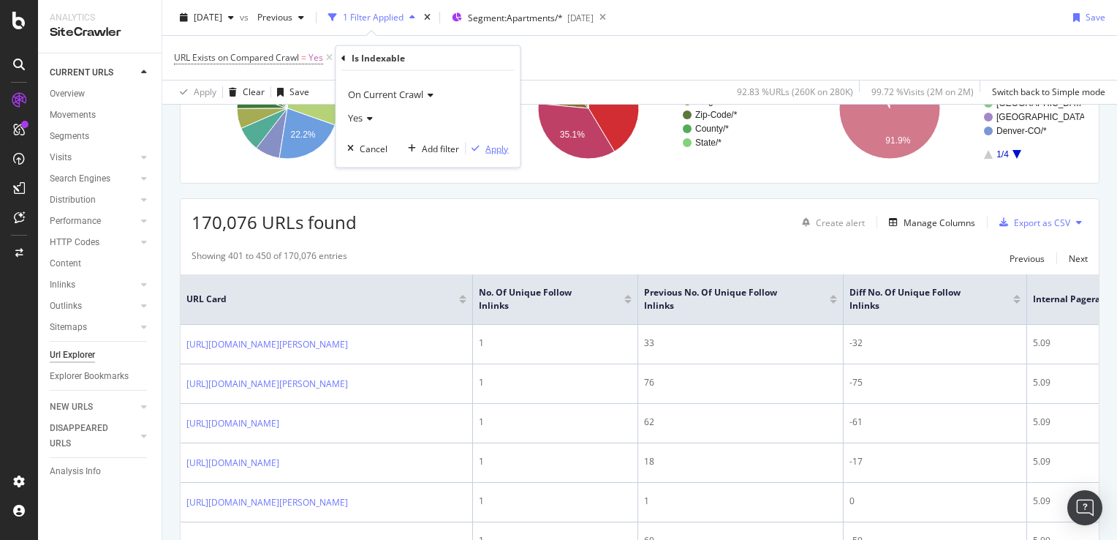
click at [497, 148] on div "Apply" at bounding box center [497, 148] width 23 height 12
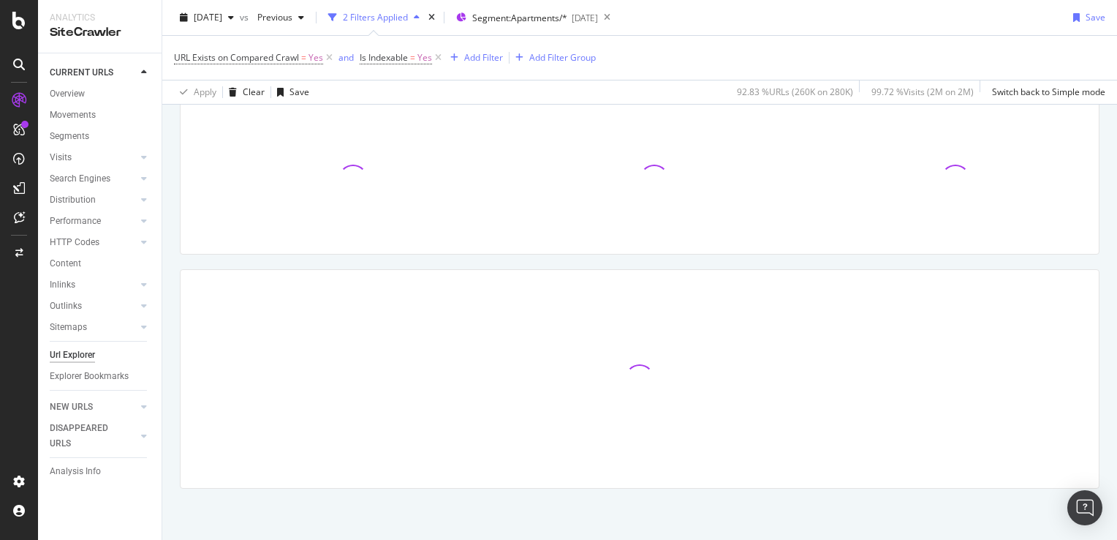
scroll to position [95, 0]
click at [475, 58] on div "Add Filter" at bounding box center [483, 57] width 39 height 12
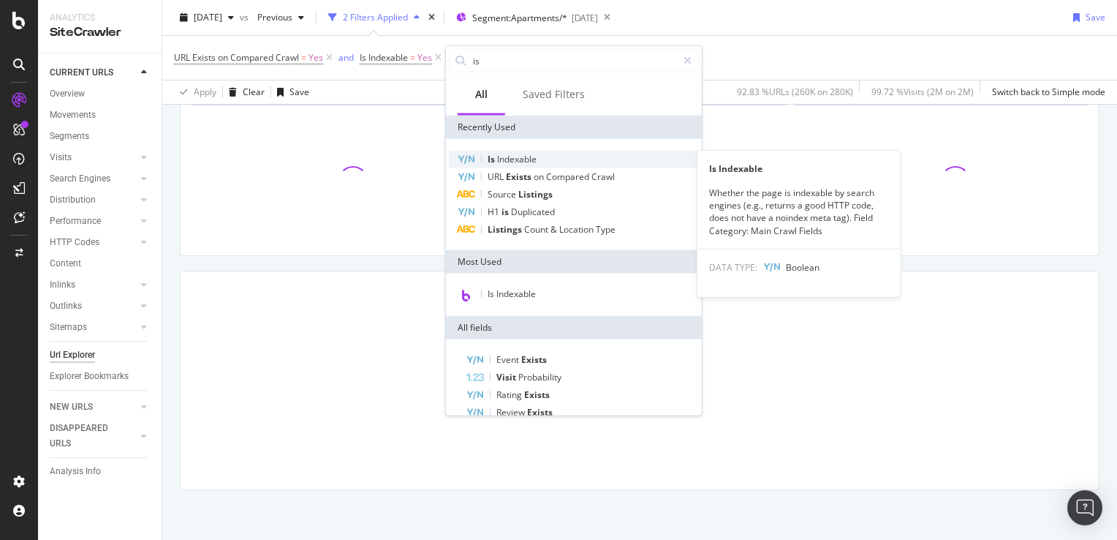
click at [519, 157] on span "Indexable" at bounding box center [516, 159] width 39 height 12
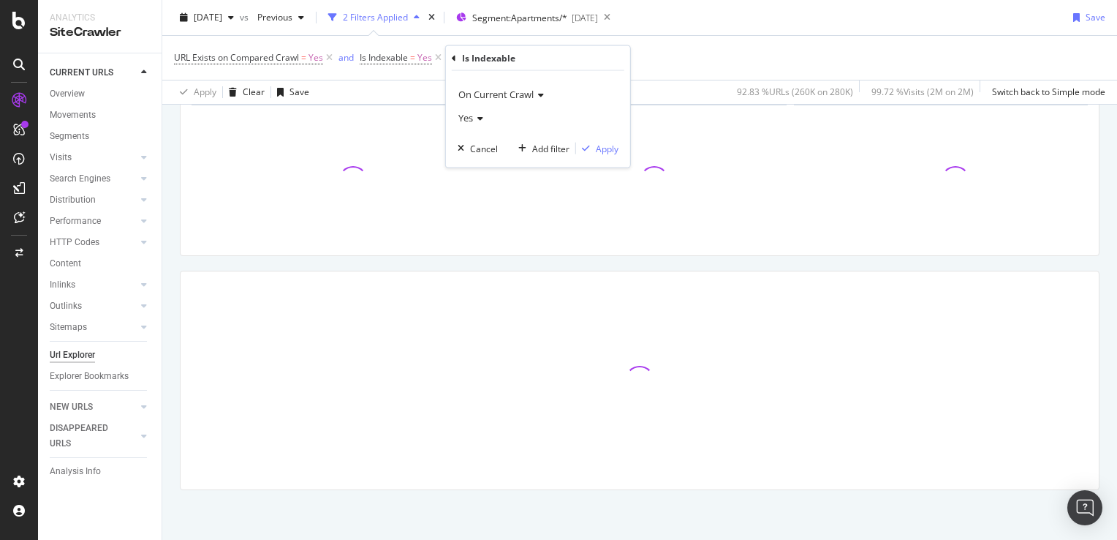
click at [526, 93] on span "On Current Crawl" at bounding box center [495, 94] width 75 height 13
click at [505, 139] on span "On Compared Crawl" at bounding box center [506, 143] width 83 height 12
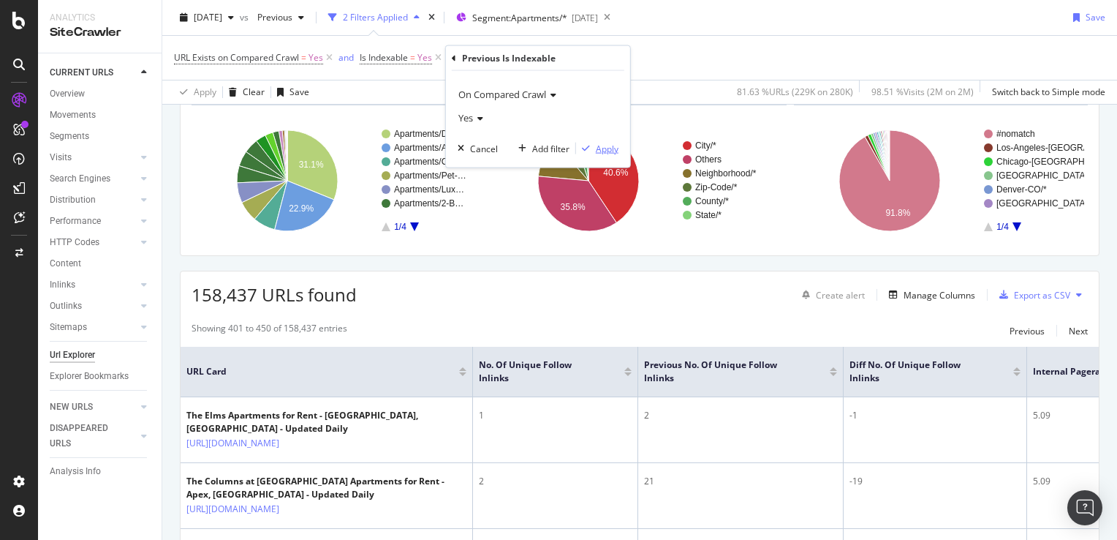
click at [603, 146] on div "Apply" at bounding box center [607, 148] width 23 height 12
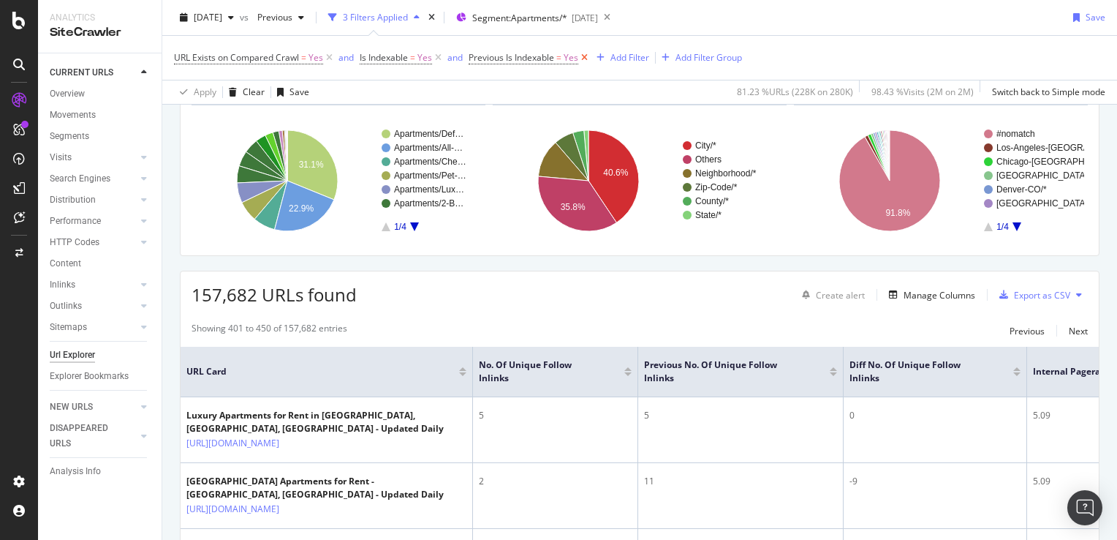
click at [587, 58] on icon at bounding box center [584, 57] width 12 height 15
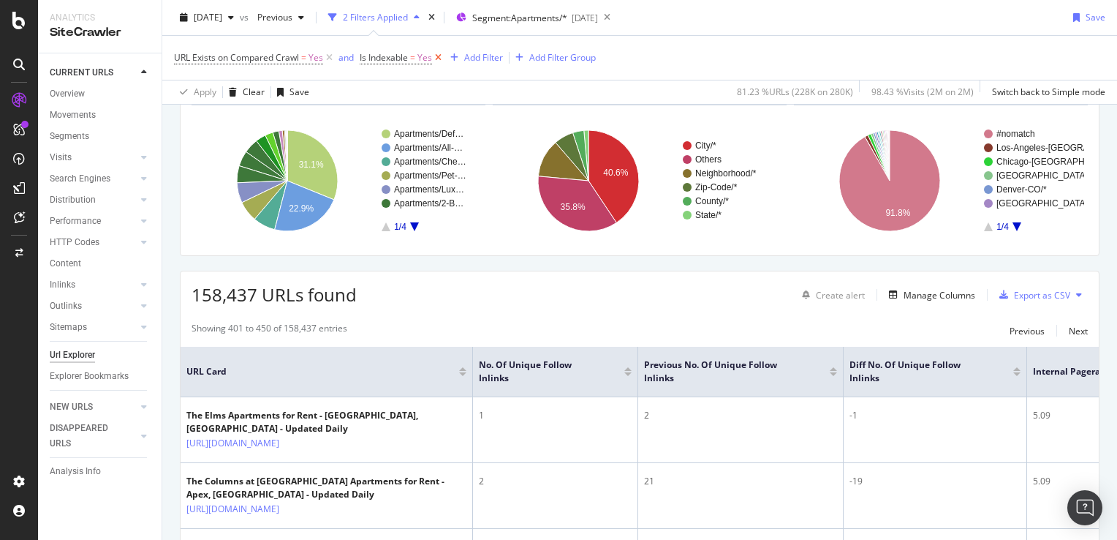
click at [436, 58] on icon at bounding box center [438, 57] width 12 height 15
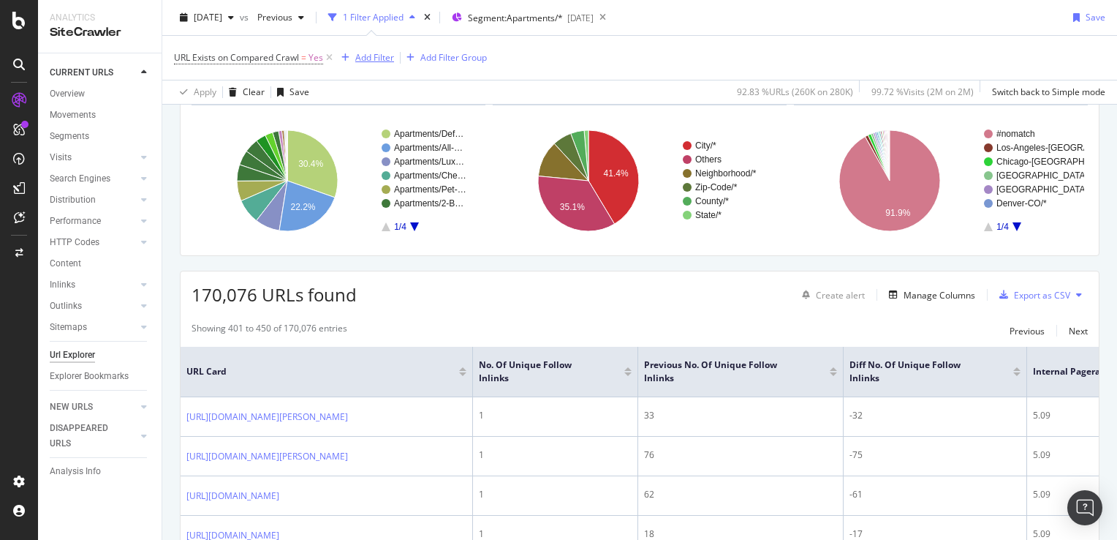
click at [388, 57] on div "Add Filter" at bounding box center [374, 57] width 39 height 12
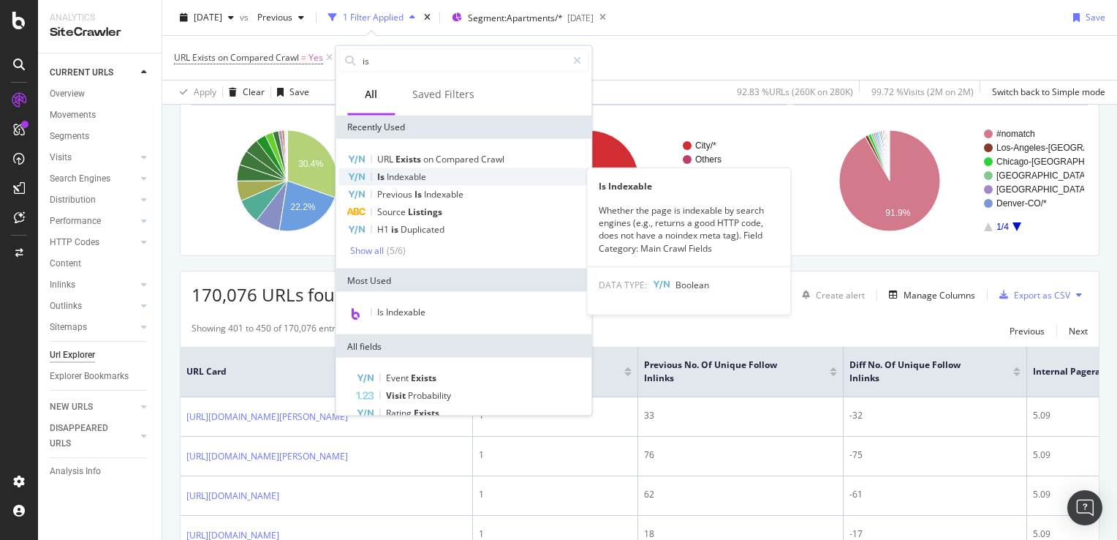
click at [410, 174] on span "Indexable" at bounding box center [406, 176] width 39 height 12
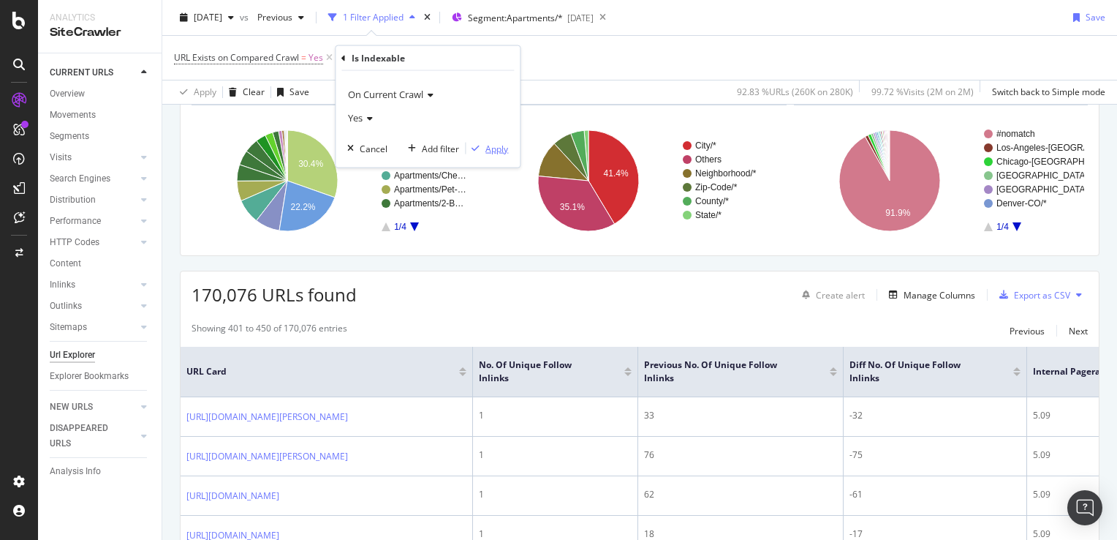
click at [486, 150] on div "Apply" at bounding box center [497, 148] width 23 height 12
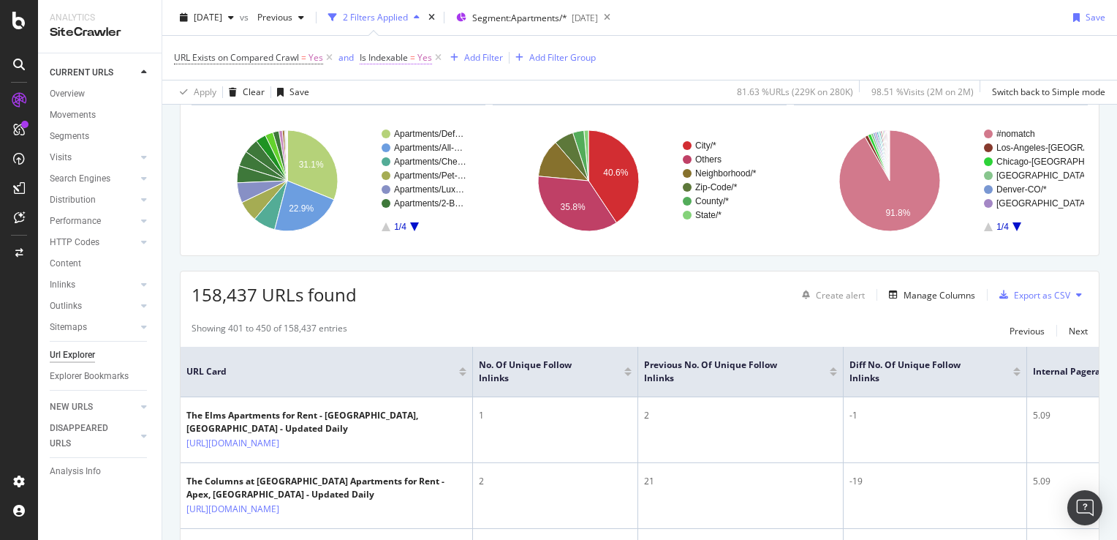
click at [418, 61] on span "Yes" at bounding box center [425, 58] width 15 height 20
click at [401, 143] on div "Cancel" at bounding box center [399, 146] width 28 height 12
click at [422, 58] on span "Yes" at bounding box center [425, 58] width 15 height 20
click at [422, 58] on div "Is Indexable" at bounding box center [403, 55] width 53 height 12
click at [395, 146] on div "Cancel" at bounding box center [399, 146] width 28 height 12
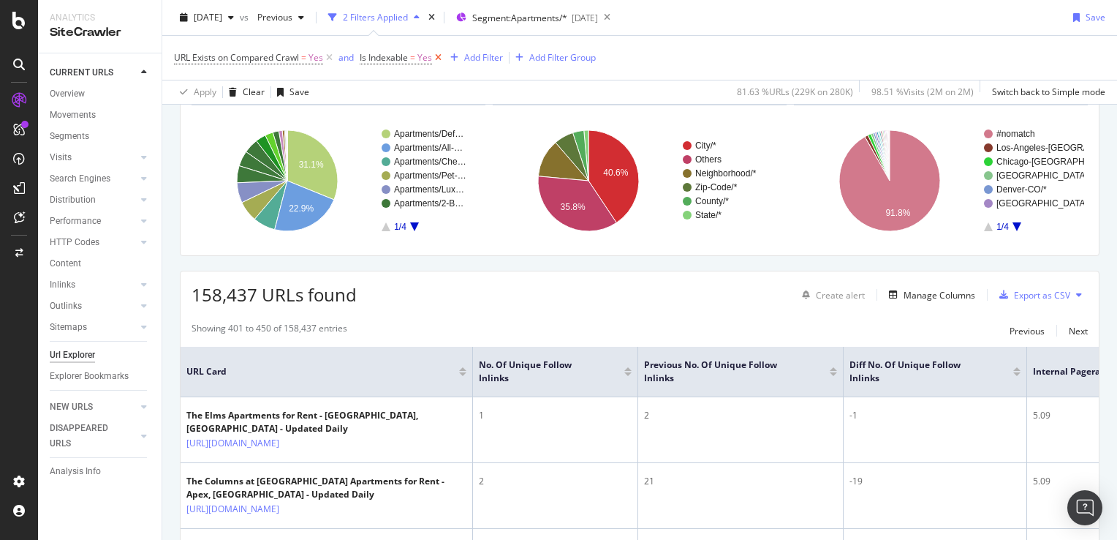
click at [439, 57] on icon at bounding box center [438, 57] width 12 height 15
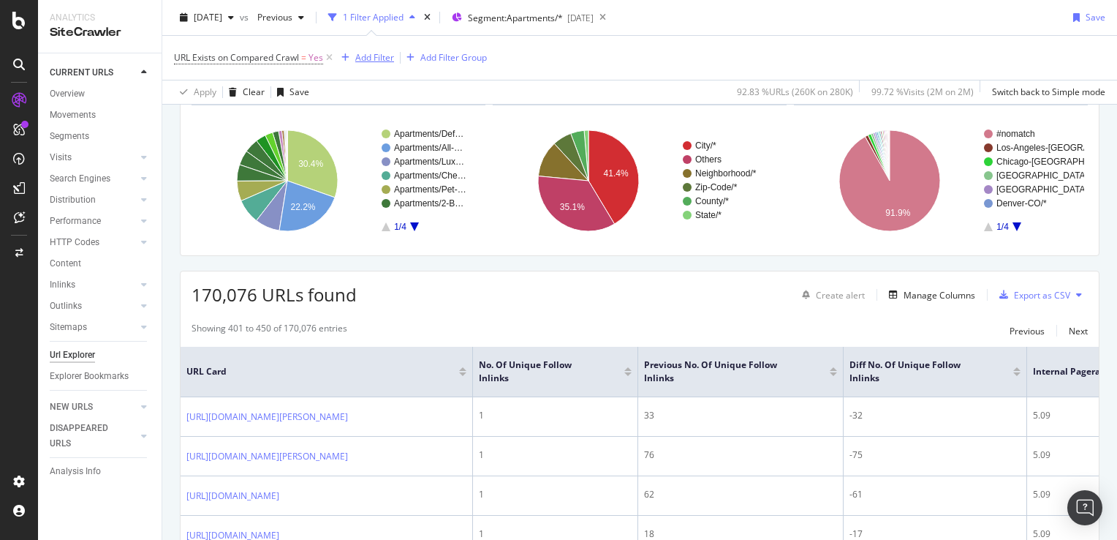
click at [385, 58] on div "Add Filter" at bounding box center [374, 57] width 39 height 12
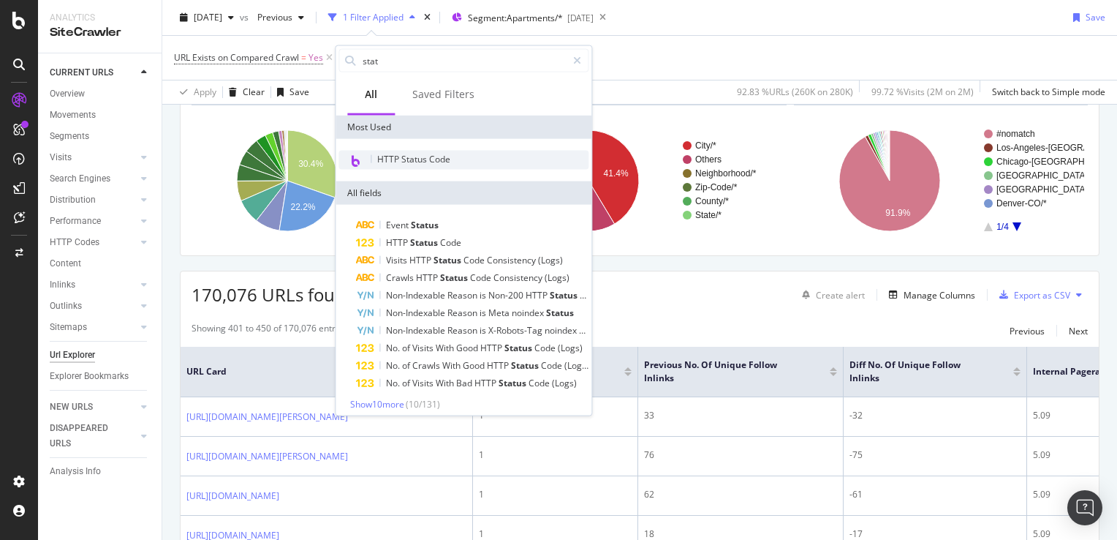
type input "stat"
click at [436, 156] on span "HTTP Status Code" at bounding box center [413, 159] width 73 height 12
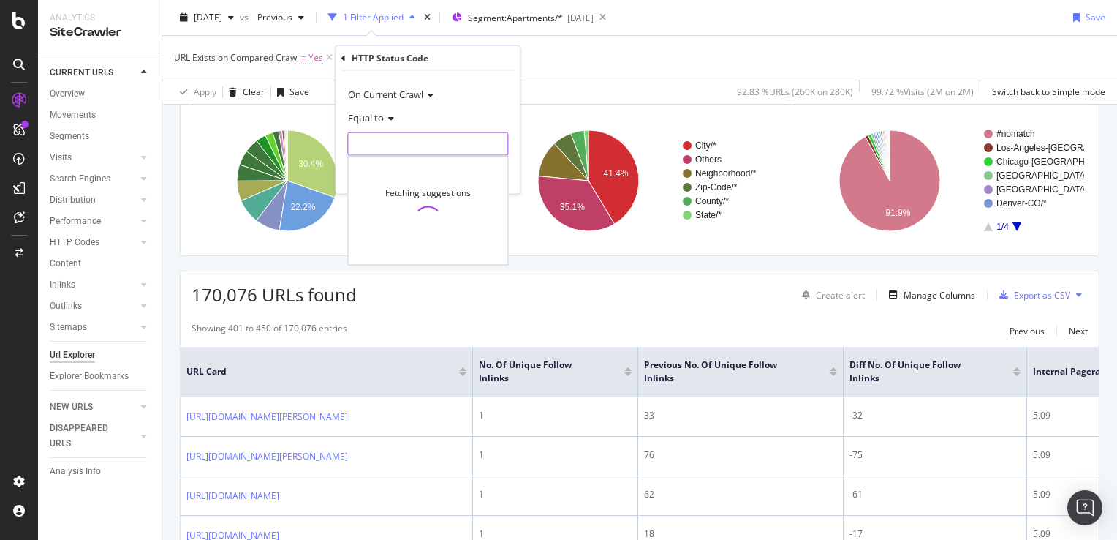
click at [380, 147] on input "number" at bounding box center [427, 143] width 161 height 23
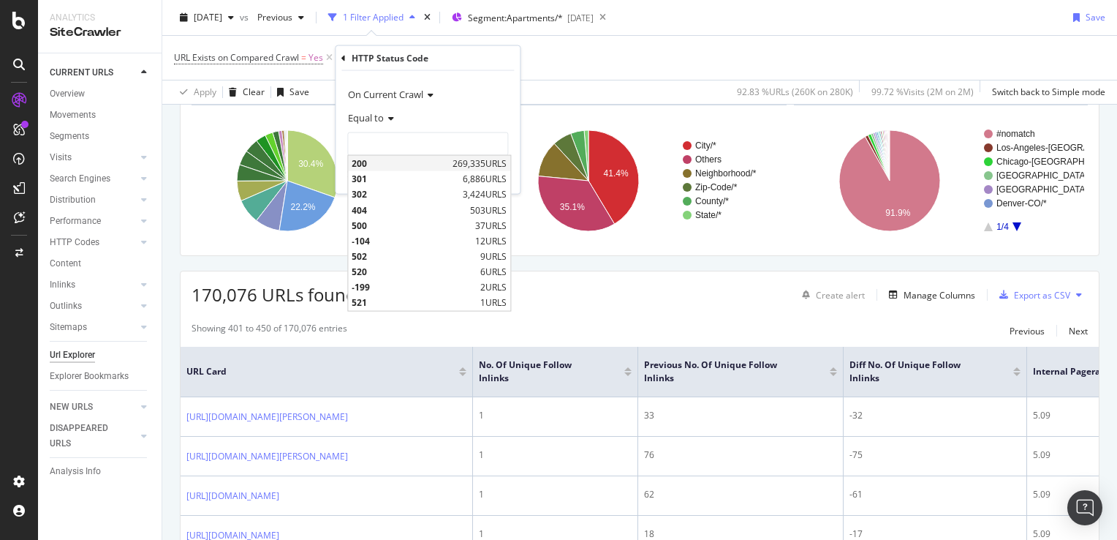
click at [380, 165] on span "200" at bounding box center [400, 163] width 97 height 12
type input "200"
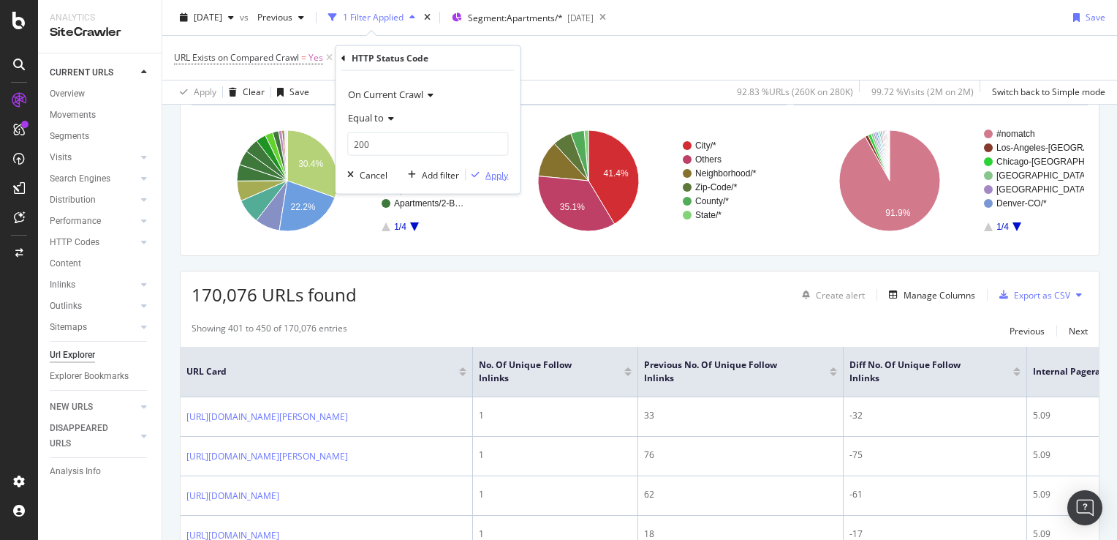
click at [491, 175] on div "Apply" at bounding box center [497, 174] width 23 height 12
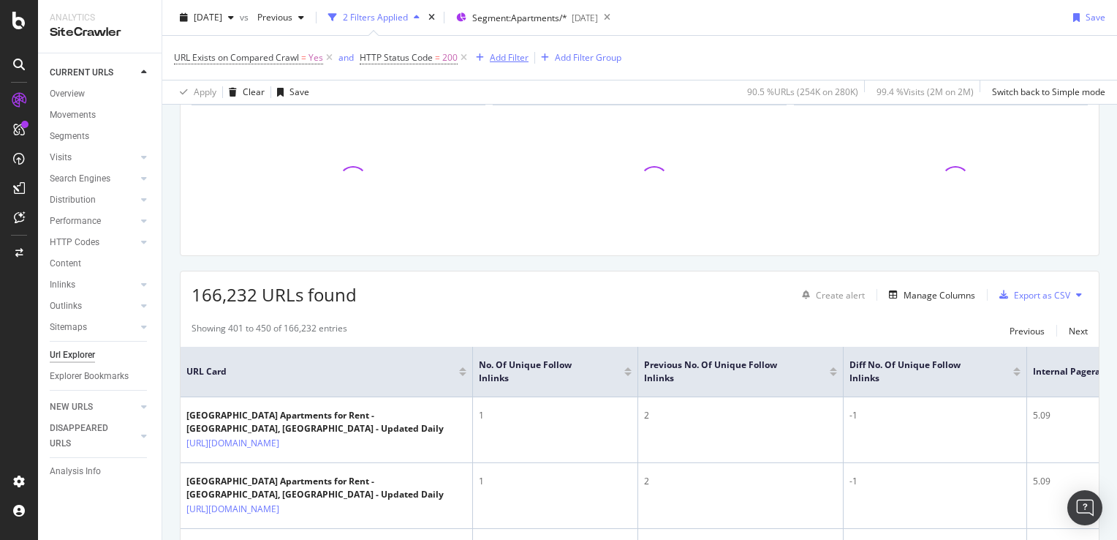
click at [521, 61] on div "Add Filter" at bounding box center [509, 57] width 39 height 12
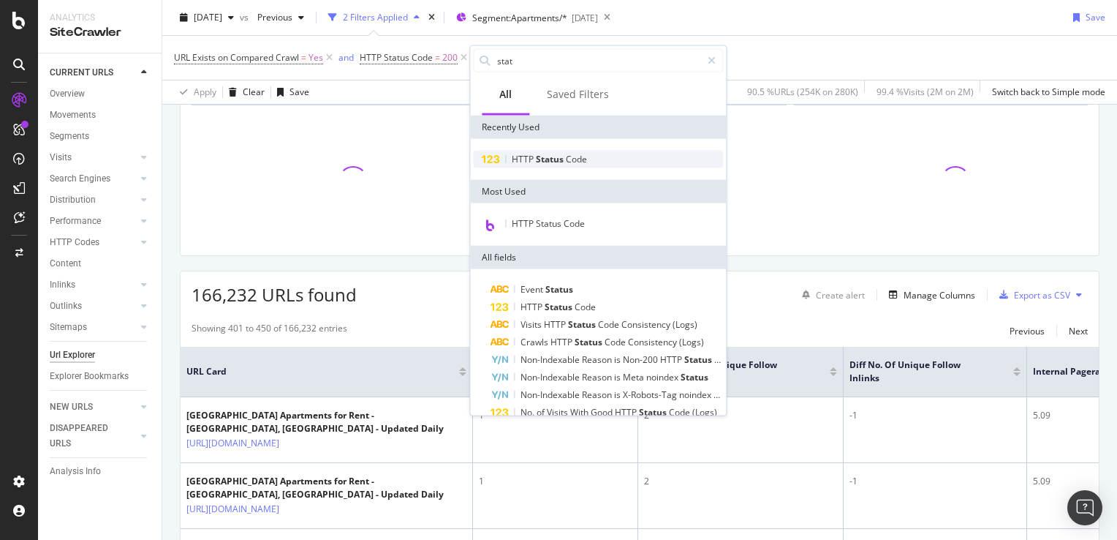
click at [555, 159] on span "Status" at bounding box center [551, 159] width 30 height 12
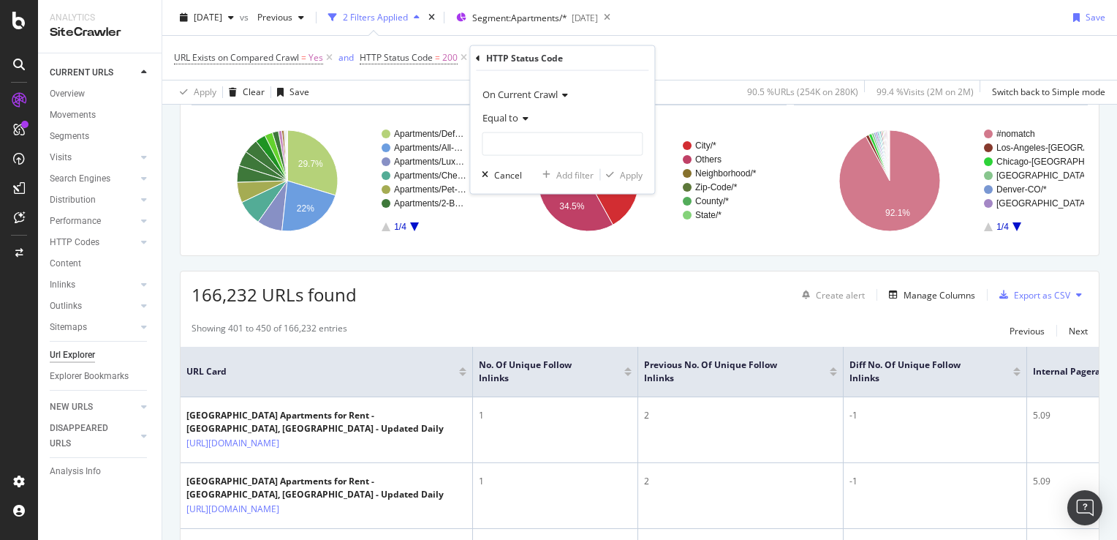
click at [542, 92] on span "On Current Crawl" at bounding box center [520, 94] width 75 height 13
click at [521, 142] on span "On Compared Crawl" at bounding box center [530, 143] width 83 height 12
click at [561, 145] on input "number" at bounding box center [562, 143] width 161 height 23
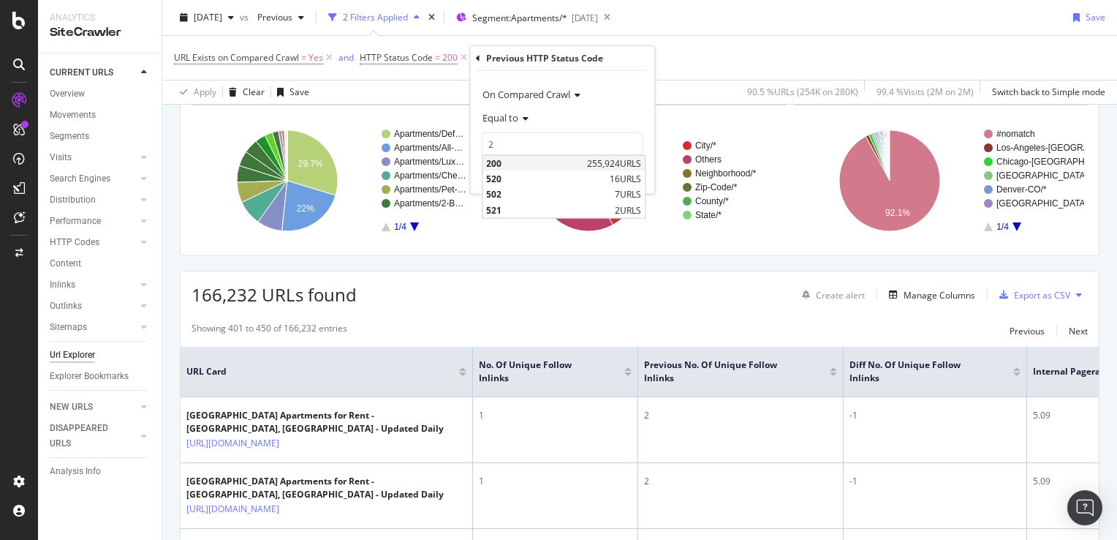
click at [550, 158] on span "200" at bounding box center [534, 163] width 97 height 12
type input "200"
click at [629, 173] on div "Apply" at bounding box center [631, 174] width 23 height 12
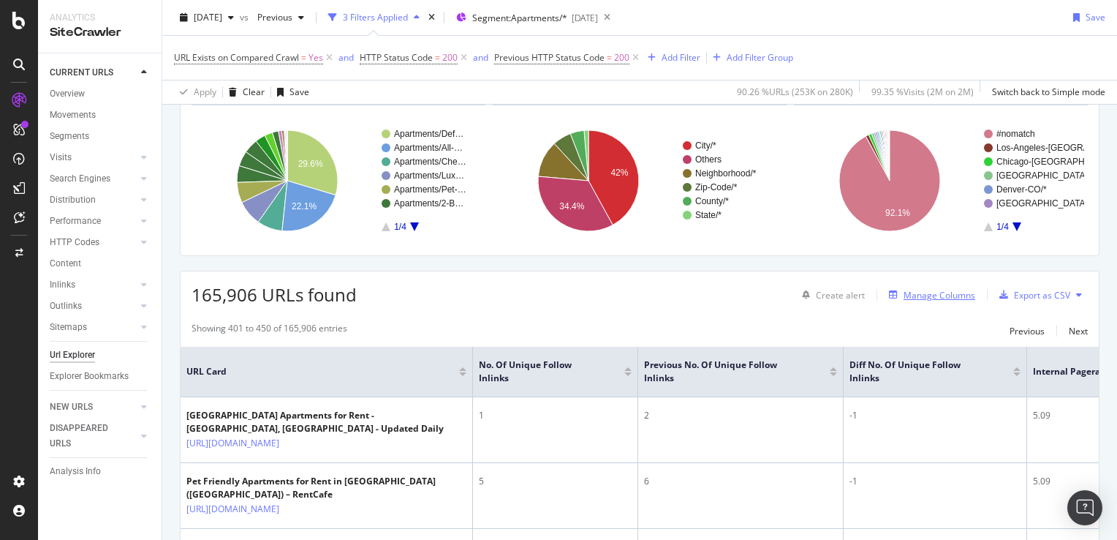
click at [922, 291] on div "Manage Columns" at bounding box center [940, 295] width 72 height 12
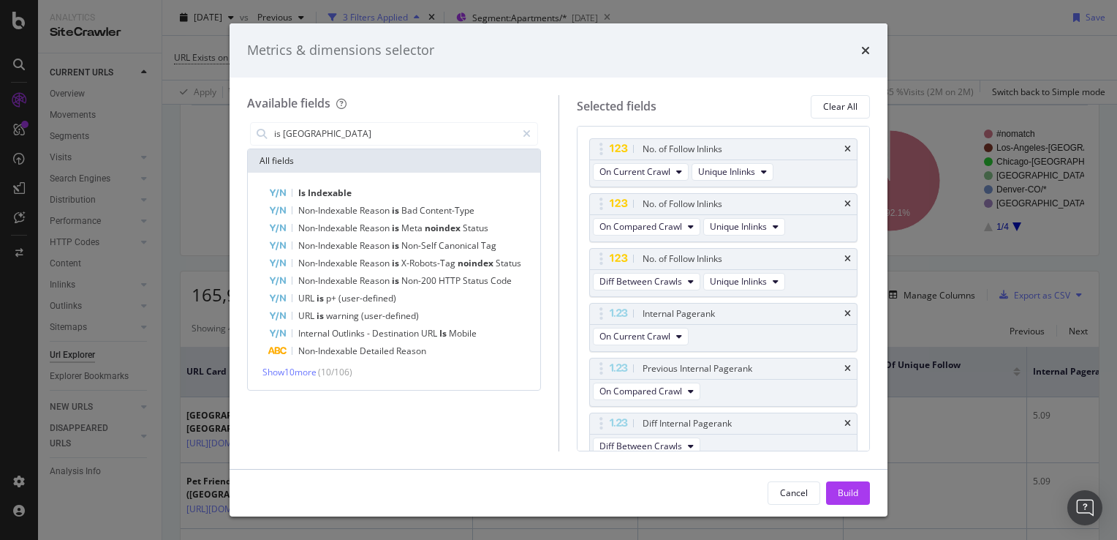
drag, startPoint x: 318, startPoint y: 136, endPoint x: 243, endPoint y: 133, distance: 75.4
click at [243, 133] on div "Available fields is inde All fields Is Indexable Non-Indexable Reason is Bad Co…" at bounding box center [559, 273] width 658 height 391
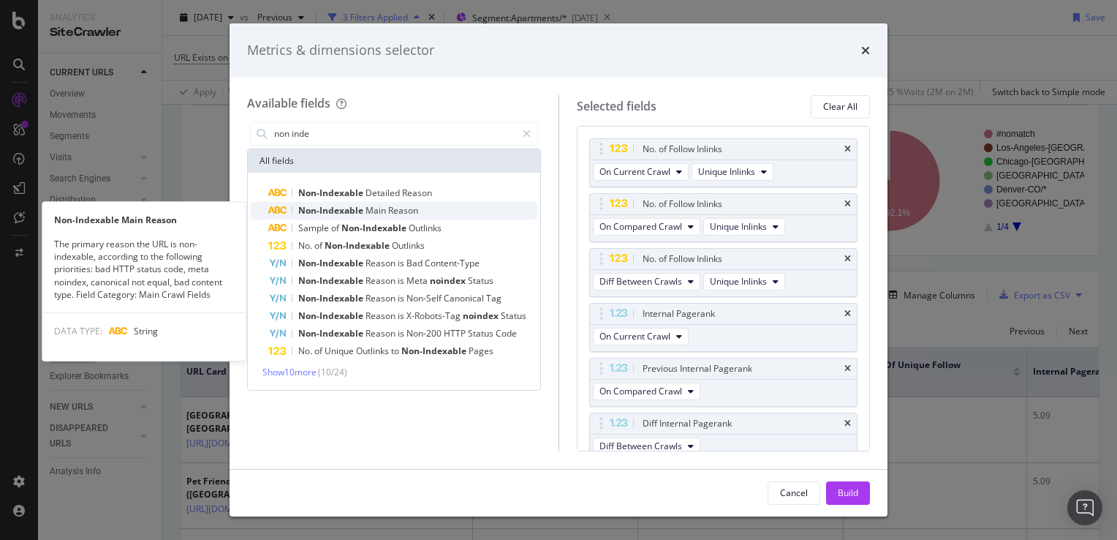
type input "non inde"
click at [382, 214] on span "Main" at bounding box center [377, 210] width 23 height 12
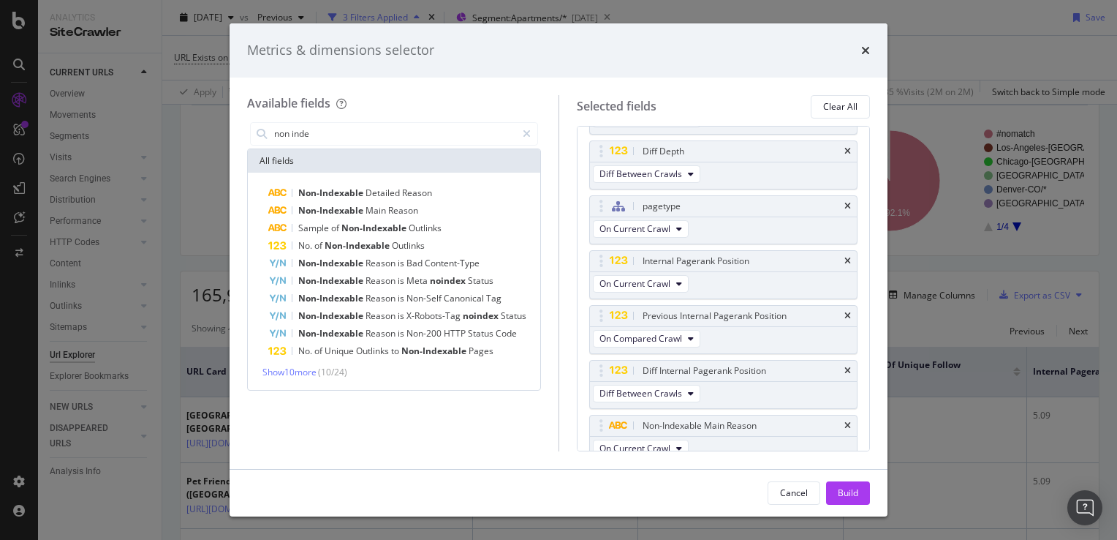
scroll to position [445, 0]
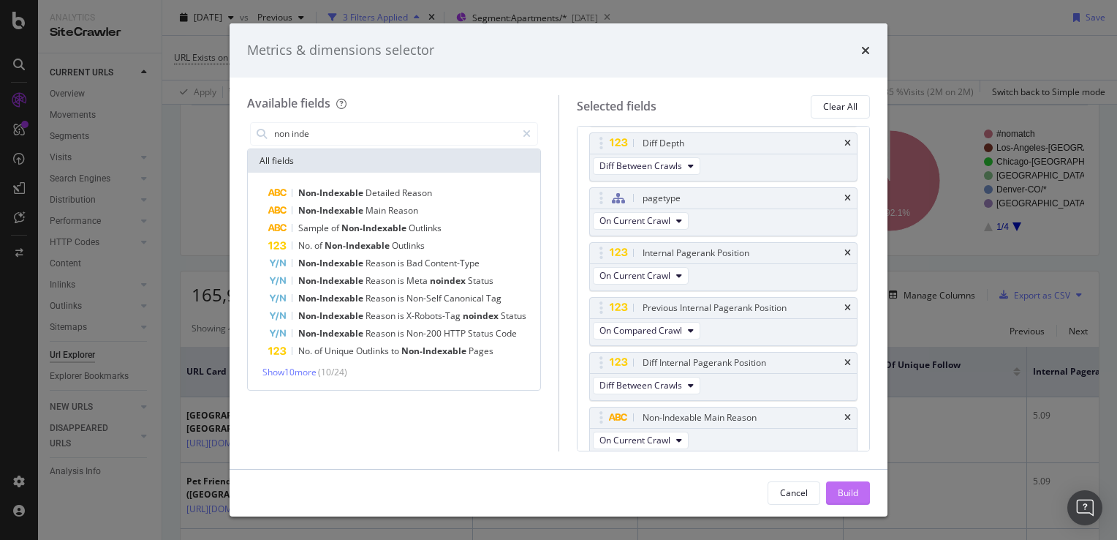
click at [847, 490] on div "Build" at bounding box center [848, 492] width 20 height 12
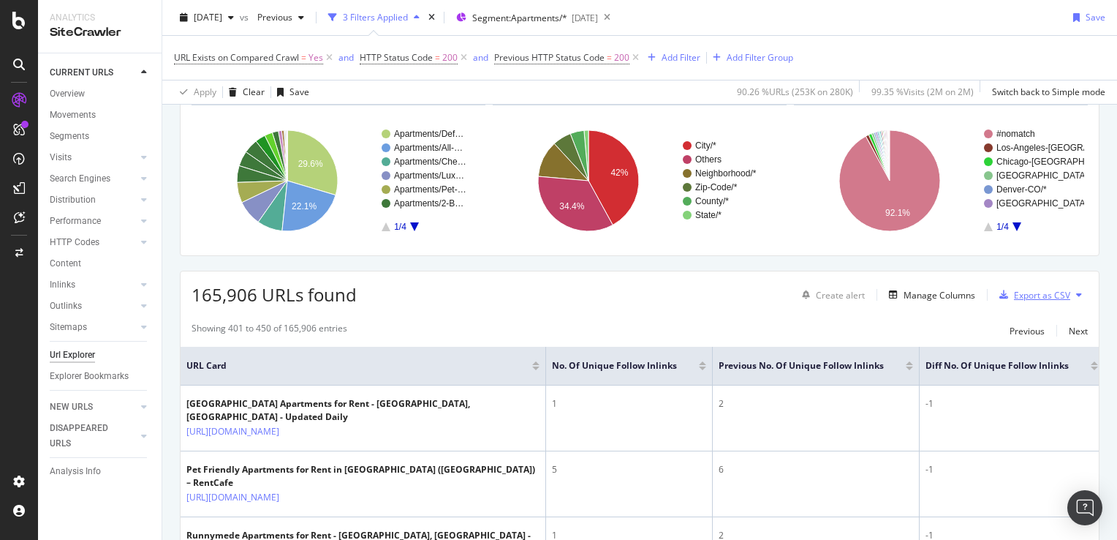
click at [1038, 290] on div "Export as CSV" at bounding box center [1042, 295] width 56 height 12
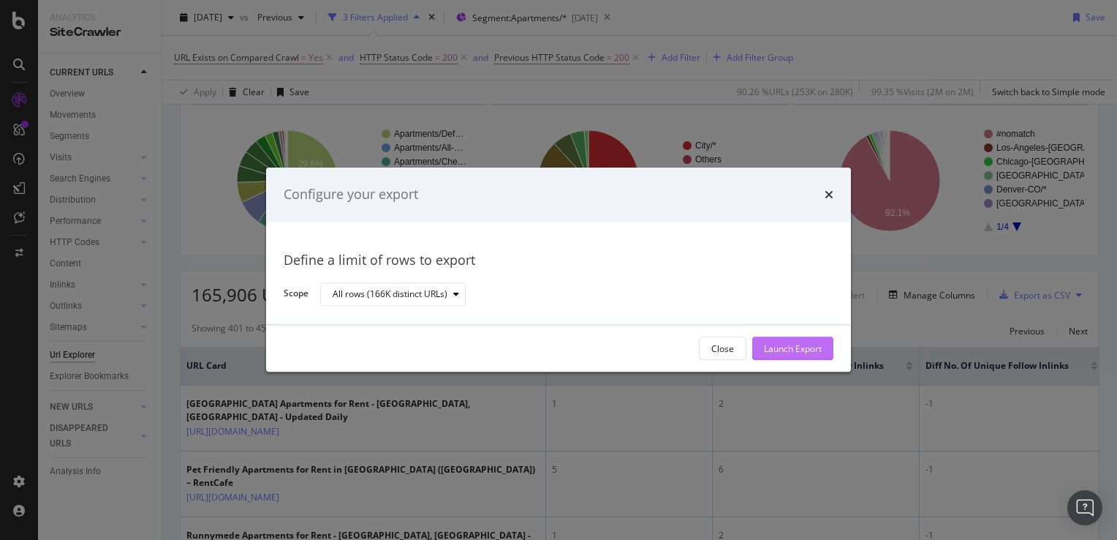
click at [781, 345] on div "Launch Export" at bounding box center [793, 348] width 58 height 12
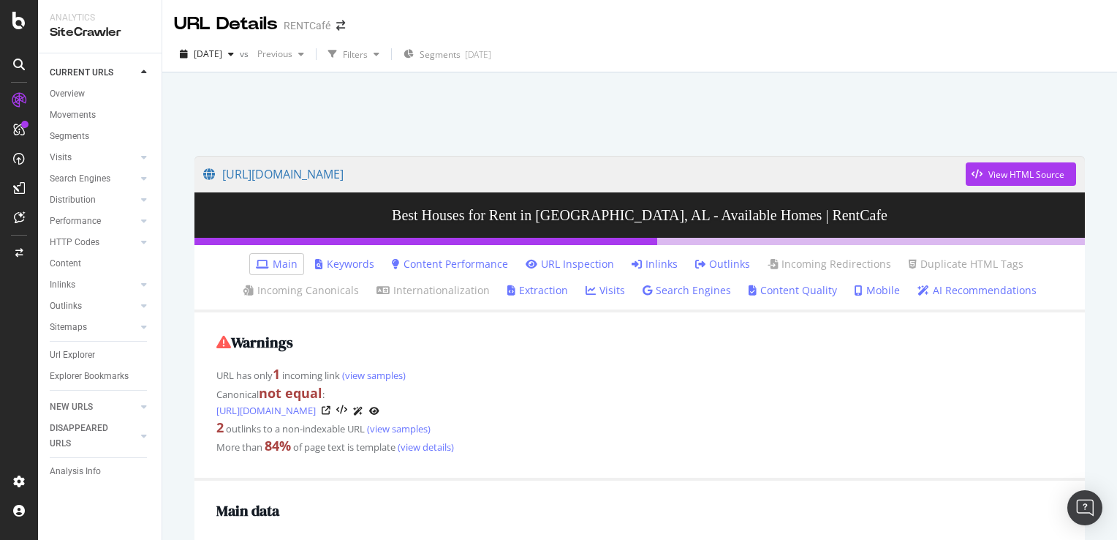
click at [649, 260] on link "Inlinks" at bounding box center [655, 264] width 46 height 15
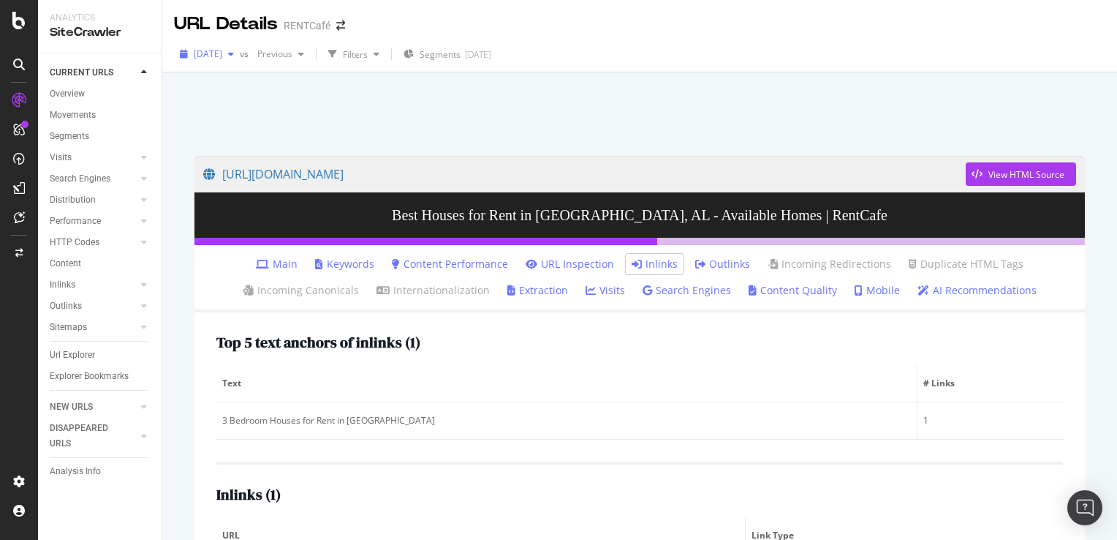
click at [222, 55] on span "[DATE]" at bounding box center [208, 54] width 29 height 12
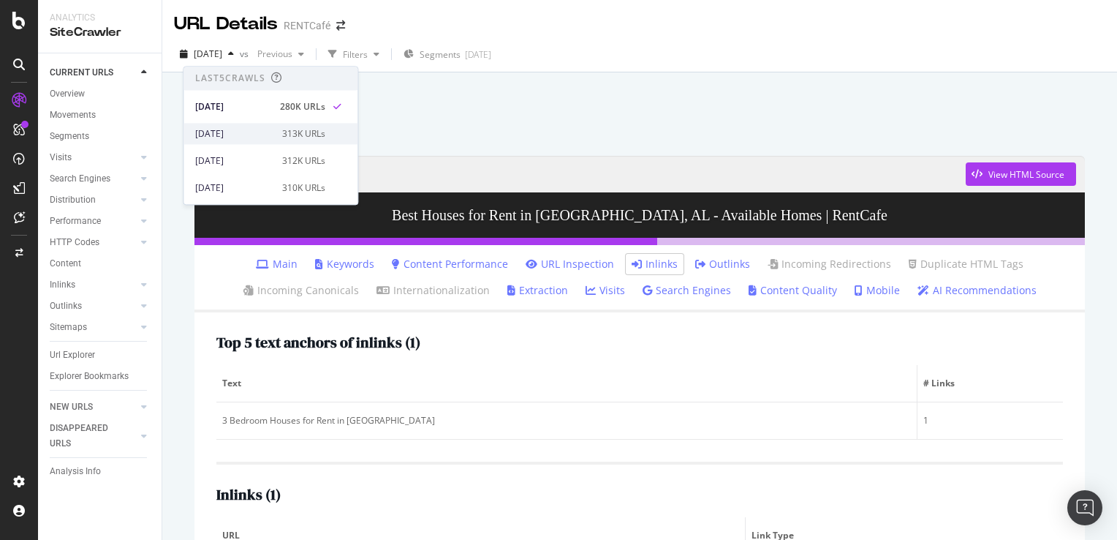
click at [234, 131] on div "[DATE]" at bounding box center [234, 133] width 78 height 13
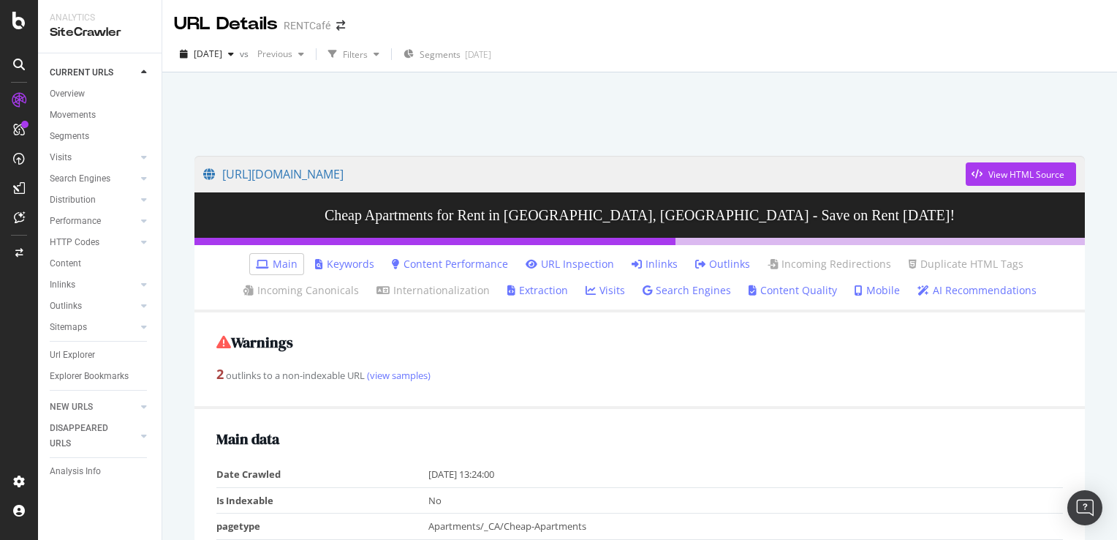
click at [655, 262] on link "Inlinks" at bounding box center [655, 264] width 46 height 15
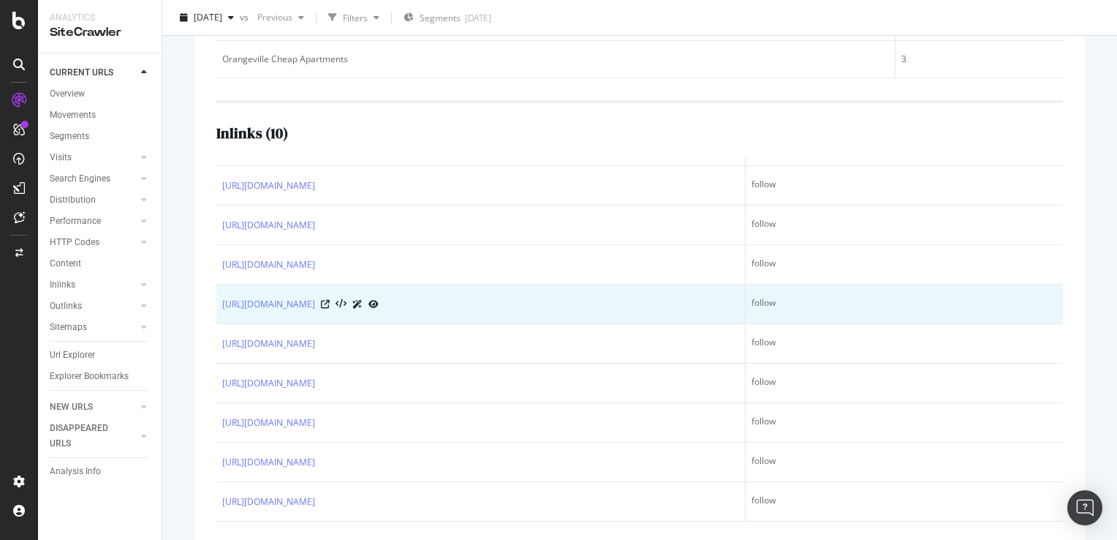
scroll to position [416, 0]
